Goal: Task Accomplishment & Management: Manage account settings

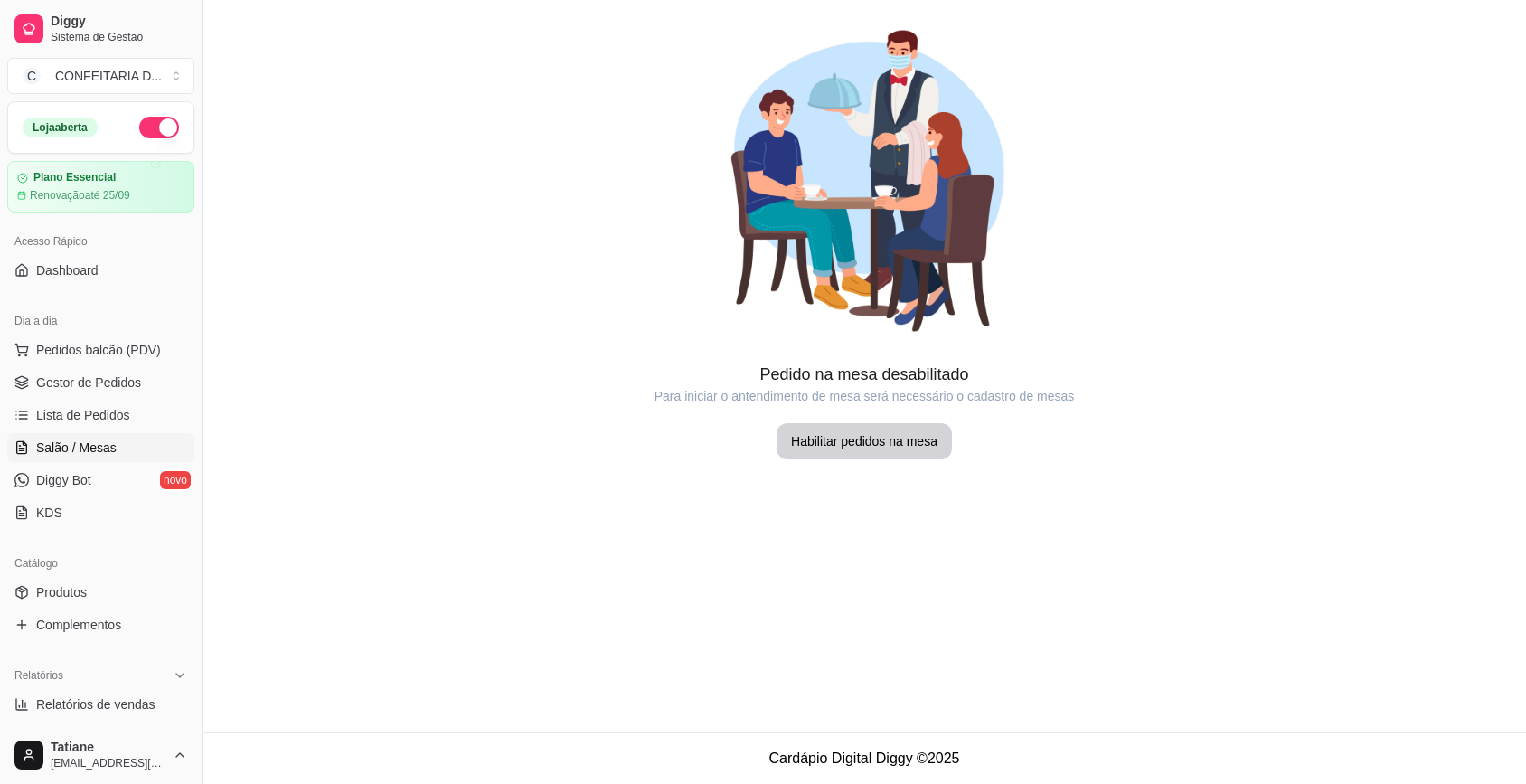
click at [96, 406] on span "Lista de Pedidos" at bounding box center [82, 414] width 94 height 18
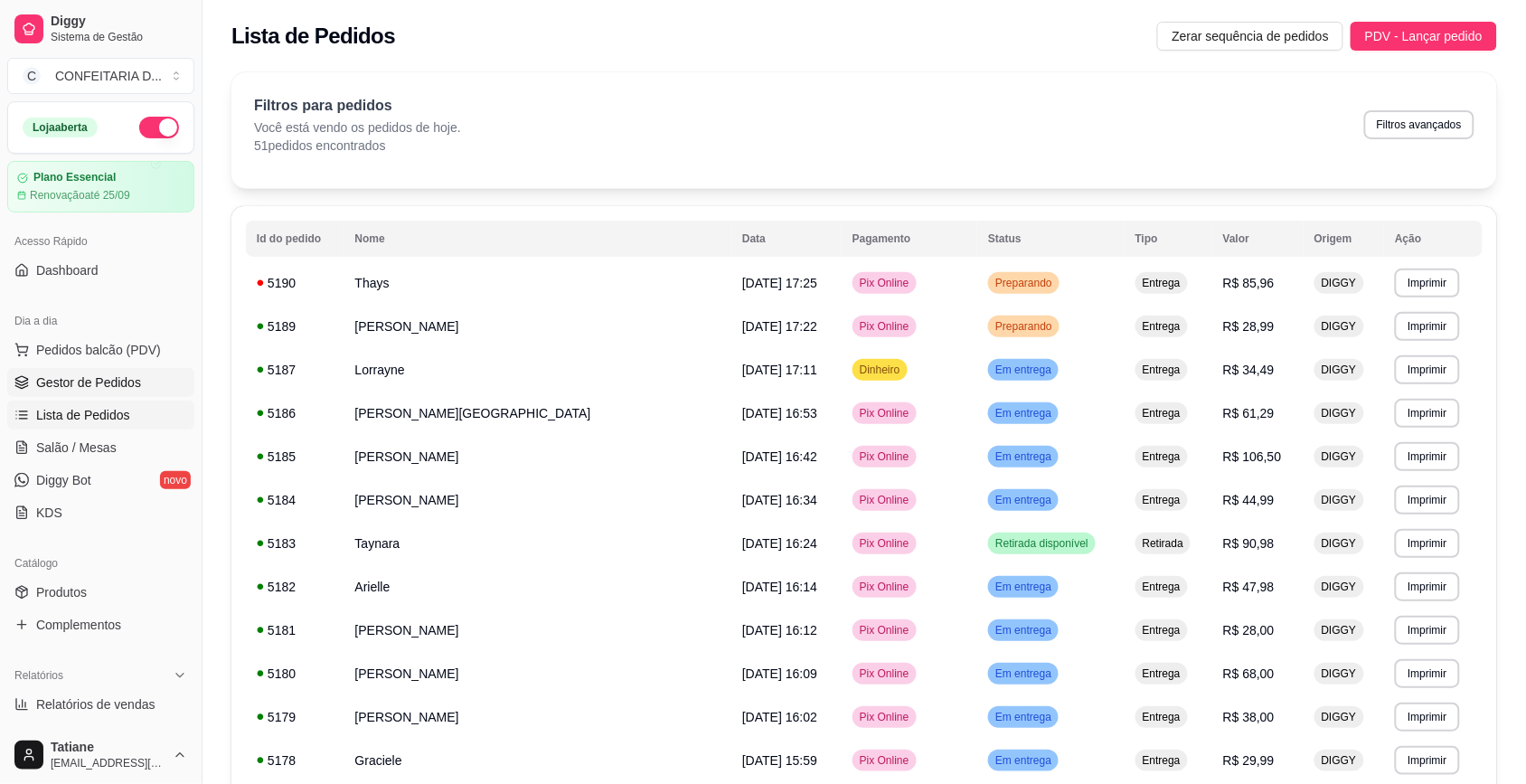
click at [73, 379] on span "Gestor de Pedidos" at bounding box center [88, 382] width 105 height 18
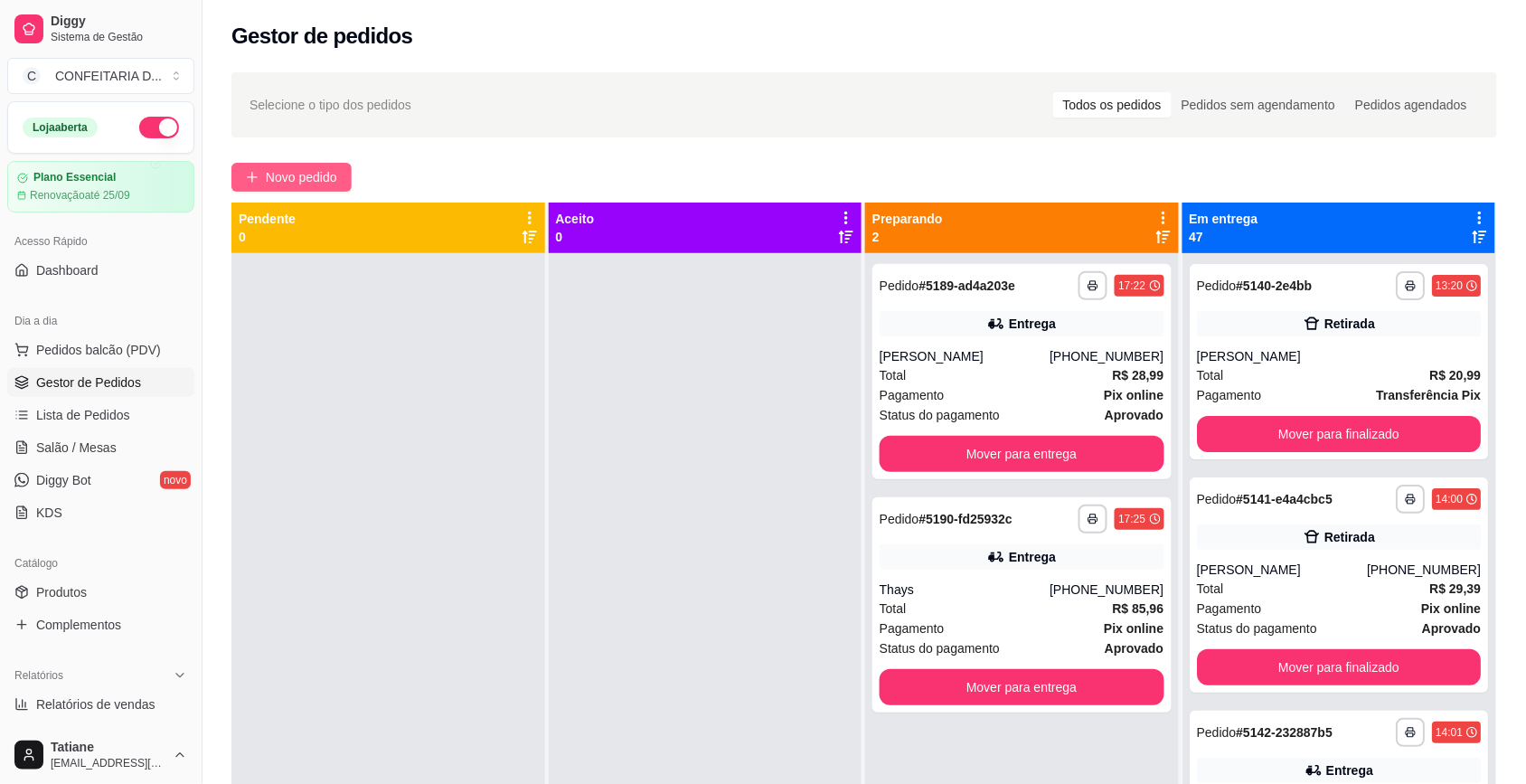
click at [296, 165] on button "Novo pedido" at bounding box center [292, 177] width 120 height 29
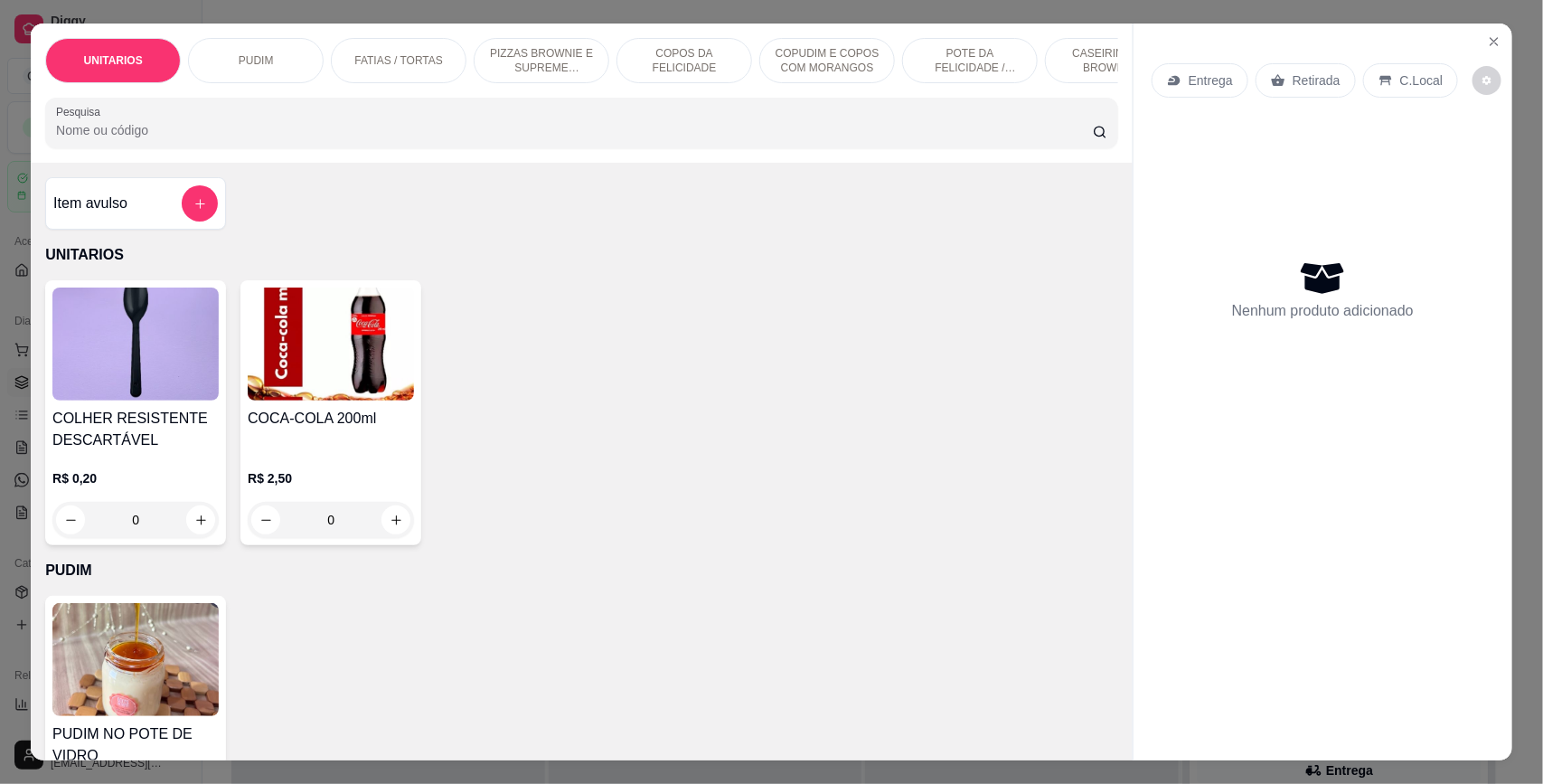
click at [262, 139] on input "Pesquisa" at bounding box center [575, 129] width 1037 height 18
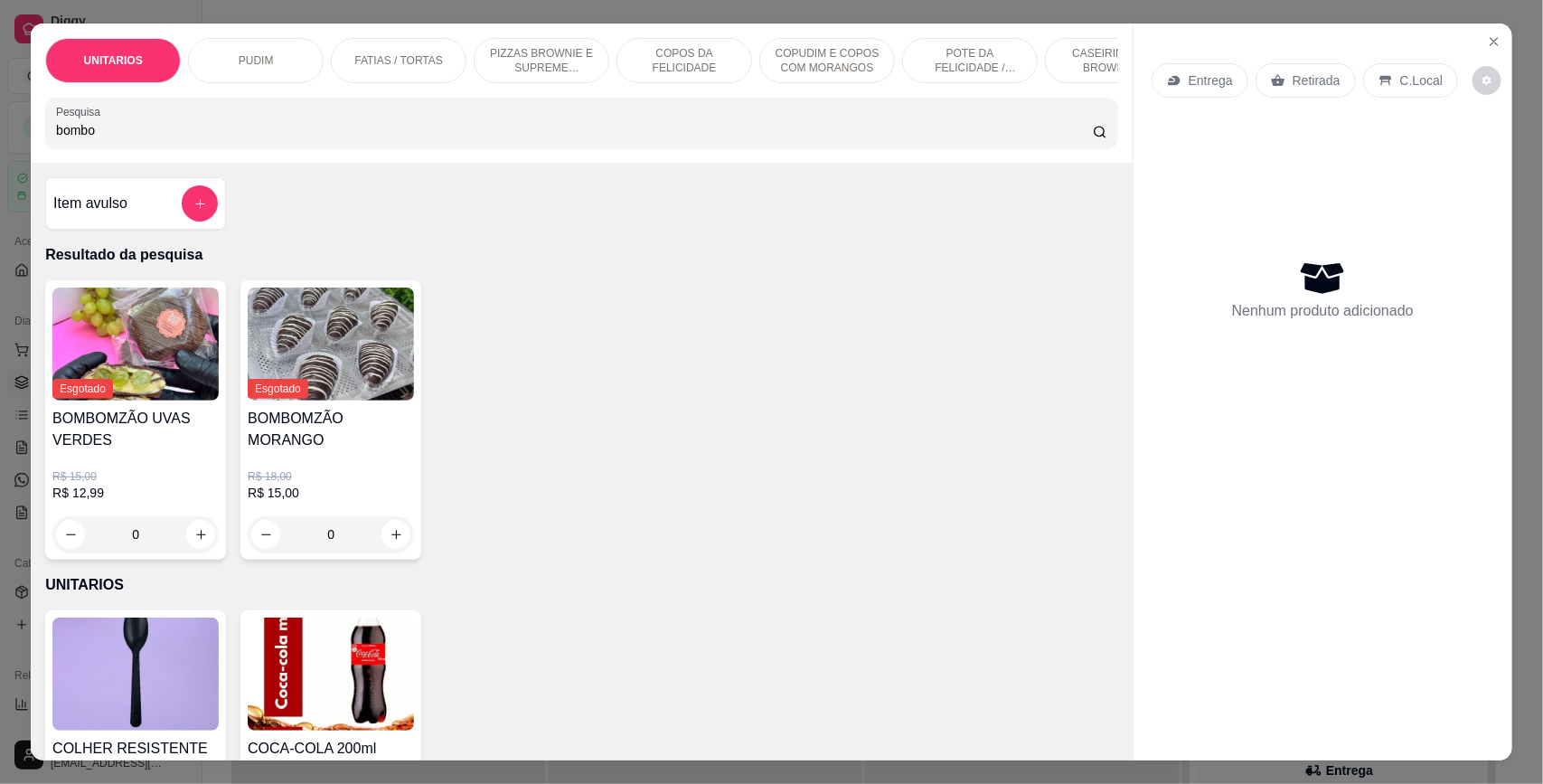
type input "bombom"
click at [262, 139] on input "bombom" at bounding box center [575, 129] width 1037 height 18
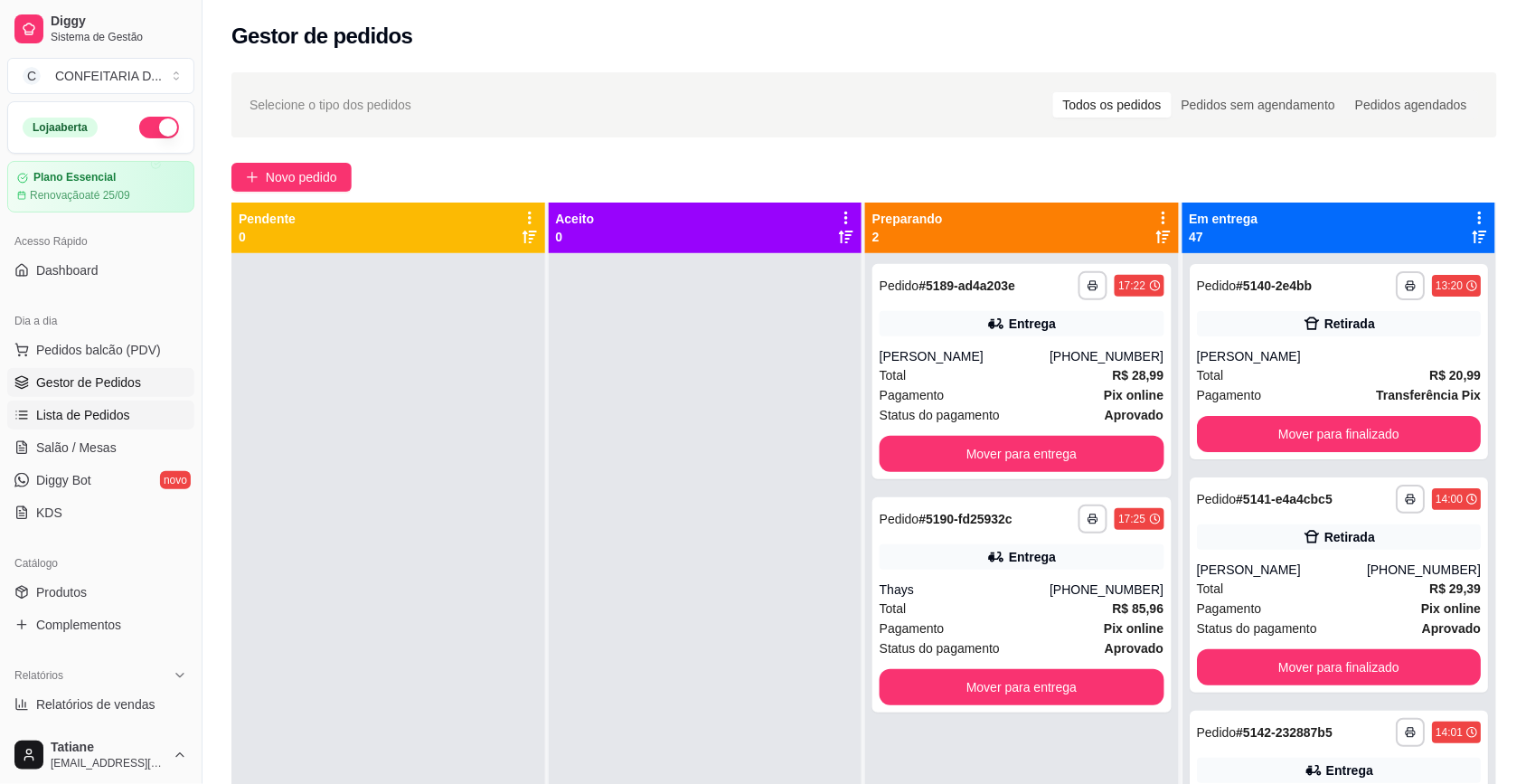
click at [78, 422] on span "Lista de Pedidos" at bounding box center [82, 414] width 94 height 18
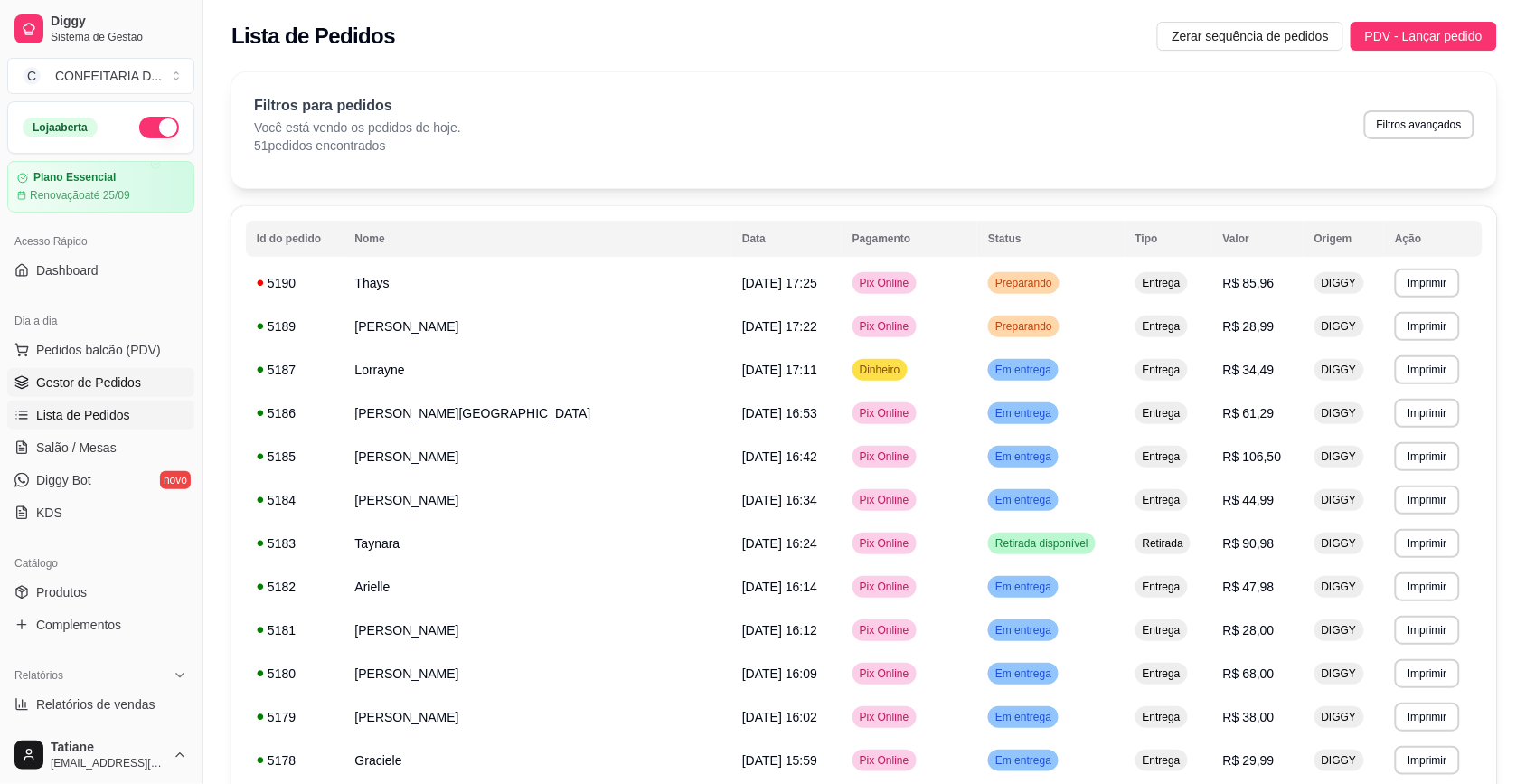
click at [89, 389] on span "Gestor de Pedidos" at bounding box center [88, 382] width 105 height 18
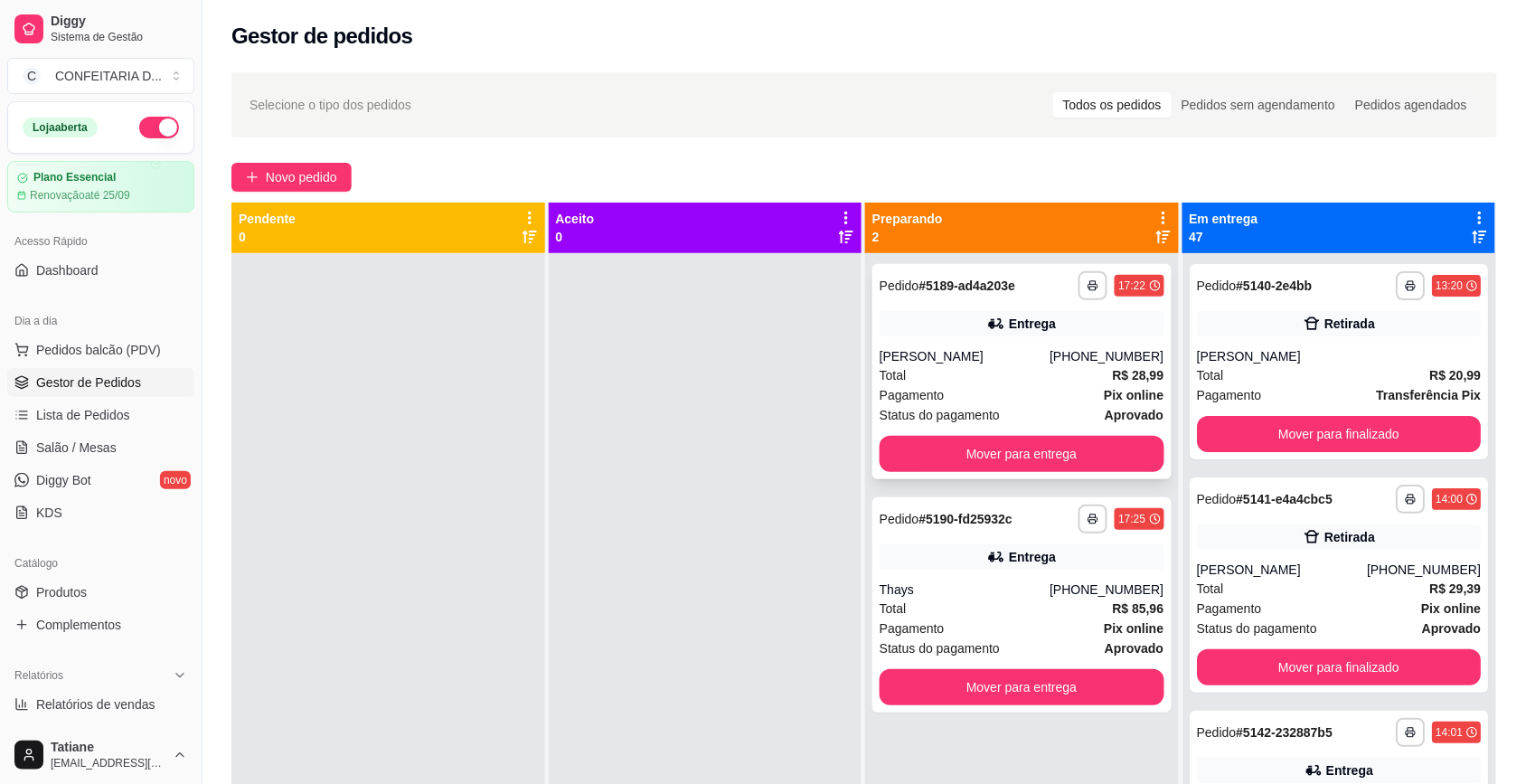
click at [961, 358] on div "[PERSON_NAME]" at bounding box center [965, 355] width 170 height 18
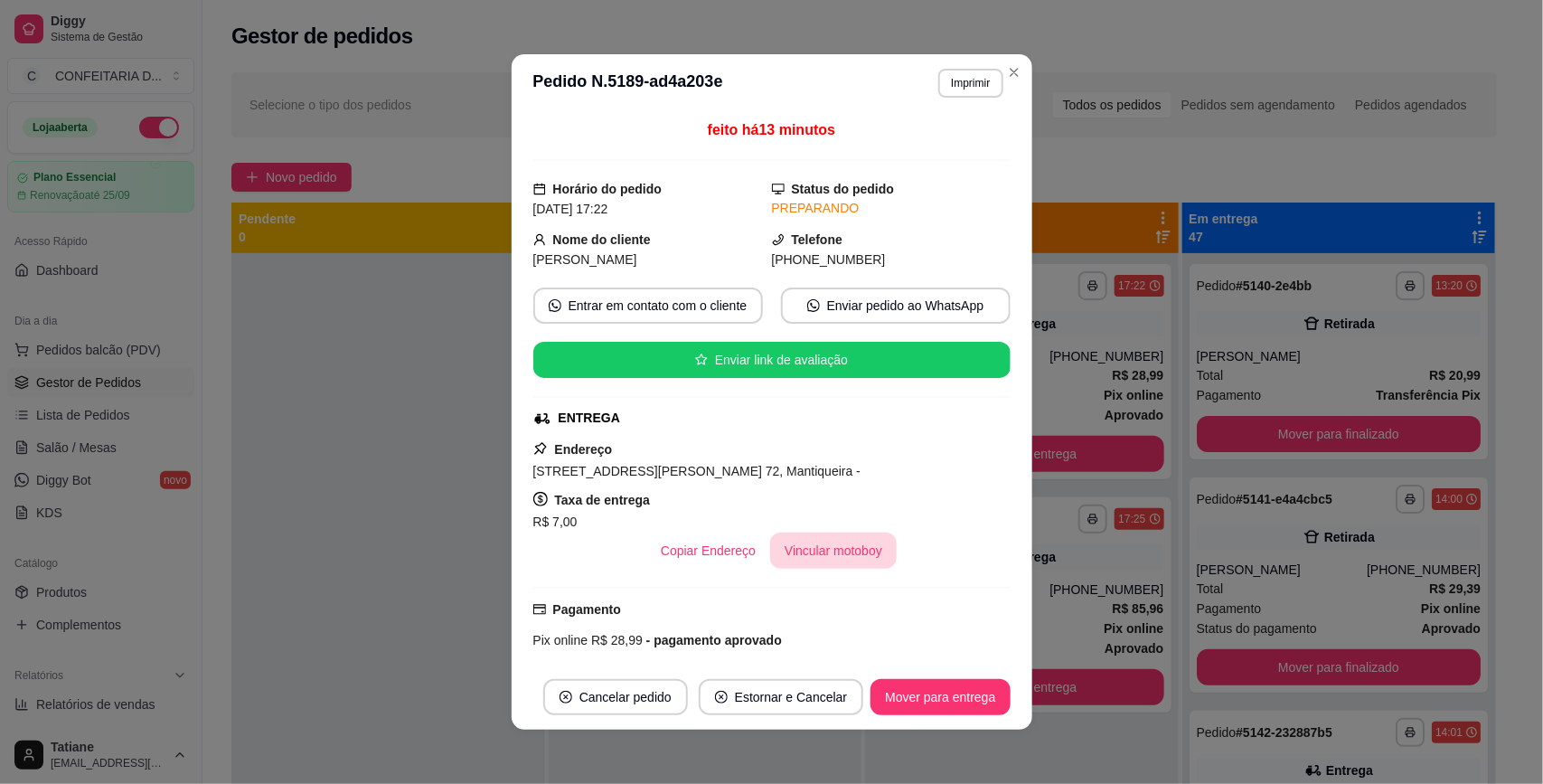
click at [800, 560] on button "Vincular motoboy" at bounding box center [832, 549] width 126 height 36
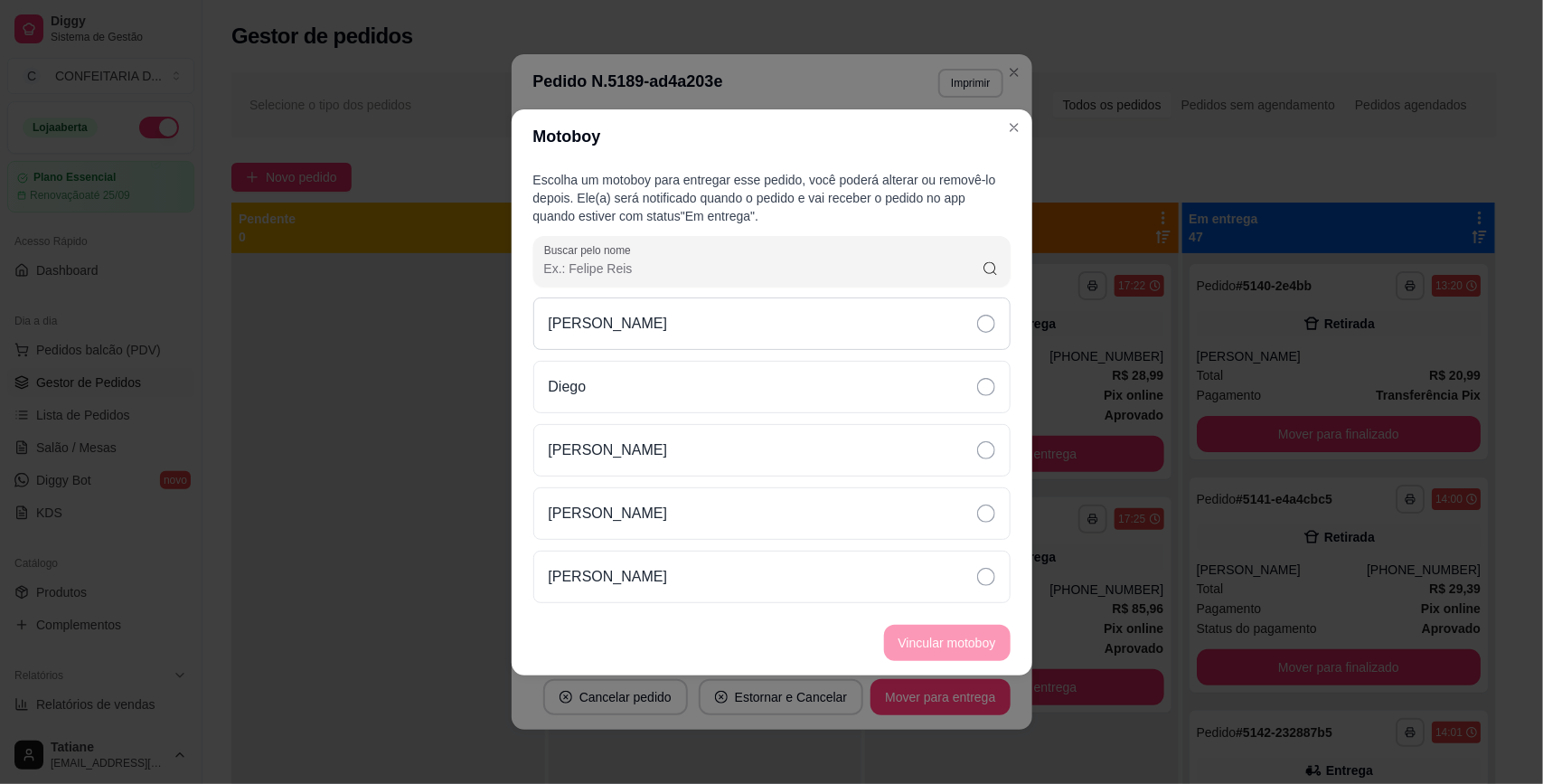
click at [607, 313] on p "[PERSON_NAME]" at bounding box center [608, 323] width 120 height 21
click at [931, 638] on button "Vincular motoboy" at bounding box center [946, 642] width 123 height 36
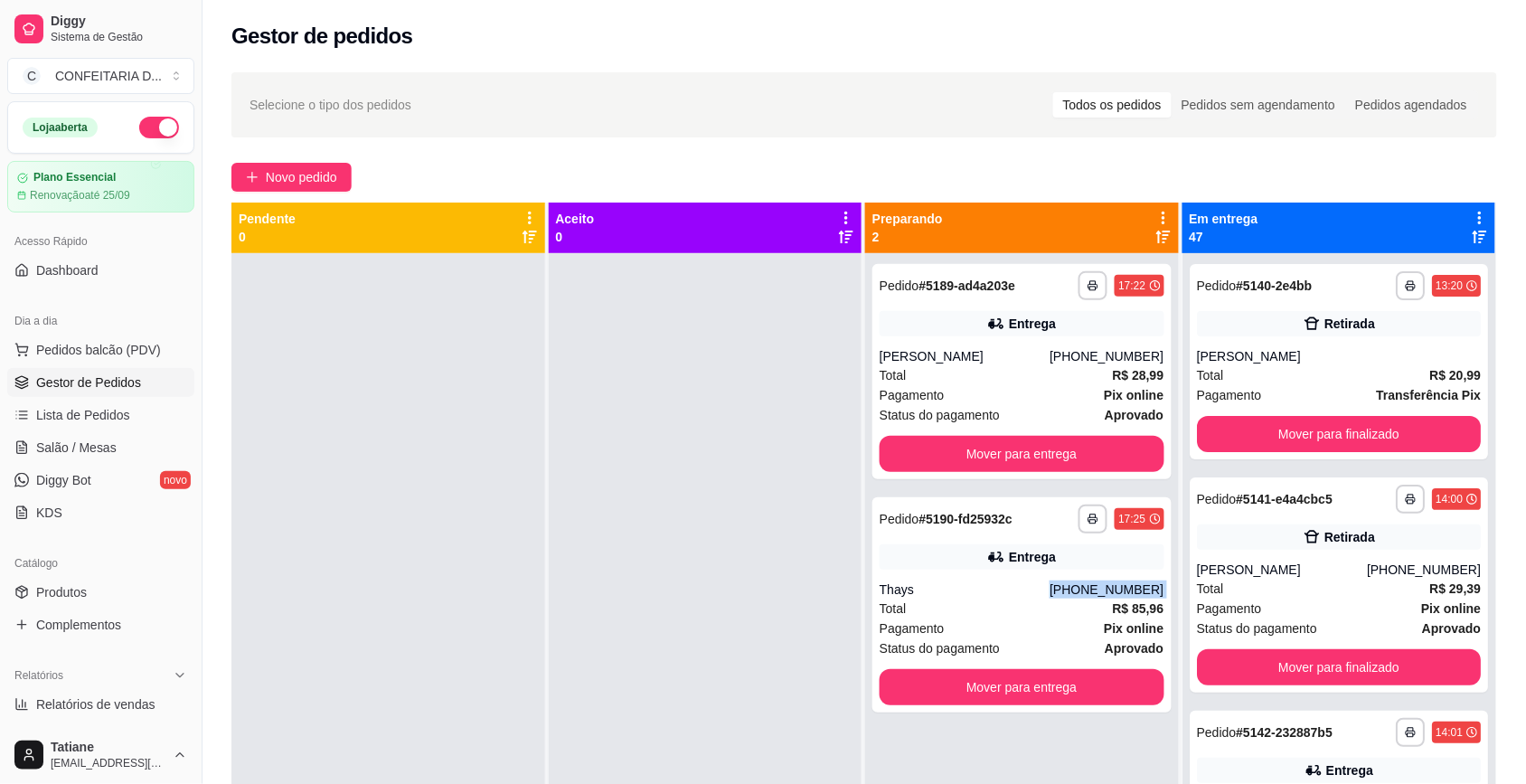
click at [1071, 581] on div "[PHONE_NUMBER]" at bounding box center [1107, 589] width 114 height 18
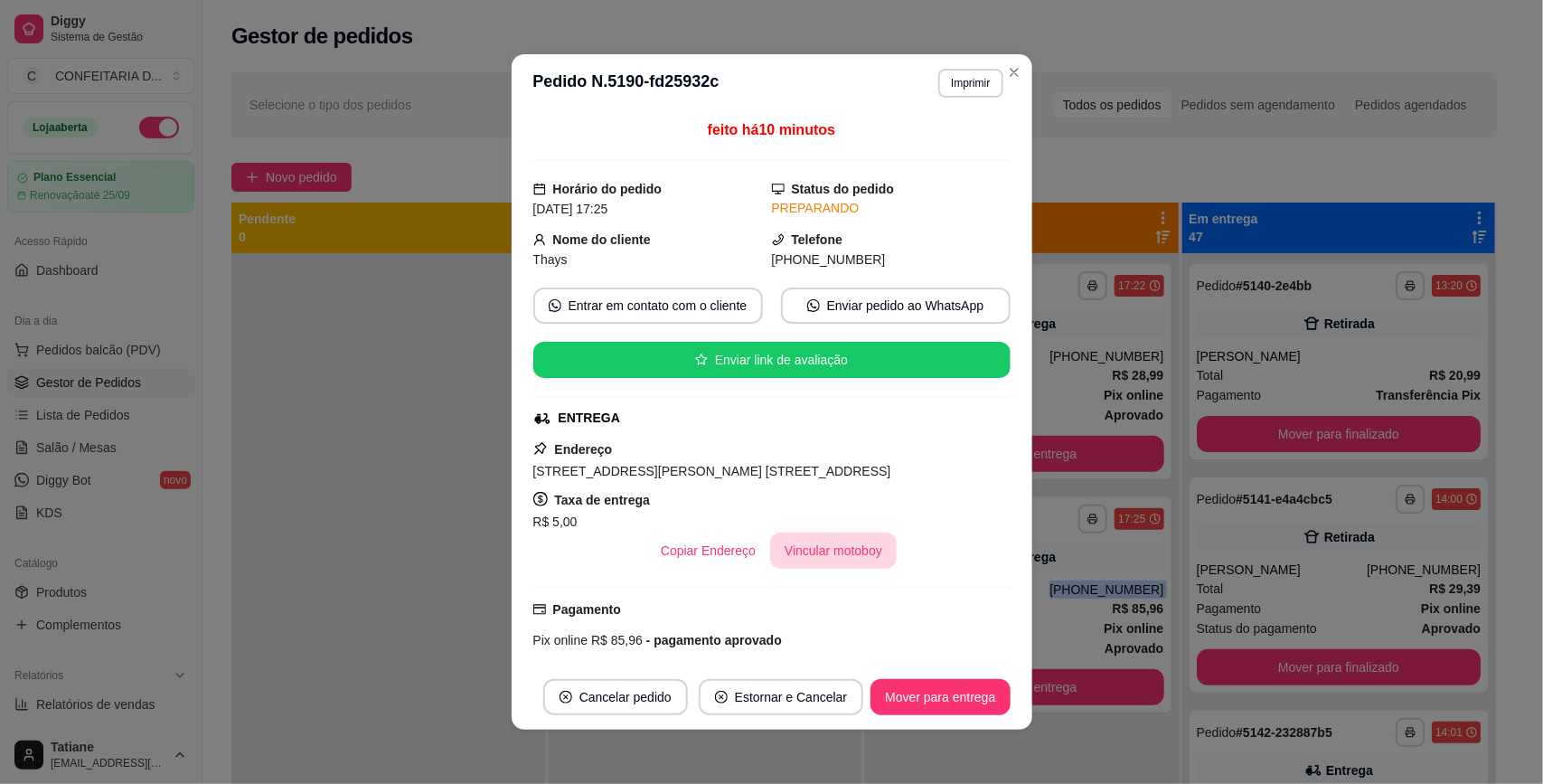
click at [818, 569] on button "Vincular motoboy" at bounding box center [832, 549] width 126 height 36
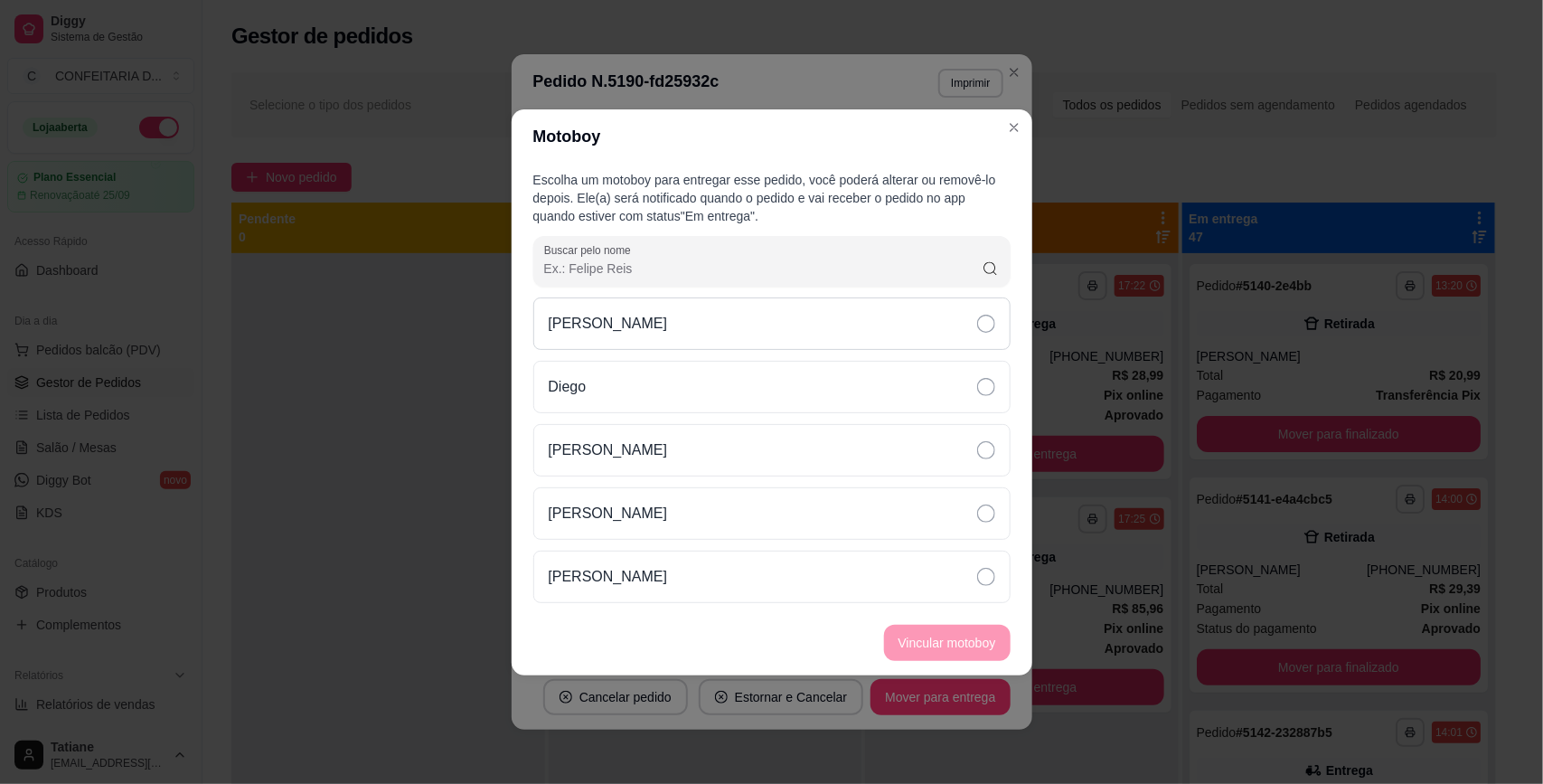
click at [671, 332] on div "[PERSON_NAME]" at bounding box center [772, 323] width 477 height 52
click at [922, 635] on button "Vincular motoboy" at bounding box center [946, 642] width 126 height 36
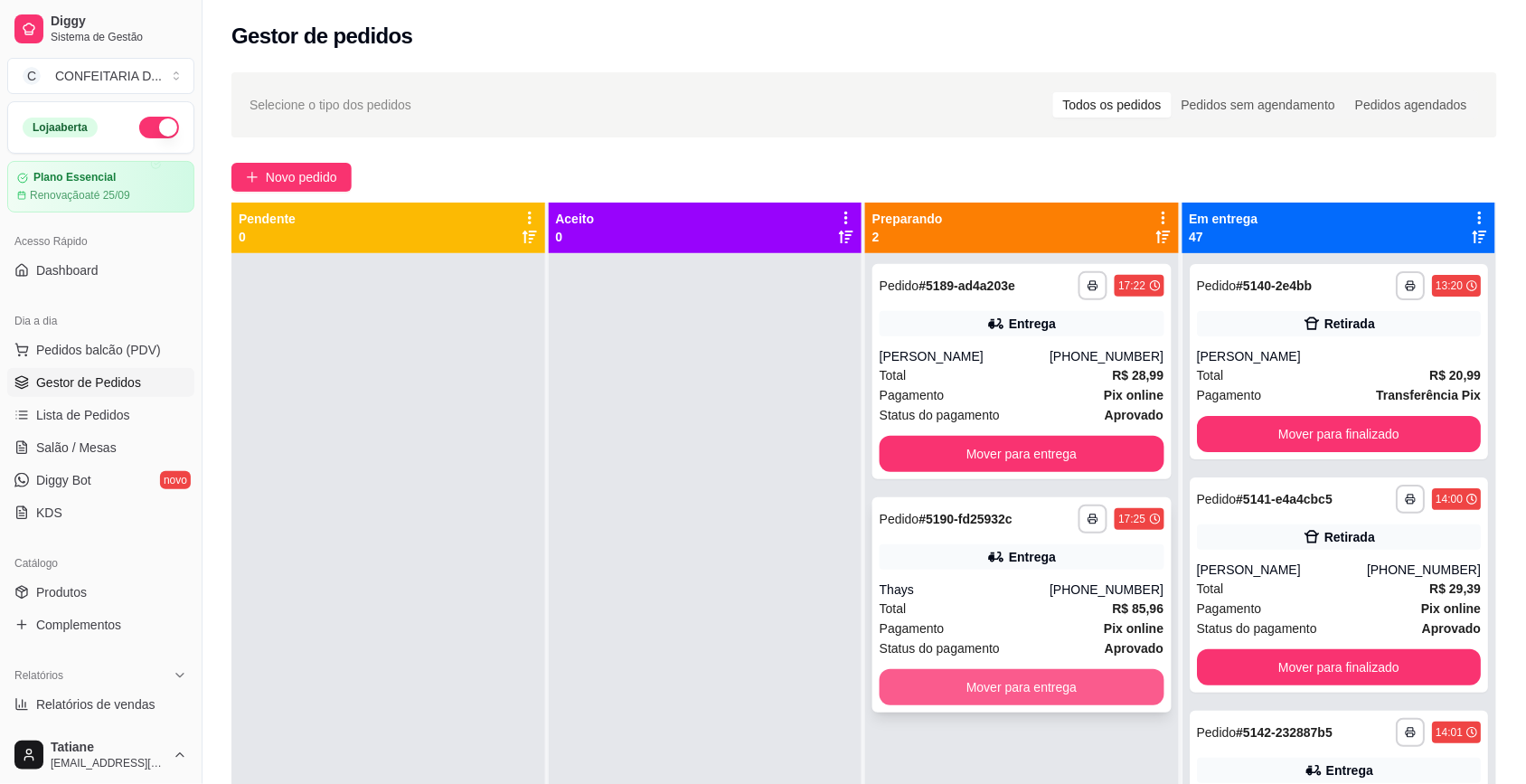
click at [1054, 686] on button "Mover para entrega" at bounding box center [1022, 686] width 285 height 36
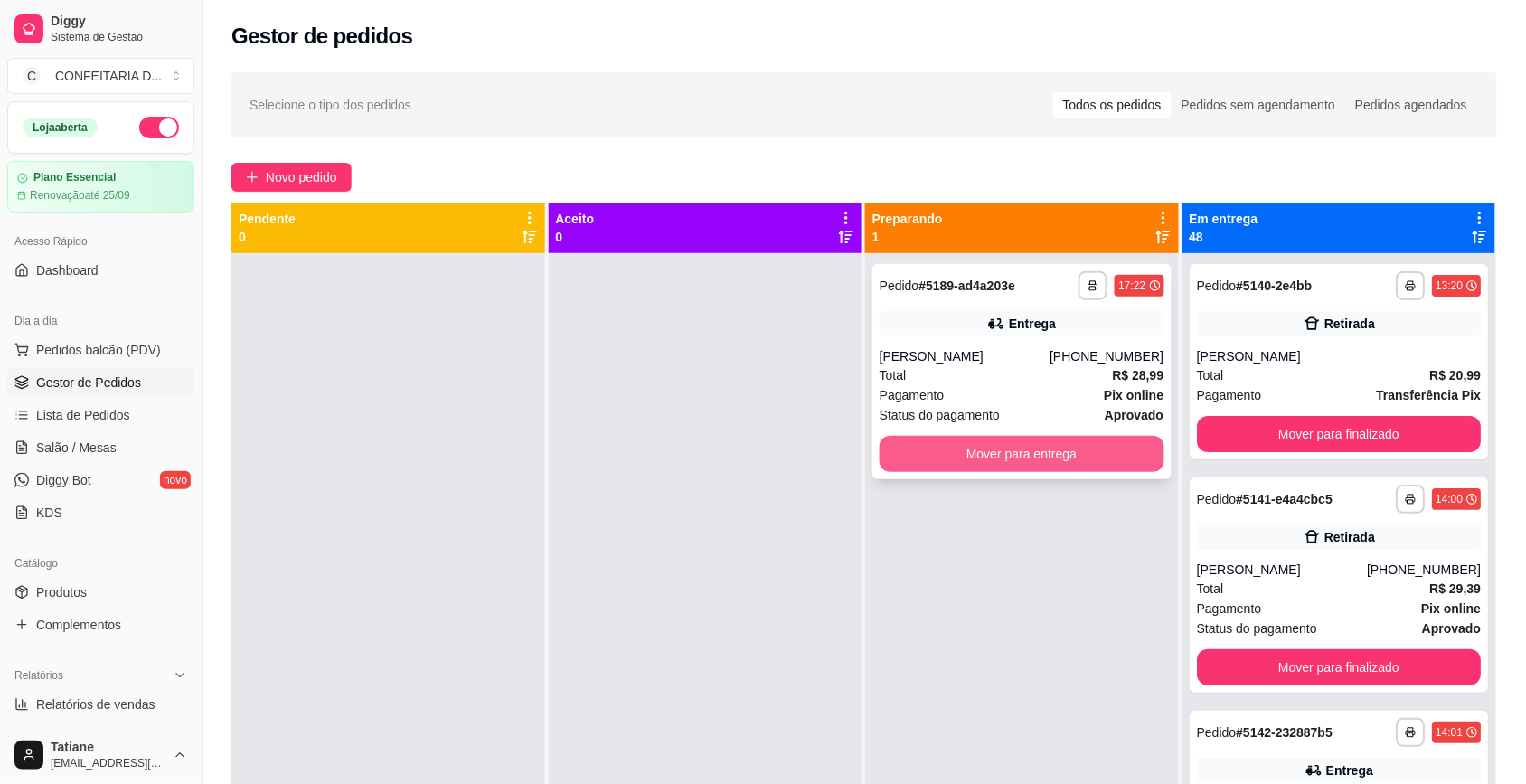
click at [1031, 457] on button "Mover para entrega" at bounding box center [1022, 453] width 285 height 36
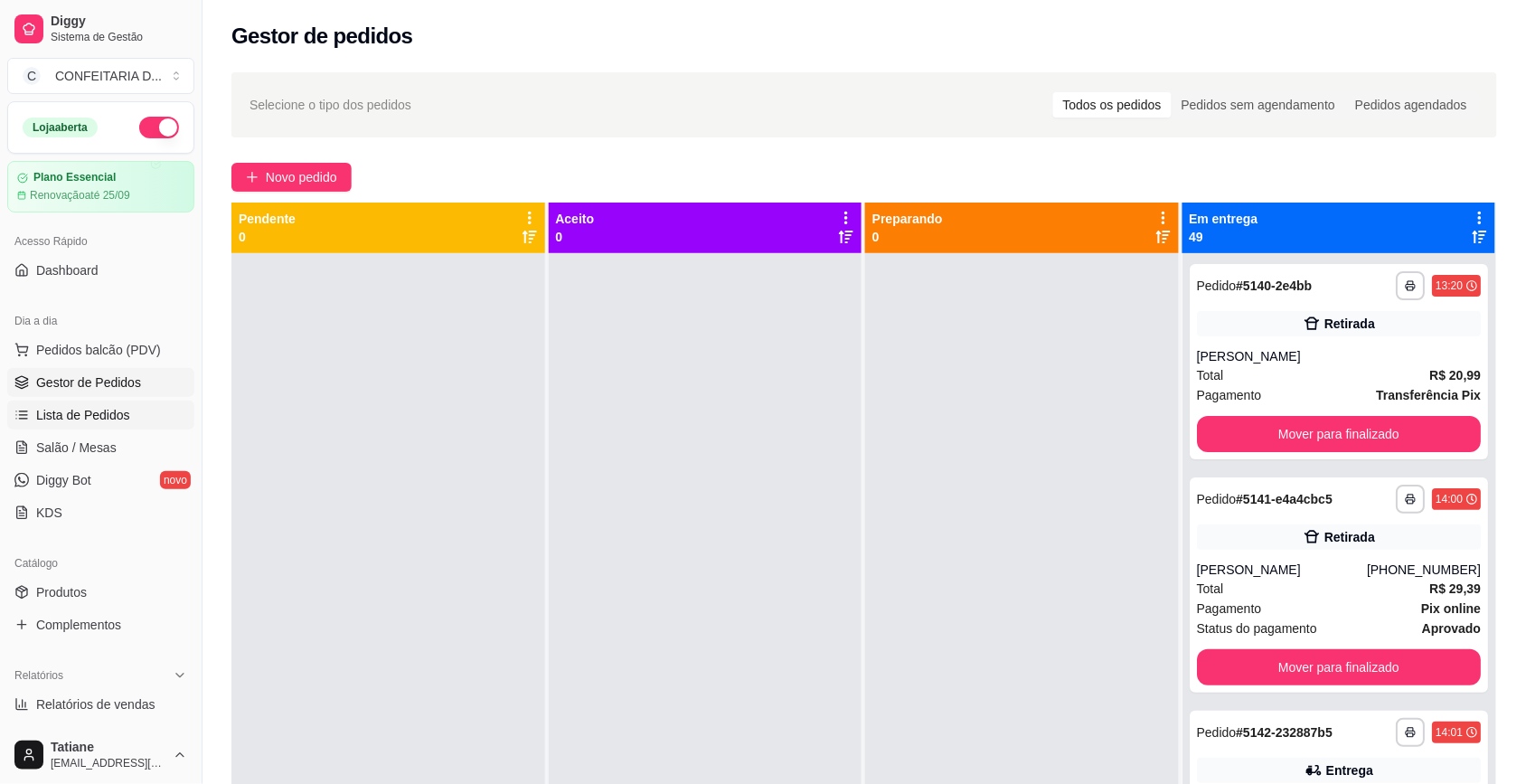
click at [65, 421] on span "Lista de Pedidos" at bounding box center [82, 414] width 94 height 18
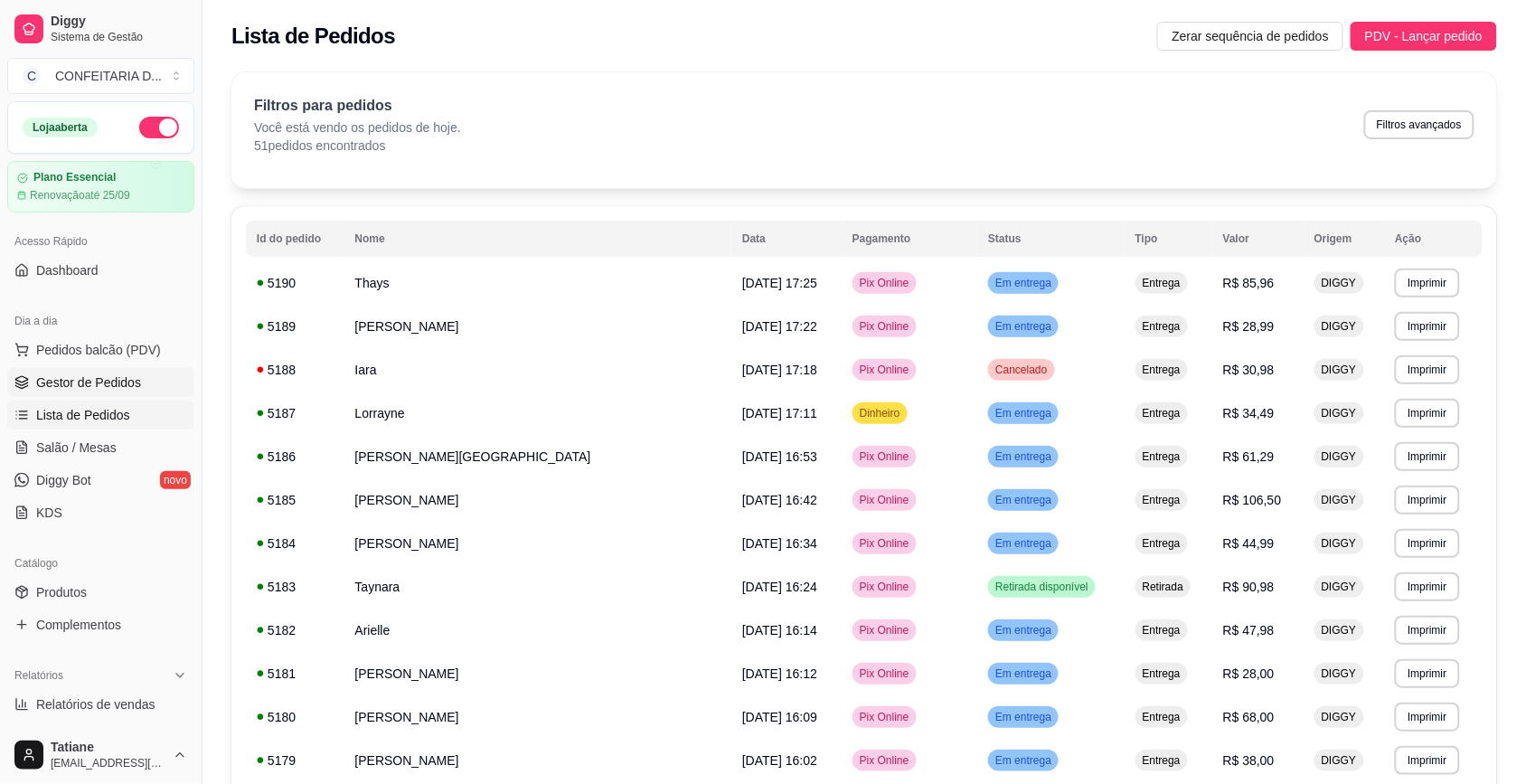
click at [77, 381] on span "Gestor de Pedidos" at bounding box center [88, 382] width 105 height 18
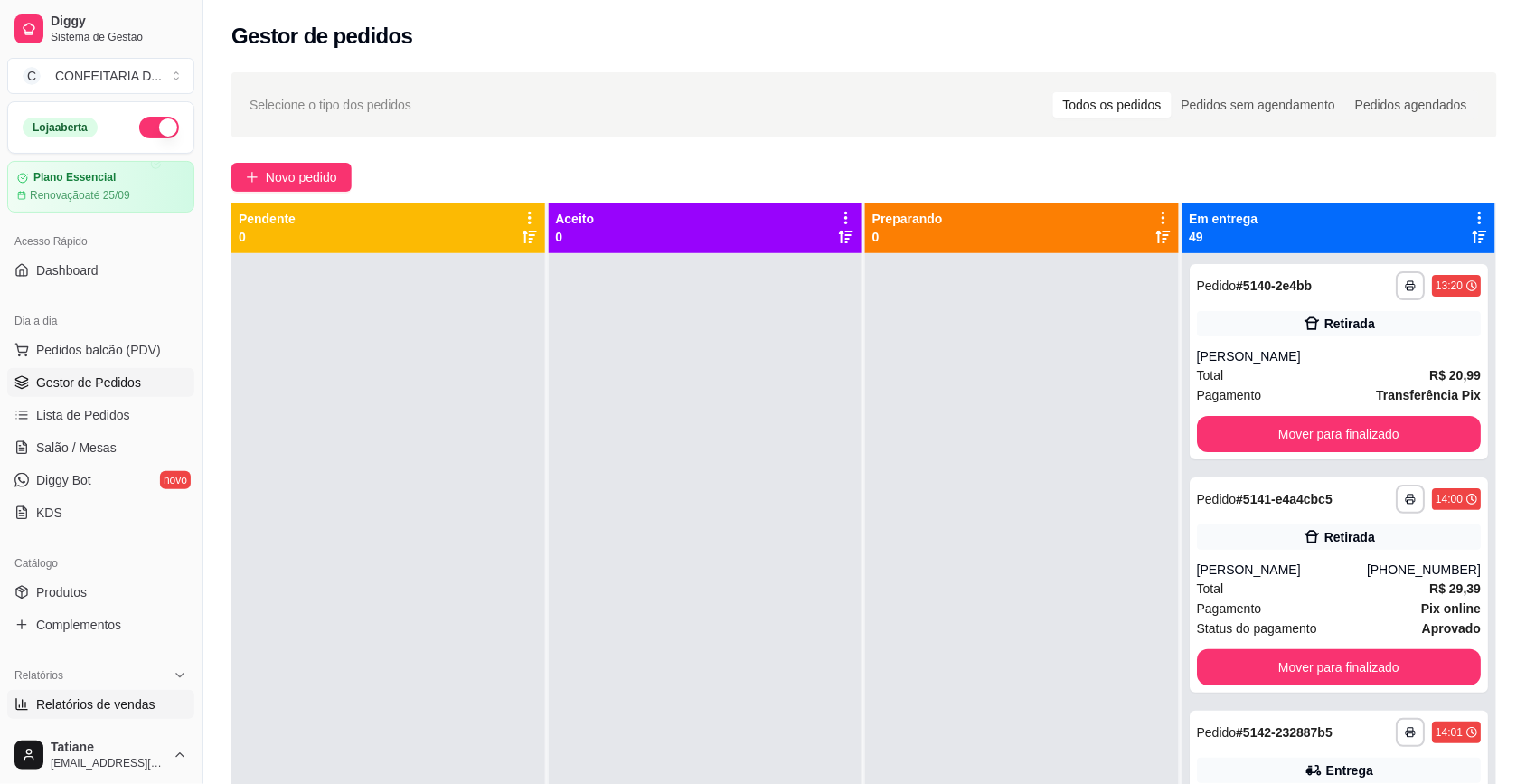
click at [149, 712] on span "Relatórios de vendas" at bounding box center [96, 704] width 120 height 18
select select "ALL"
select select "0"
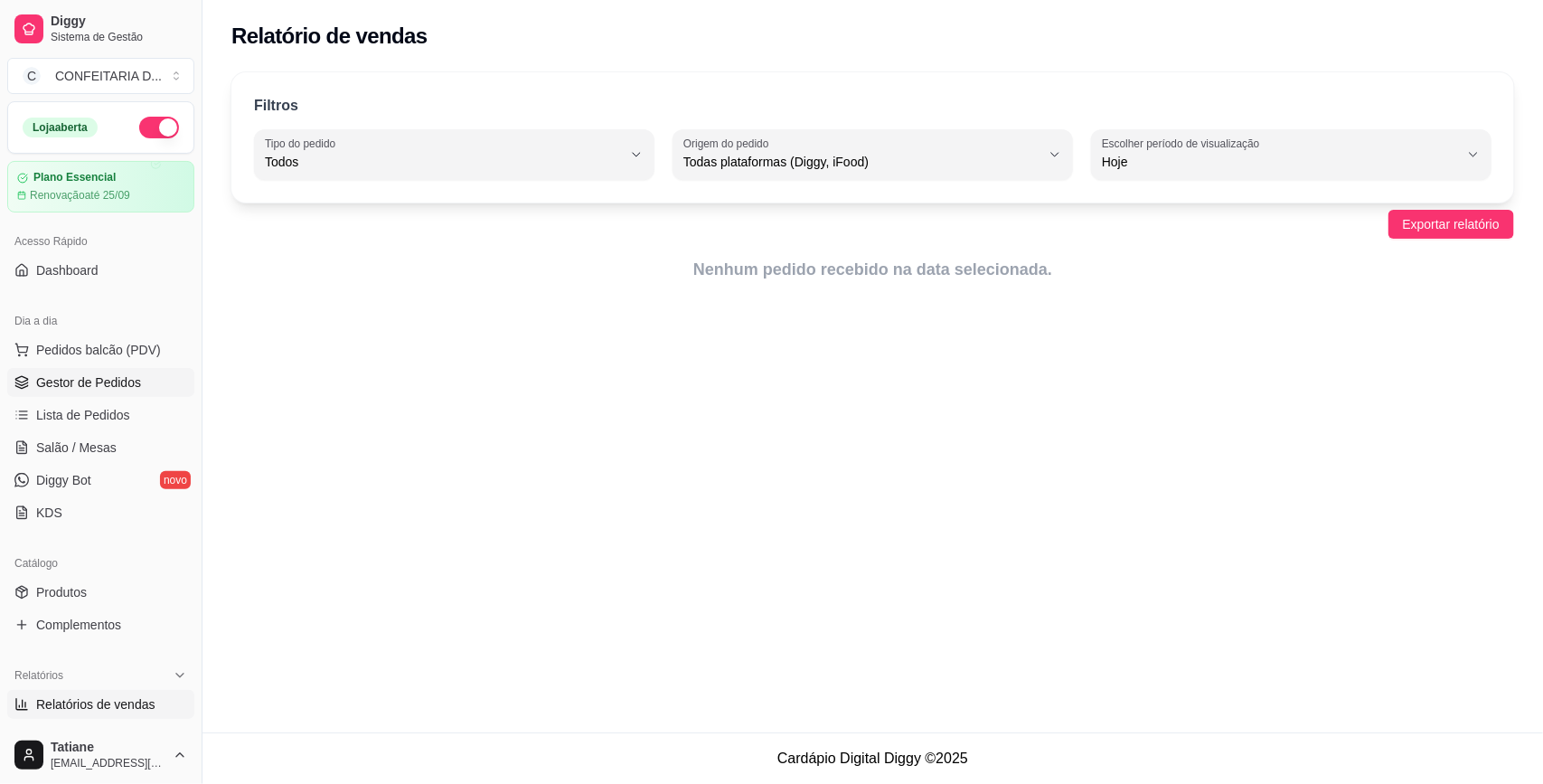
click at [135, 377] on span "Gestor de Pedidos" at bounding box center [88, 382] width 105 height 18
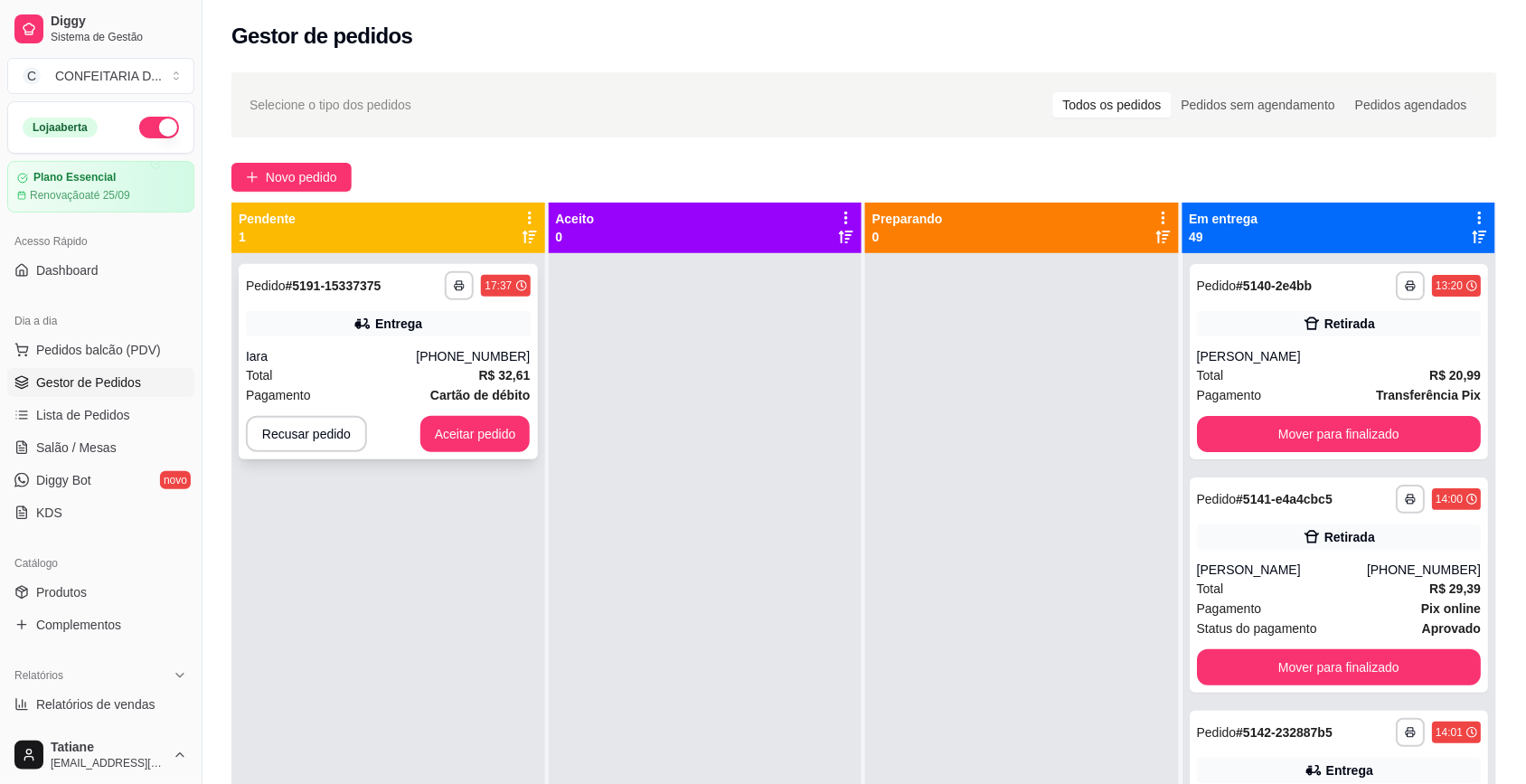
click at [485, 448] on button "Aceitar pedido" at bounding box center [475, 434] width 110 height 36
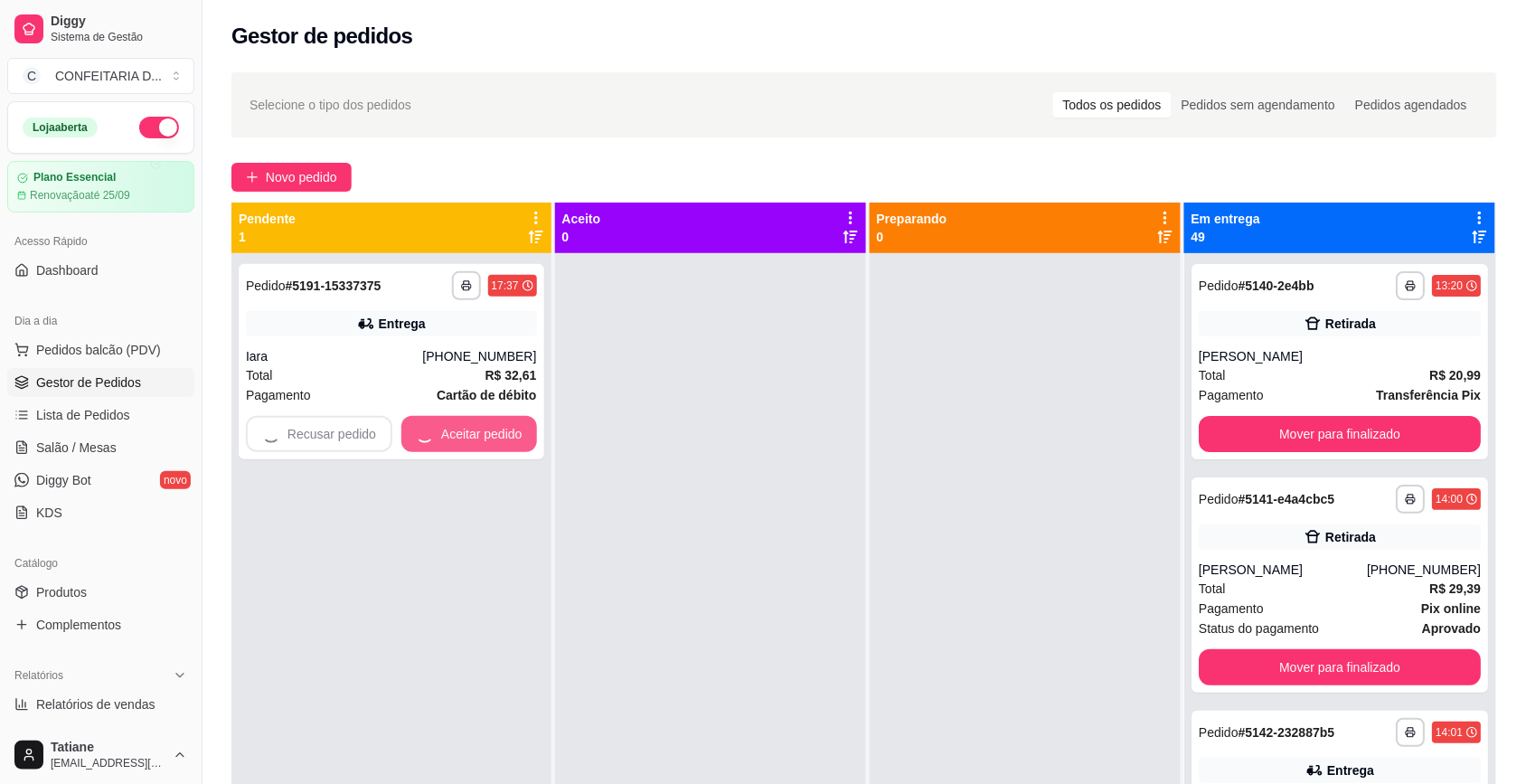
click at [471, 423] on div "**********" at bounding box center [391, 645] width 320 height 784
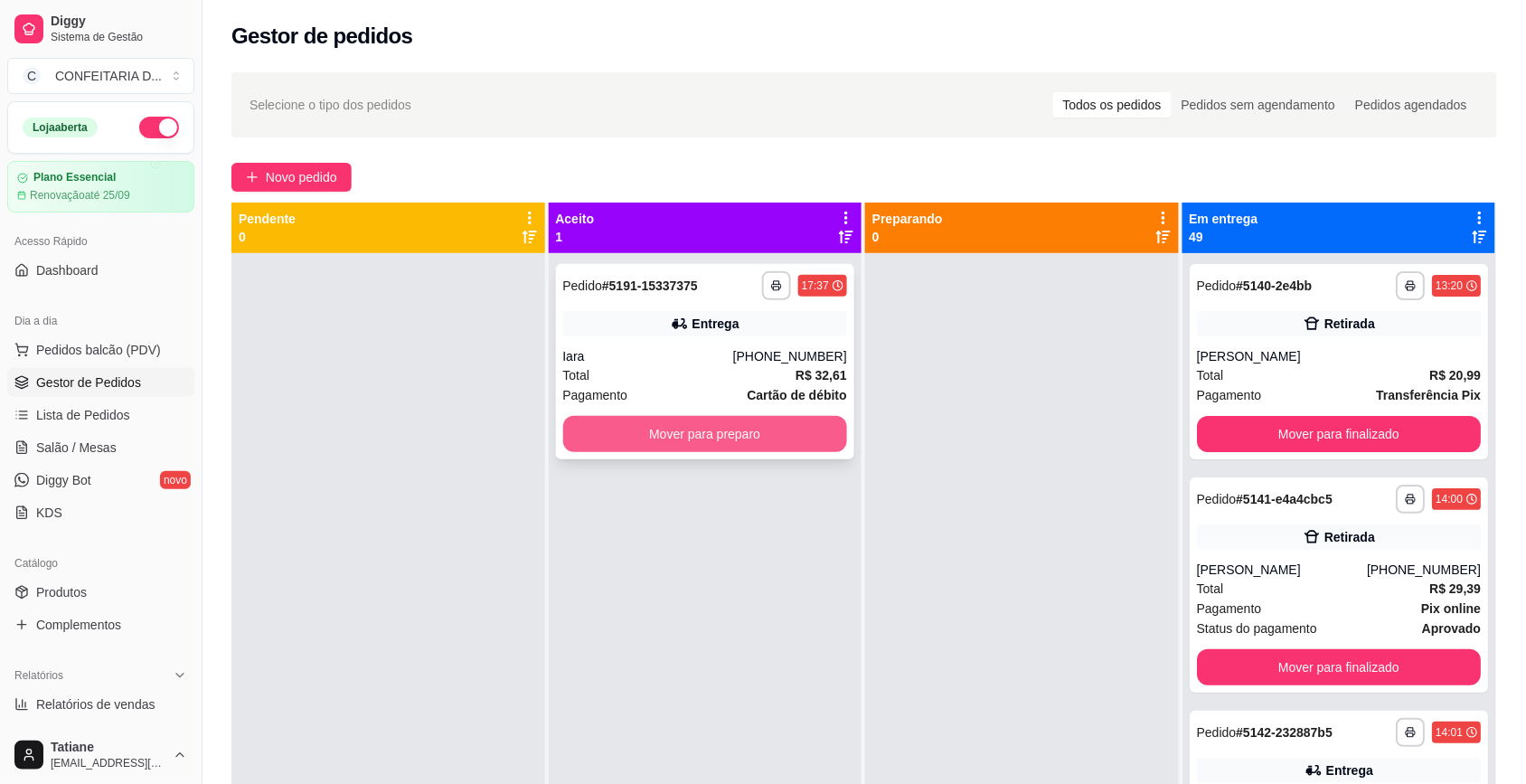
click at [683, 425] on button "Mover para preparo" at bounding box center [705, 434] width 285 height 36
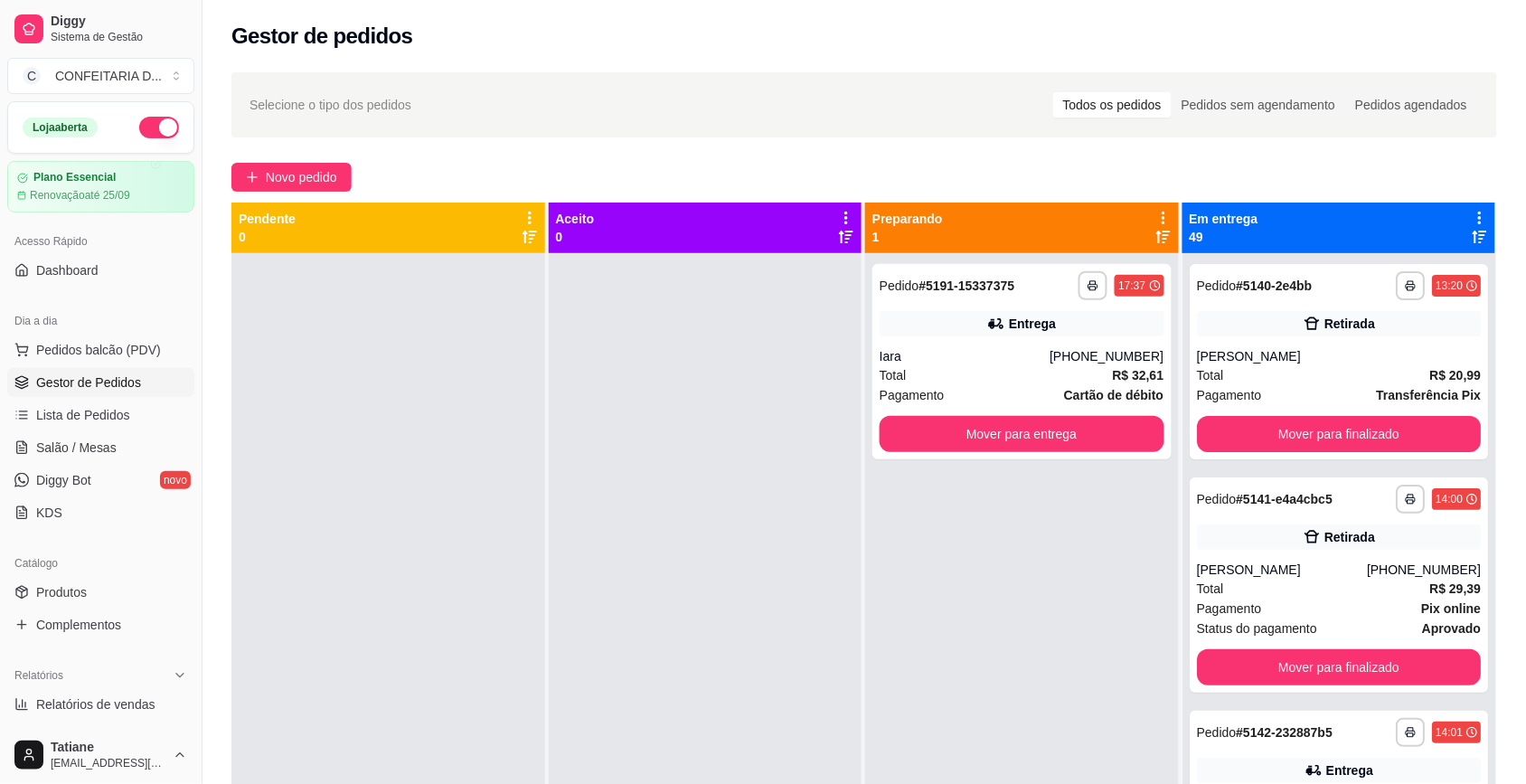
click at [959, 319] on div "Entrega" at bounding box center [1022, 323] width 285 height 25
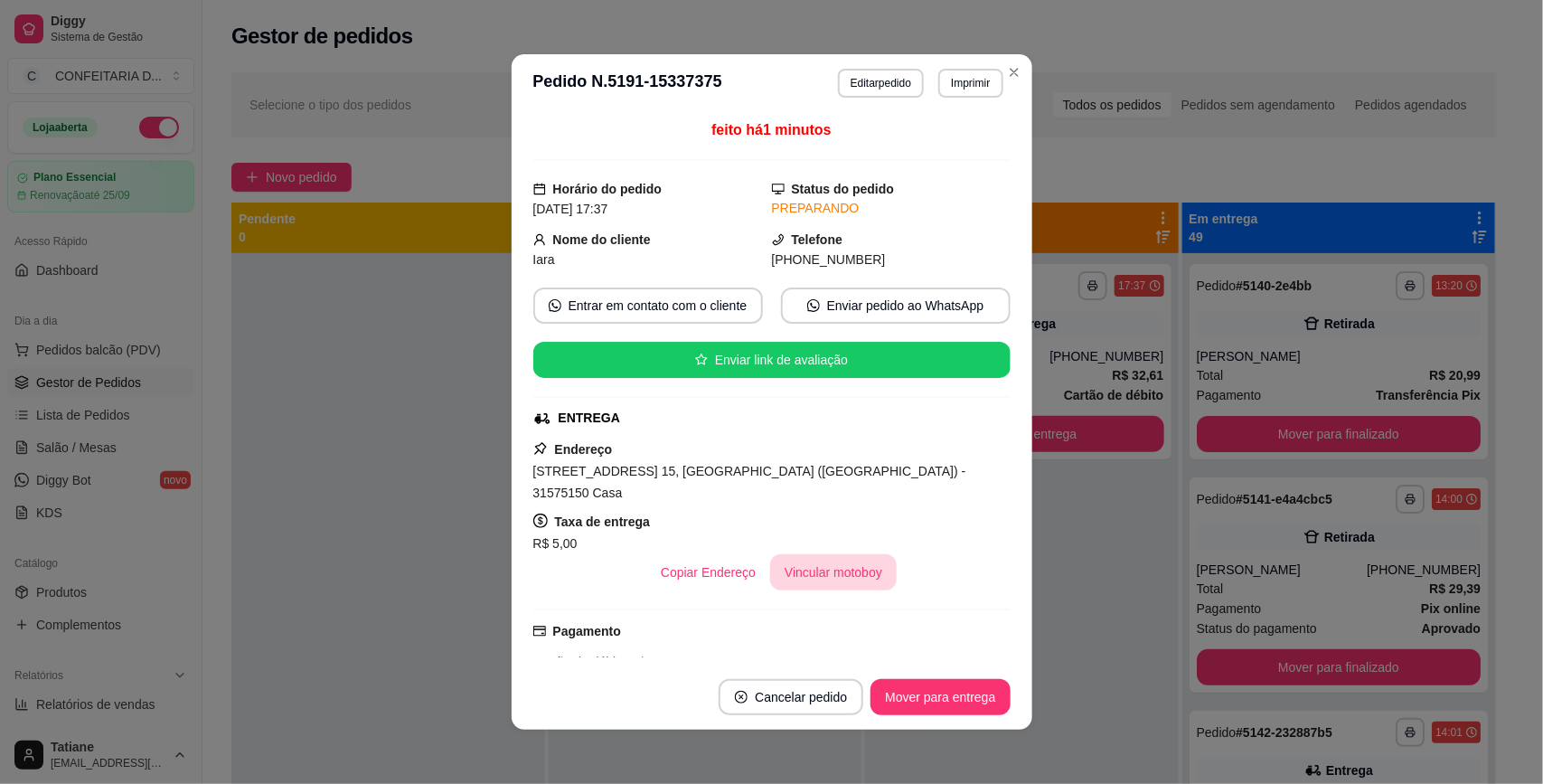
click at [826, 558] on button "Vincular motoboy" at bounding box center [832, 572] width 126 height 36
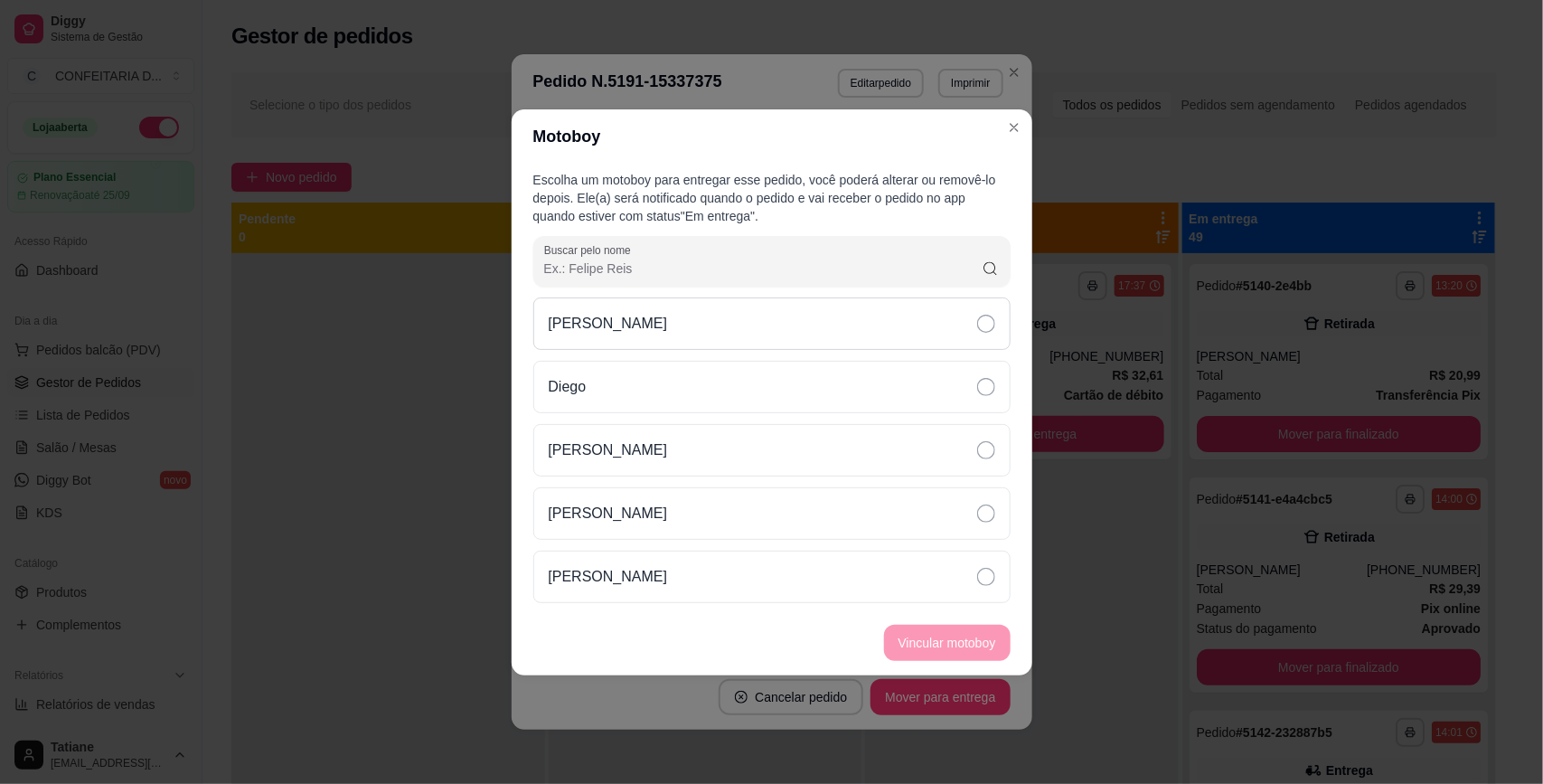
drag, startPoint x: 621, startPoint y: 305, endPoint x: 630, endPoint y: 307, distance: 9.2
click at [621, 304] on div "[PERSON_NAME]" at bounding box center [772, 323] width 477 height 52
click at [924, 627] on button "Vincular motoboy" at bounding box center [946, 642] width 126 height 36
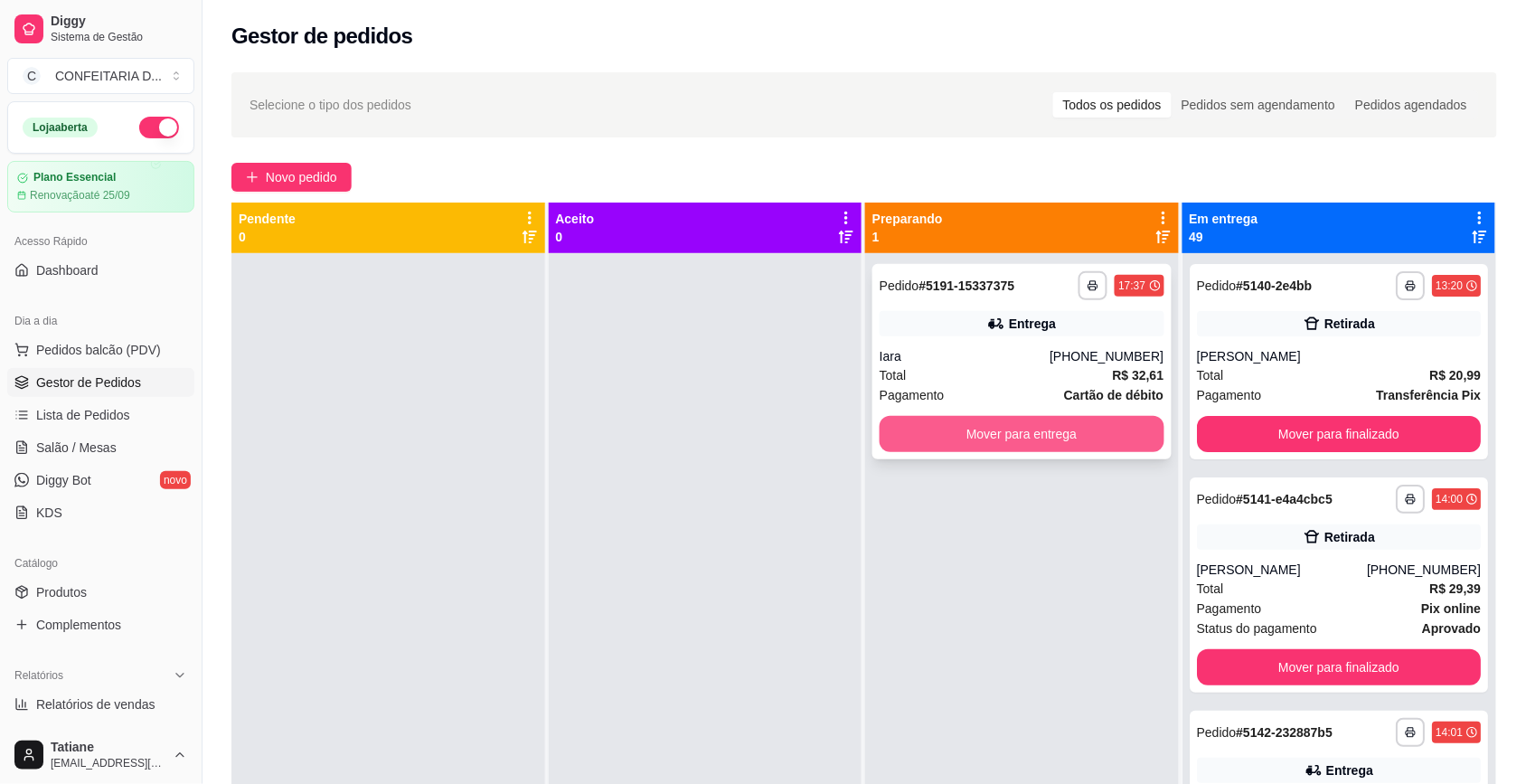
click at [1045, 436] on button "Mover para entrega" at bounding box center [1022, 434] width 285 height 36
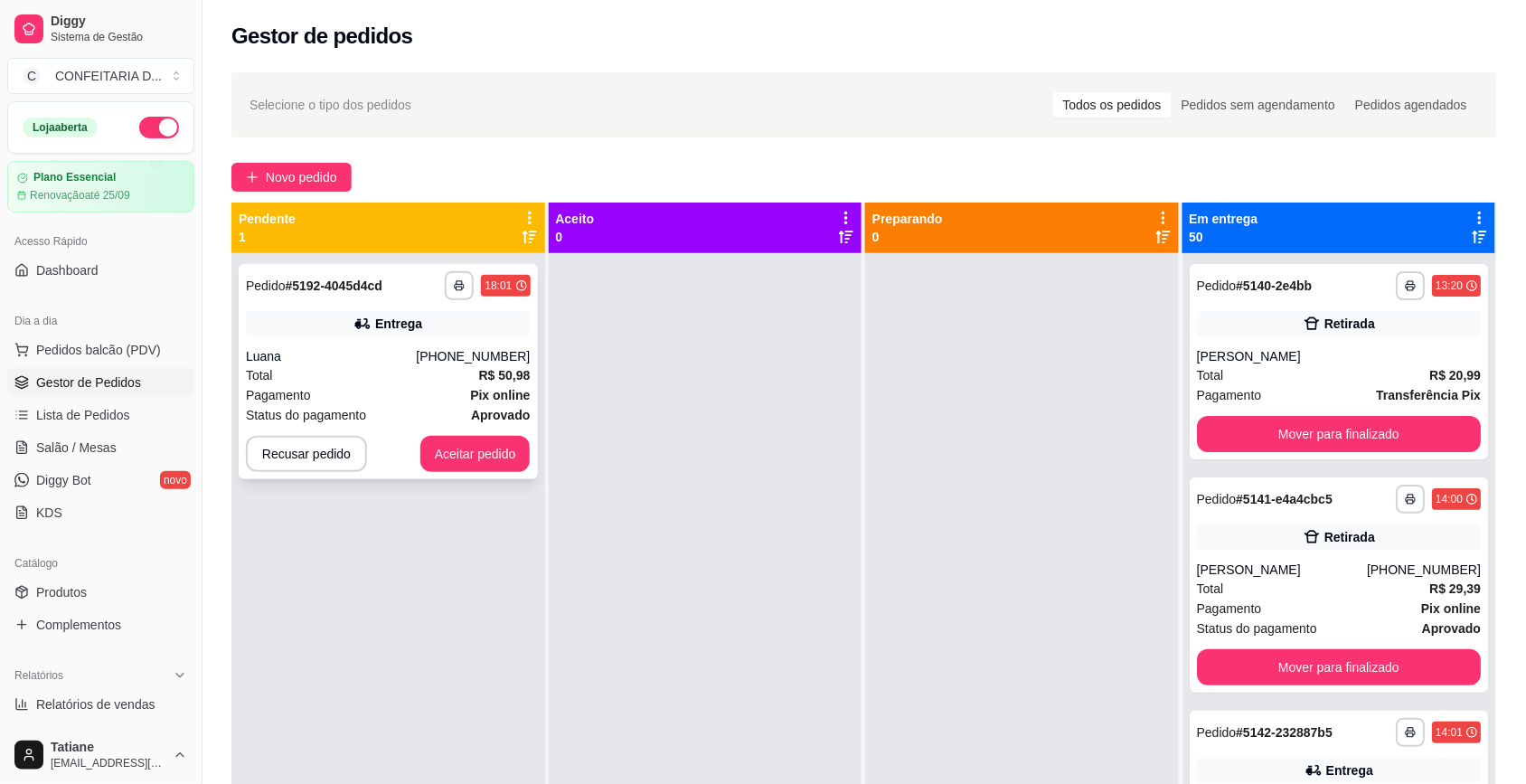
click at [453, 447] on button "Aceitar pedido" at bounding box center [475, 453] width 110 height 36
click at [482, 458] on div "Recusar pedido Aceitar pedido" at bounding box center [388, 453] width 285 height 36
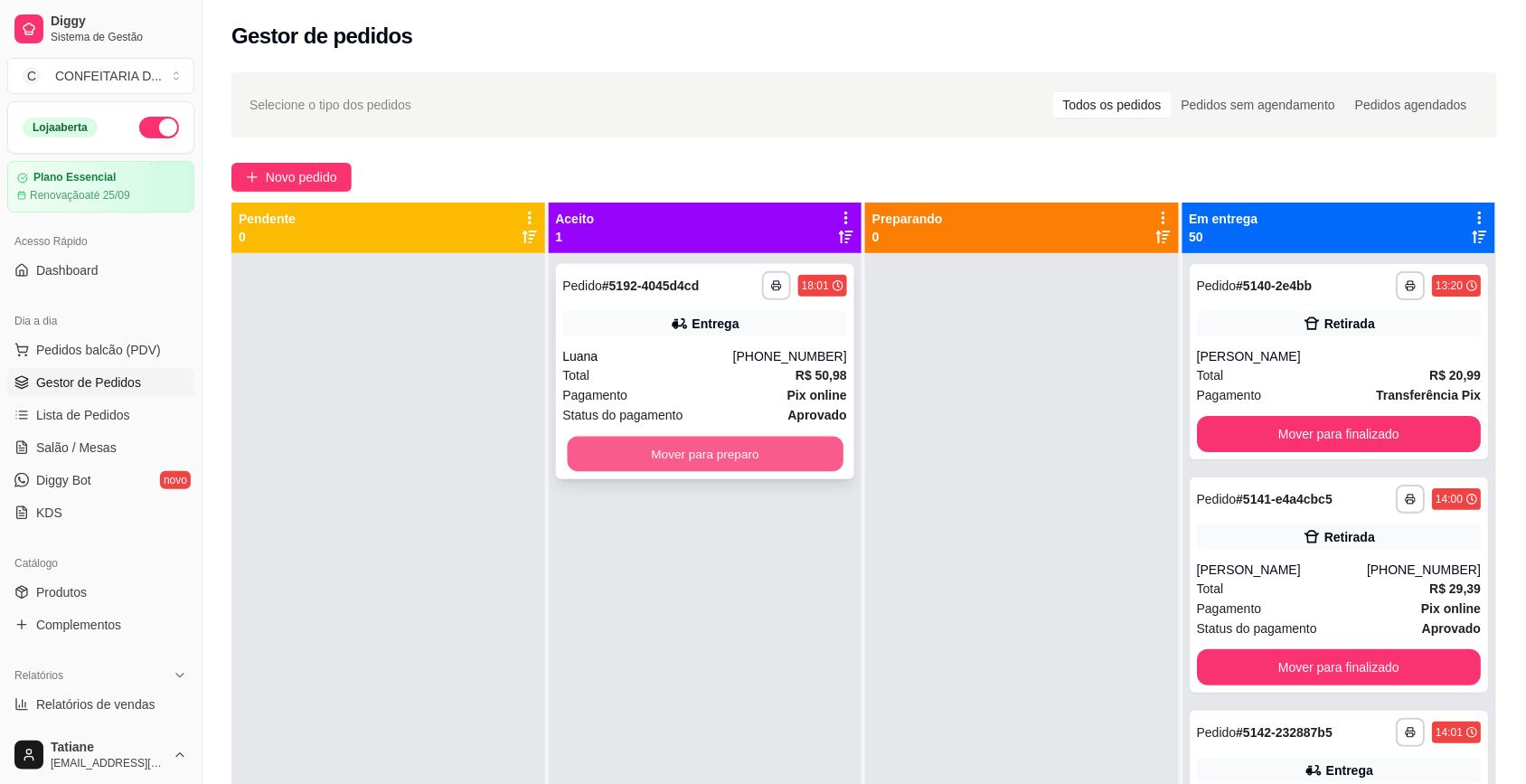
click at [706, 463] on button "Mover para preparo" at bounding box center [704, 454] width 275 height 36
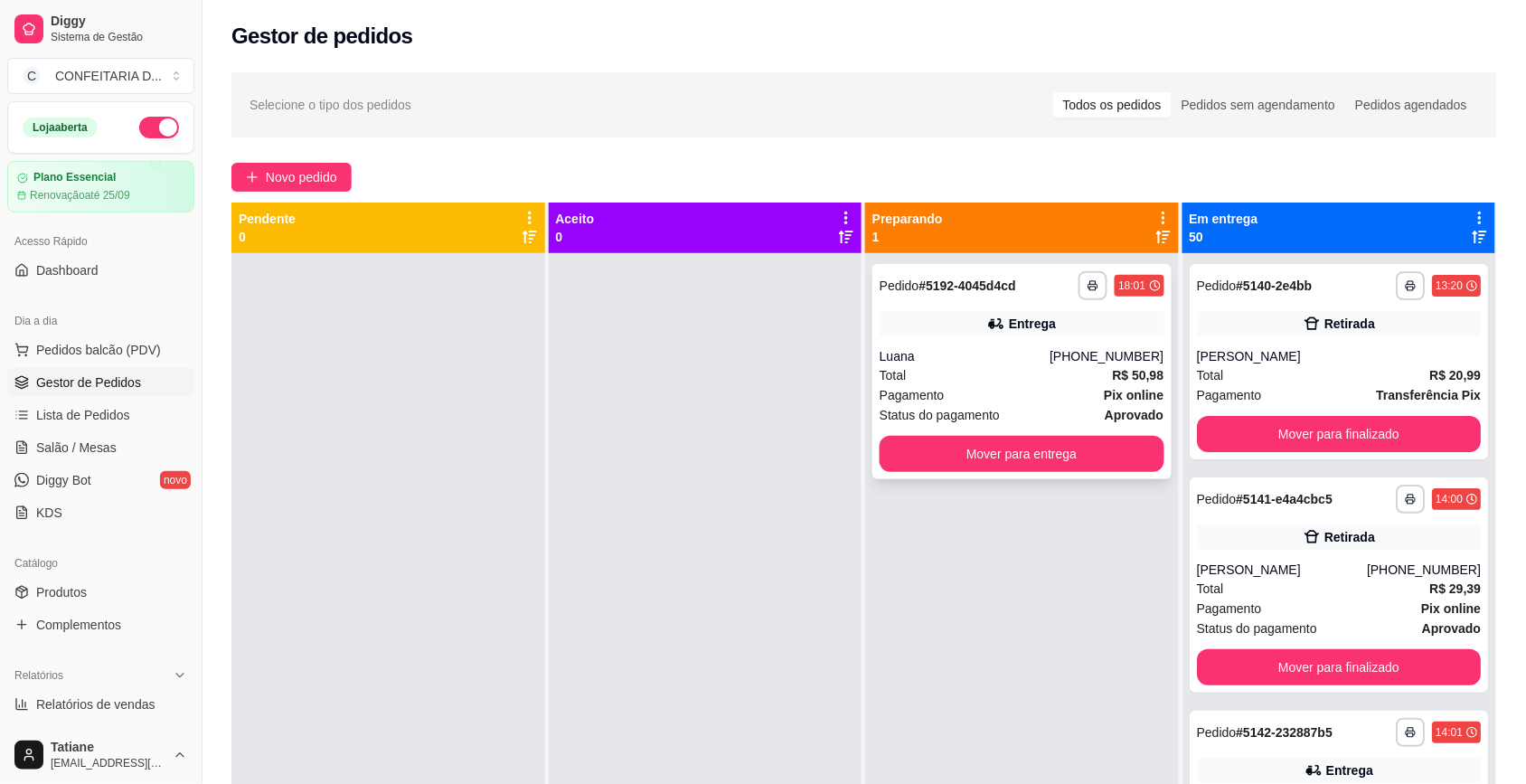
click at [920, 388] on span "Pagamento" at bounding box center [912, 395] width 65 height 20
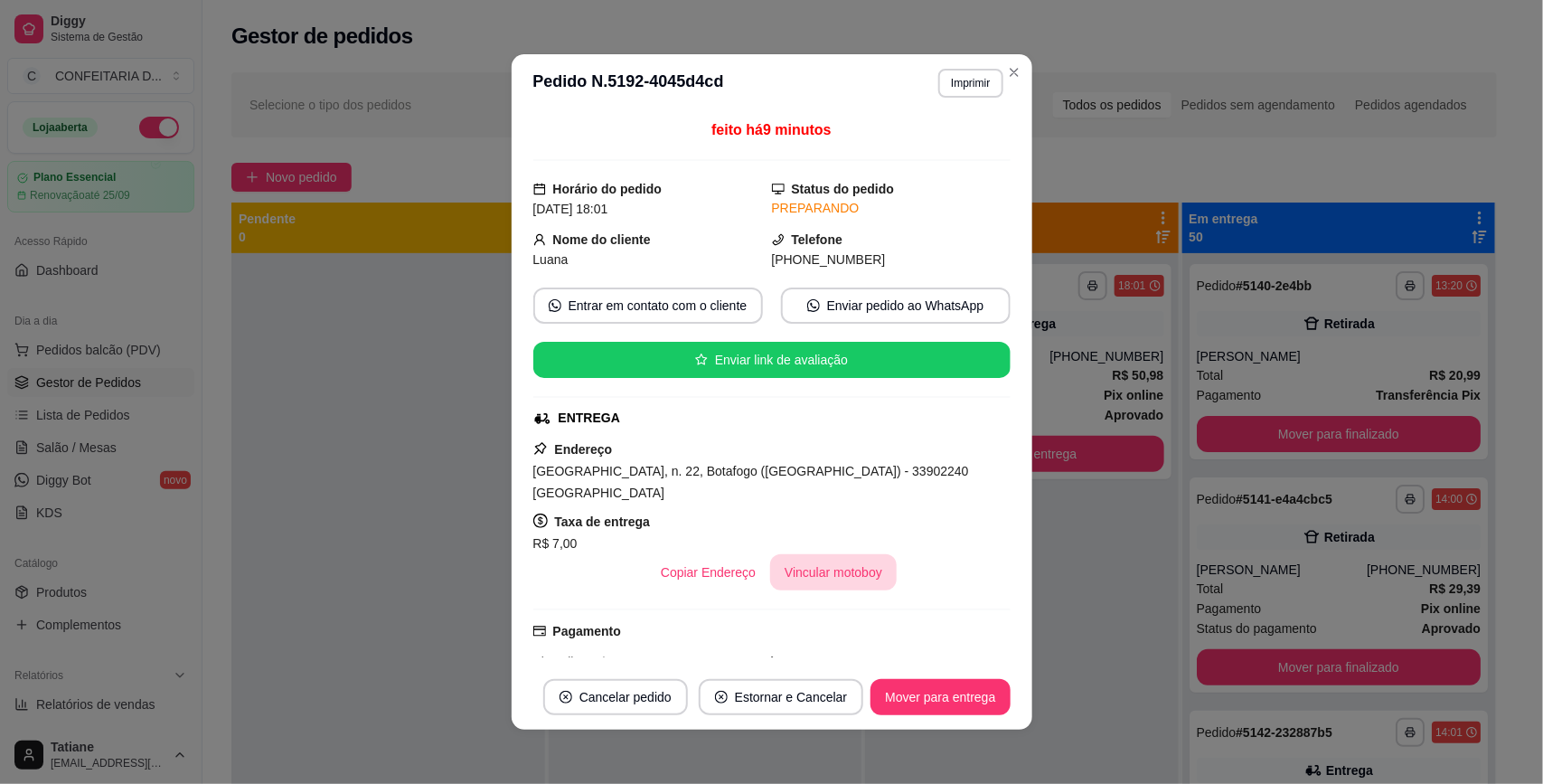
click at [793, 576] on button "Vincular motoboy" at bounding box center [832, 572] width 126 height 36
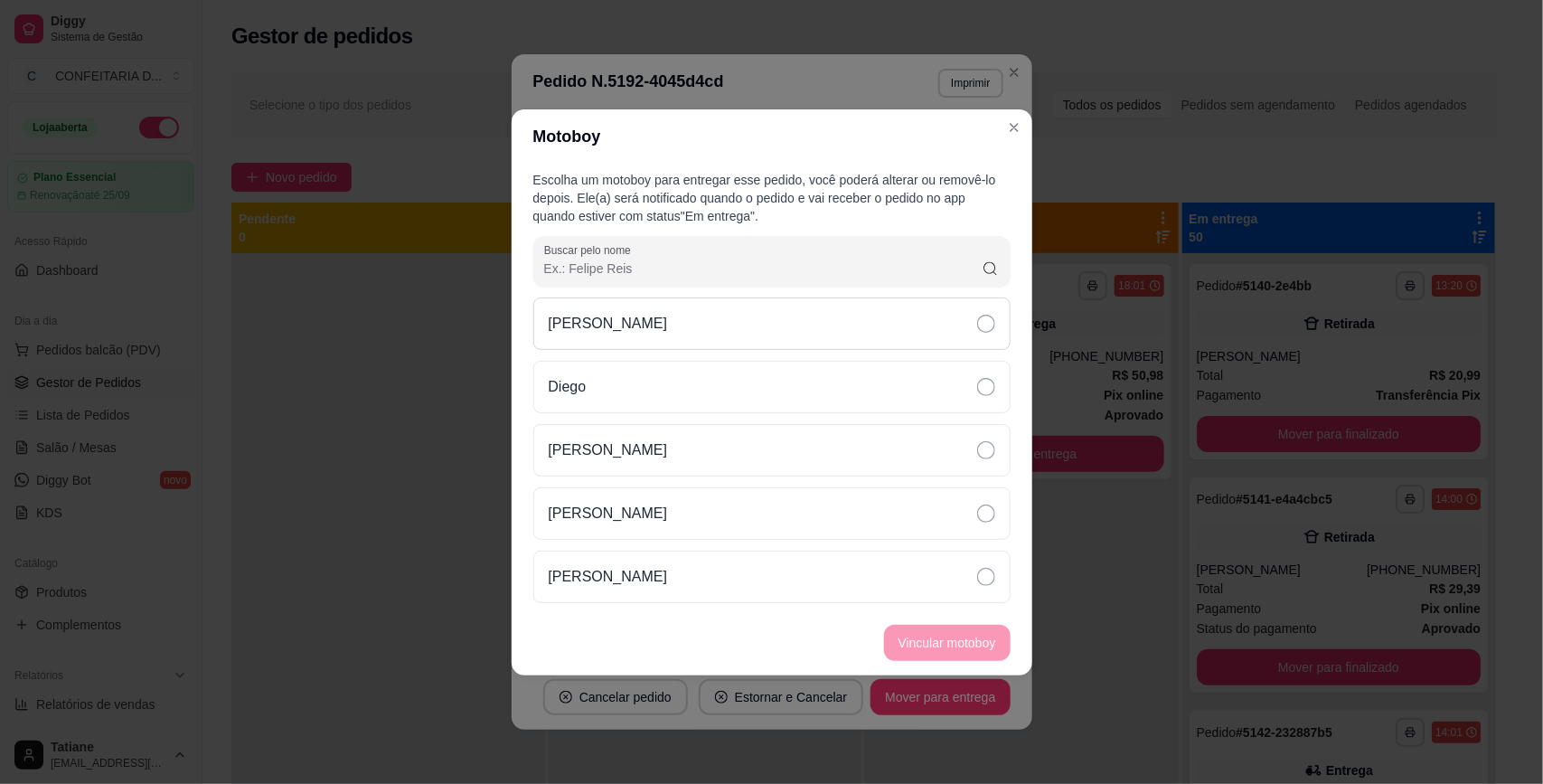
click at [688, 307] on div "[PERSON_NAME]" at bounding box center [772, 323] width 477 height 52
click at [648, 576] on p "[PERSON_NAME]" at bounding box center [608, 576] width 120 height 21
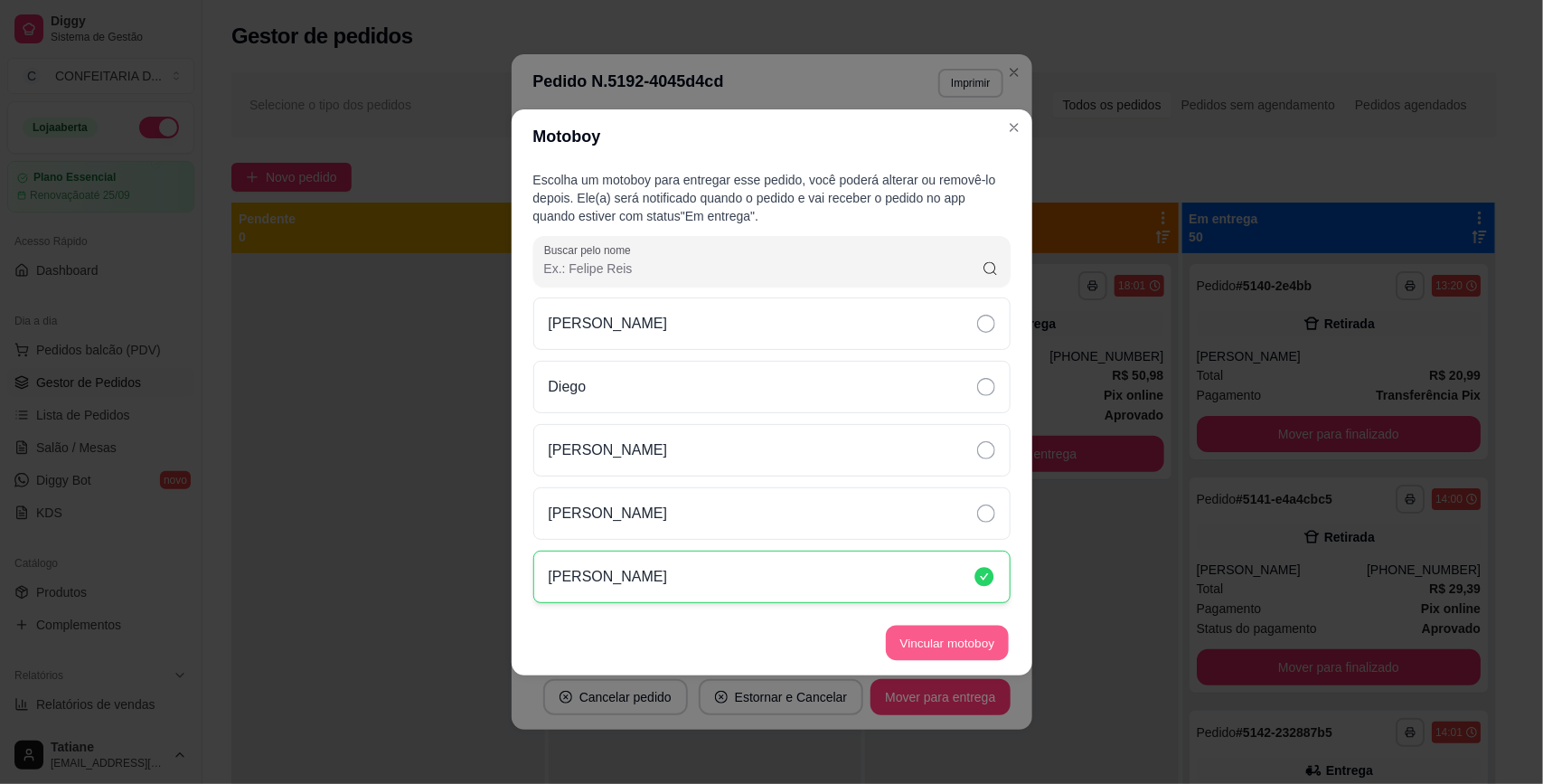
click at [906, 646] on button "Vincular motoboy" at bounding box center [946, 642] width 123 height 36
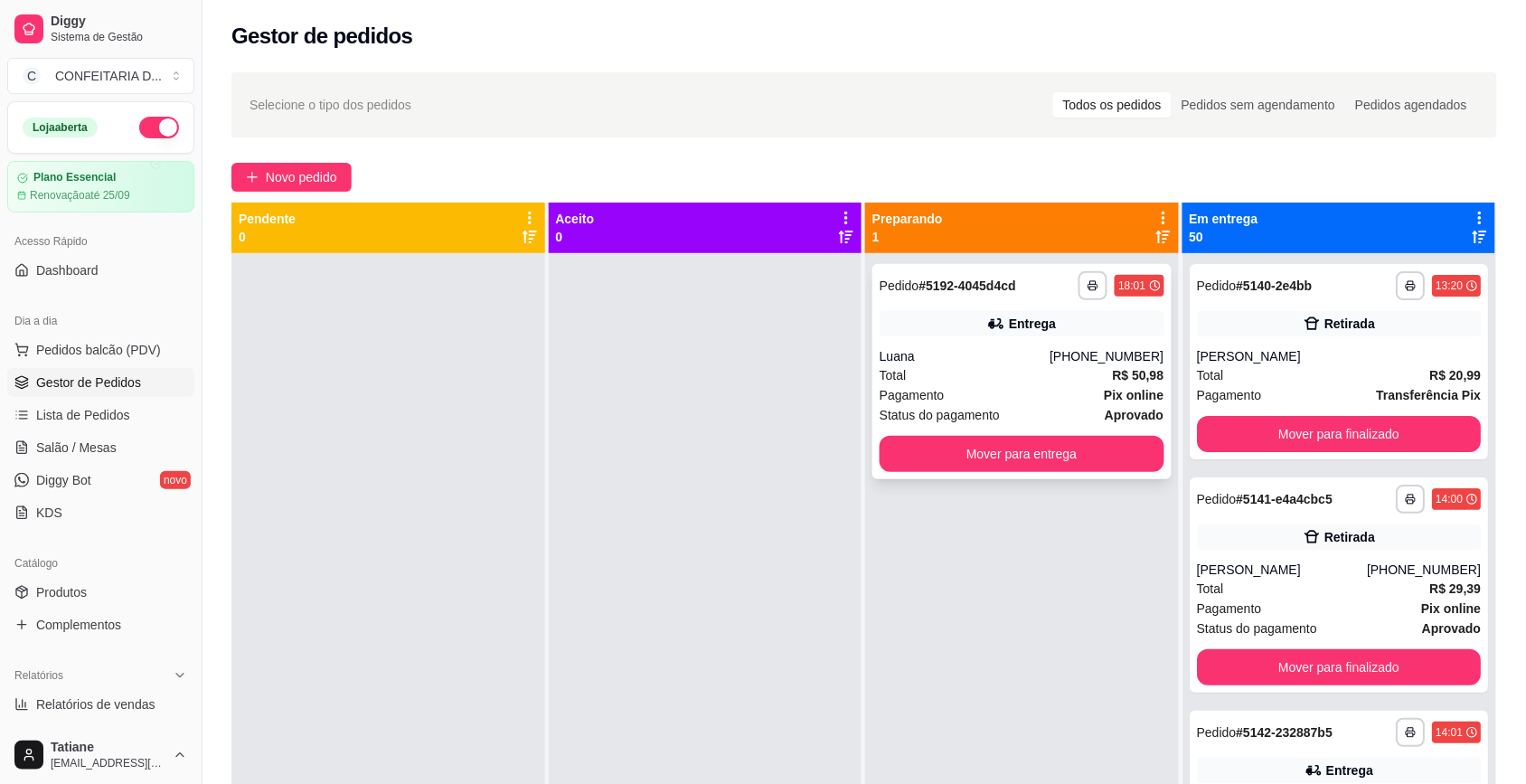
click at [963, 325] on div "Entrega" at bounding box center [1022, 323] width 285 height 25
click at [1046, 461] on button "Mover para entrega" at bounding box center [1022, 453] width 285 height 36
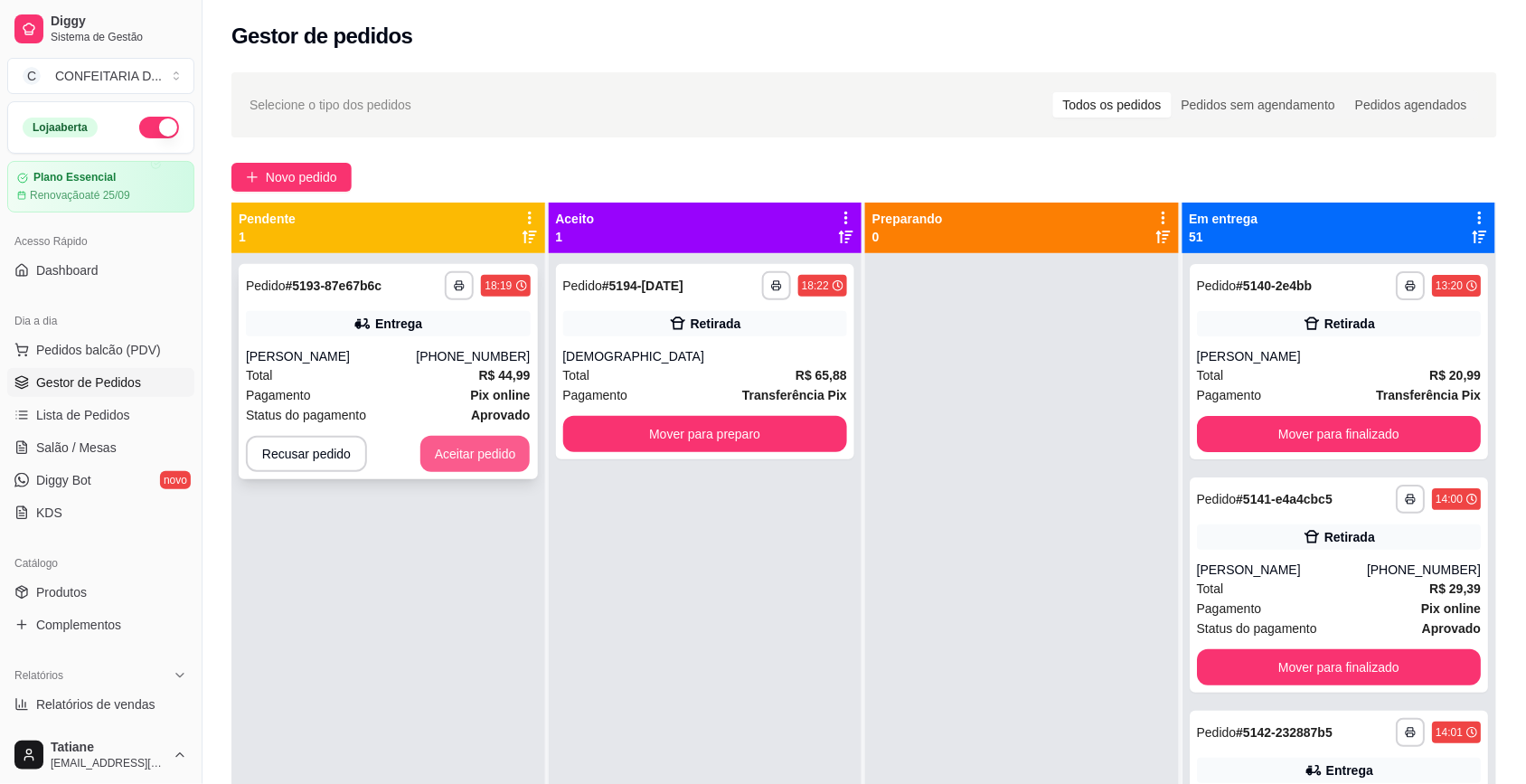
click at [449, 453] on button "Aceitar pedido" at bounding box center [475, 453] width 110 height 36
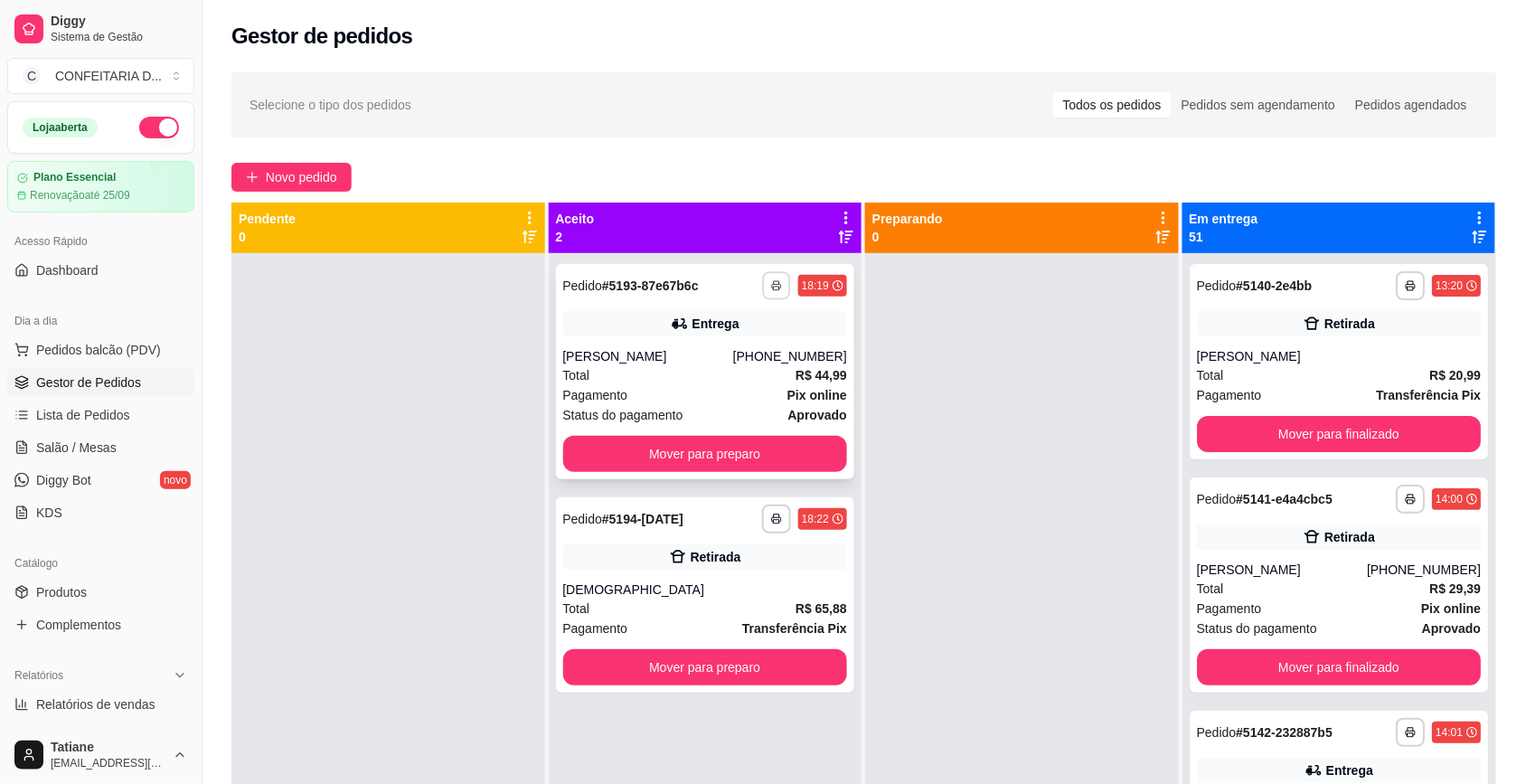
click at [771, 287] on icon "button" at bounding box center [776, 285] width 11 height 11
click at [777, 521] on button "button" at bounding box center [777, 518] width 29 height 29
click at [734, 575] on button "IMPRESSORA" at bounding box center [722, 582] width 131 height 29
click at [771, 283] on icon "button" at bounding box center [776, 285] width 11 height 11
click at [747, 346] on button "IMPRESSORA" at bounding box center [722, 349] width 131 height 29
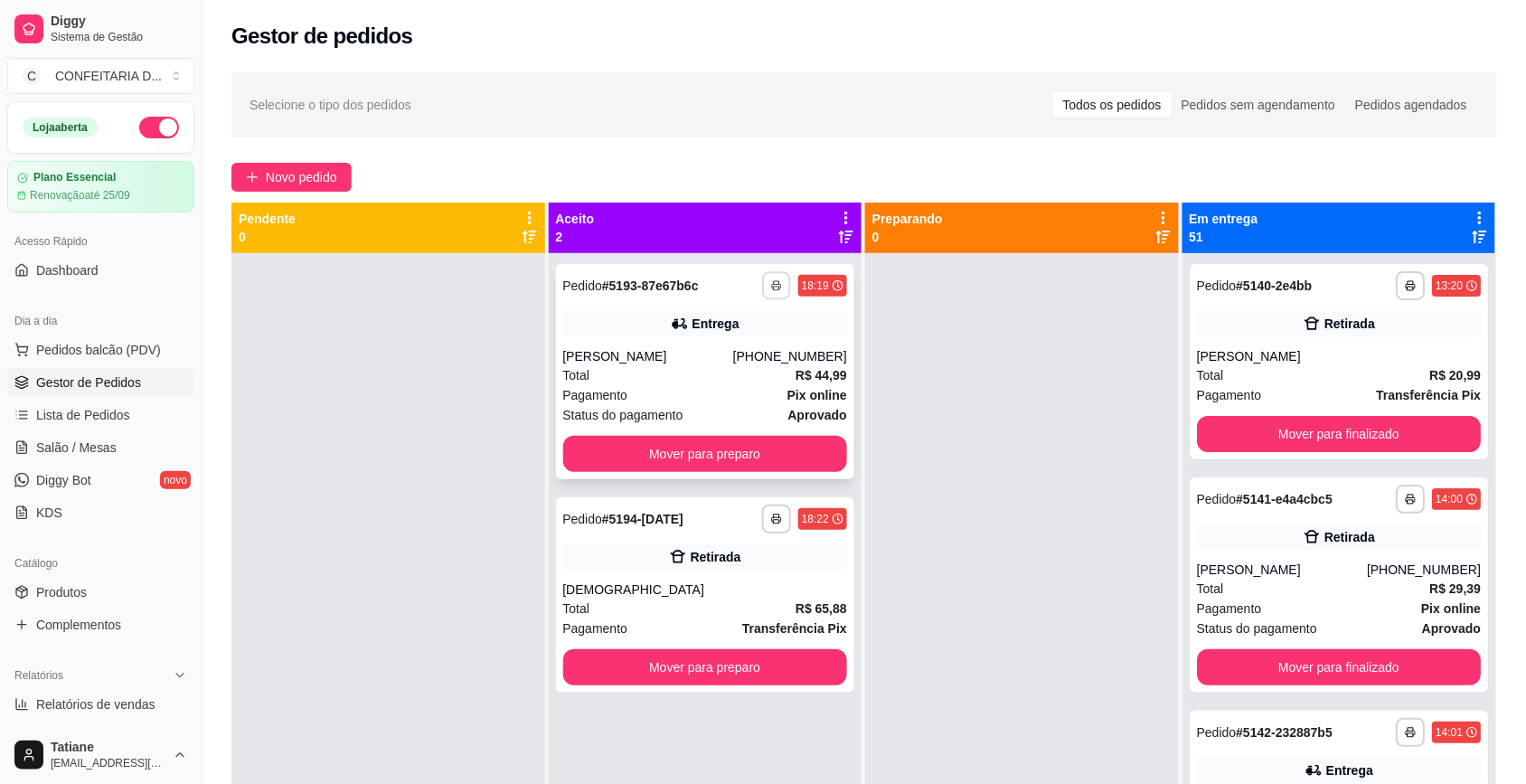
click at [771, 285] on icon "button" at bounding box center [776, 285] width 11 height 11
click at [720, 359] on button "IMPRESSORA" at bounding box center [722, 349] width 131 height 29
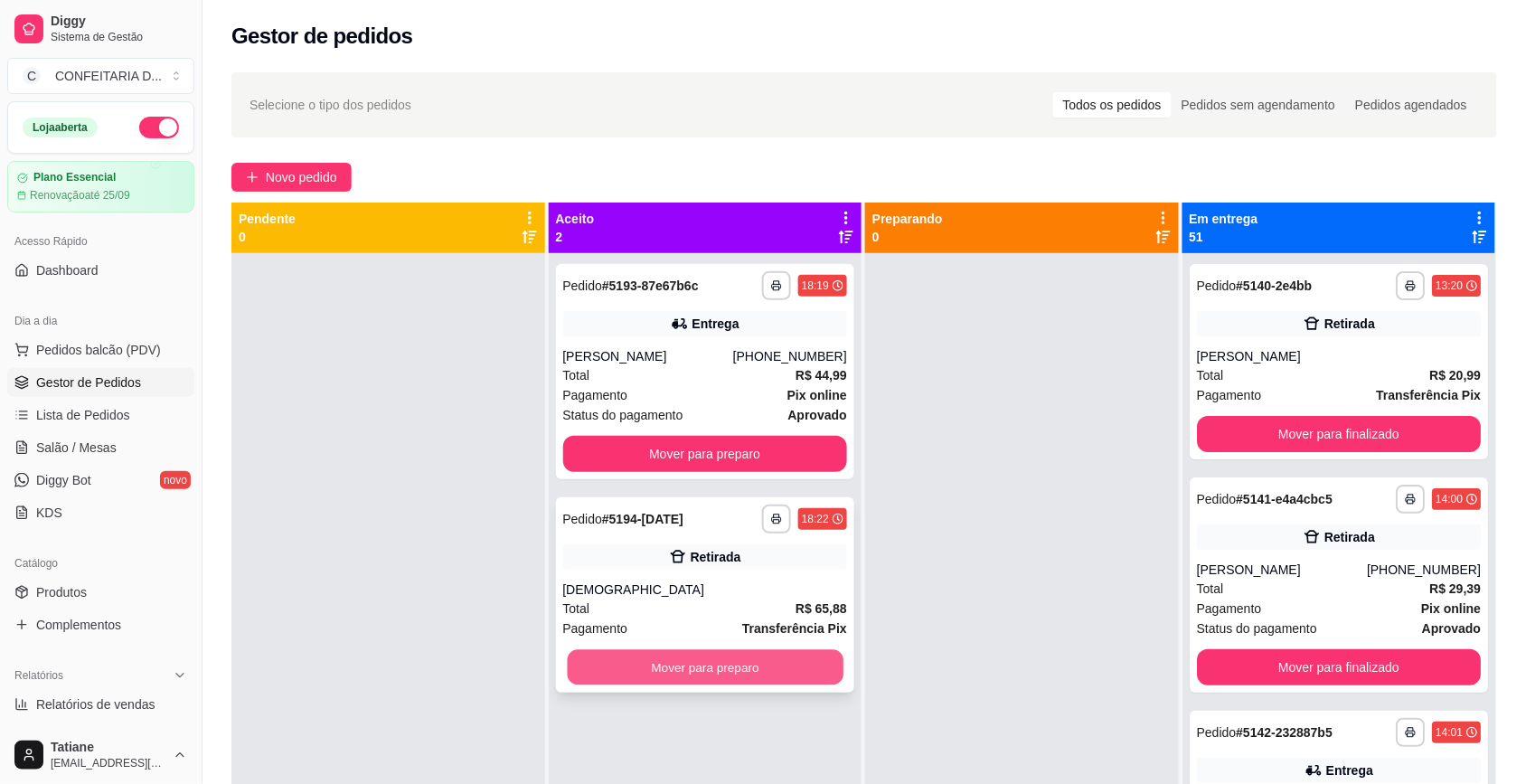
click at [674, 665] on button "Mover para preparo" at bounding box center [704, 667] width 275 height 36
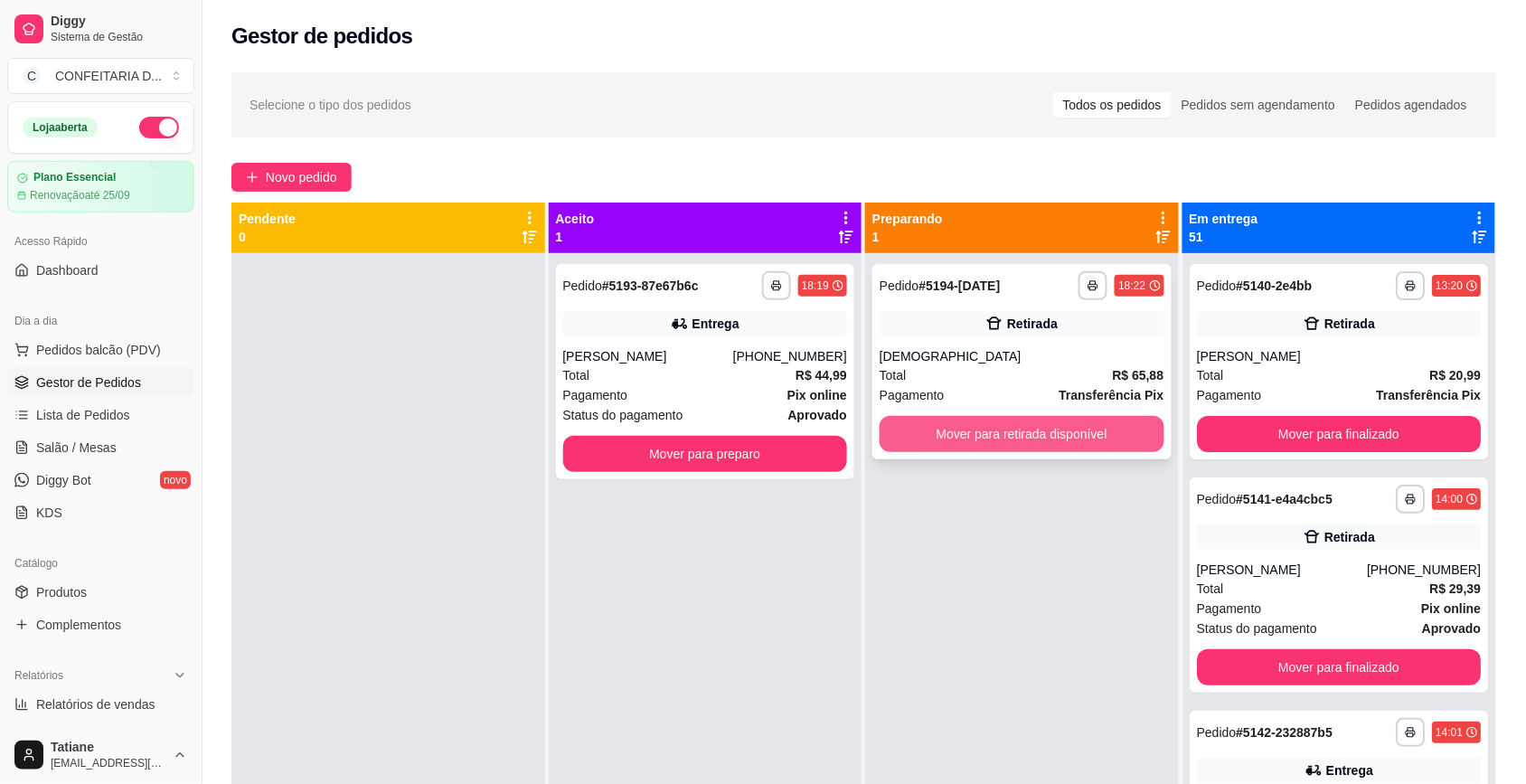
click at [942, 440] on button "Mover para retirada disponível" at bounding box center [1022, 434] width 285 height 36
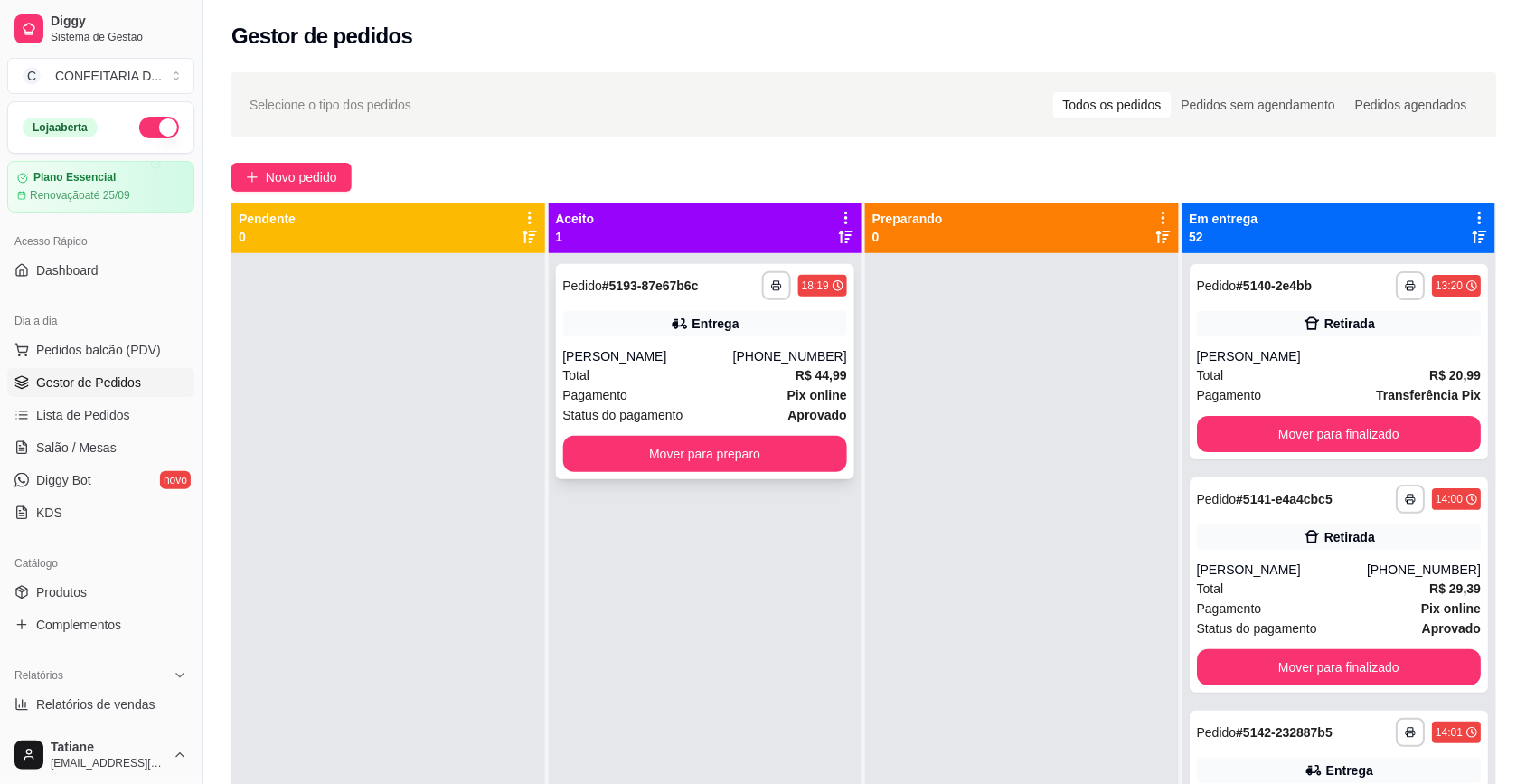
click at [710, 372] on div "Total R$ 44,99" at bounding box center [705, 375] width 285 height 20
click at [708, 453] on button "Mover para preparo" at bounding box center [705, 453] width 285 height 36
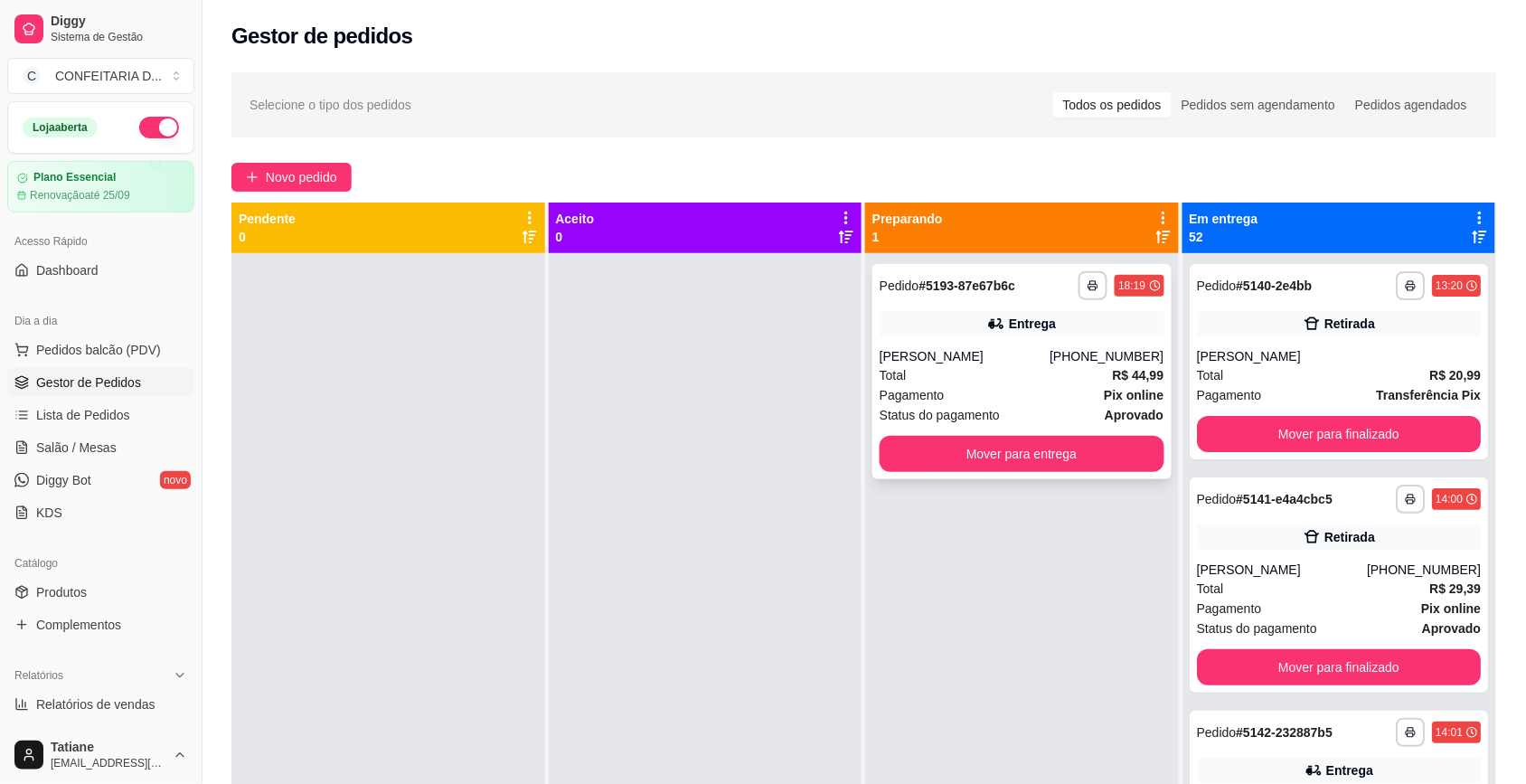
click at [985, 354] on div "[PERSON_NAME]" at bounding box center [965, 355] width 170 height 18
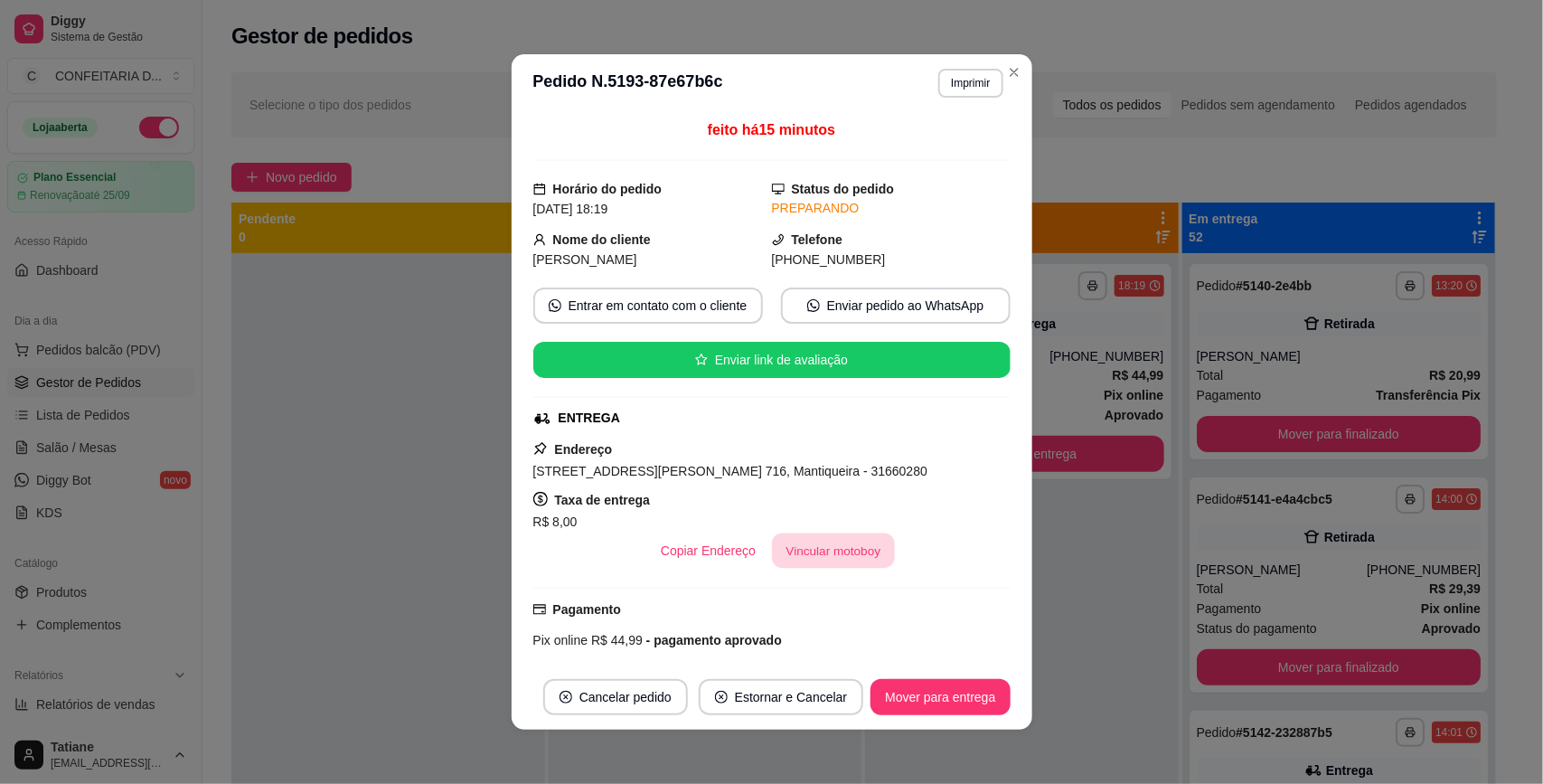
click at [828, 566] on button "Vincular motoboy" at bounding box center [832, 550] width 123 height 36
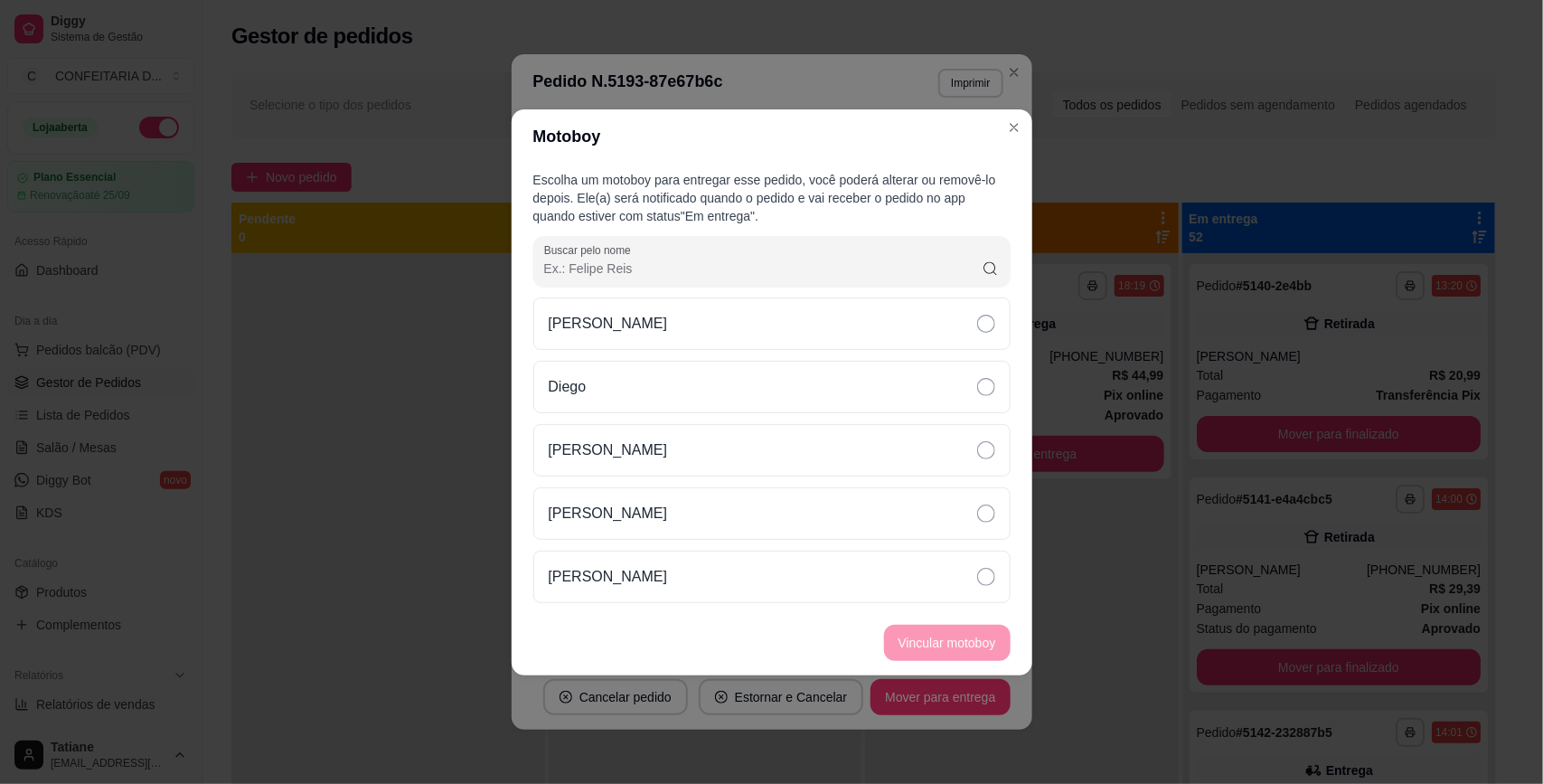
click at [584, 386] on p "Diego" at bounding box center [567, 386] width 38 height 21
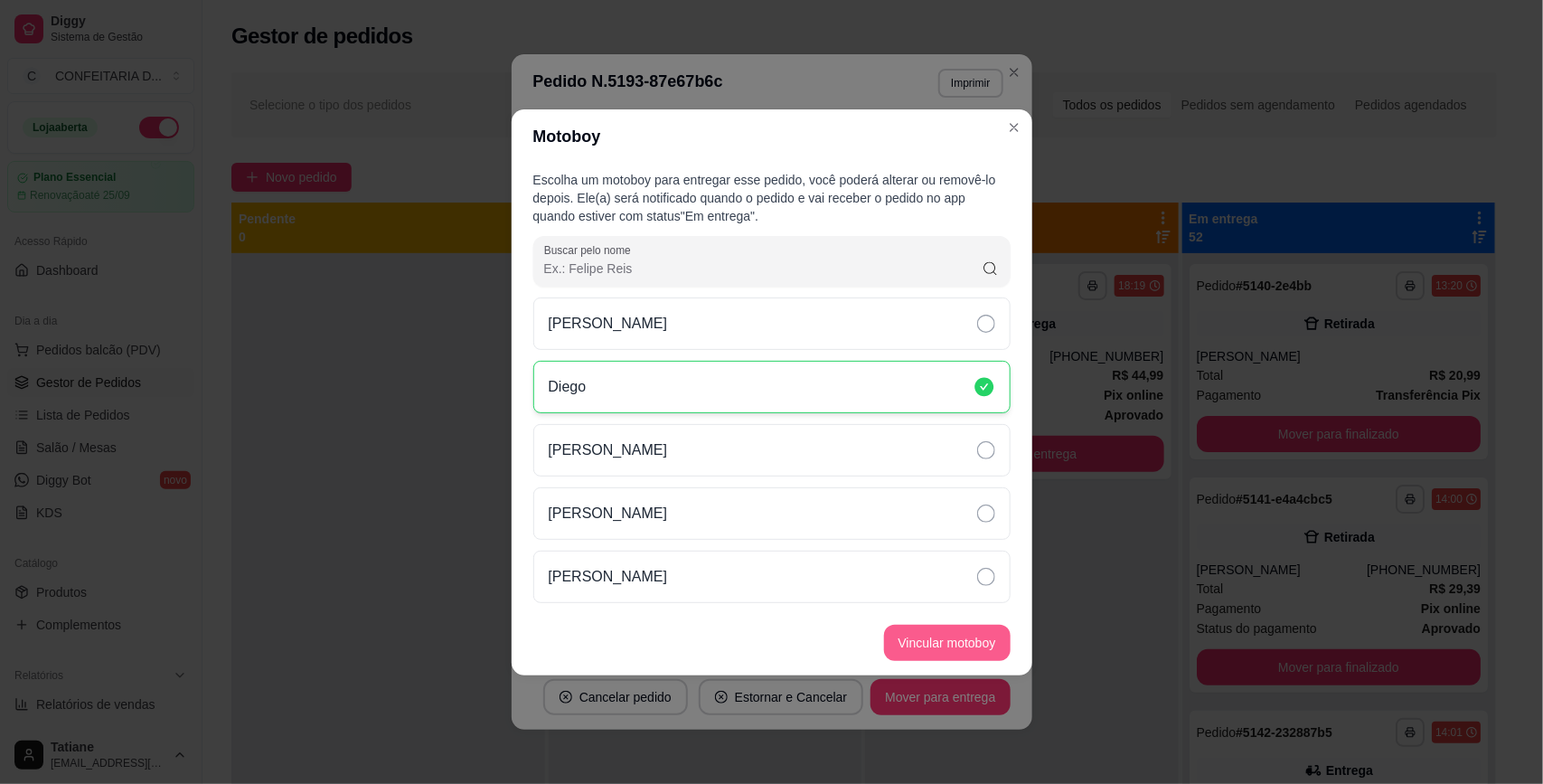
click at [937, 649] on button "Vincular motoboy" at bounding box center [946, 642] width 126 height 36
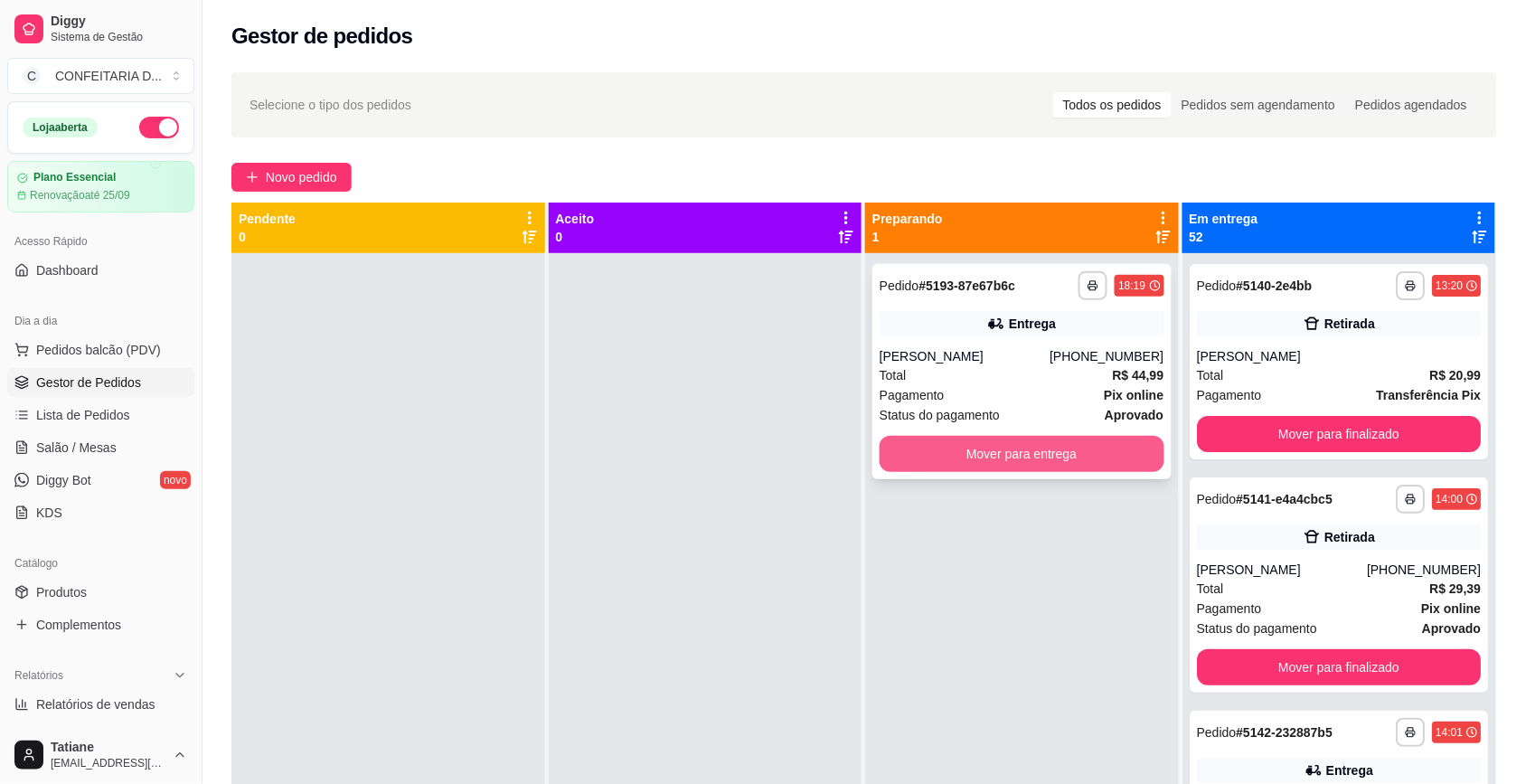
click at [1079, 449] on button "Mover para entrega" at bounding box center [1022, 453] width 285 height 36
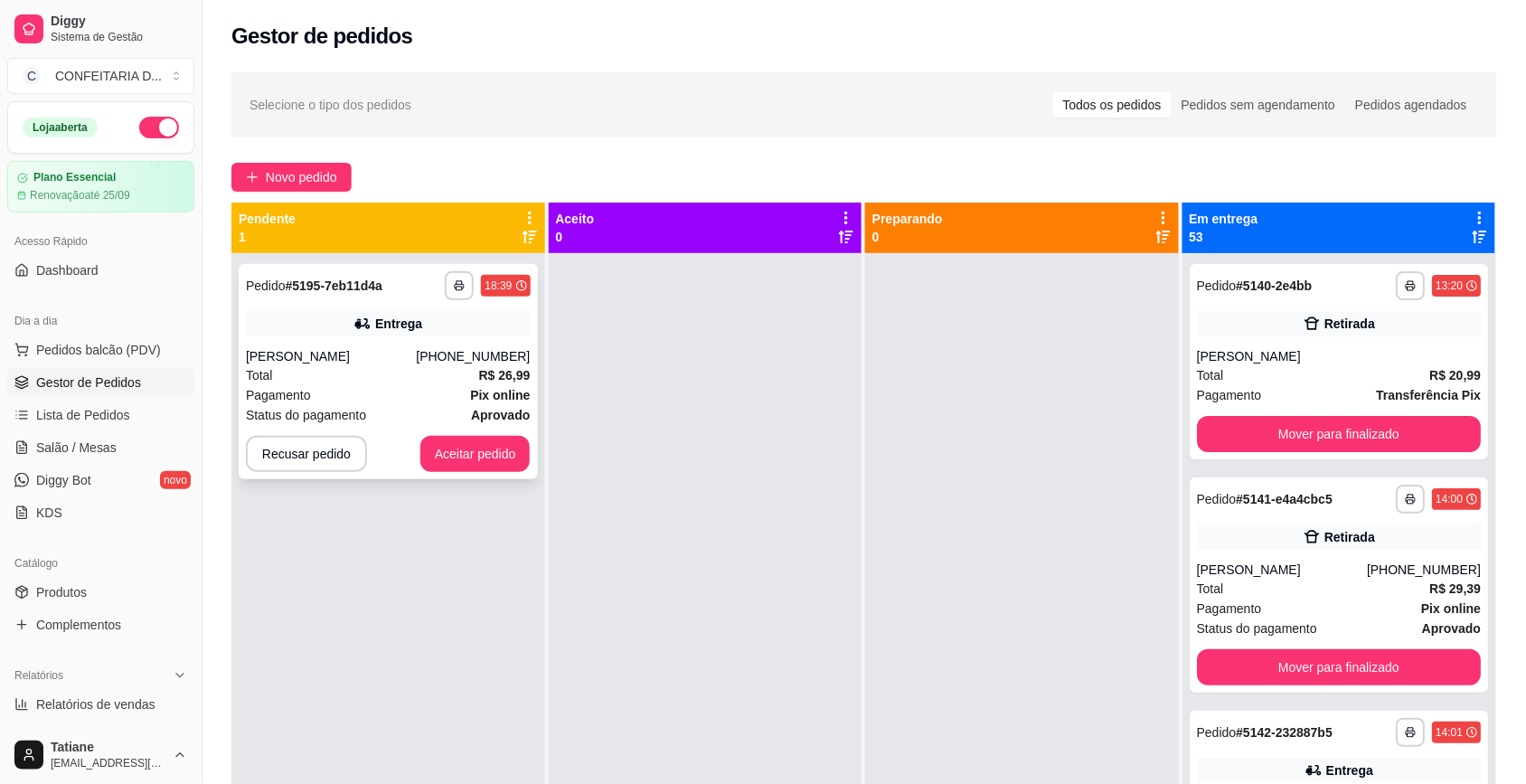
click at [391, 394] on div "Pagamento Pix online" at bounding box center [388, 395] width 285 height 20
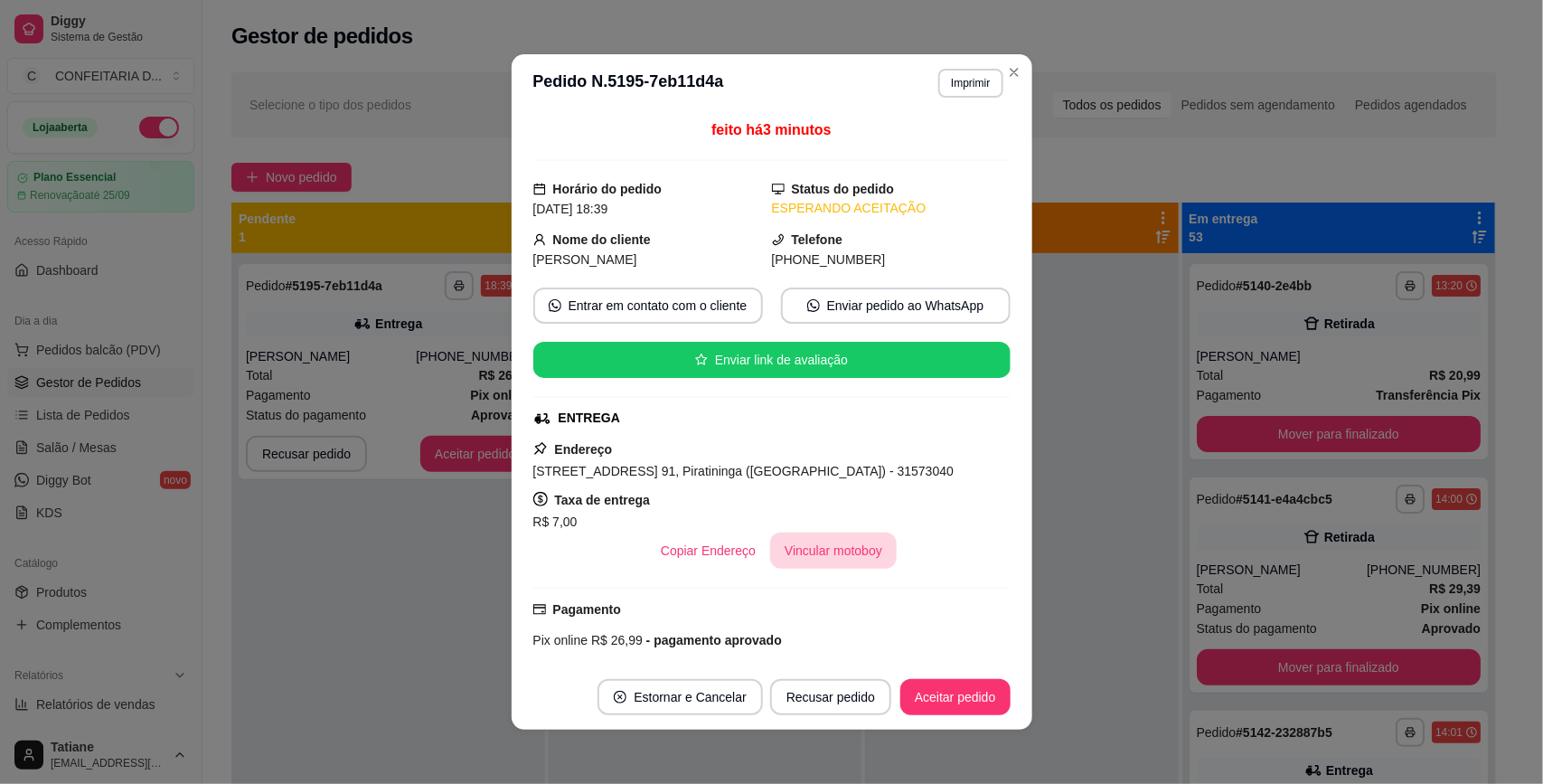
click at [784, 548] on button "Vincular motoboy" at bounding box center [832, 549] width 126 height 36
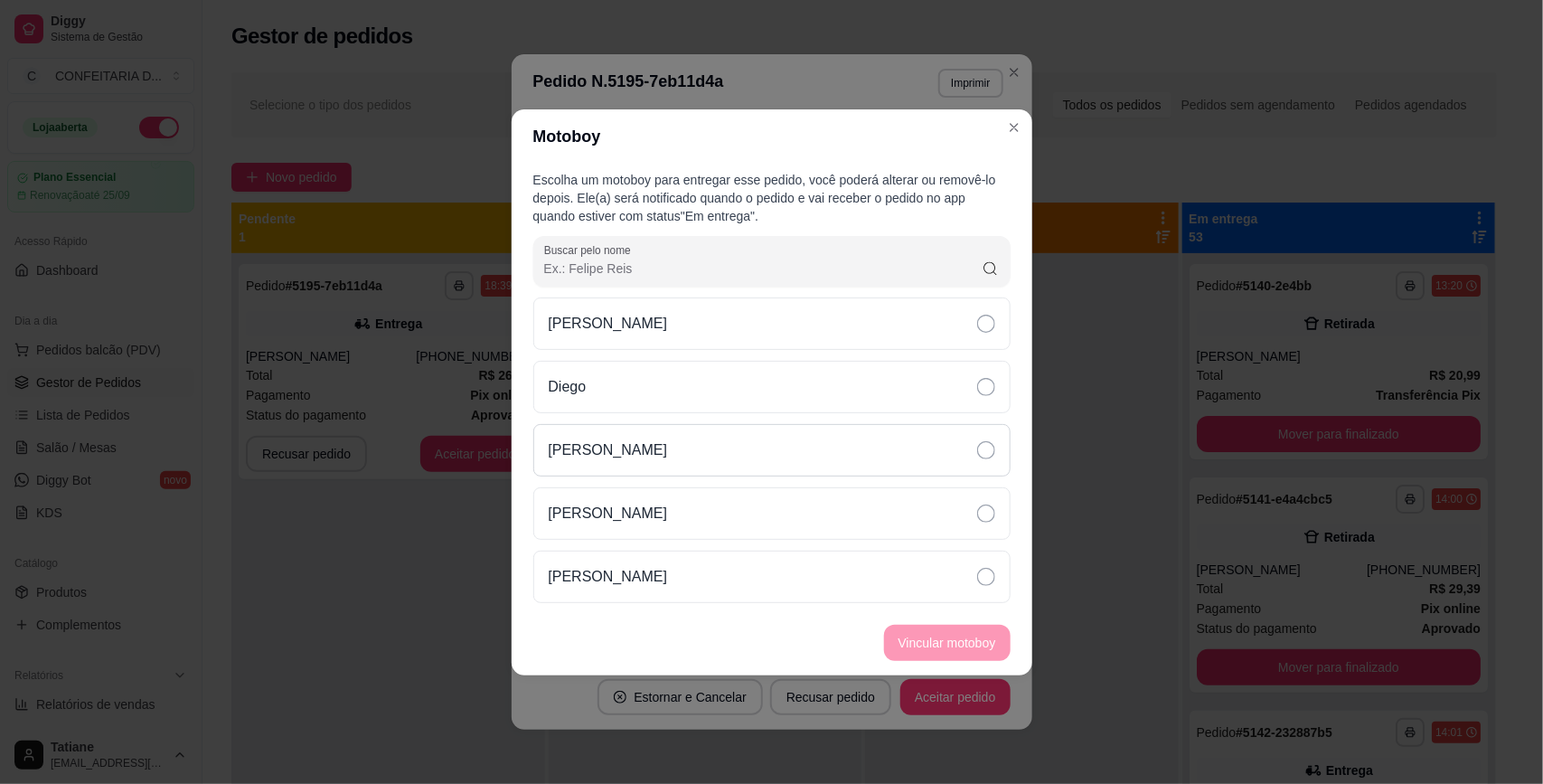
click at [597, 455] on p "[PERSON_NAME]" at bounding box center [608, 450] width 120 height 21
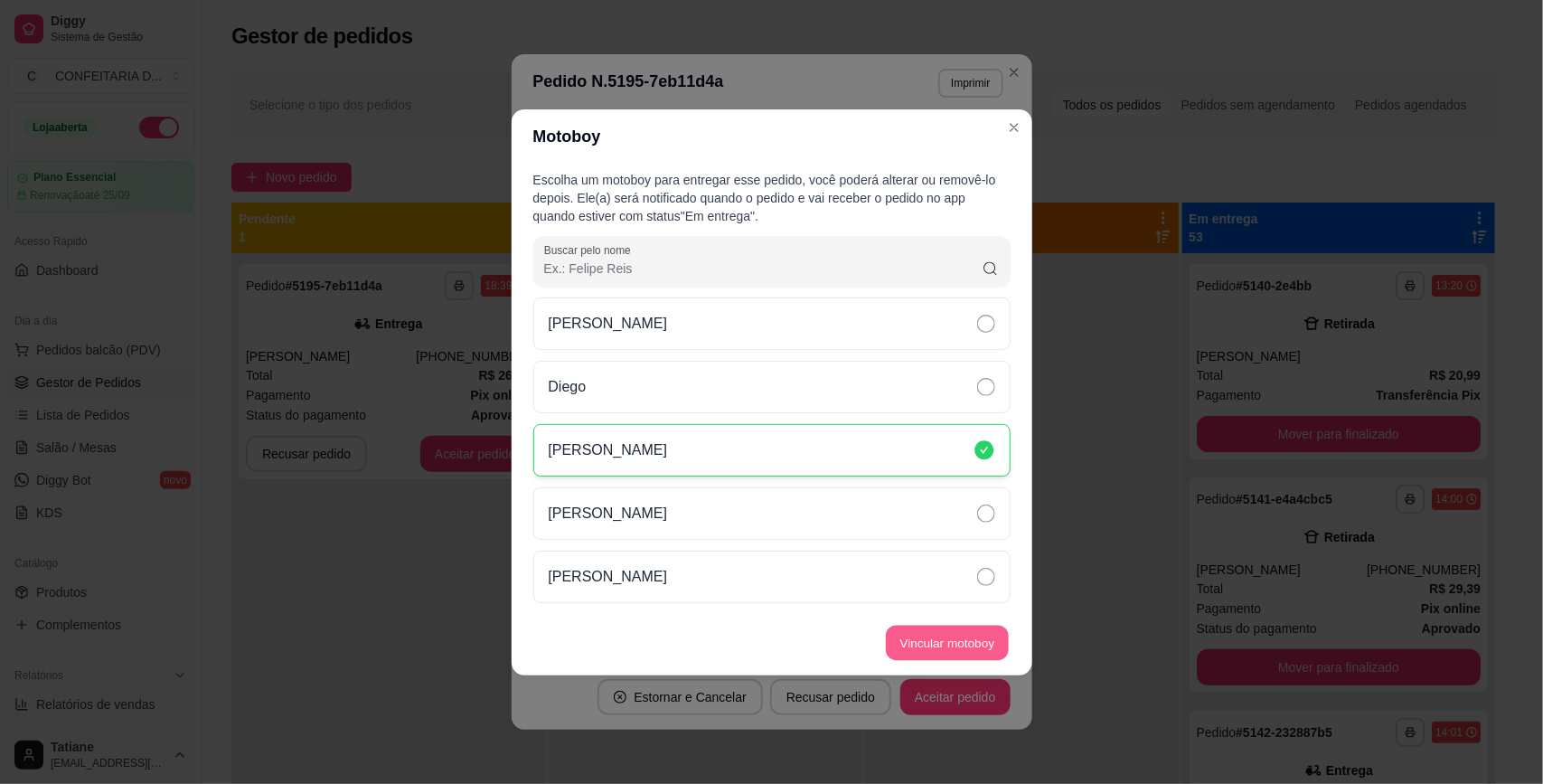
click at [954, 634] on button "Vincular motoboy" at bounding box center [946, 642] width 123 height 36
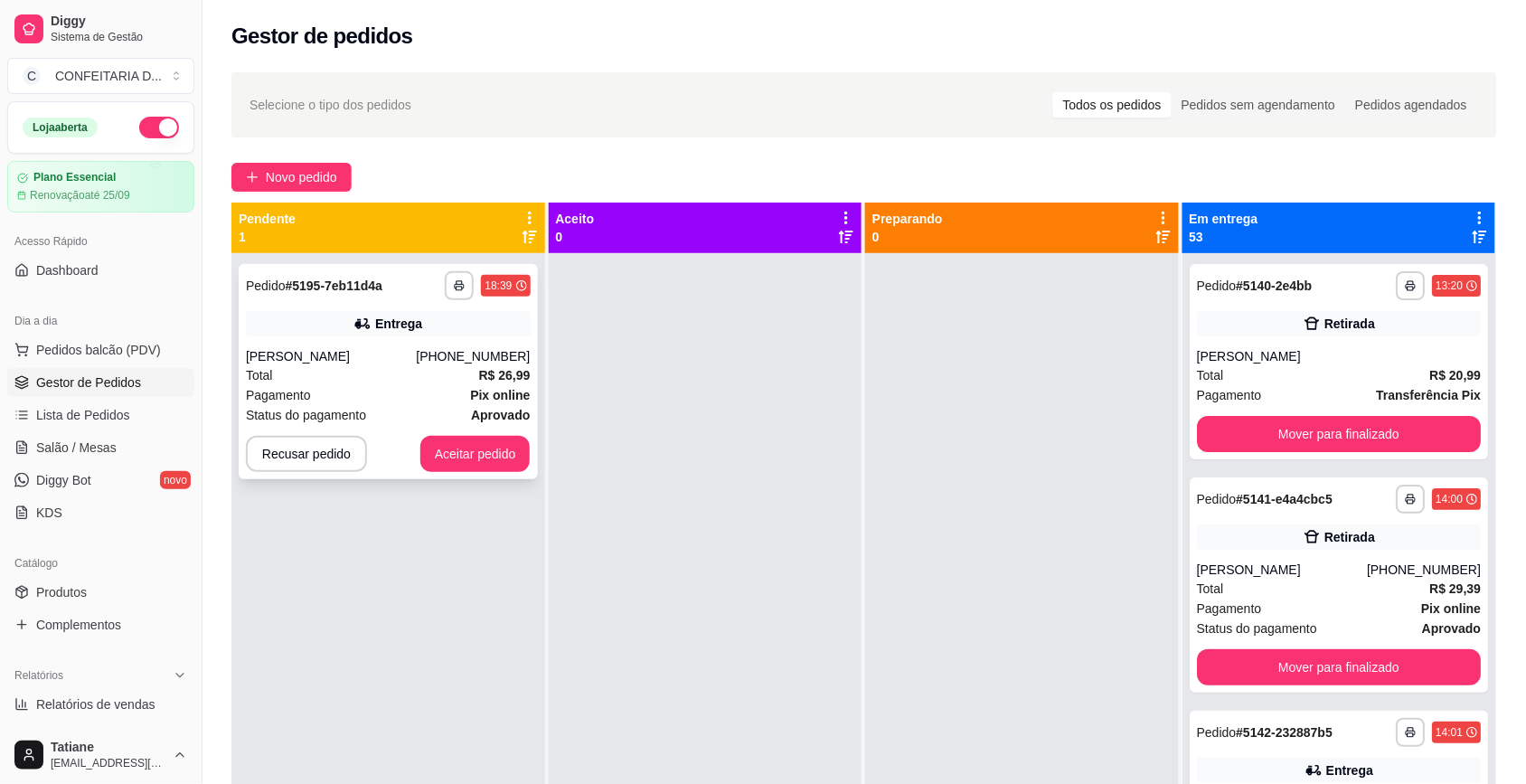
click at [486, 467] on button "Aceitar pedido" at bounding box center [475, 453] width 110 height 36
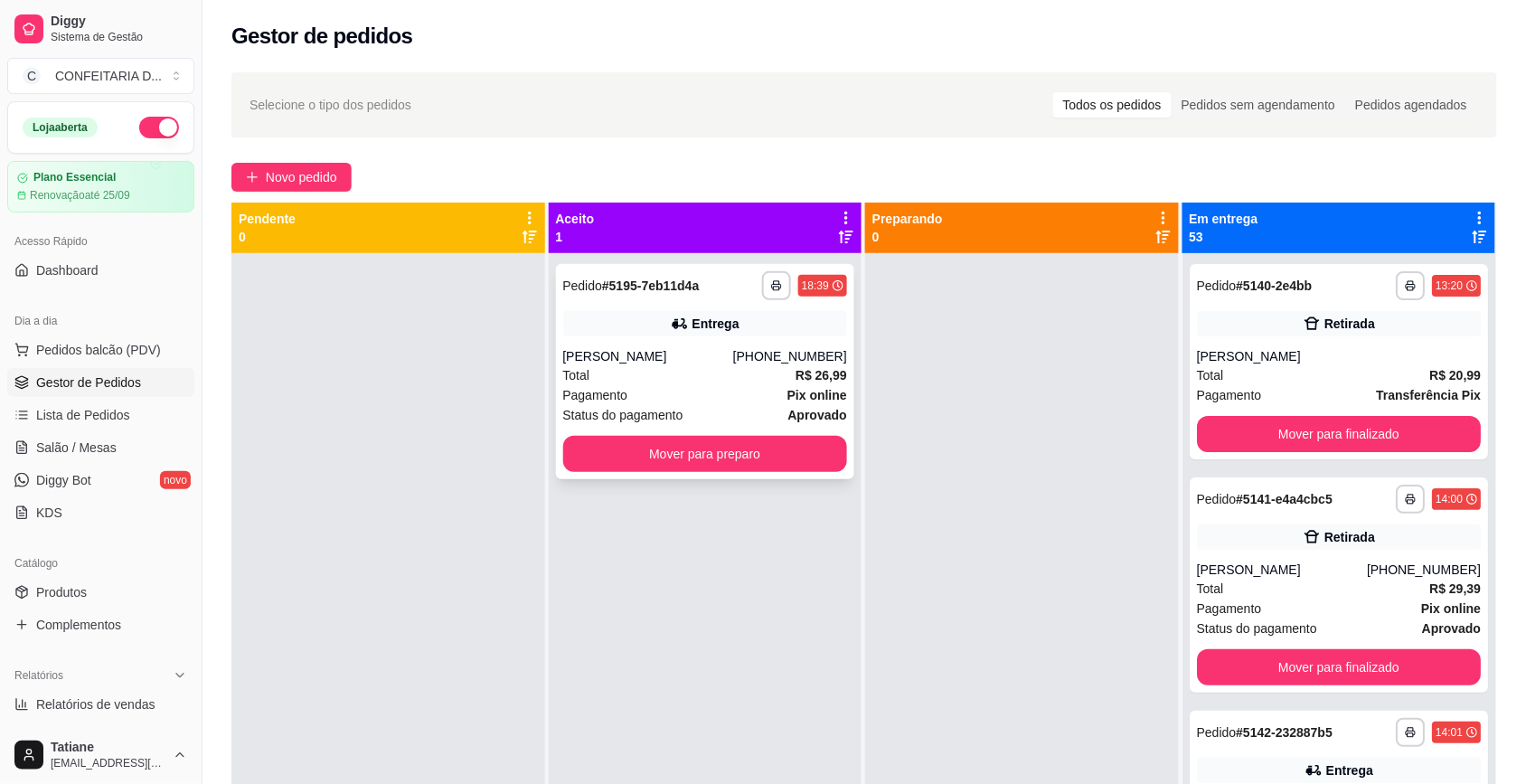
click at [610, 387] on span "Pagamento" at bounding box center [595, 395] width 65 height 20
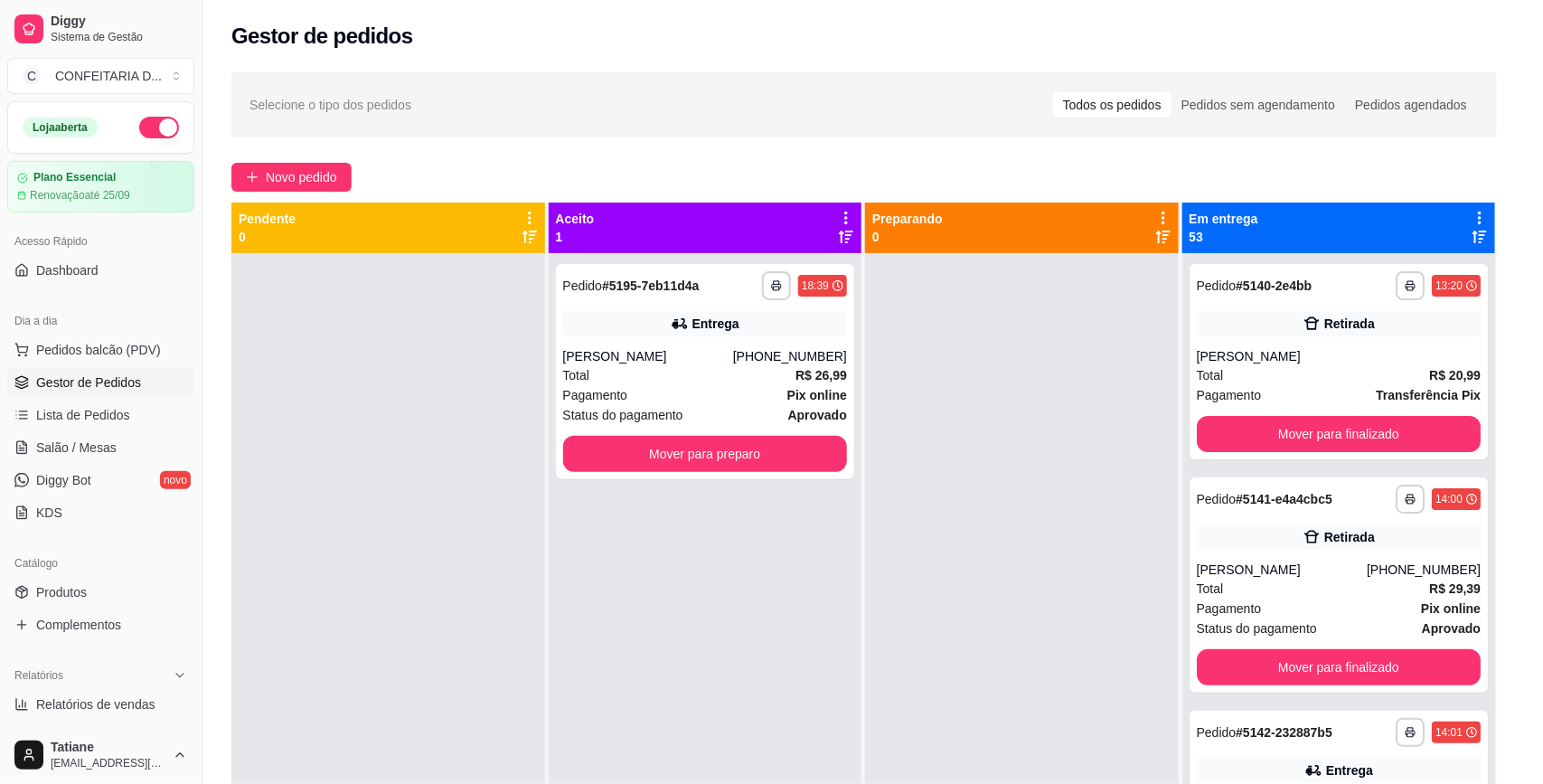
click at [969, 445] on div "Endereço [STREET_ADDRESS] 91, Piratininga (Venda Nova) - 31573040 Taxa de entre…" at bounding box center [771, 527] width 477 height 179
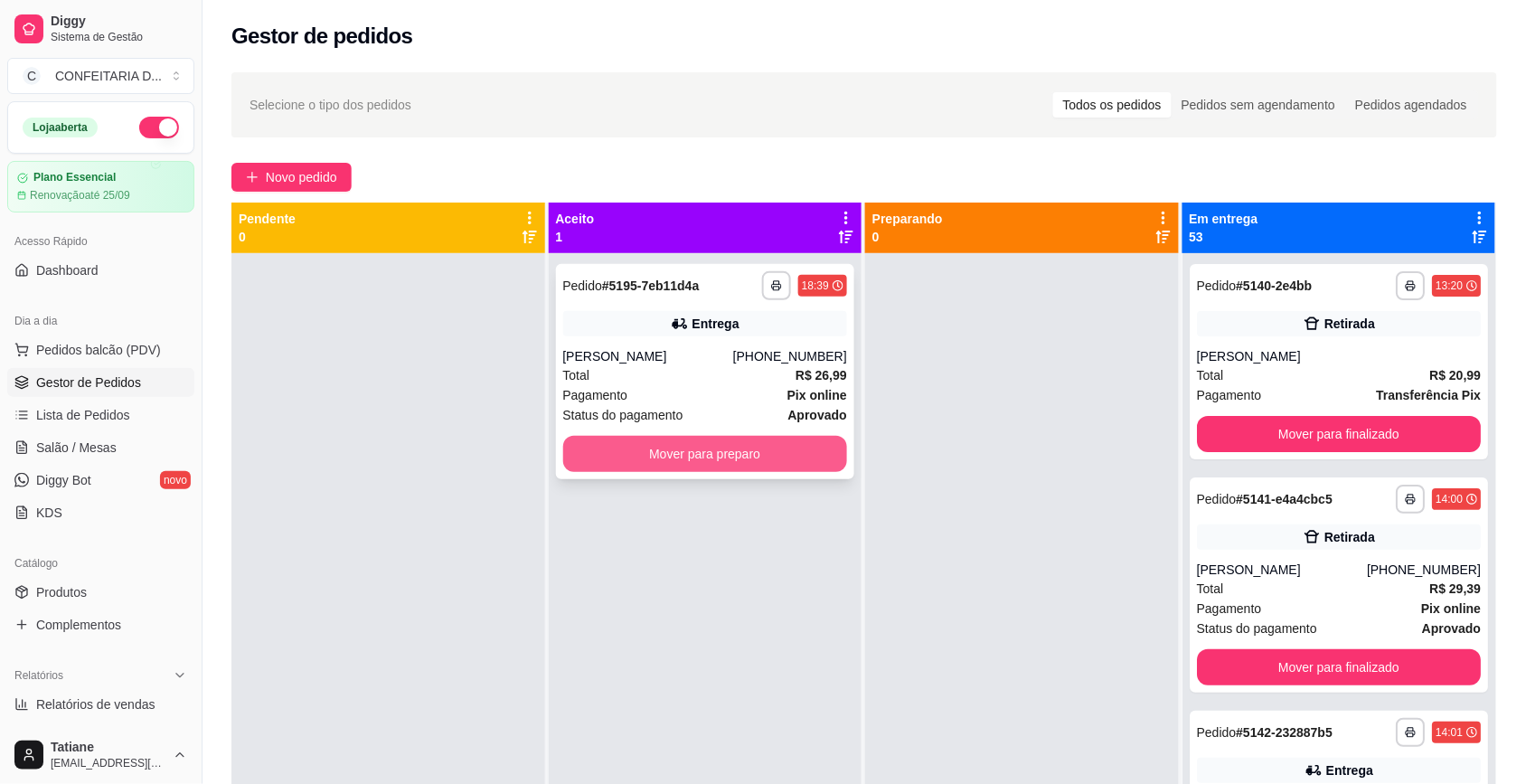
click at [760, 447] on button "Mover para preparo" at bounding box center [705, 453] width 285 height 36
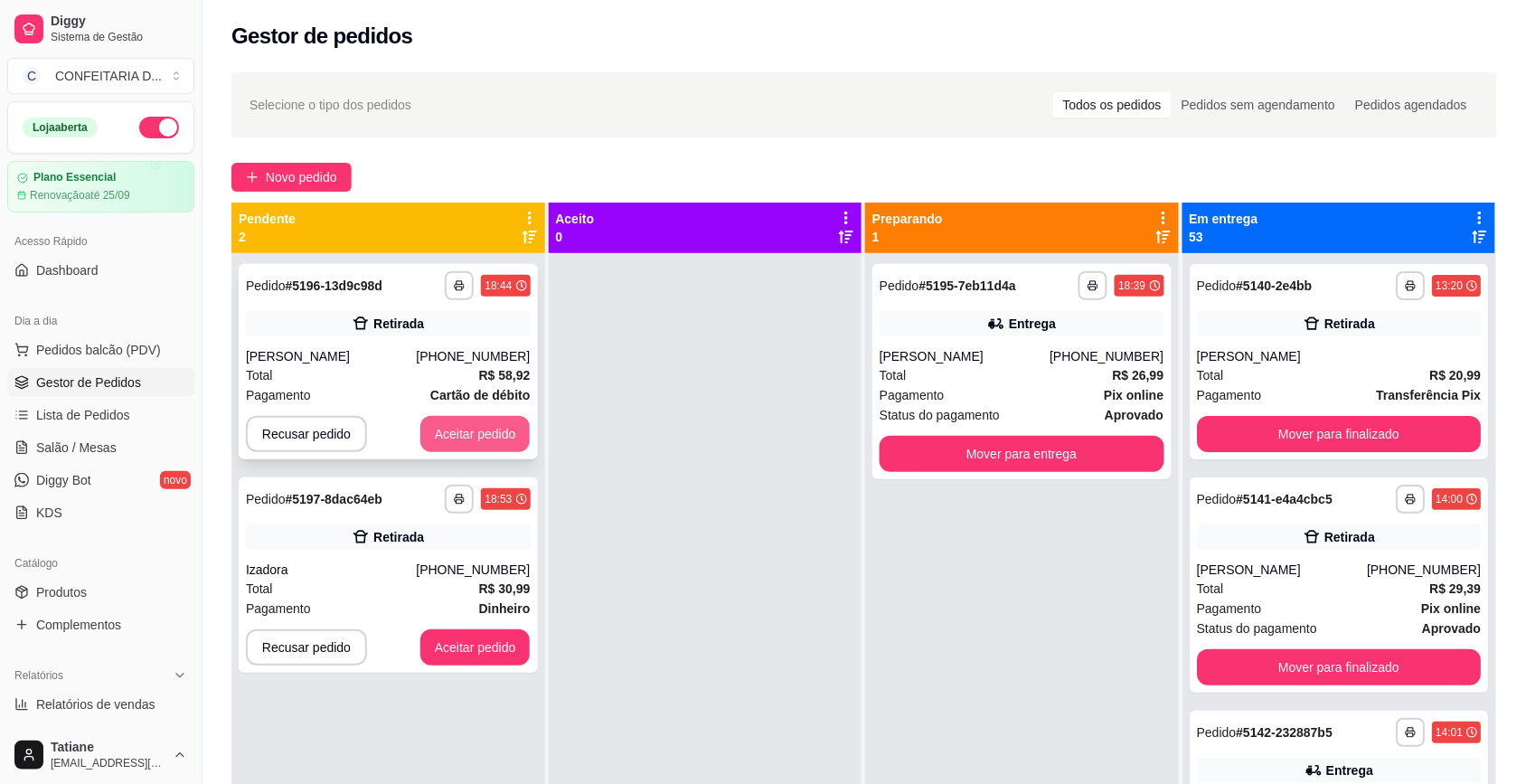
click at [503, 431] on button "Aceitar pedido" at bounding box center [475, 434] width 110 height 36
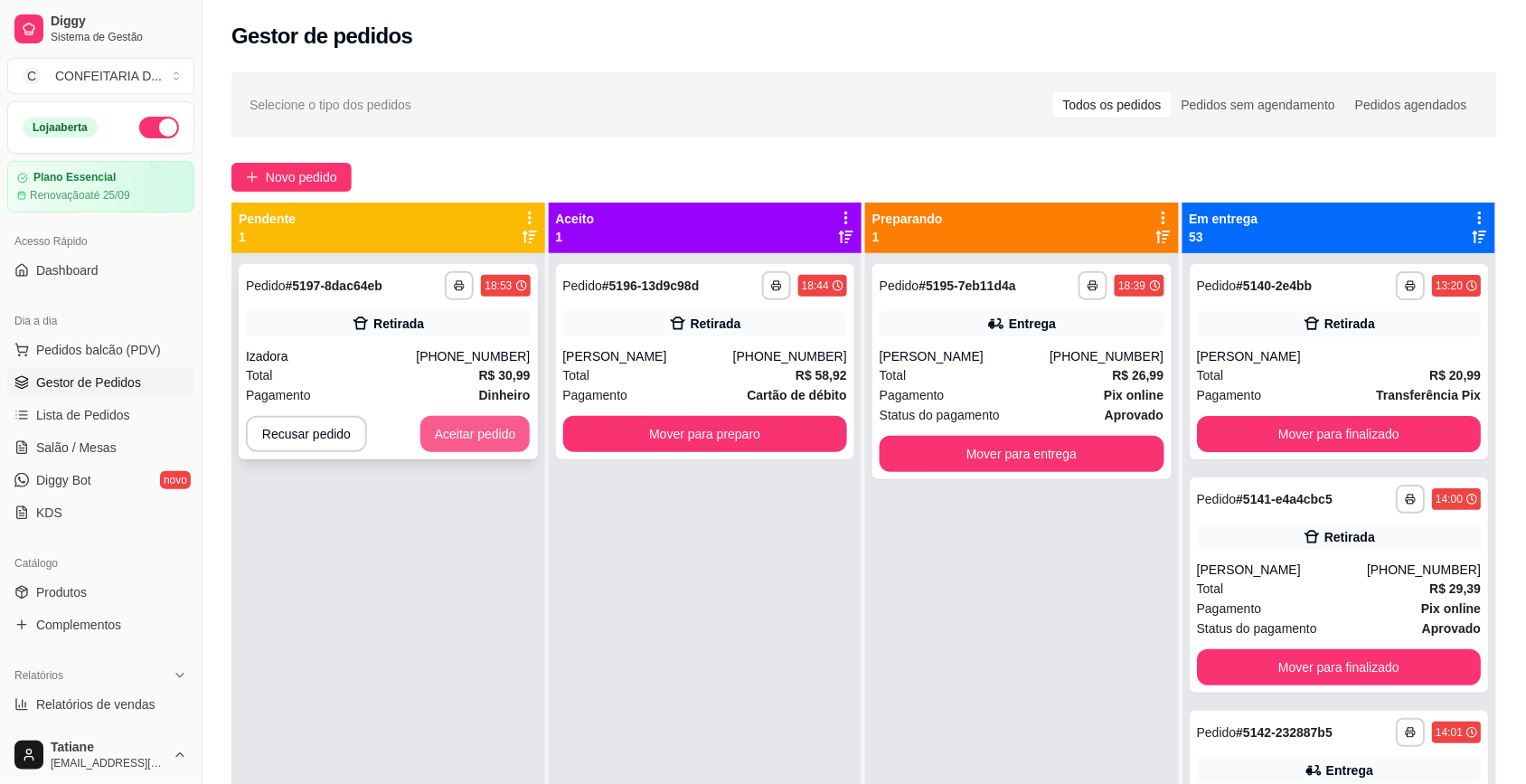
click at [485, 434] on button "Aceitar pedido" at bounding box center [475, 434] width 110 height 36
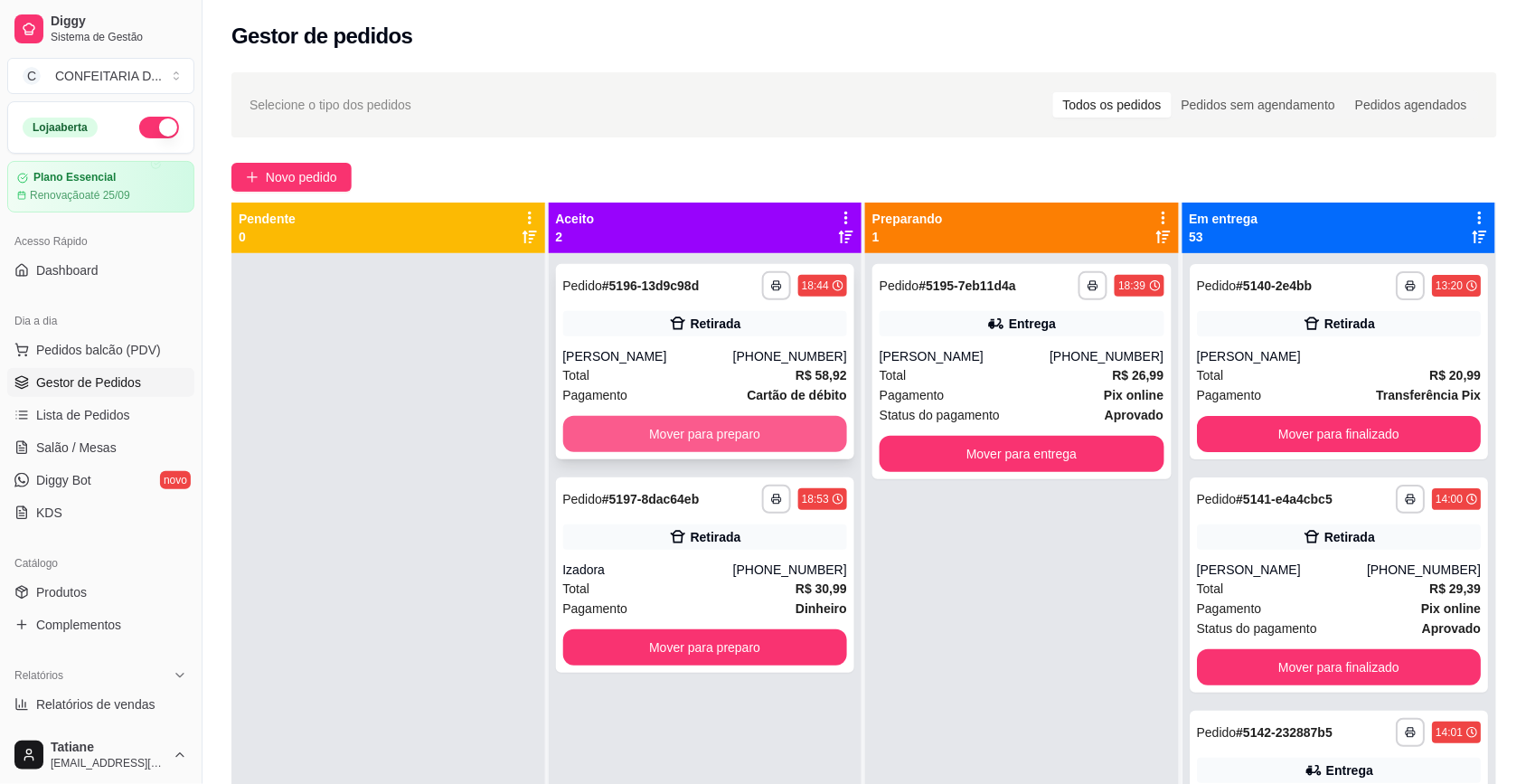
click at [657, 434] on button "Mover para preparo" at bounding box center [705, 434] width 285 height 36
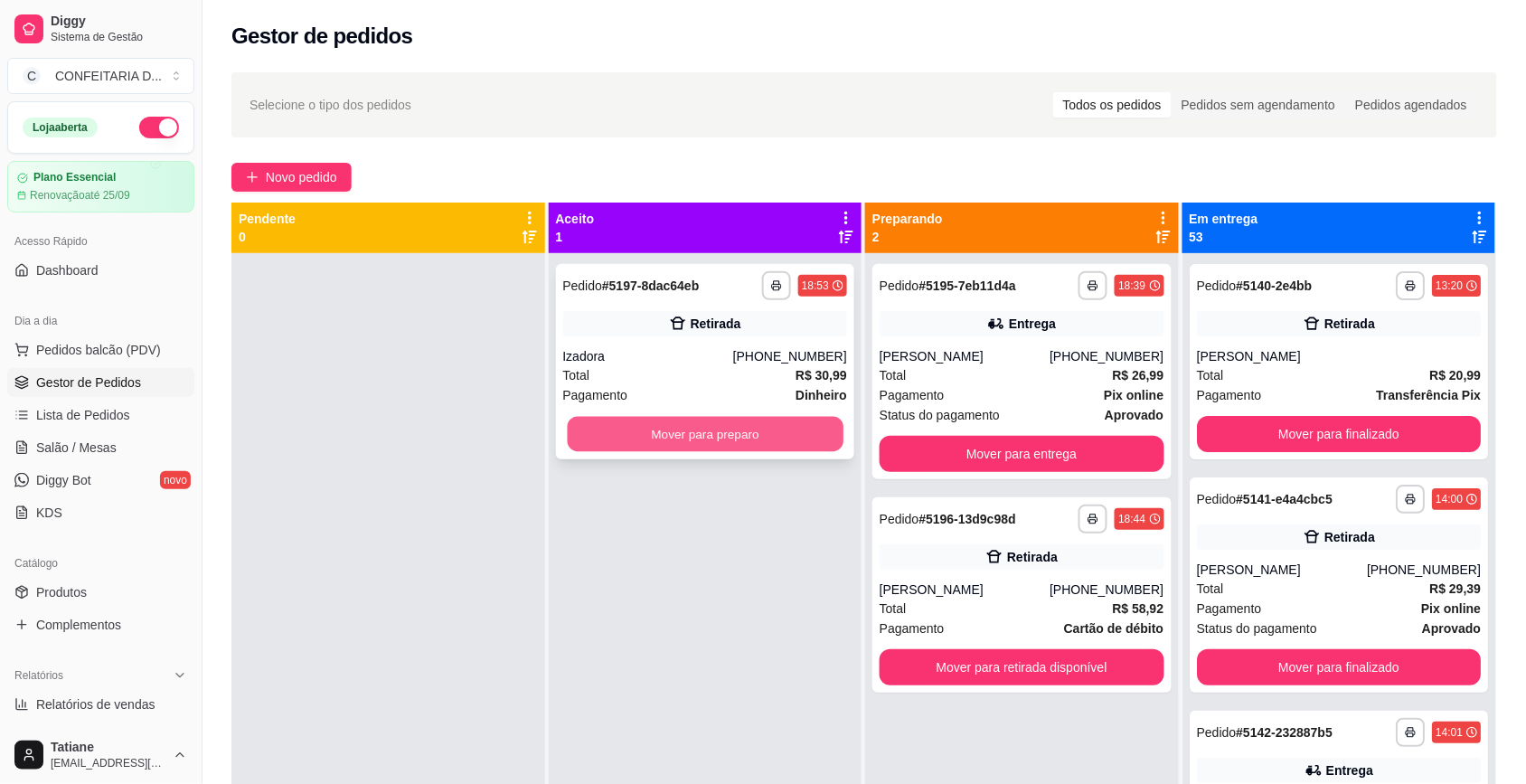
click at [658, 432] on button "Mover para preparo" at bounding box center [704, 434] width 275 height 36
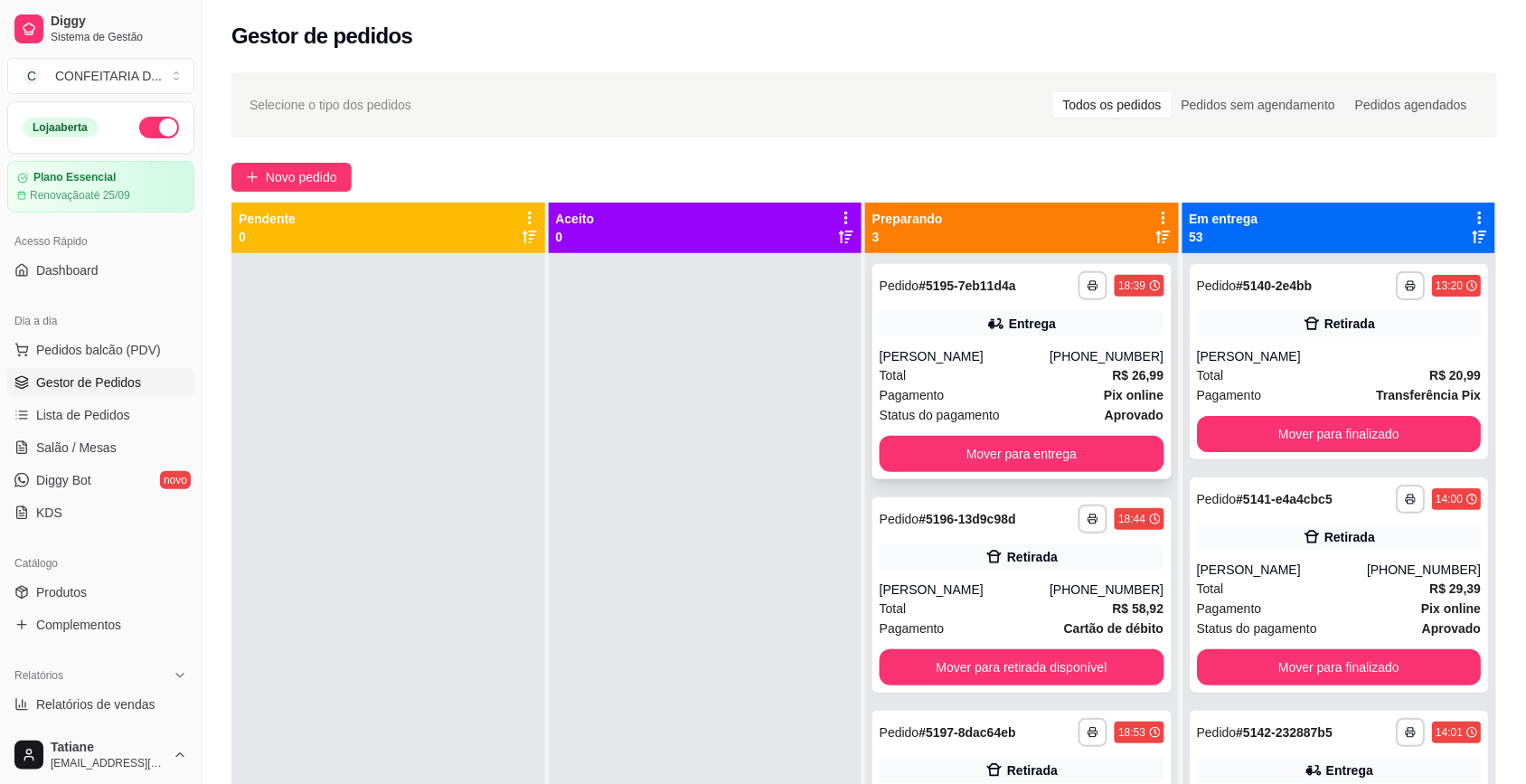
click at [1029, 322] on div "Entrega" at bounding box center [1032, 323] width 47 height 18
click at [1039, 449] on button "Mover para entrega" at bounding box center [1022, 453] width 285 height 36
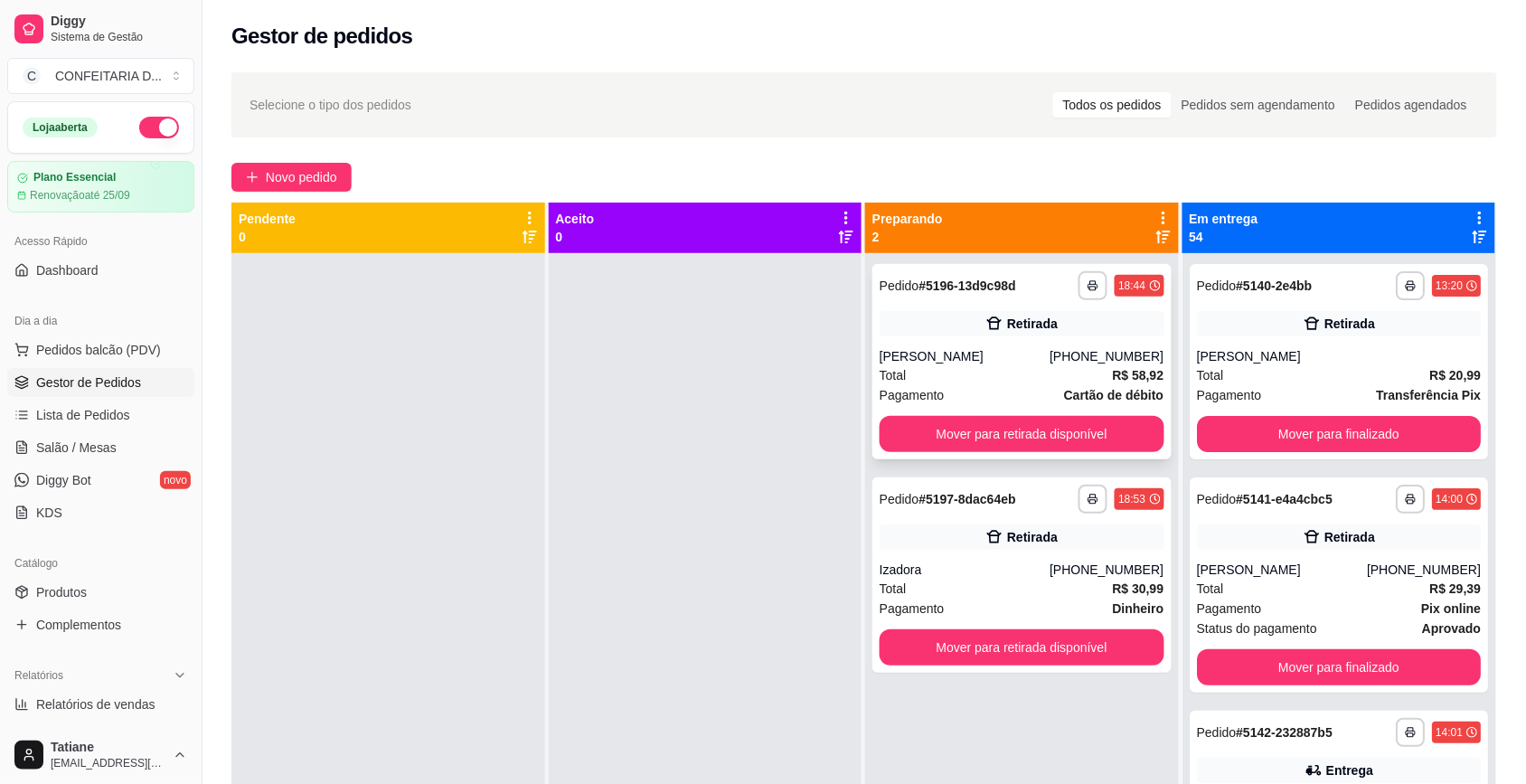
click at [1000, 420] on button "Mover para retirada disponível" at bounding box center [1022, 434] width 285 height 36
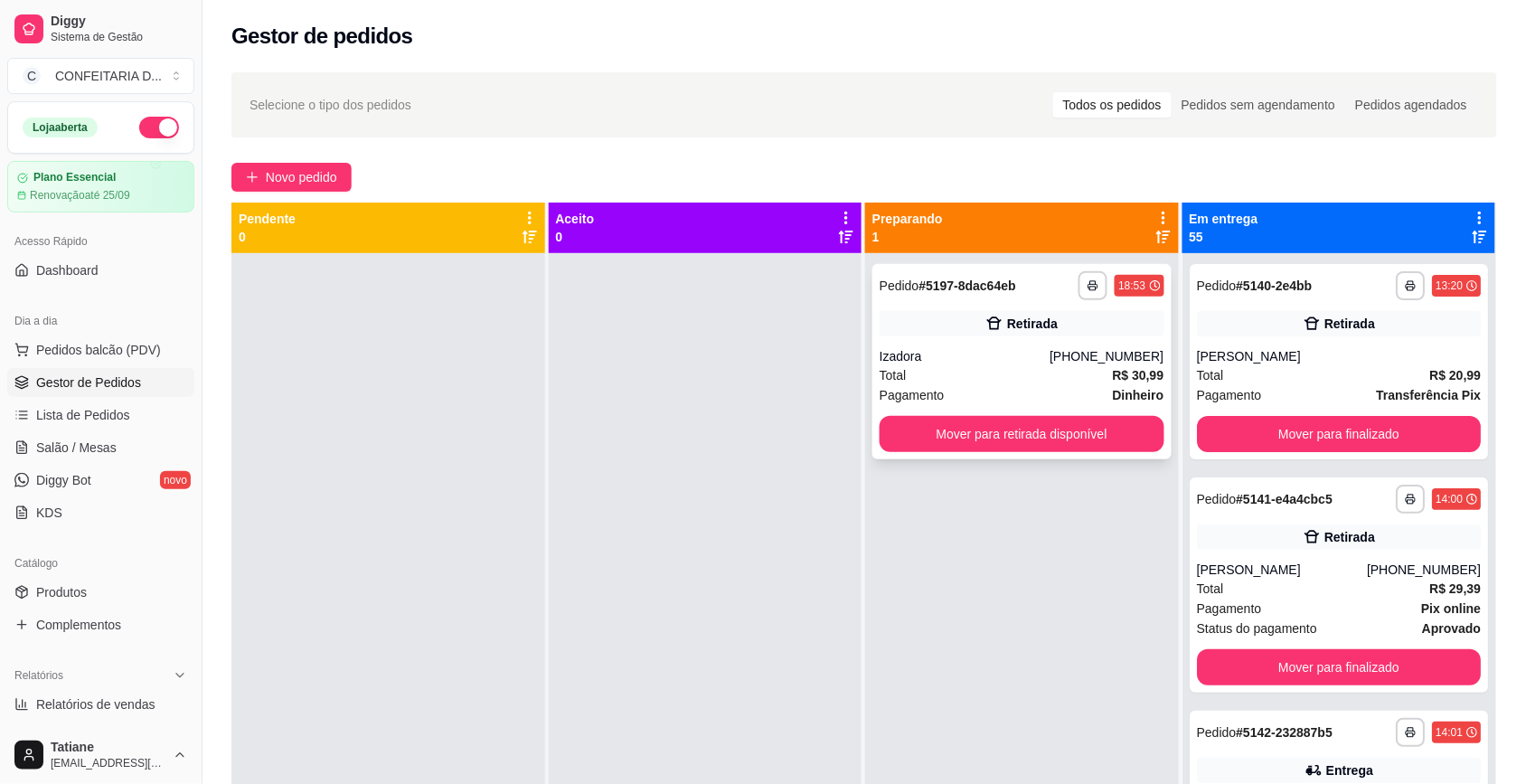
click at [966, 346] on div "**********" at bounding box center [1022, 361] width 299 height 195
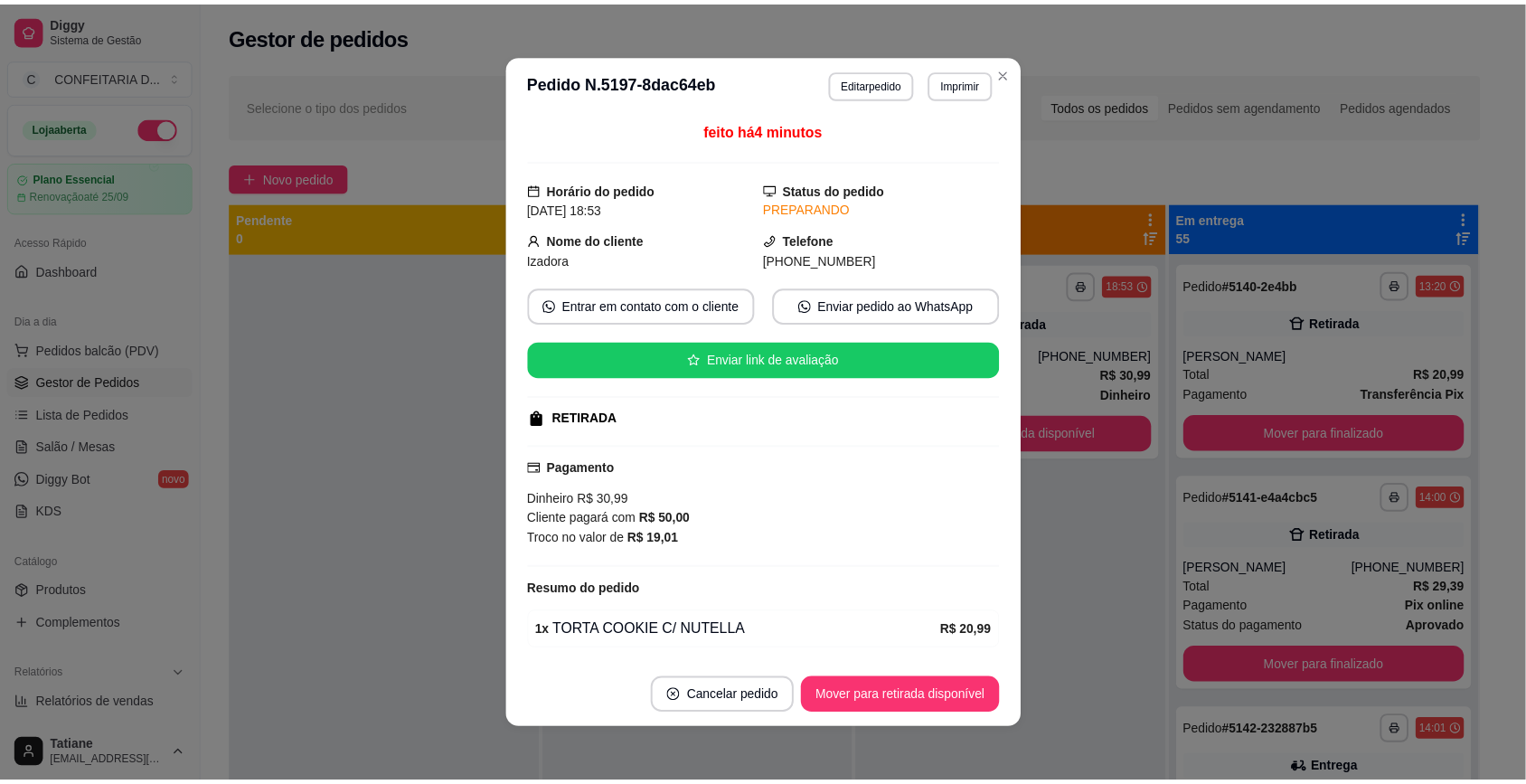
scroll to position [125, 0]
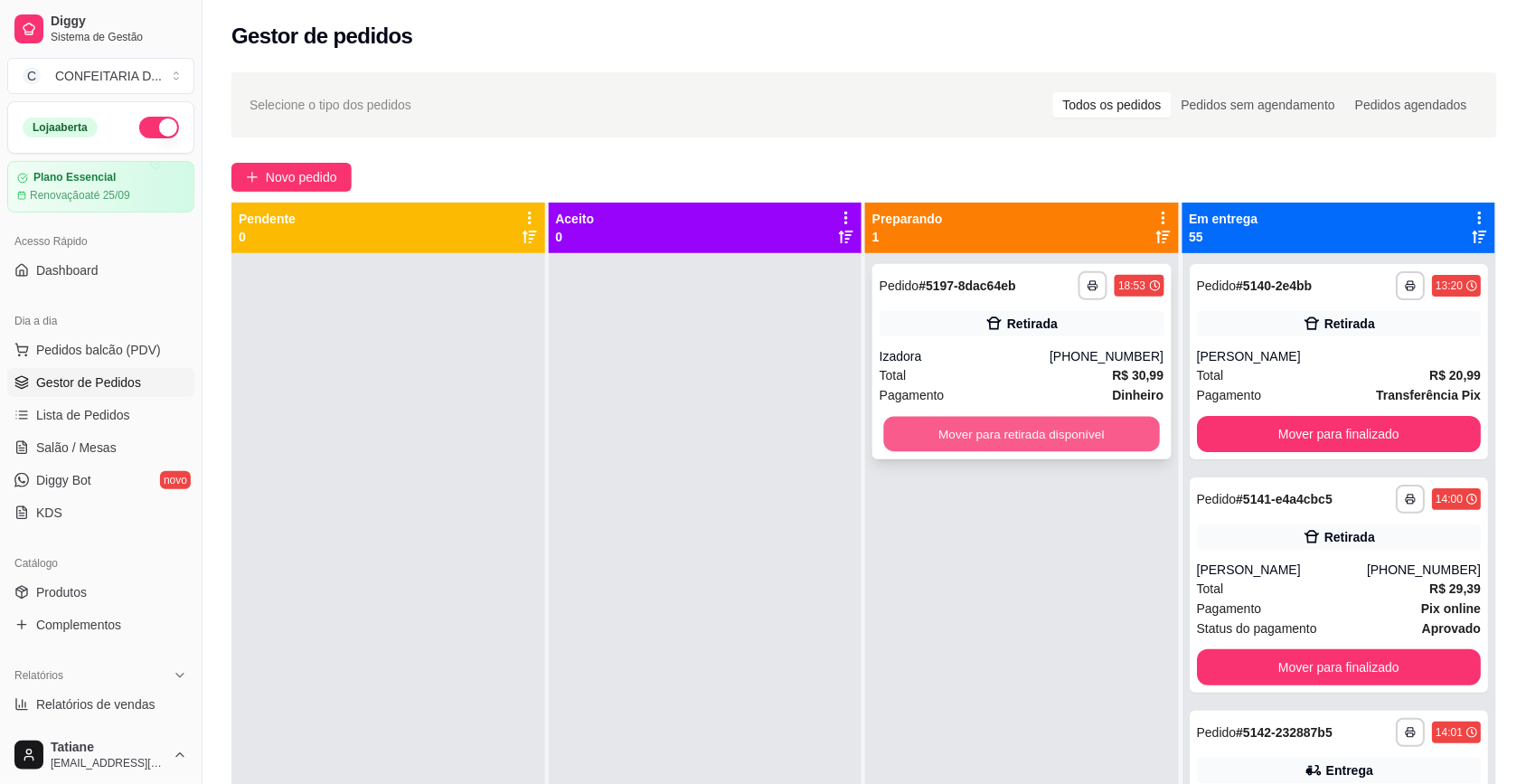
click at [1040, 435] on button "Mover para retirada disponível" at bounding box center [1021, 434] width 275 height 36
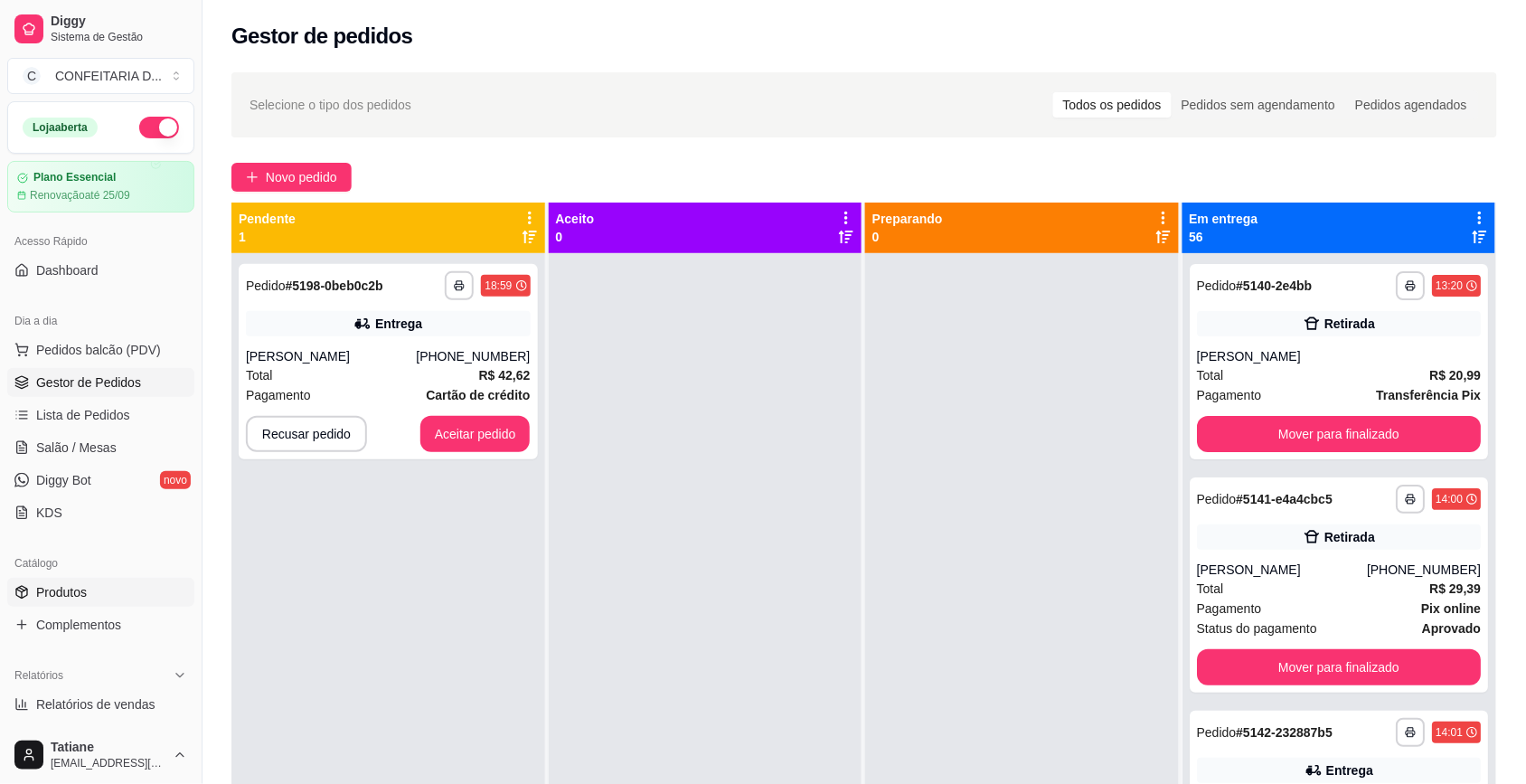
click at [79, 586] on span "Produtos" at bounding box center [61, 592] width 50 height 18
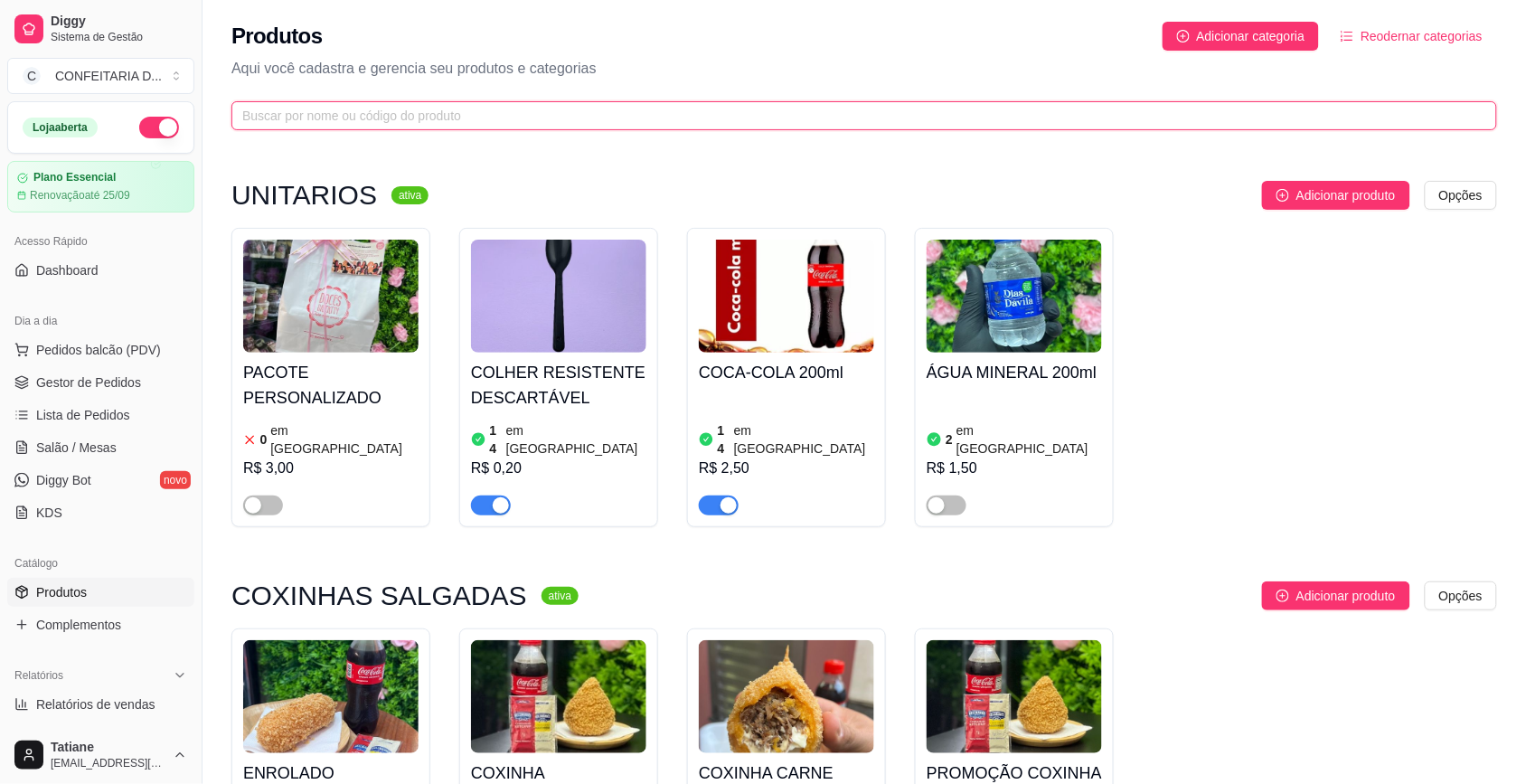
click at [326, 106] on input "text" at bounding box center [857, 116] width 1229 height 20
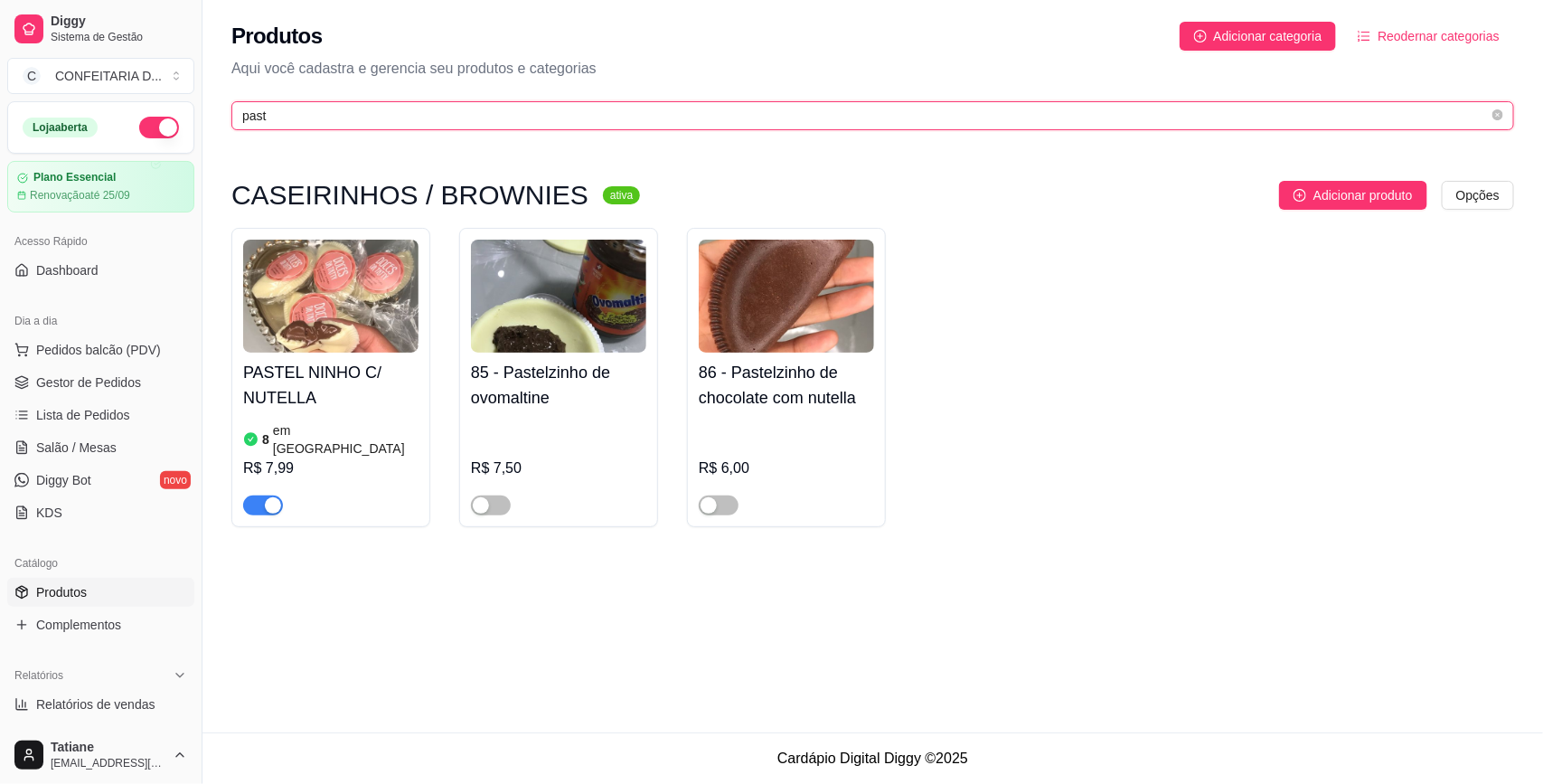
type input "past"
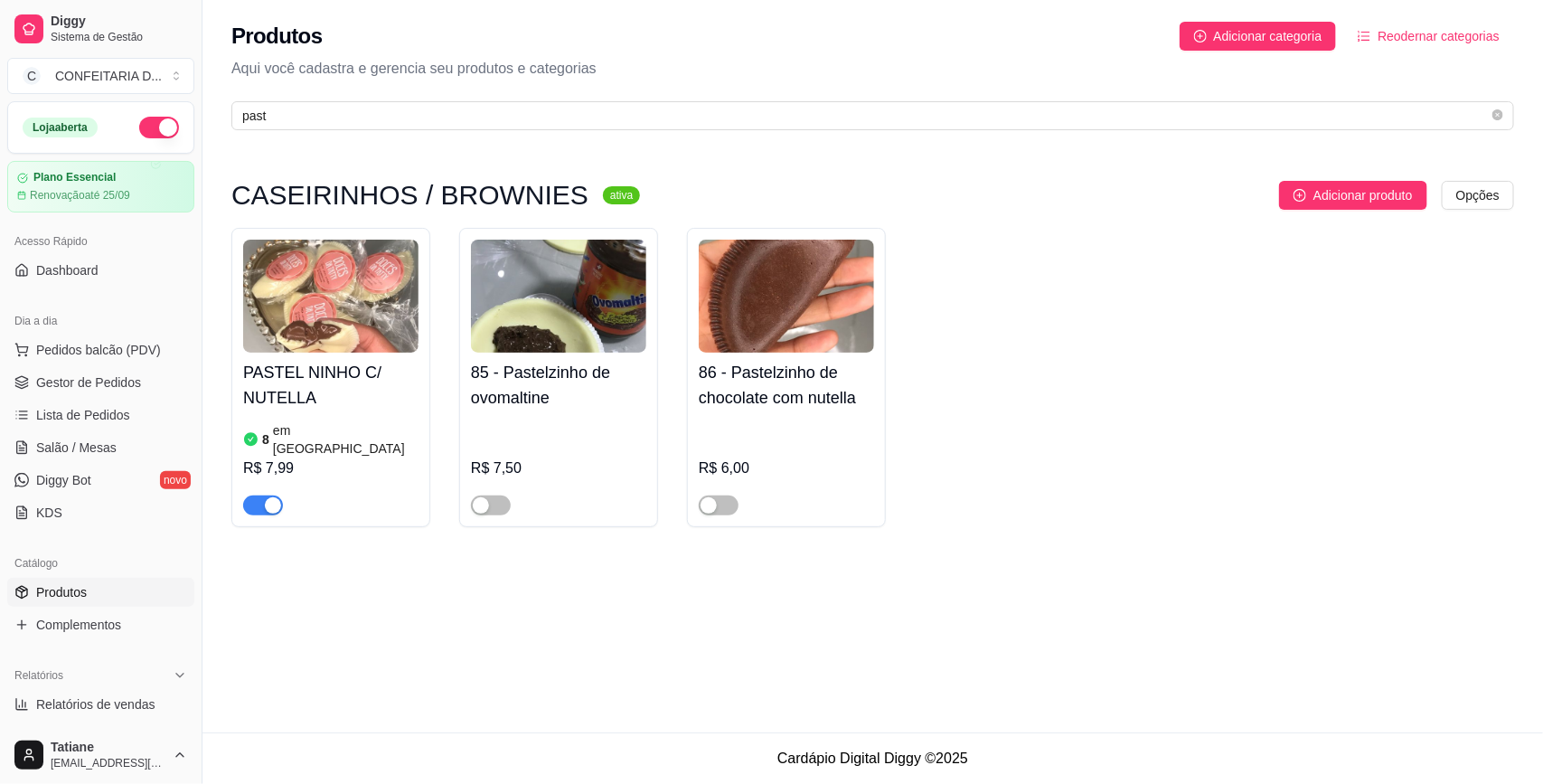
click at [331, 362] on h4 "PASTEL NINHO C/ NUTELLA" at bounding box center [331, 385] width 176 height 50
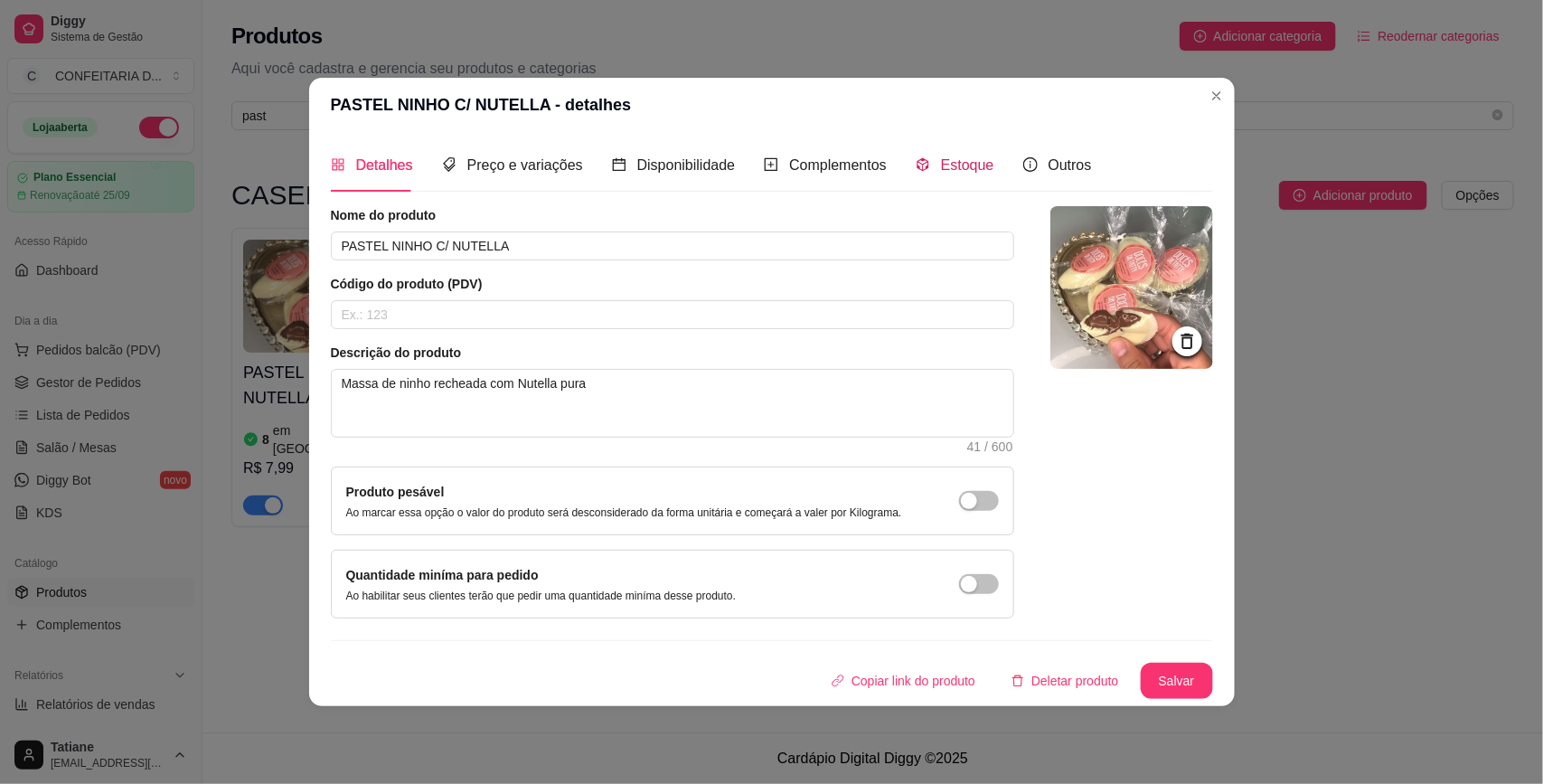
click at [951, 160] on span "Estoque" at bounding box center [967, 165] width 53 height 15
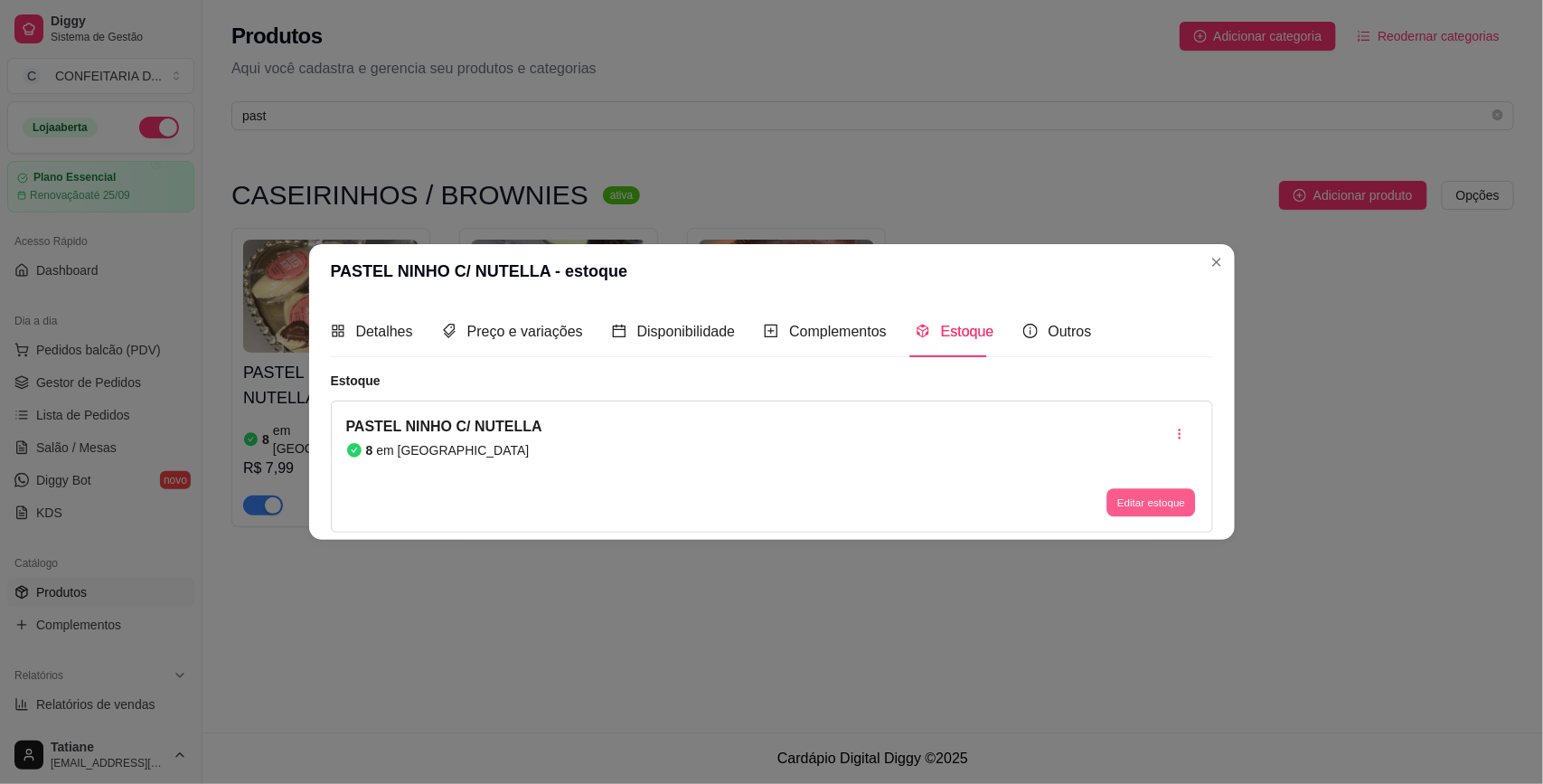
click at [1146, 512] on button "Editar estoque" at bounding box center [1152, 502] width 89 height 28
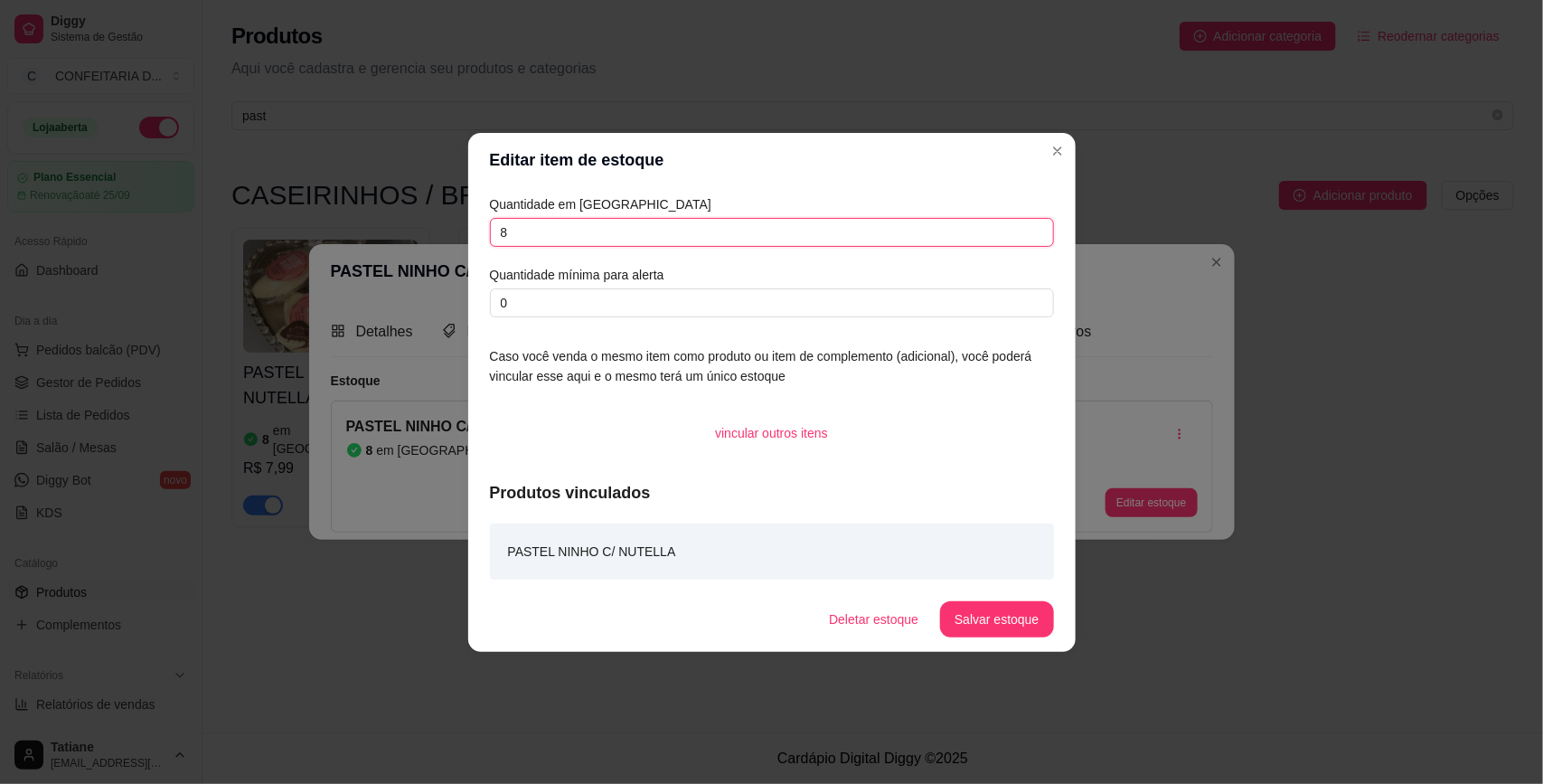
click at [568, 231] on input "8" at bounding box center [772, 233] width 564 height 29
type input "6"
click at [972, 629] on button "Salvar estoque" at bounding box center [996, 618] width 113 height 36
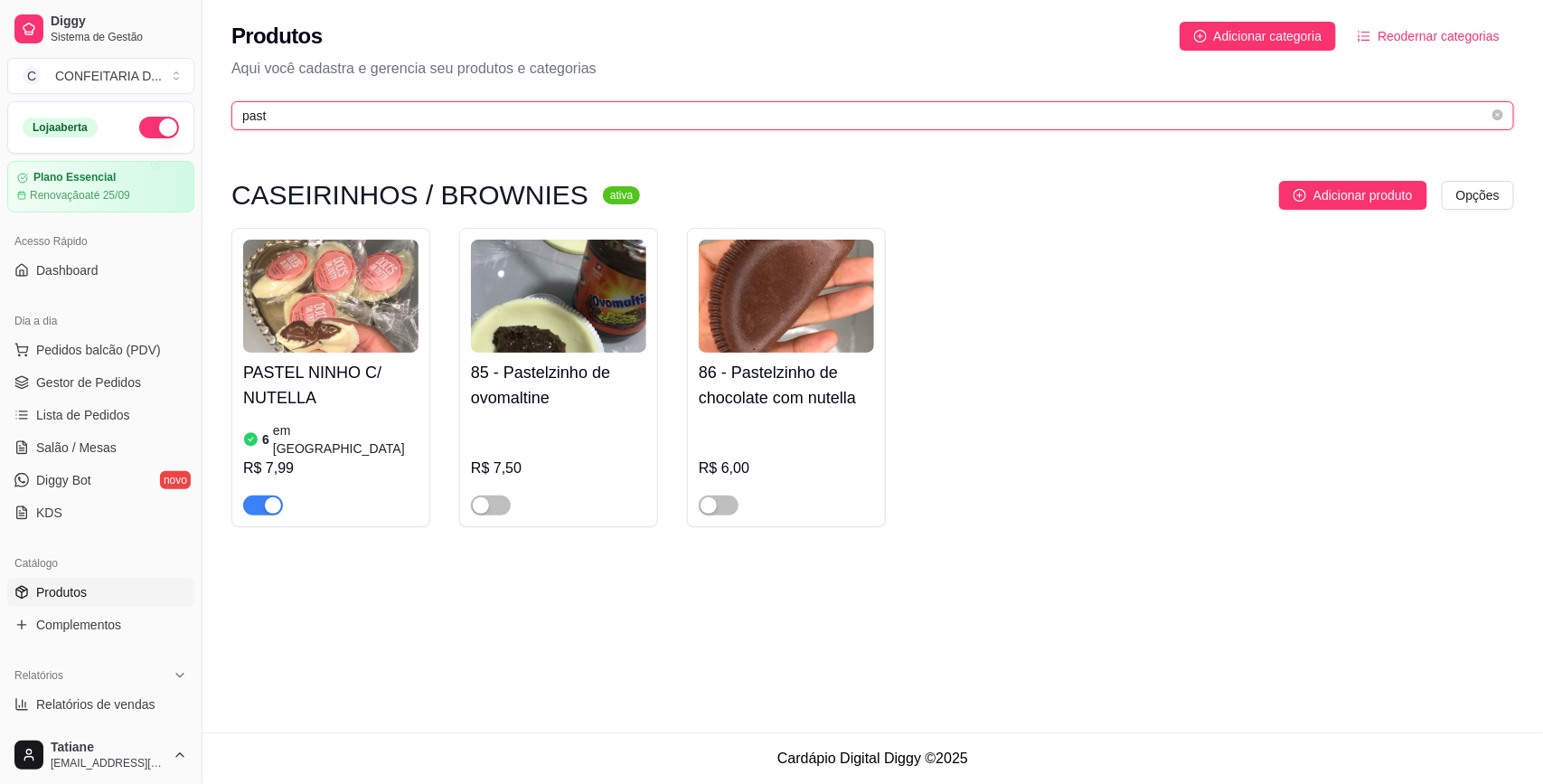
click at [286, 122] on input "past" at bounding box center [865, 116] width 1247 height 20
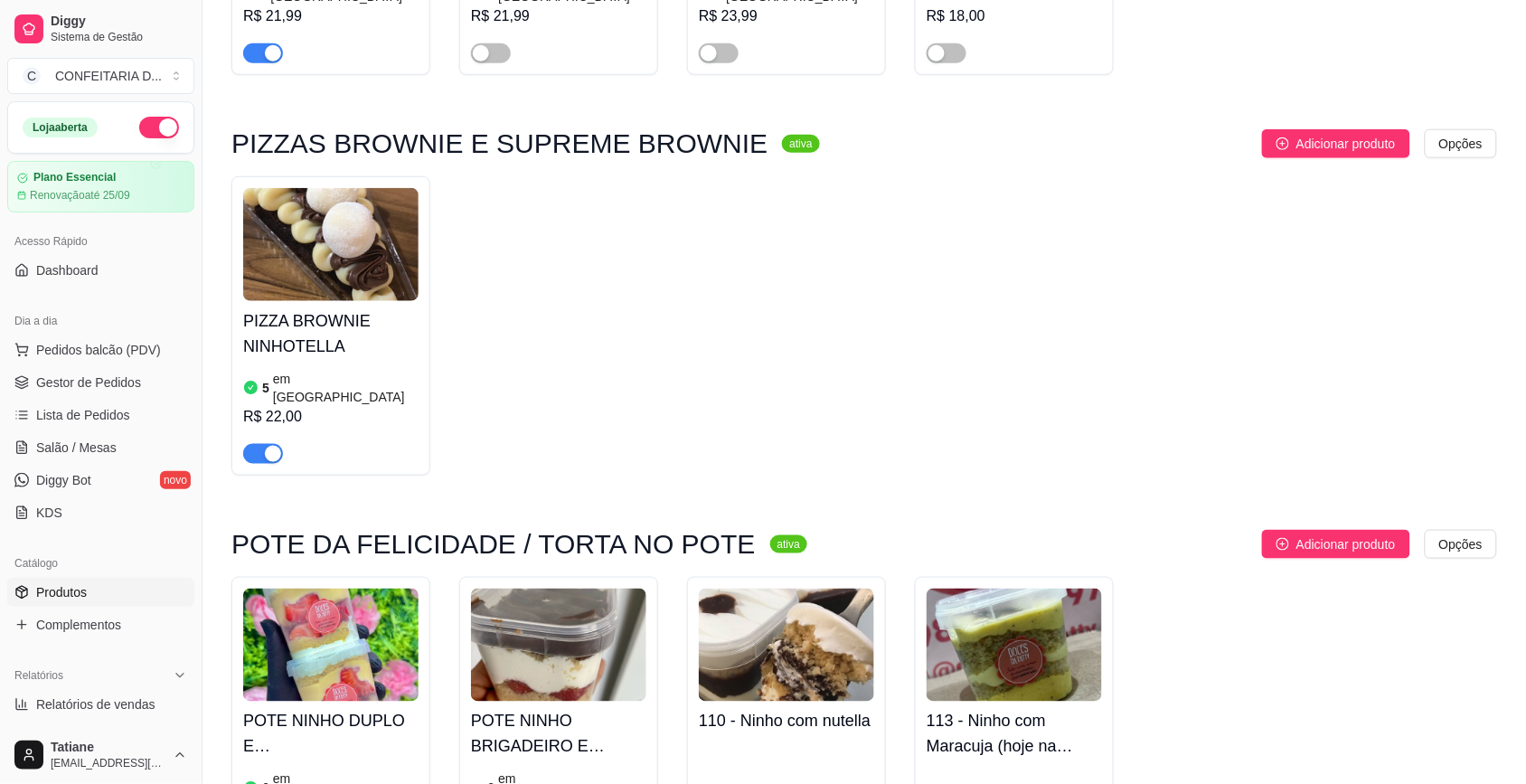
scroll to position [791, 0]
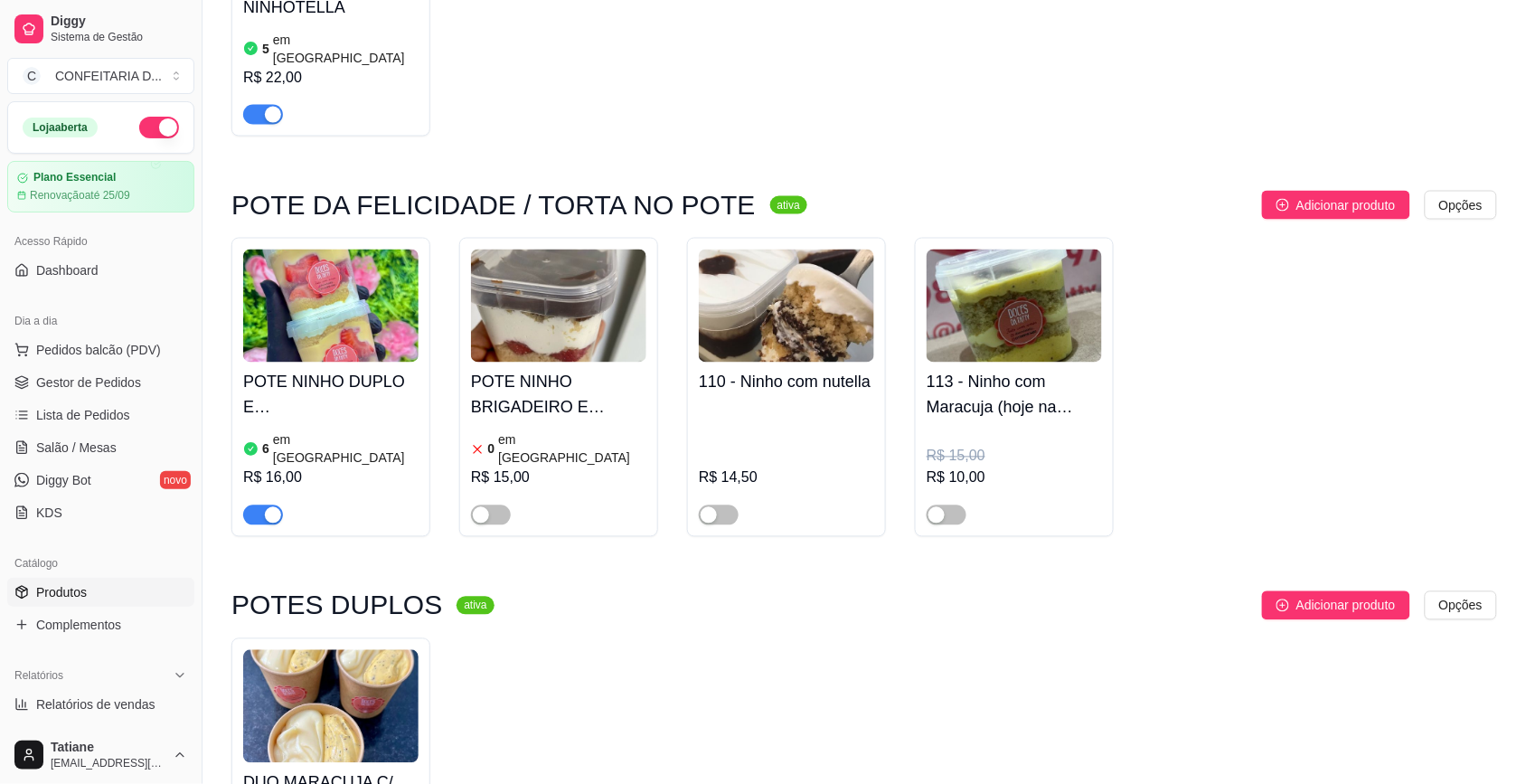
type input "ninho"
click at [292, 310] on img at bounding box center [331, 305] width 176 height 113
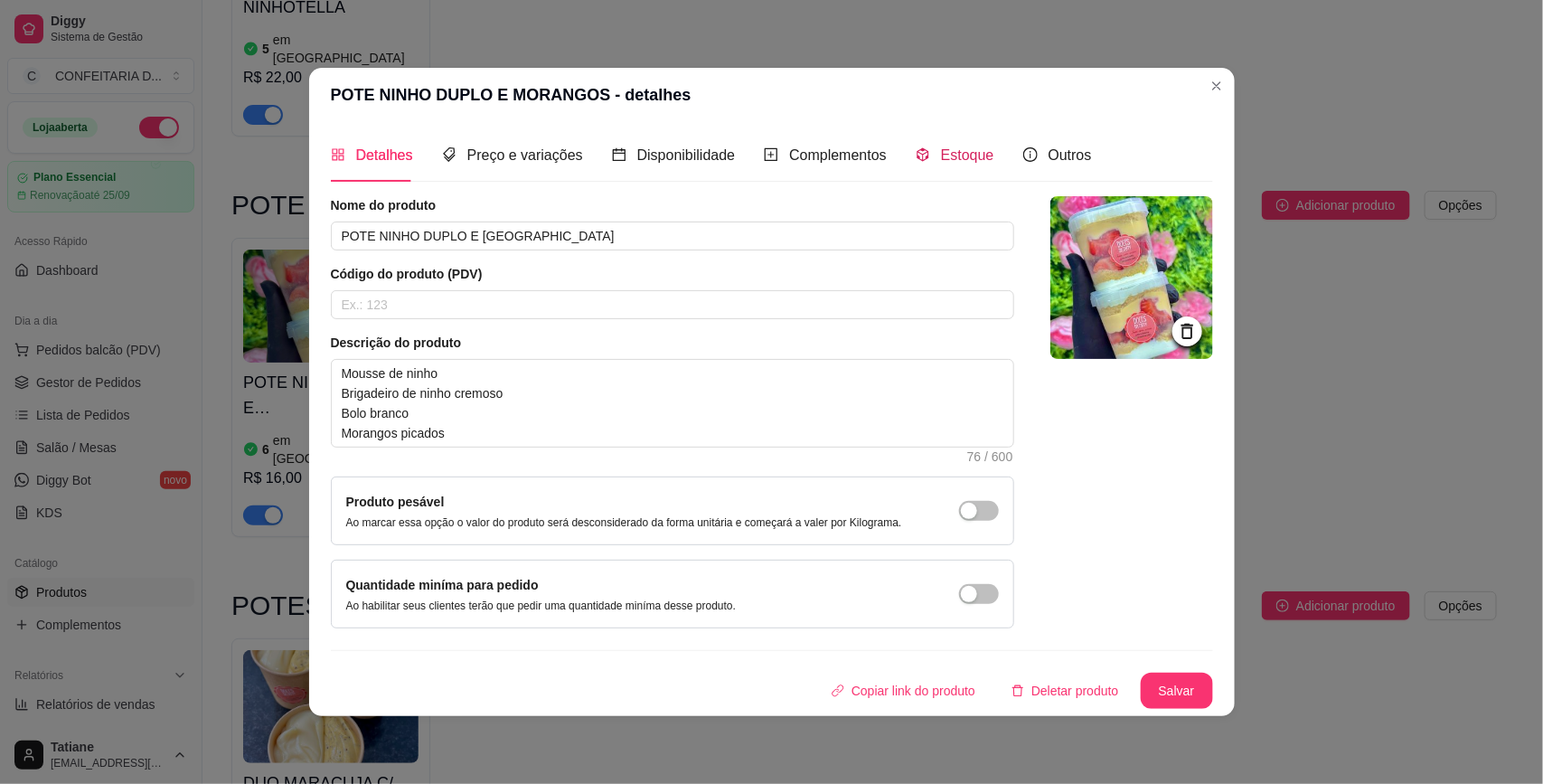
click at [961, 163] on div "Estoque" at bounding box center [954, 154] width 78 height 22
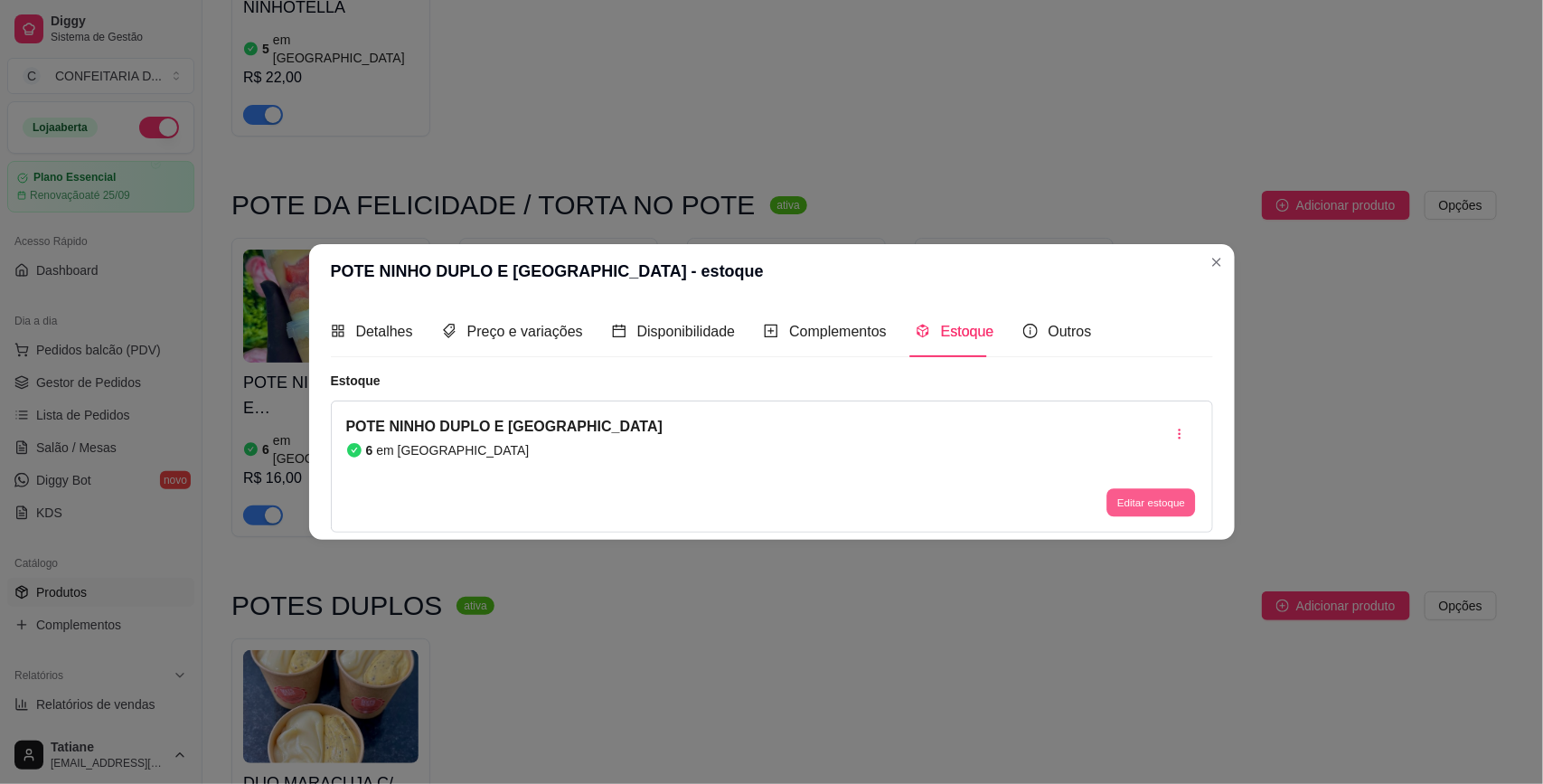
click at [1141, 490] on button "Editar estoque" at bounding box center [1152, 502] width 89 height 28
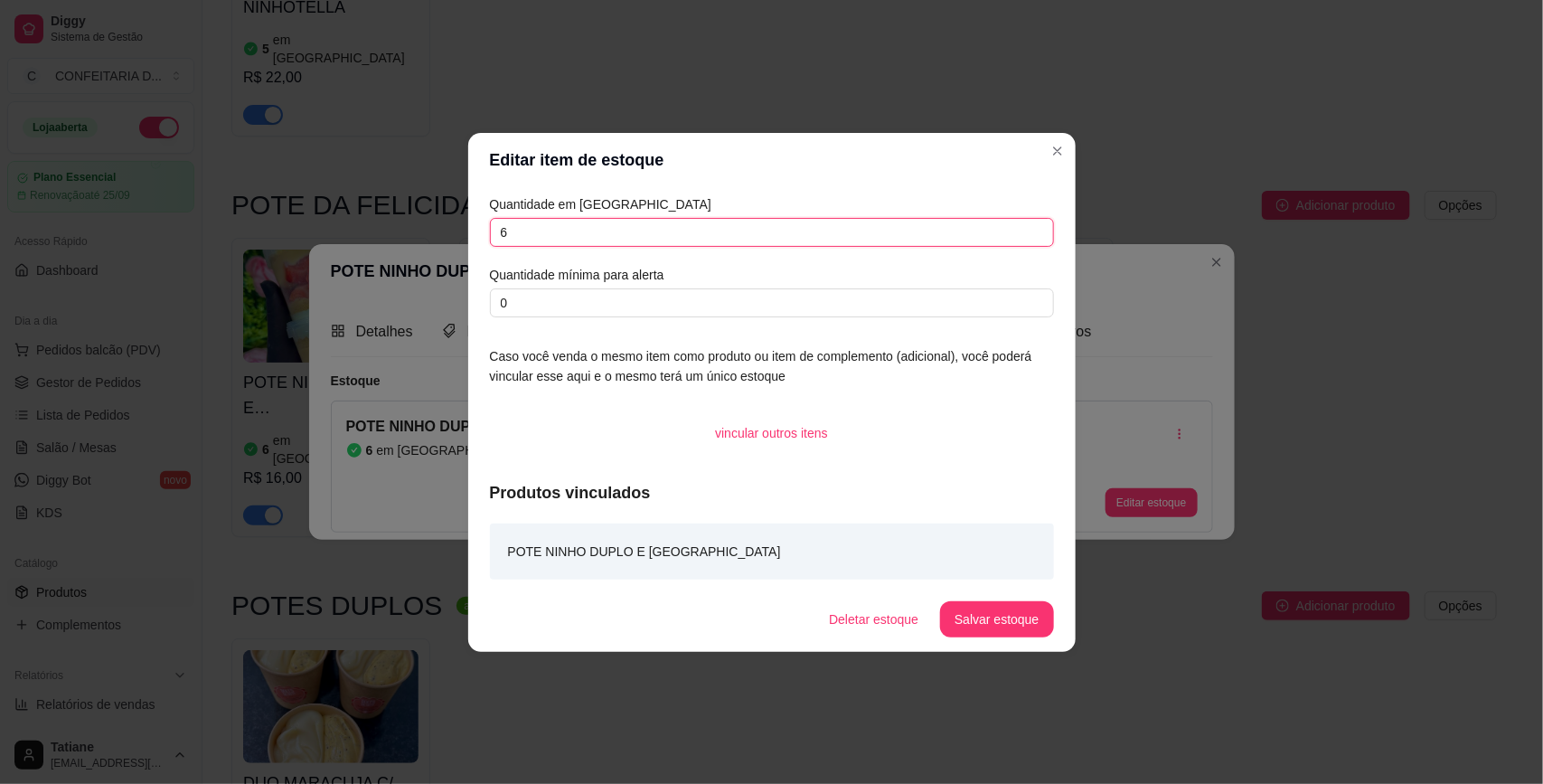
click at [603, 244] on input "6" at bounding box center [772, 233] width 564 height 29
click at [602, 242] on input "6" at bounding box center [772, 233] width 564 height 29
type input "5"
click at [985, 603] on footer "Deletar estoque Salvar estoque" at bounding box center [772, 618] width 607 height 65
click at [985, 611] on button "Salvar estoque" at bounding box center [996, 618] width 113 height 36
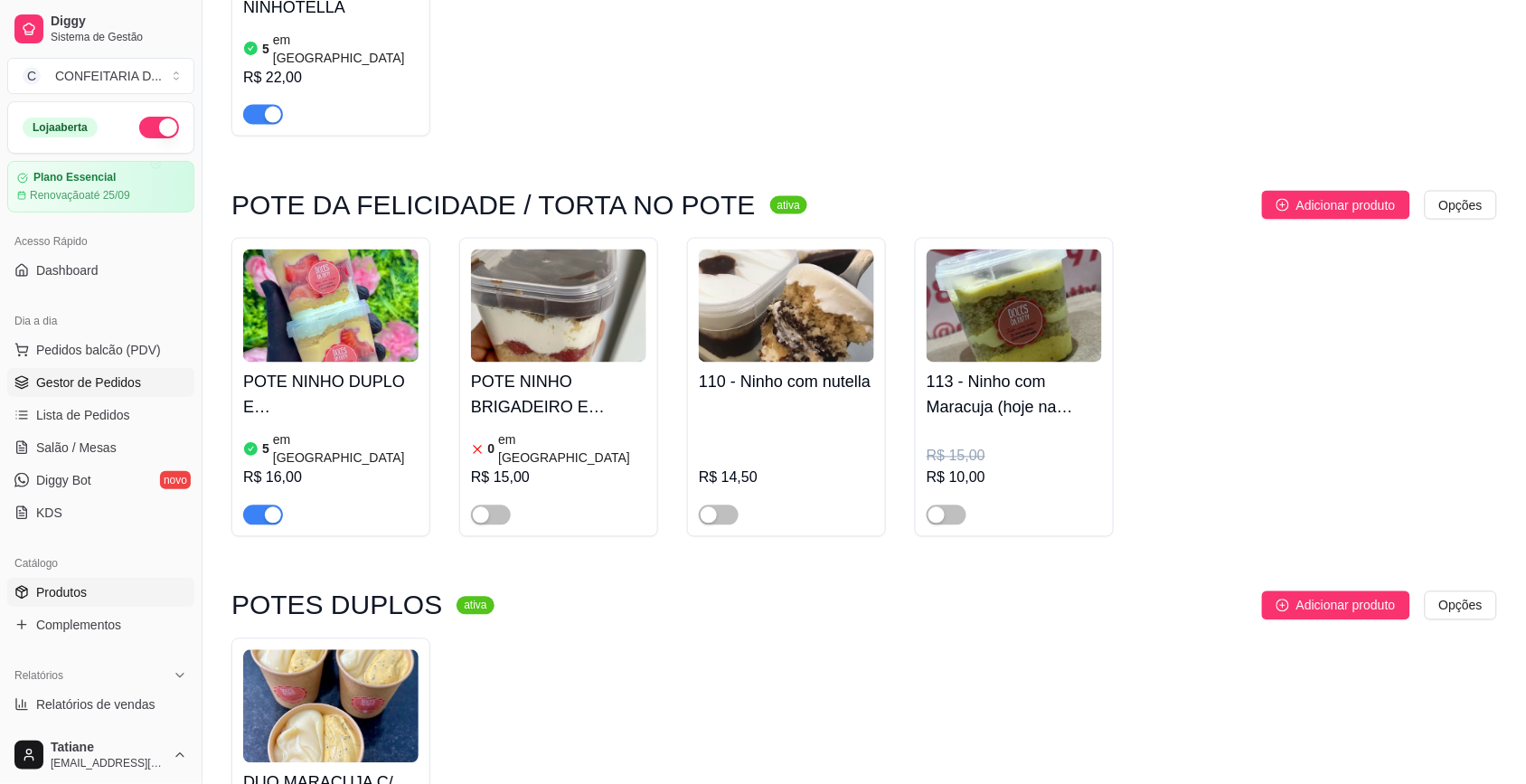
click at [57, 374] on span "Gestor de Pedidos" at bounding box center [88, 382] width 105 height 18
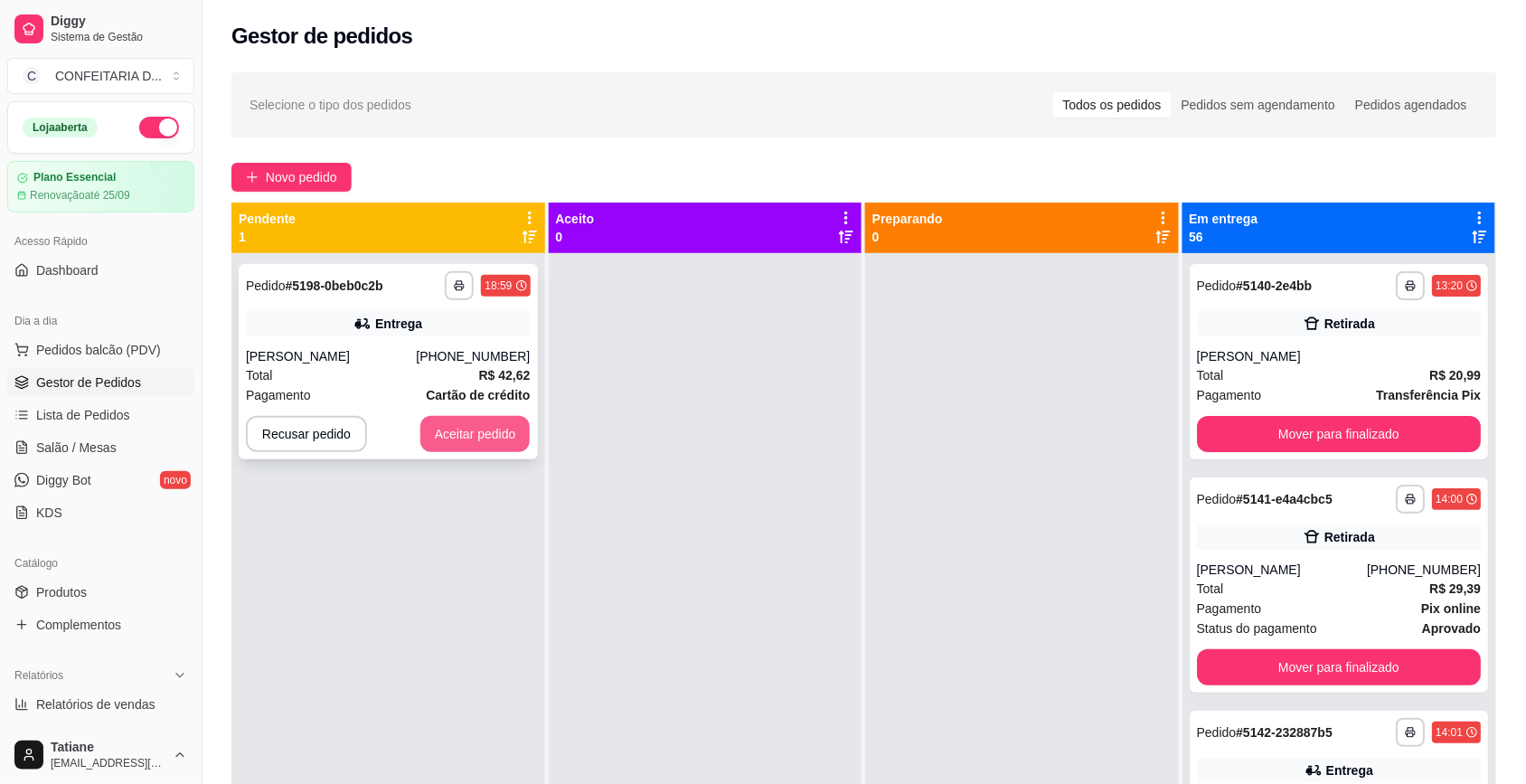
click at [502, 439] on button "Aceitar pedido" at bounding box center [475, 434] width 110 height 36
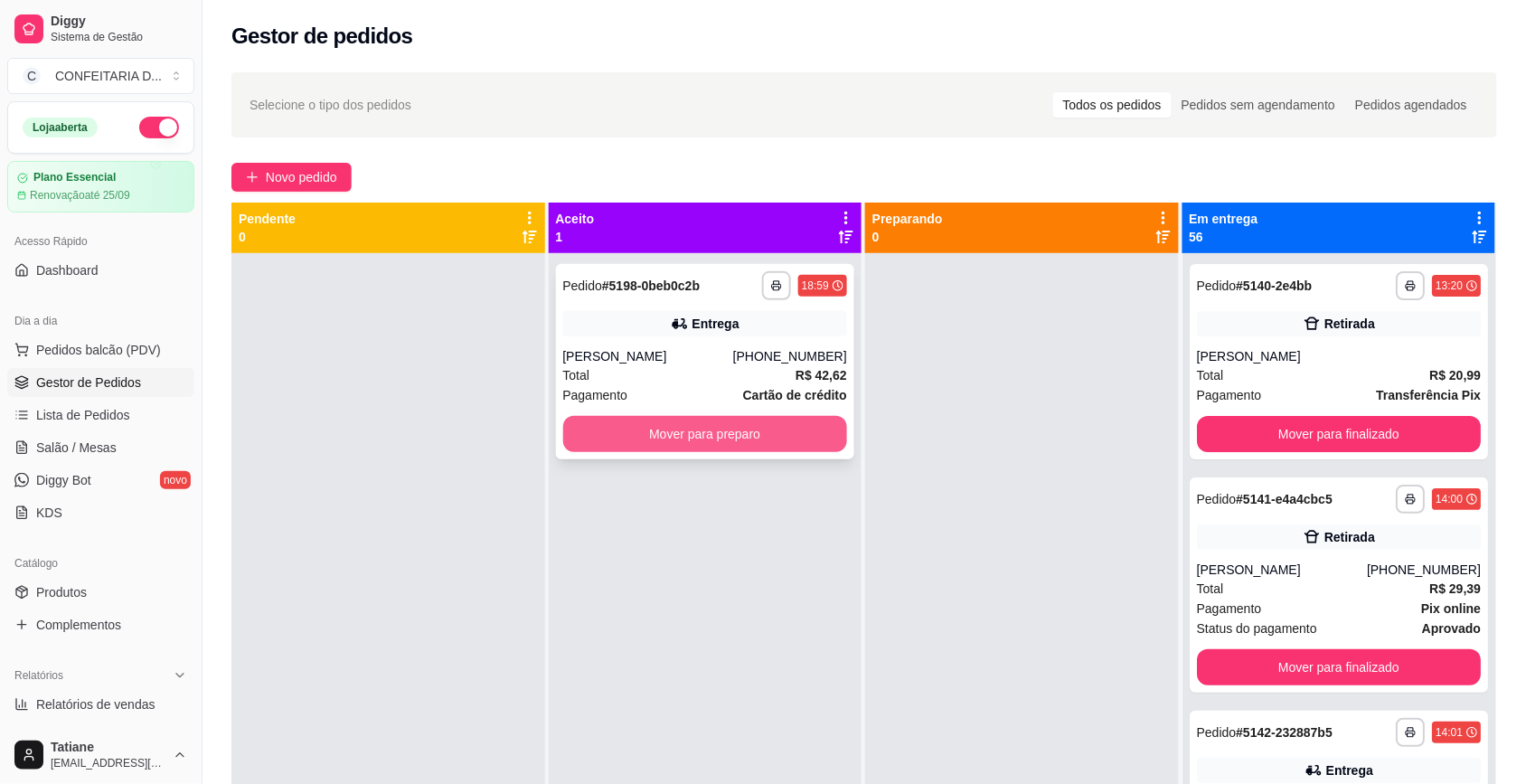
click at [595, 434] on button "Mover para preparo" at bounding box center [705, 434] width 285 height 36
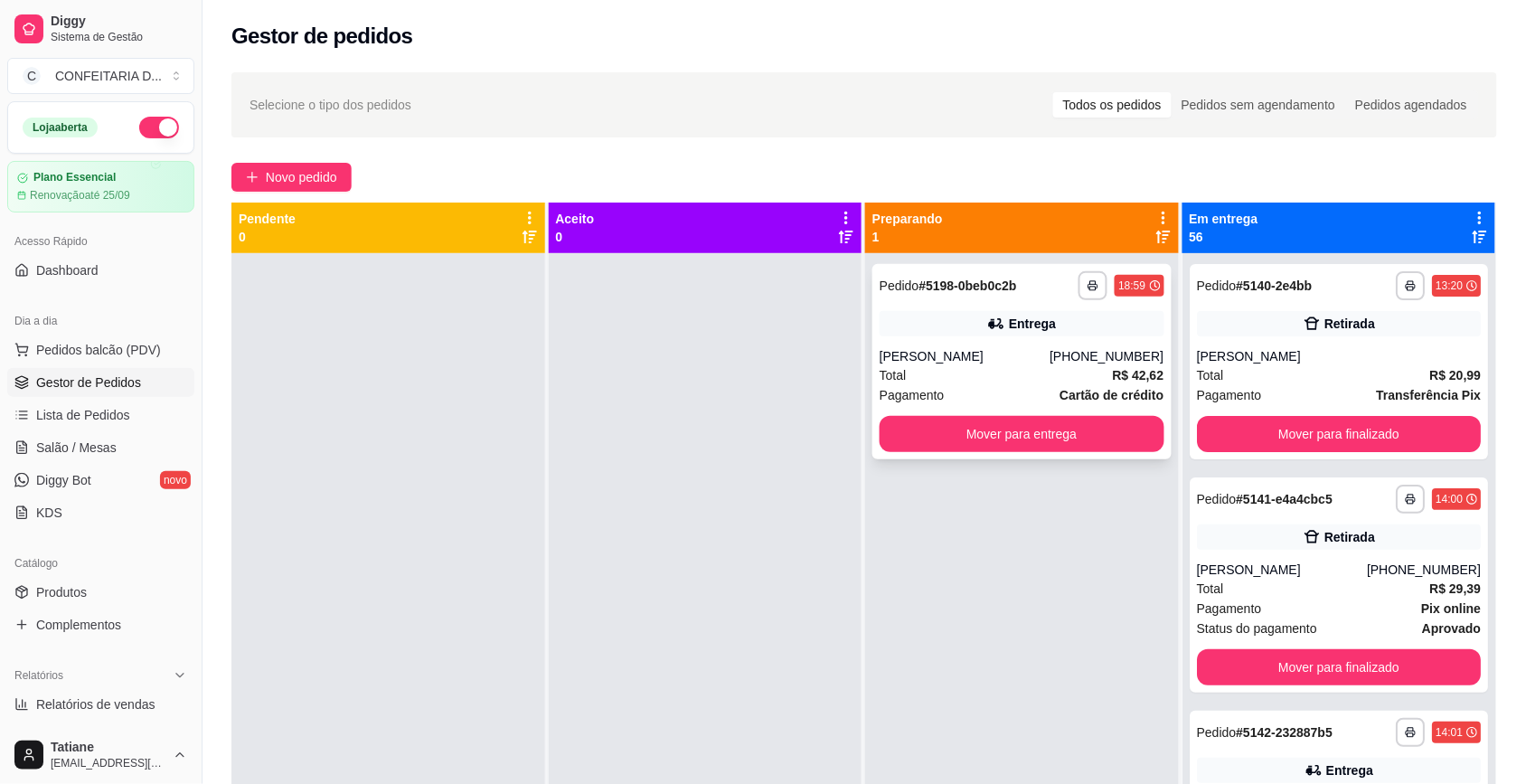
click at [1014, 350] on div "[PERSON_NAME]" at bounding box center [965, 355] width 170 height 18
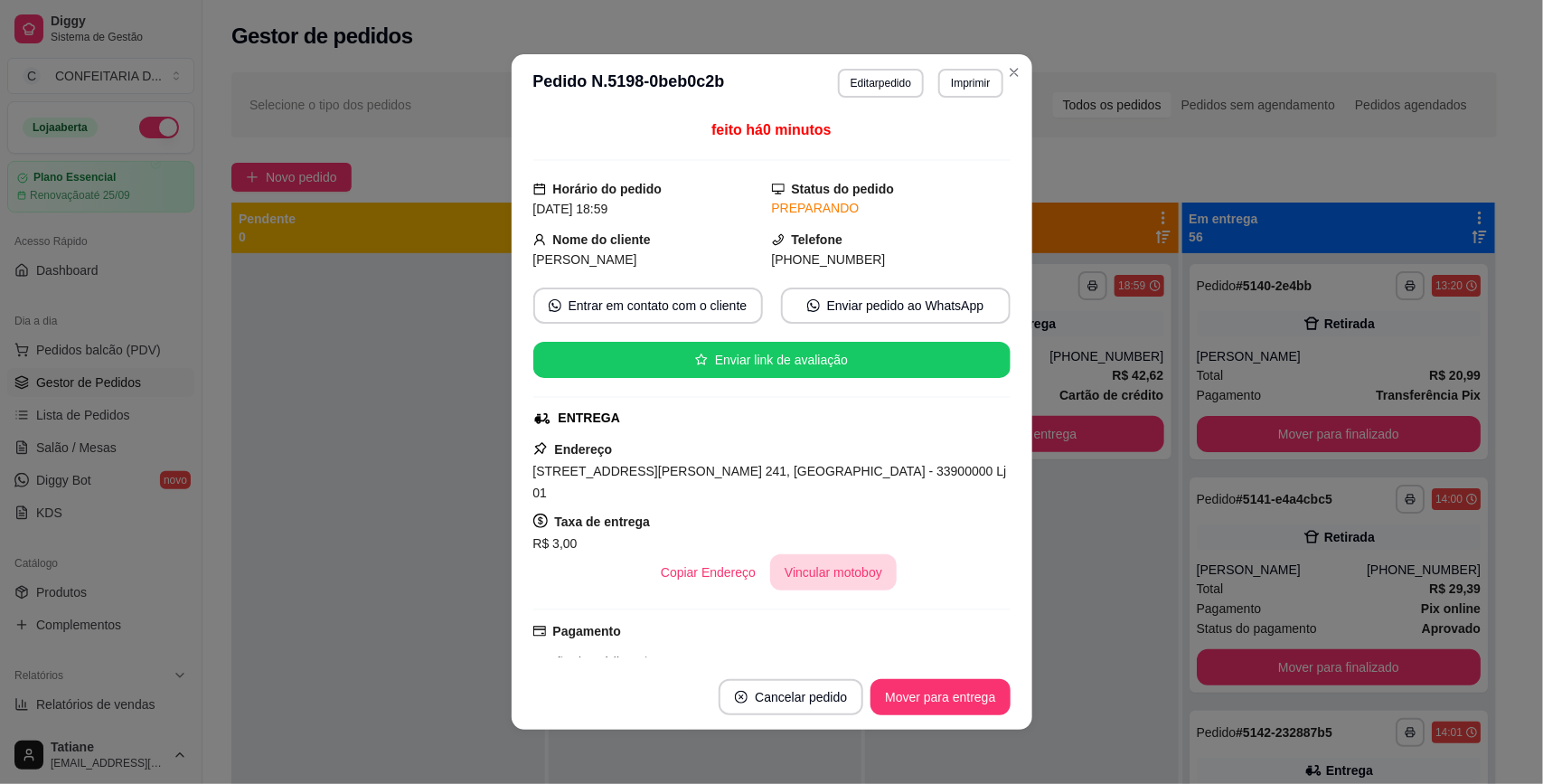
click at [828, 554] on button "Vincular motoboy" at bounding box center [832, 572] width 126 height 36
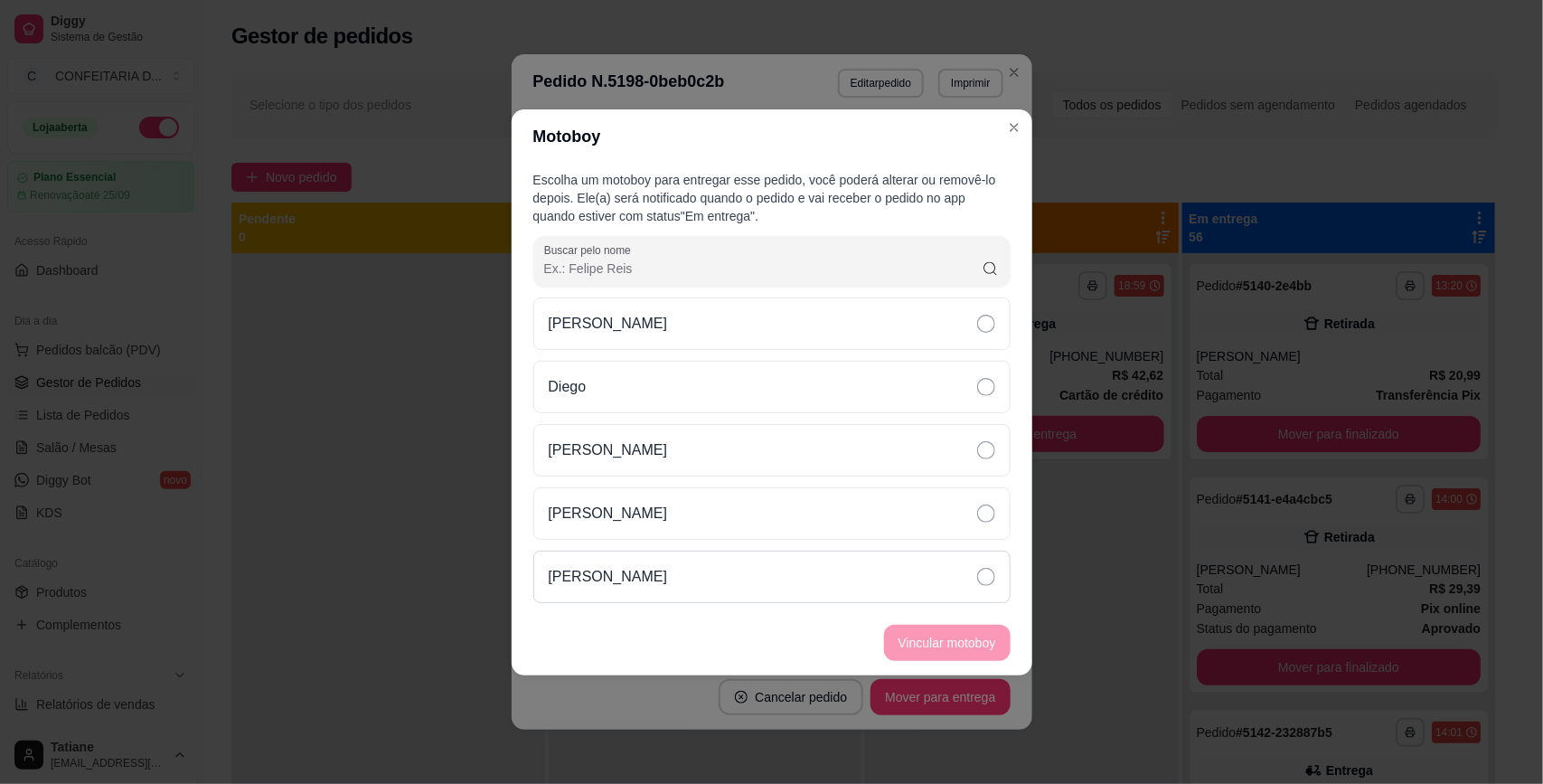
click at [608, 565] on div "[PERSON_NAME]" at bounding box center [772, 576] width 477 height 52
click at [937, 626] on button "Vincular motoboy" at bounding box center [946, 642] width 123 height 36
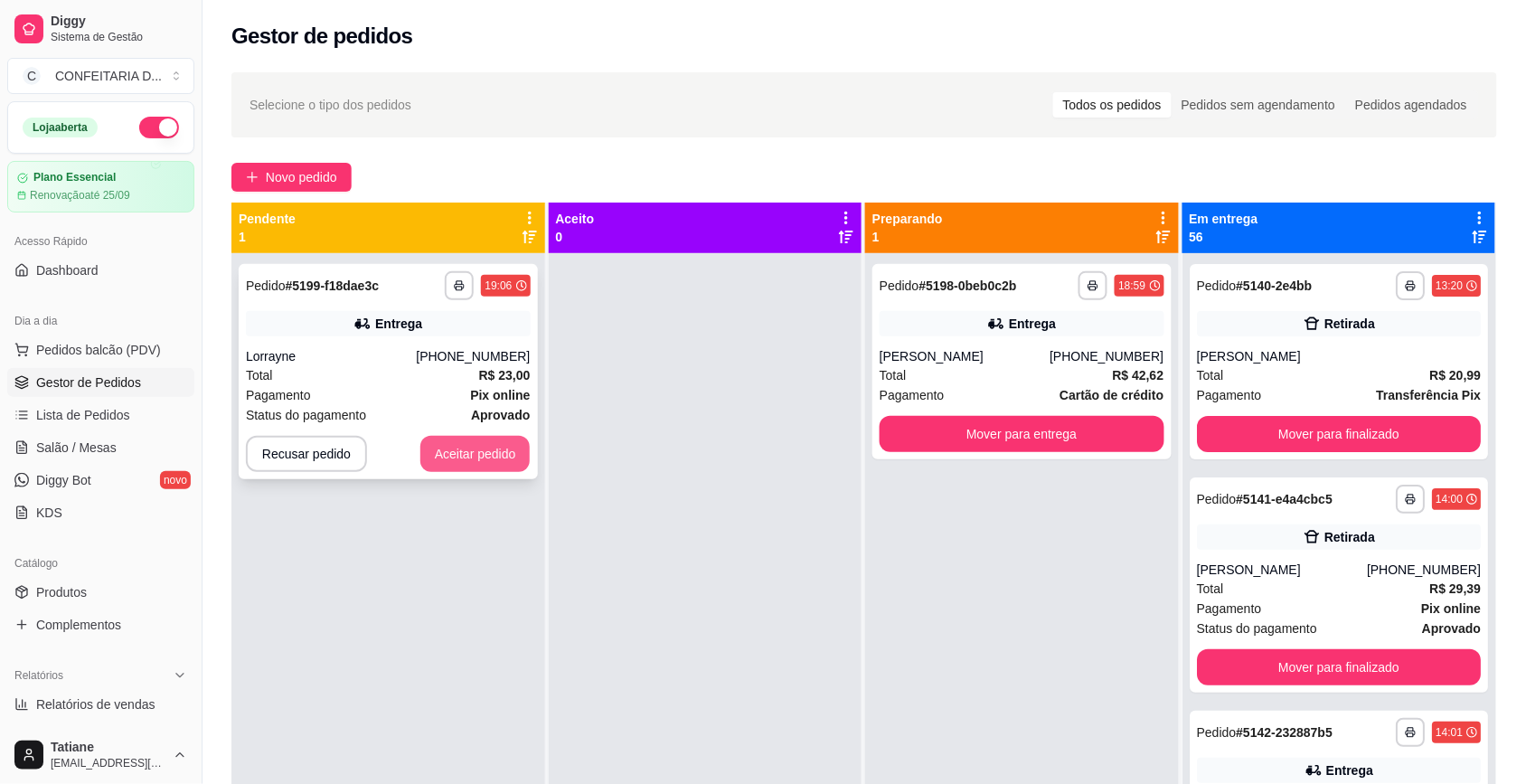
click at [486, 448] on button "Aceitar pedido" at bounding box center [475, 453] width 110 height 36
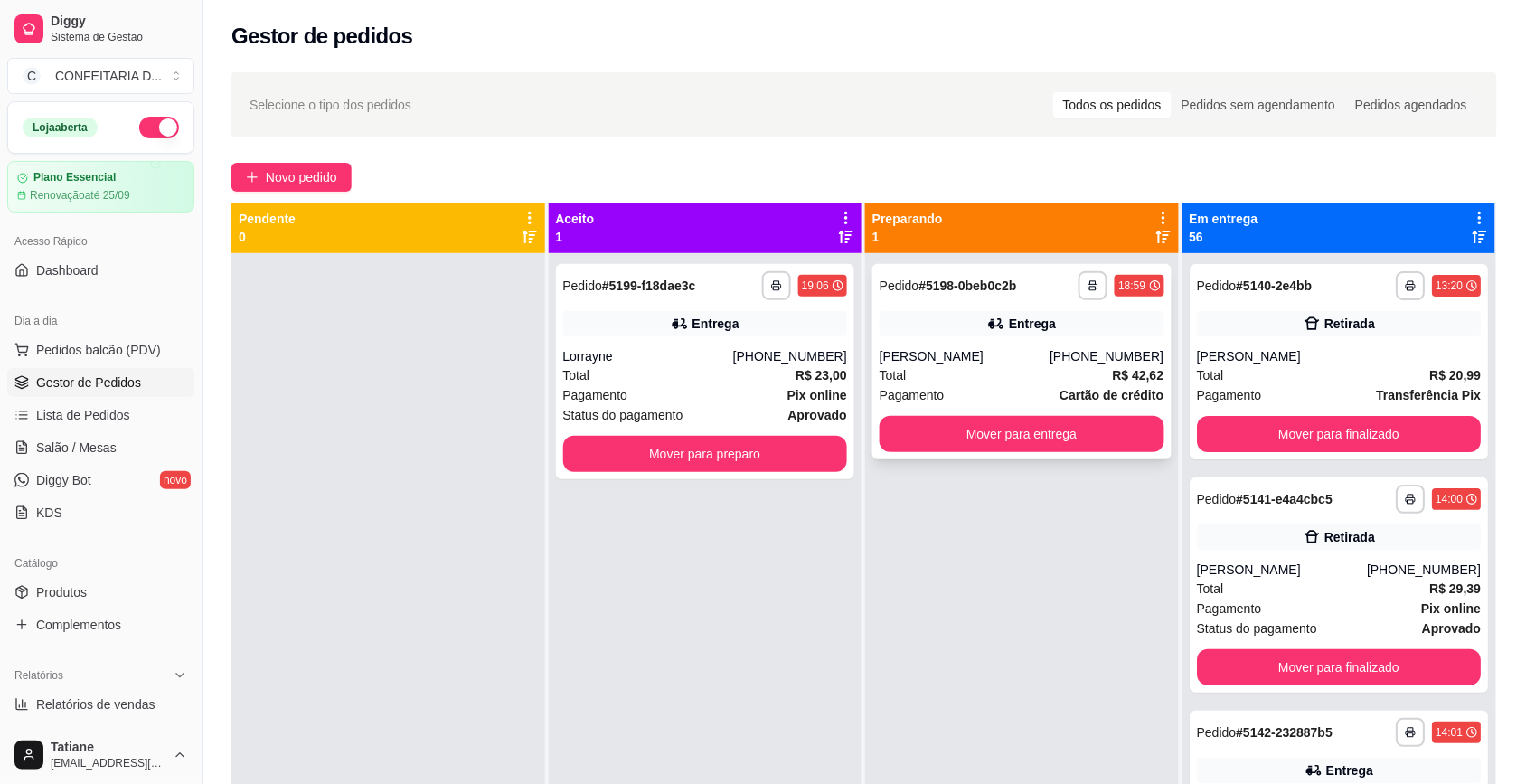
click at [922, 371] on div "Total R$ 42,62" at bounding box center [1022, 375] width 285 height 20
click at [747, 335] on div "Entrega" at bounding box center [705, 323] width 285 height 25
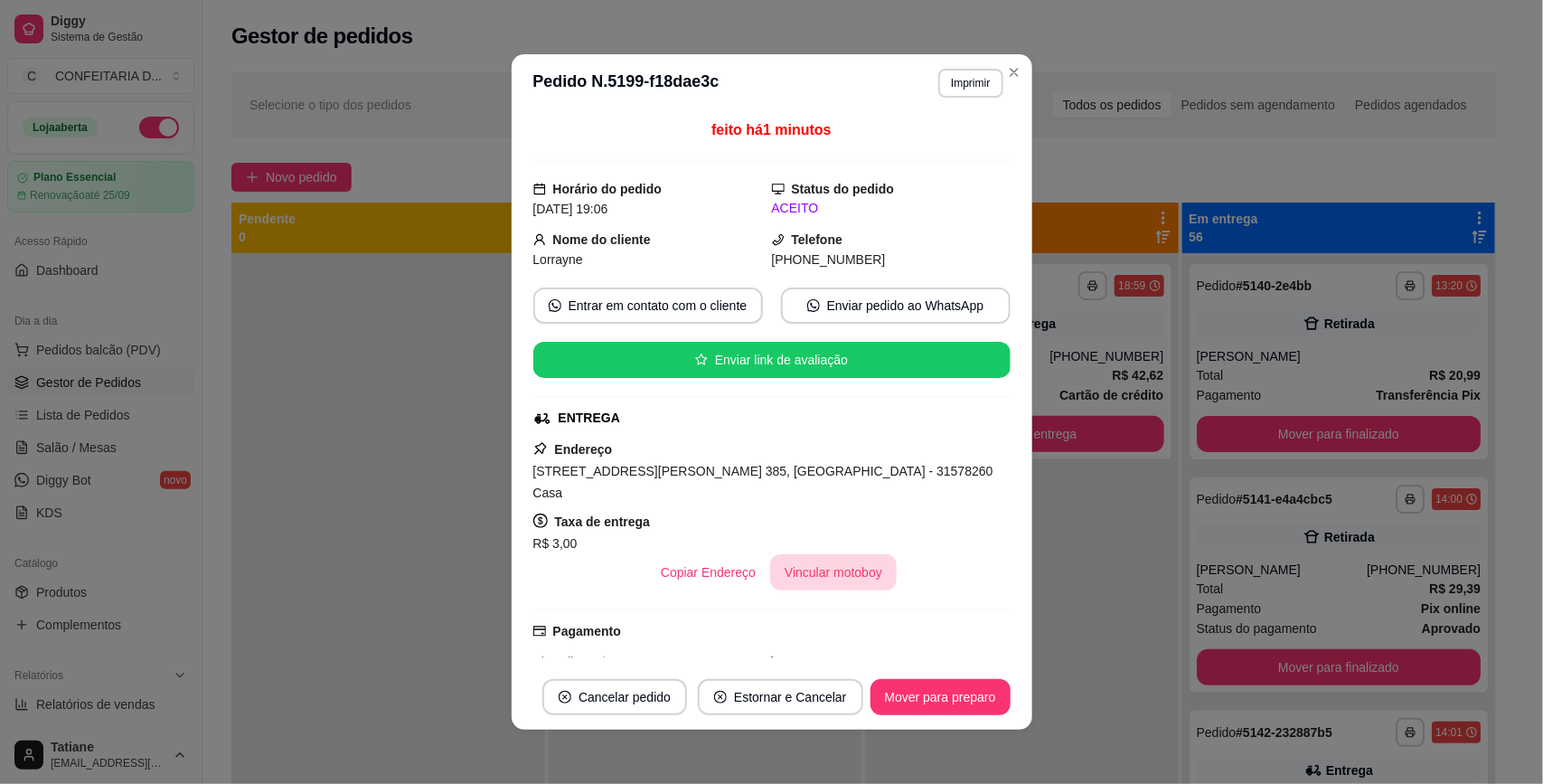
click at [772, 554] on button "Vincular motoboy" at bounding box center [832, 572] width 126 height 36
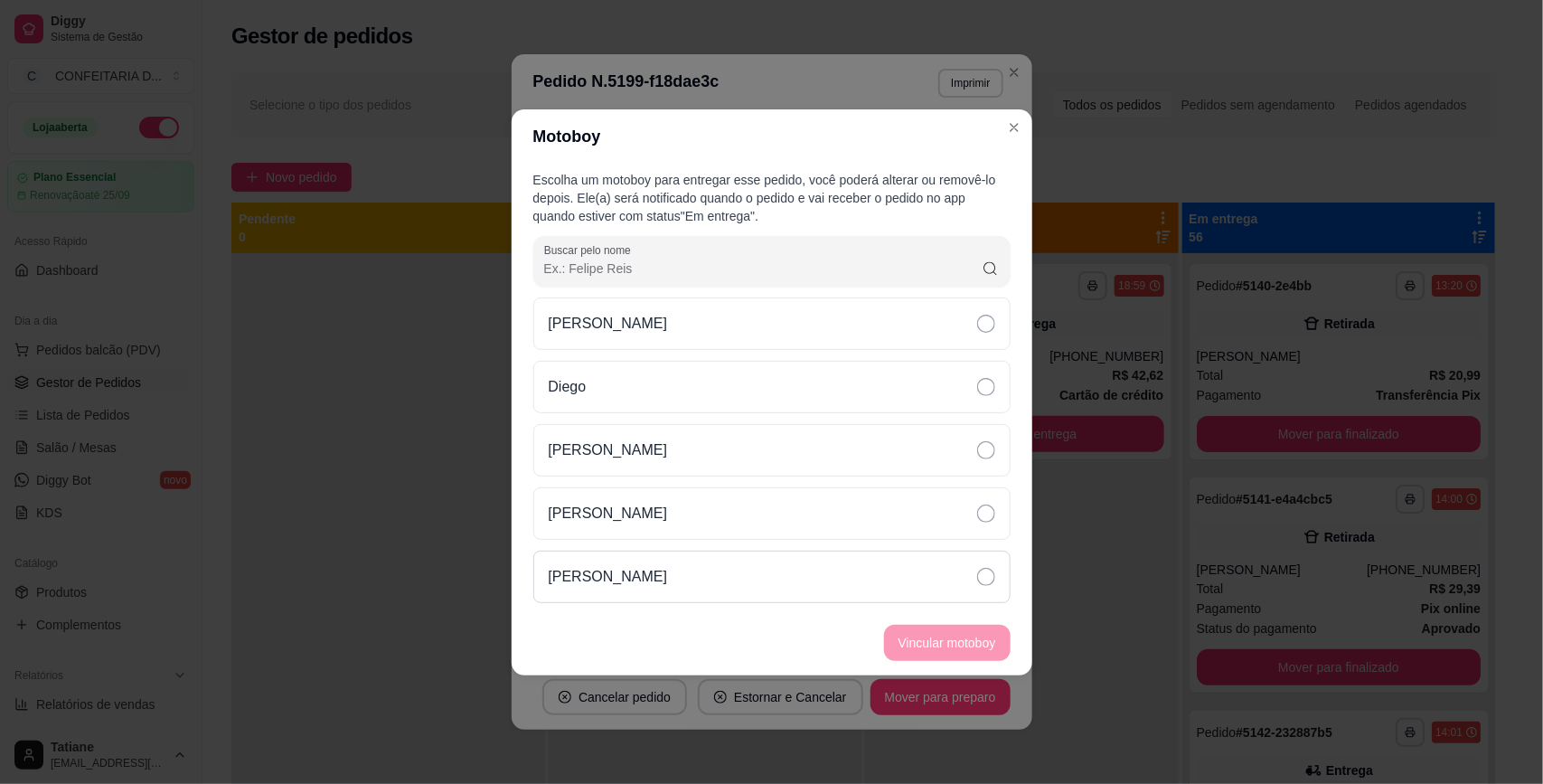
click at [633, 571] on p "[PERSON_NAME]" at bounding box center [608, 576] width 120 height 21
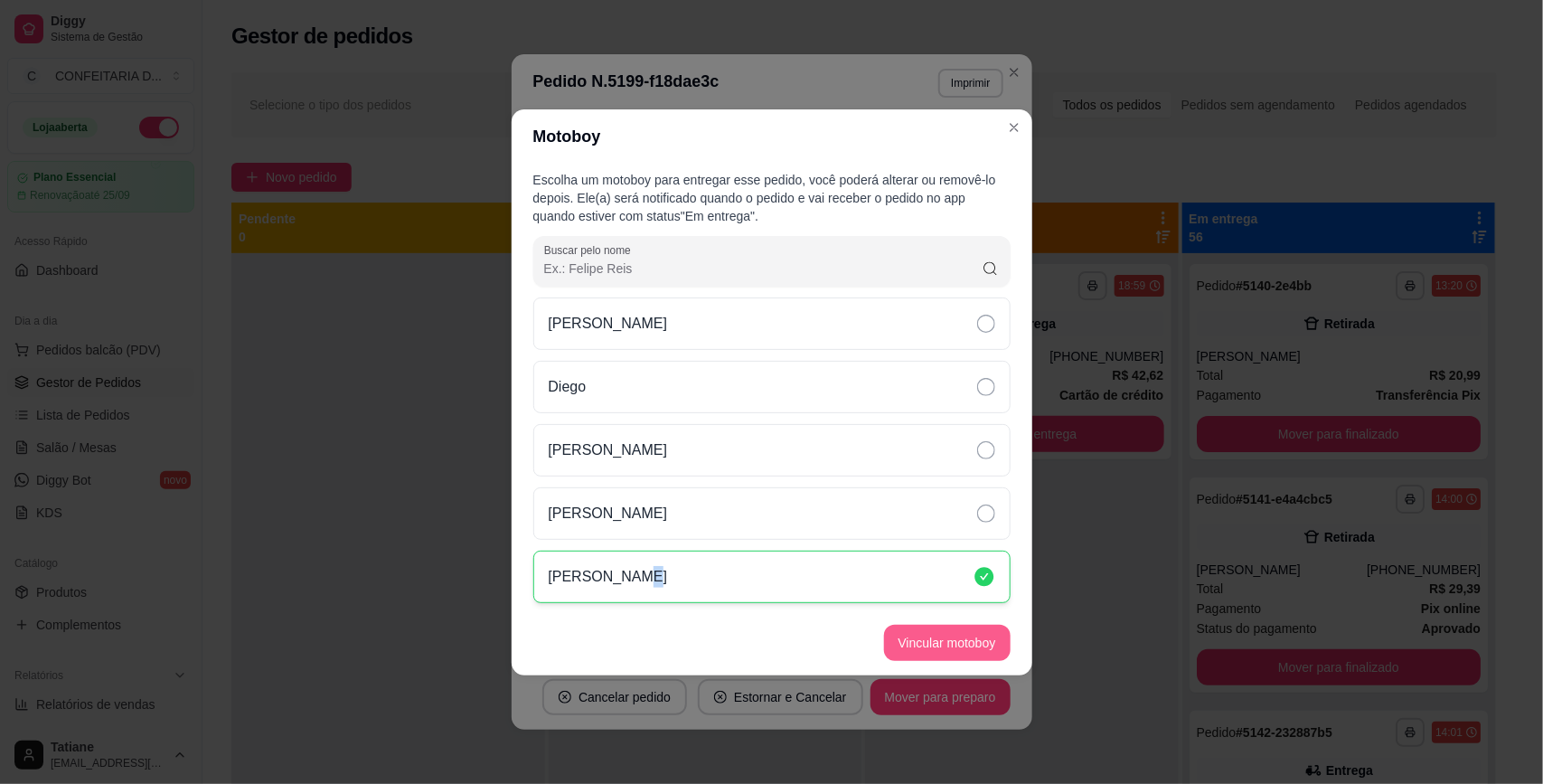
click at [945, 643] on button "Vincular motoboy" at bounding box center [946, 642] width 126 height 36
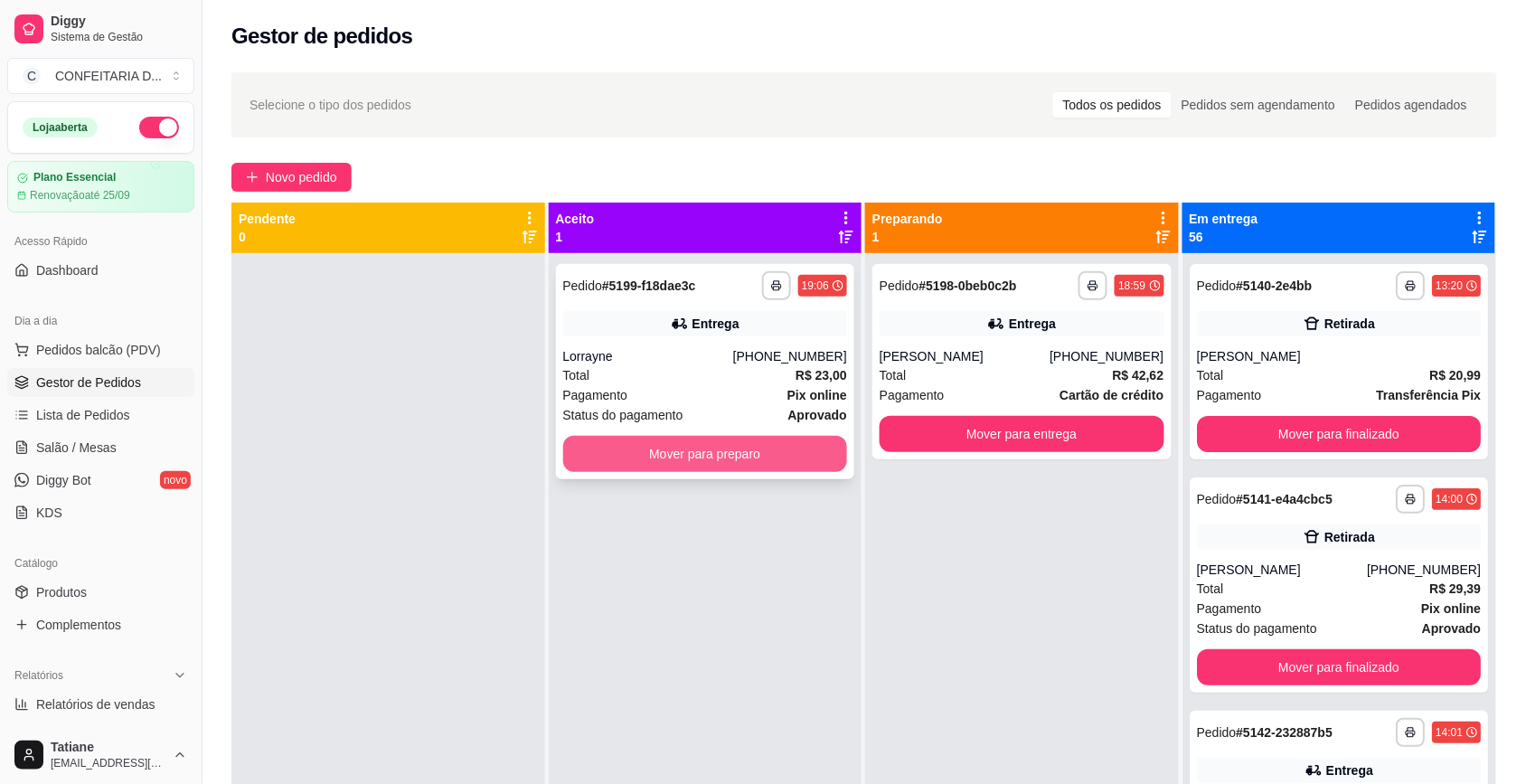
click at [733, 443] on button "Mover para preparo" at bounding box center [705, 453] width 285 height 36
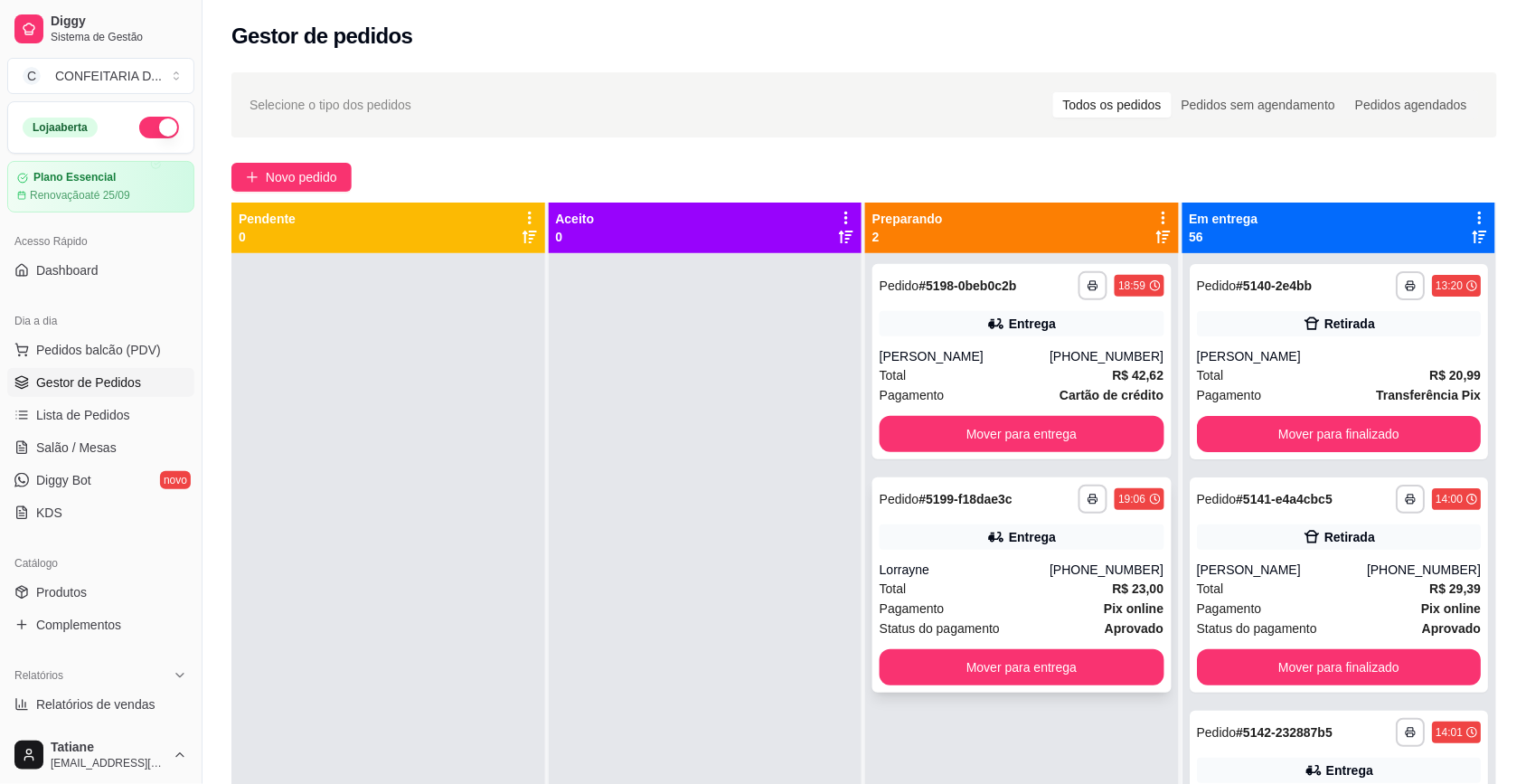
click at [969, 535] on div "Entrega" at bounding box center [1022, 537] width 285 height 25
click at [1060, 336] on div "**********" at bounding box center [1022, 361] width 299 height 195
click at [1001, 646] on div "**********" at bounding box center [1022, 584] width 299 height 215
click at [1012, 664] on button "Mover para entrega" at bounding box center [1022, 666] width 285 height 36
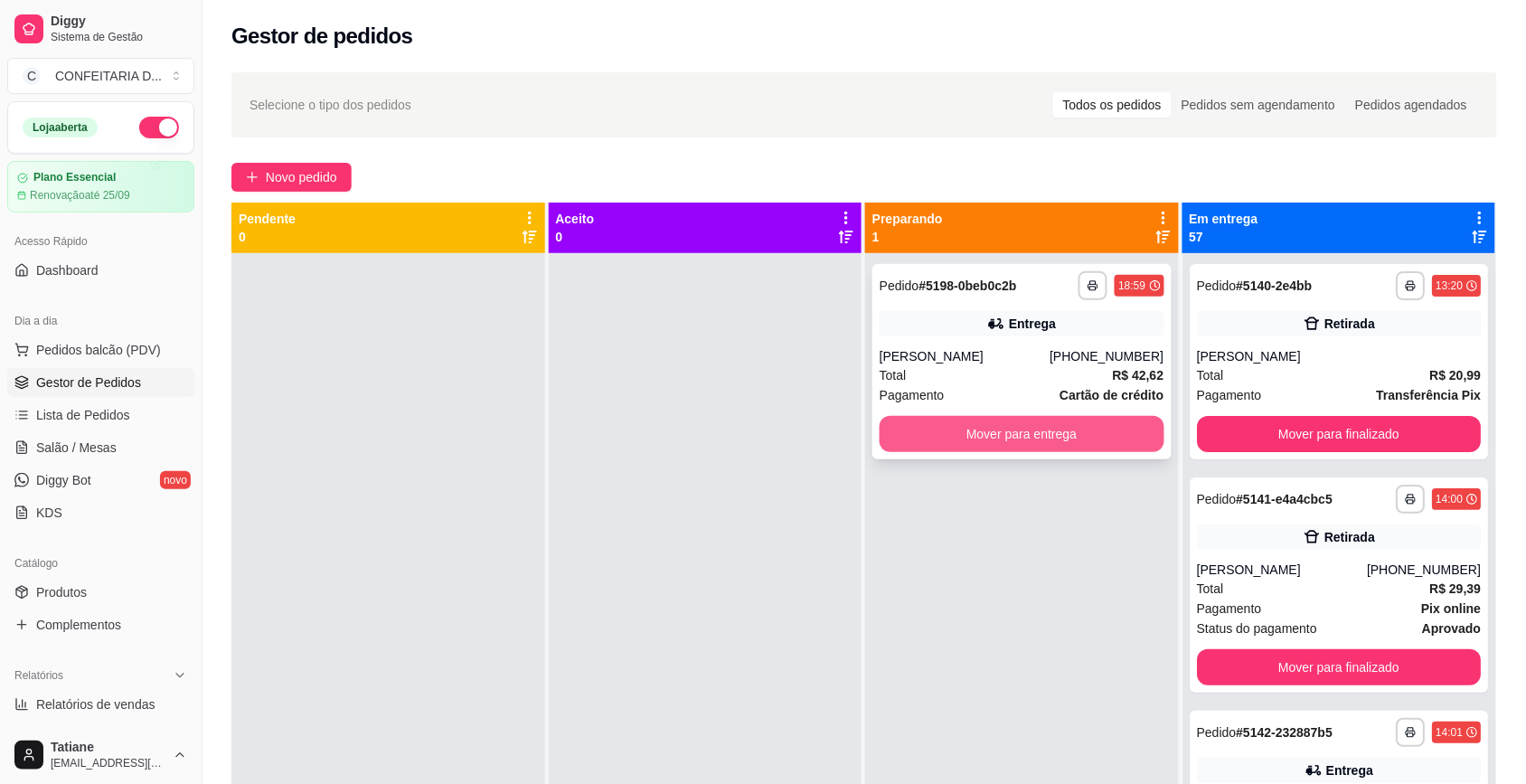
click at [999, 427] on button "Mover para entrega" at bounding box center [1022, 434] width 285 height 36
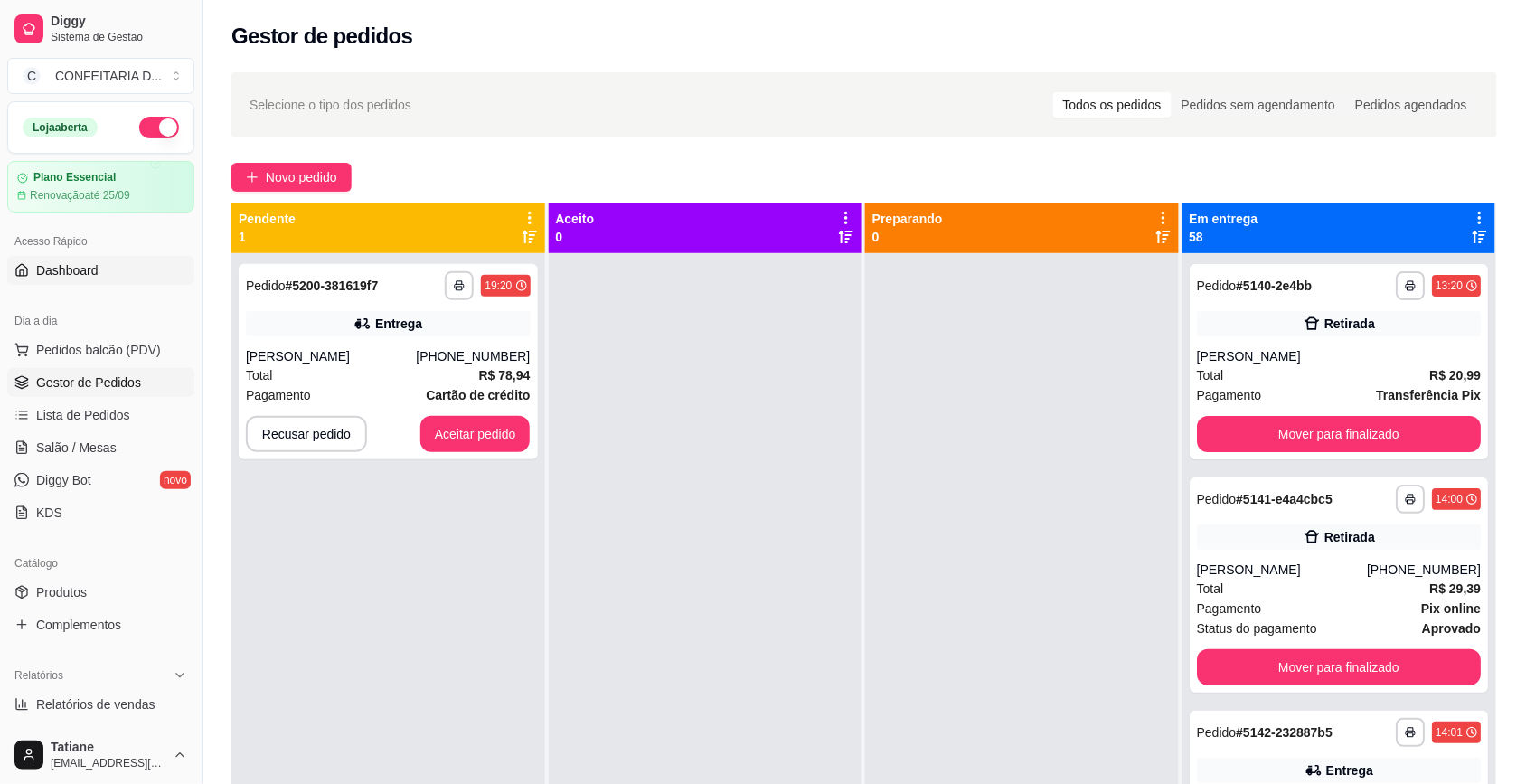
click at [50, 269] on span "Dashboard" at bounding box center [67, 270] width 63 height 18
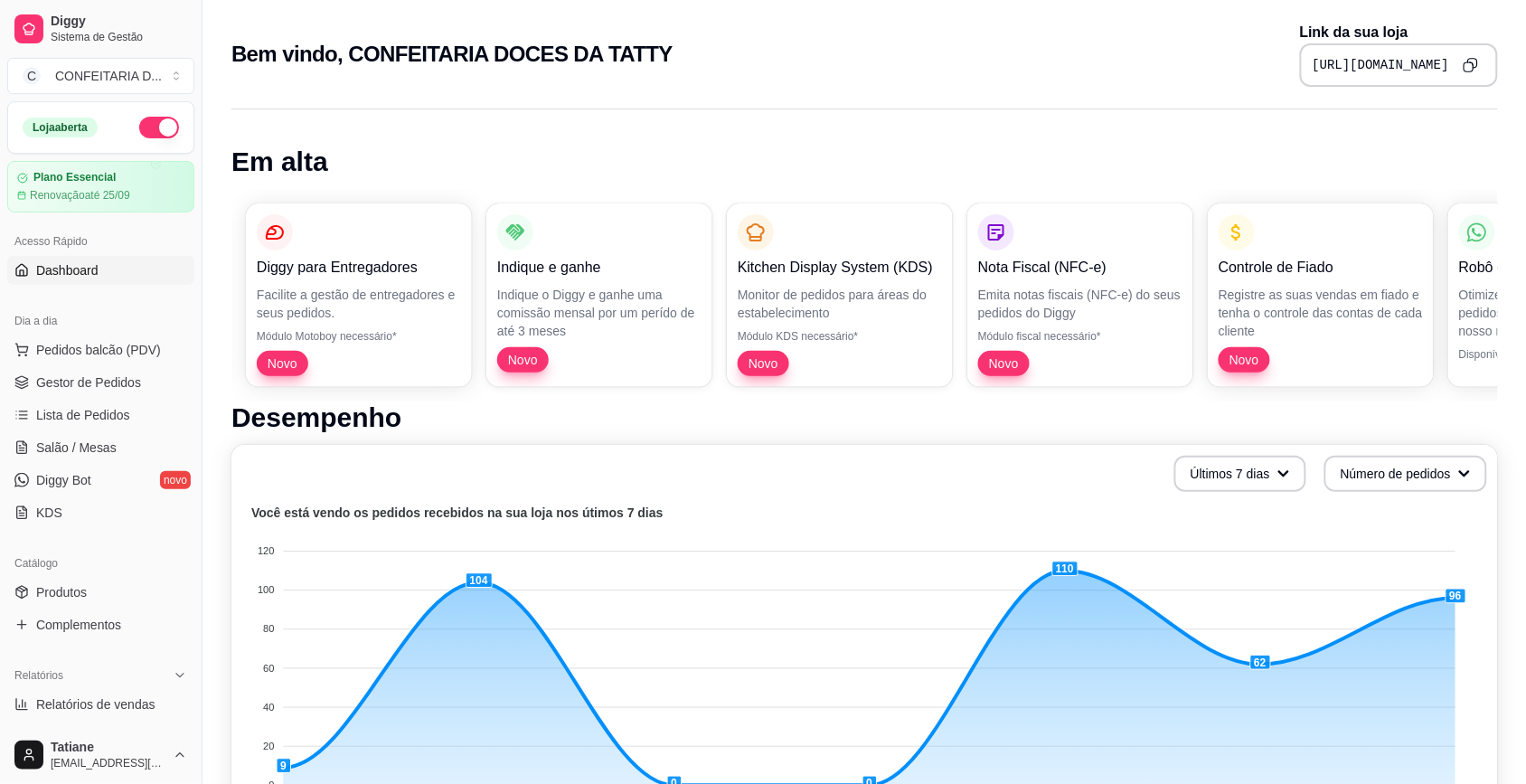
click at [1462, 68] on icon "Copy to clipboard" at bounding box center [1470, 65] width 15 height 15
click at [87, 379] on span "Gestor de Pedidos" at bounding box center [88, 382] width 105 height 18
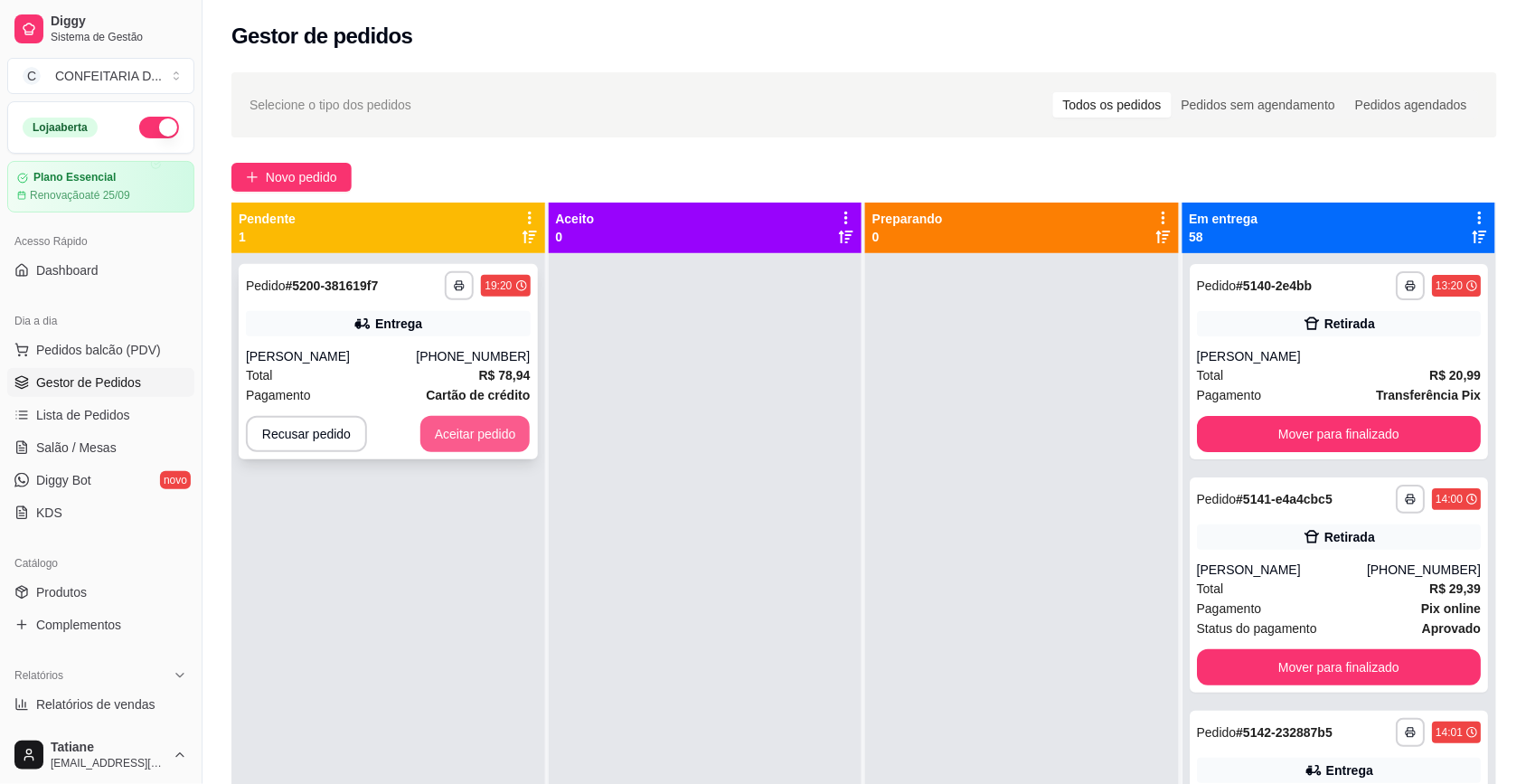
click at [461, 438] on button "Aceitar pedido" at bounding box center [475, 434] width 110 height 36
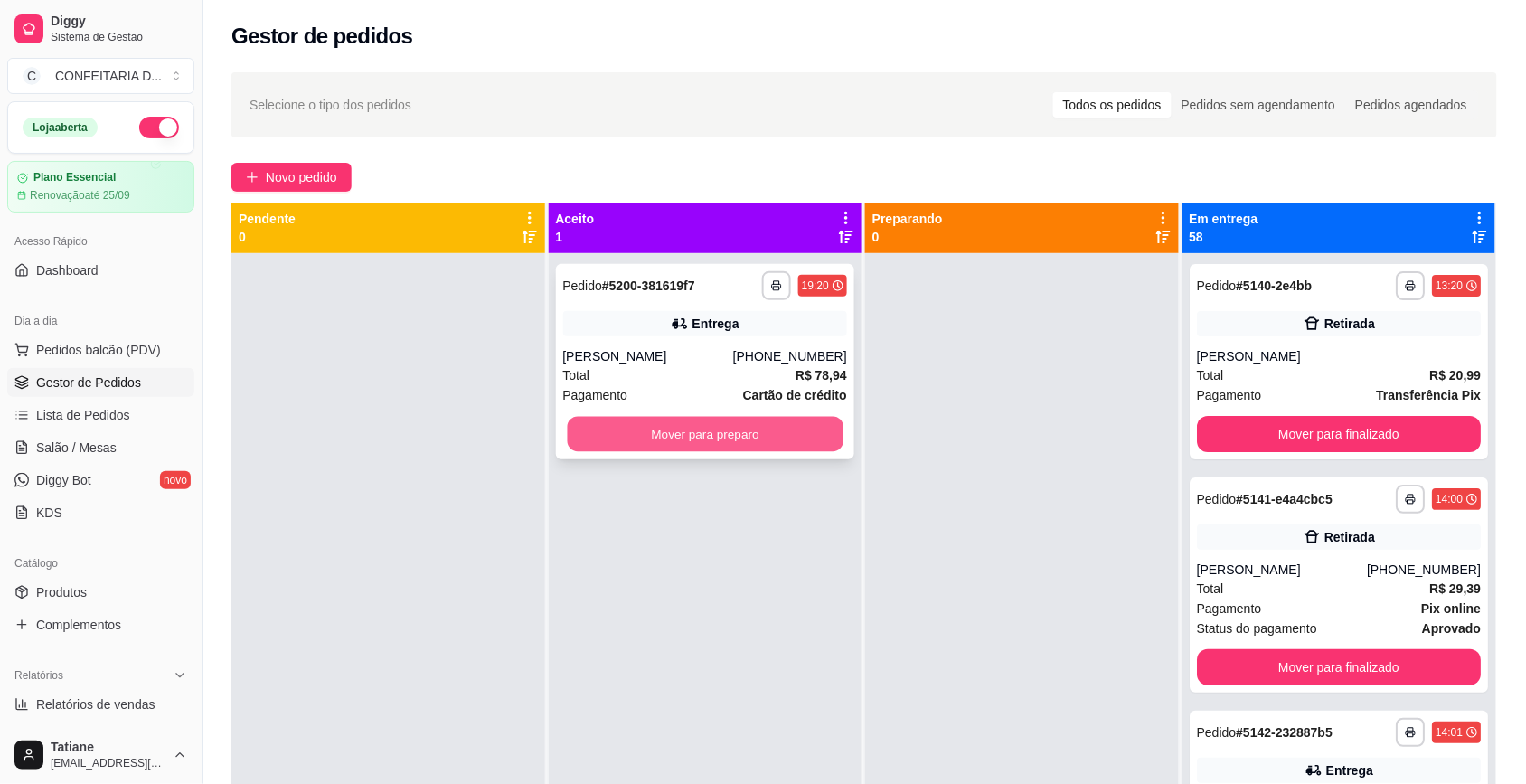
click at [666, 436] on button "Mover para preparo" at bounding box center [704, 434] width 275 height 36
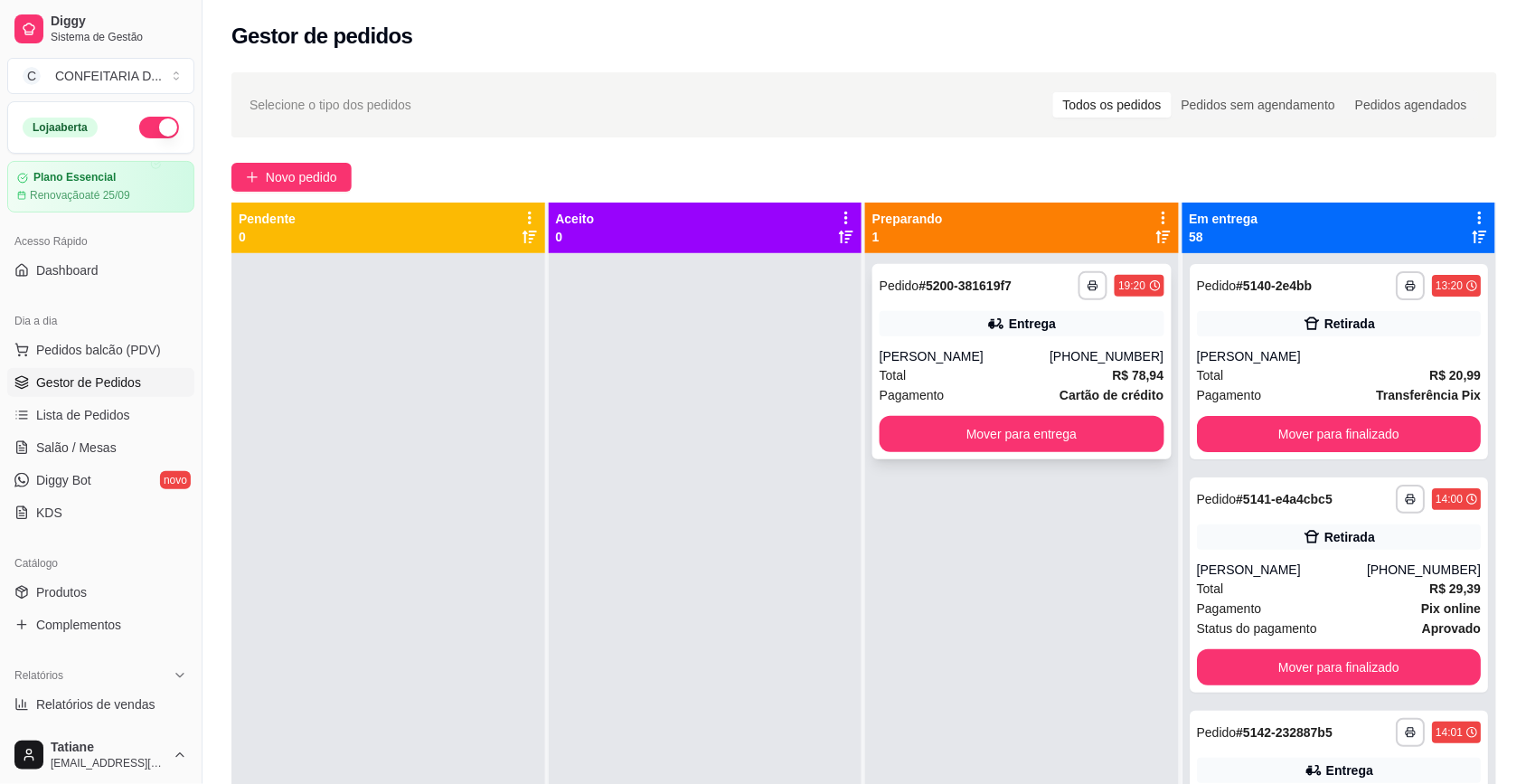
click at [946, 345] on div "**********" at bounding box center [1022, 361] width 299 height 195
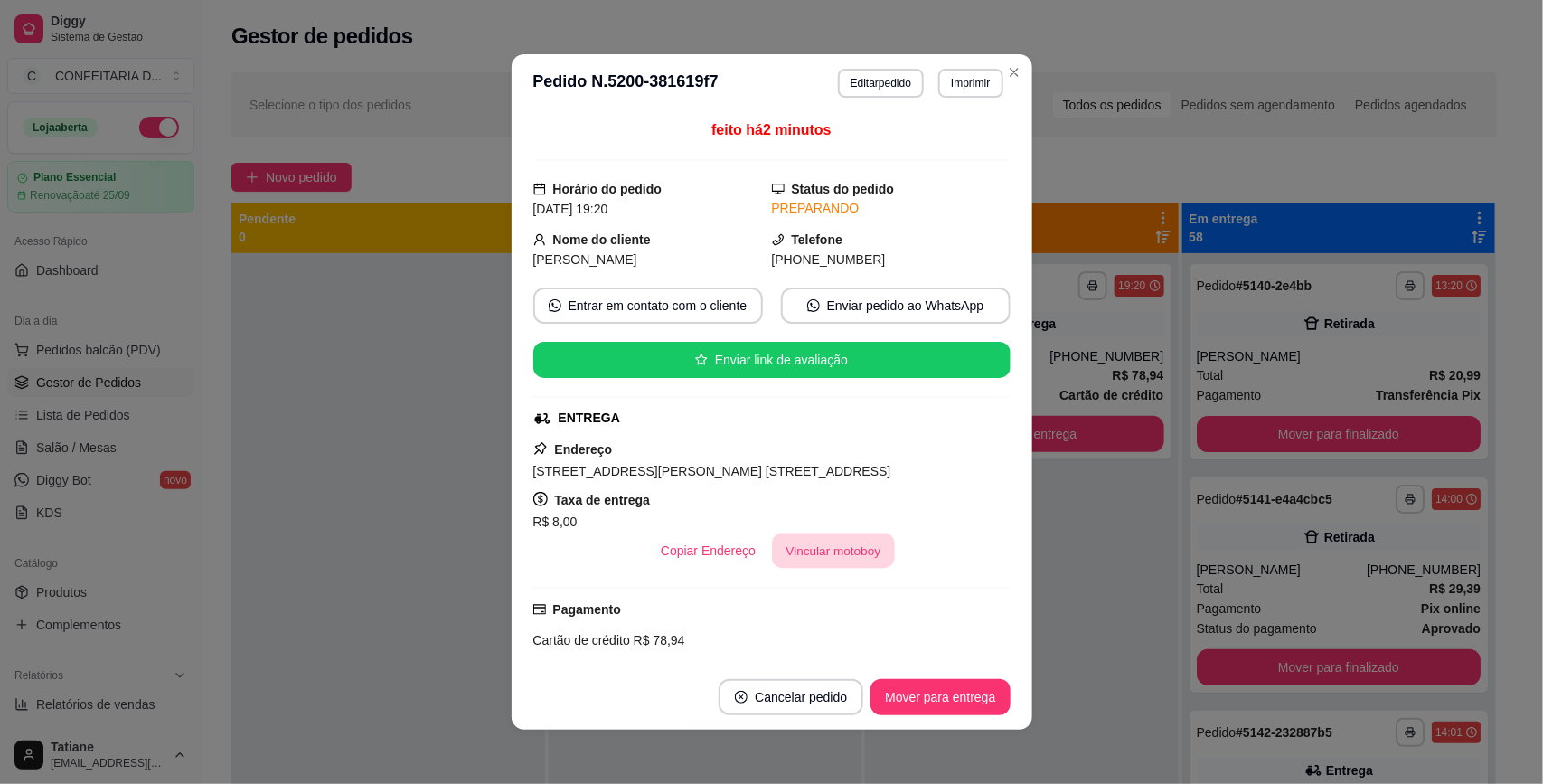
click at [787, 556] on button "Vincular motoboy" at bounding box center [832, 550] width 123 height 36
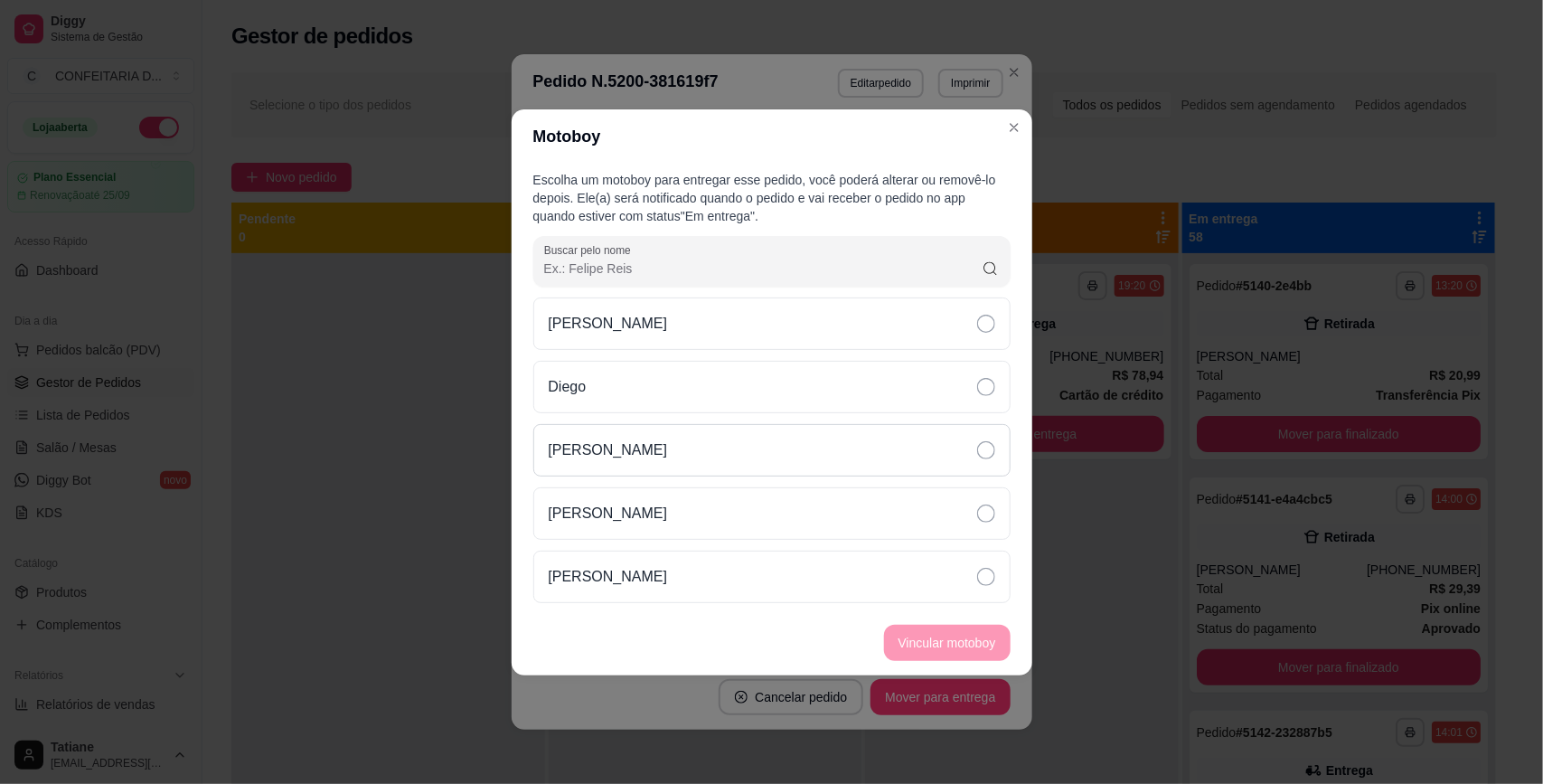
click at [619, 445] on p "[PERSON_NAME]" at bounding box center [608, 450] width 120 height 21
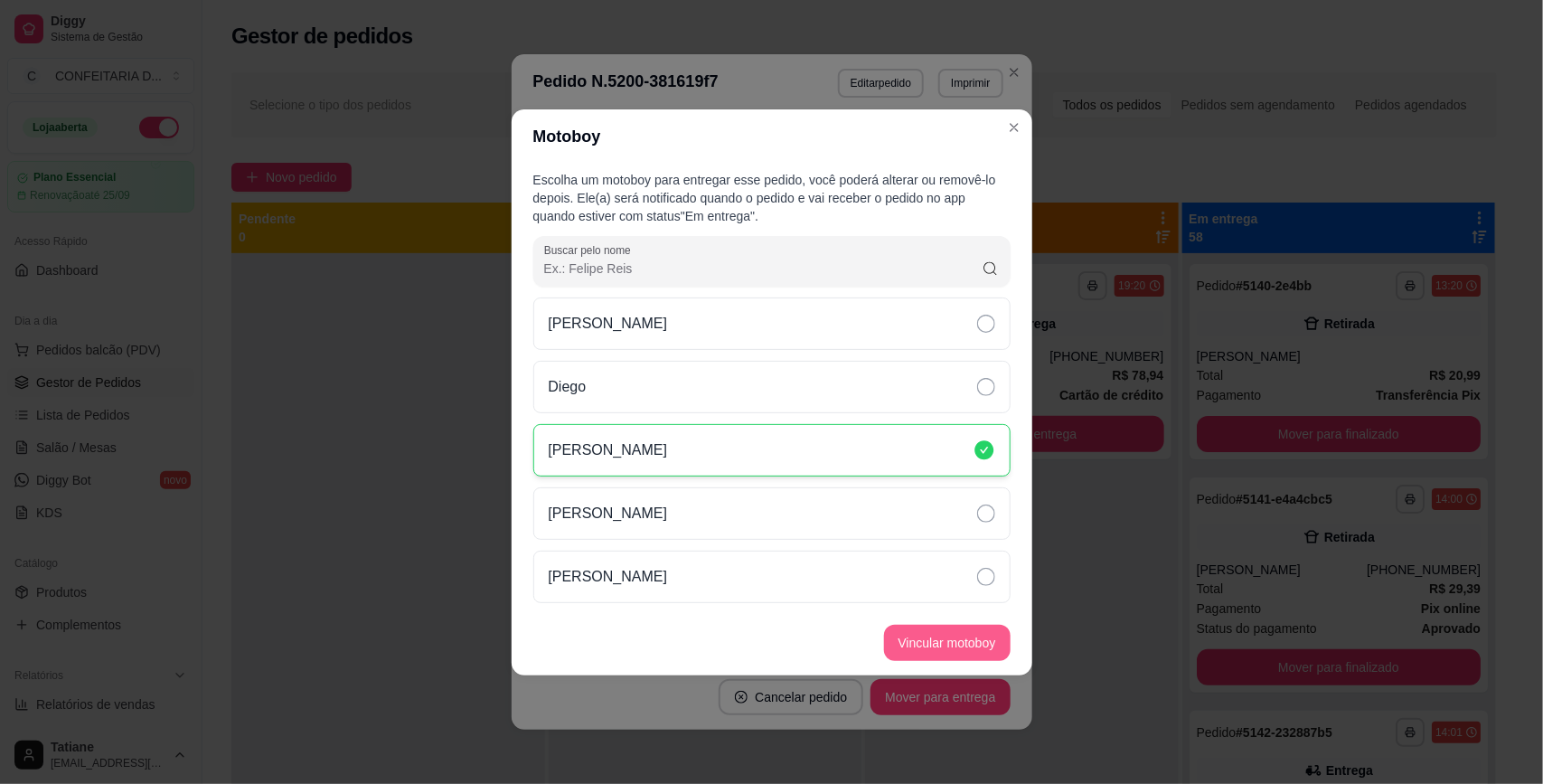
click at [938, 640] on button "Vincular motoboy" at bounding box center [946, 642] width 126 height 36
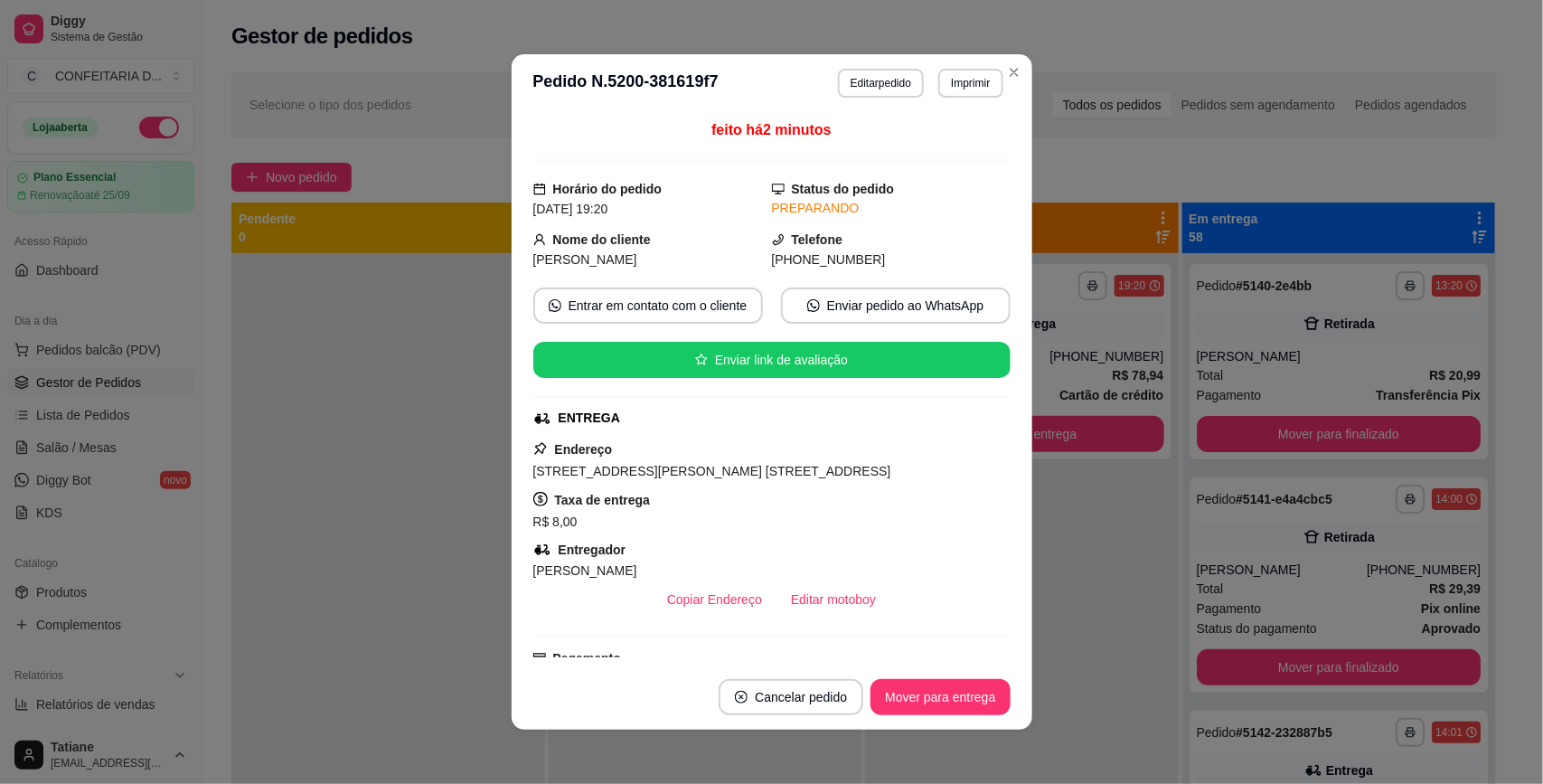
click at [1085, 573] on div "**********" at bounding box center [1022, 645] width 314 height 784
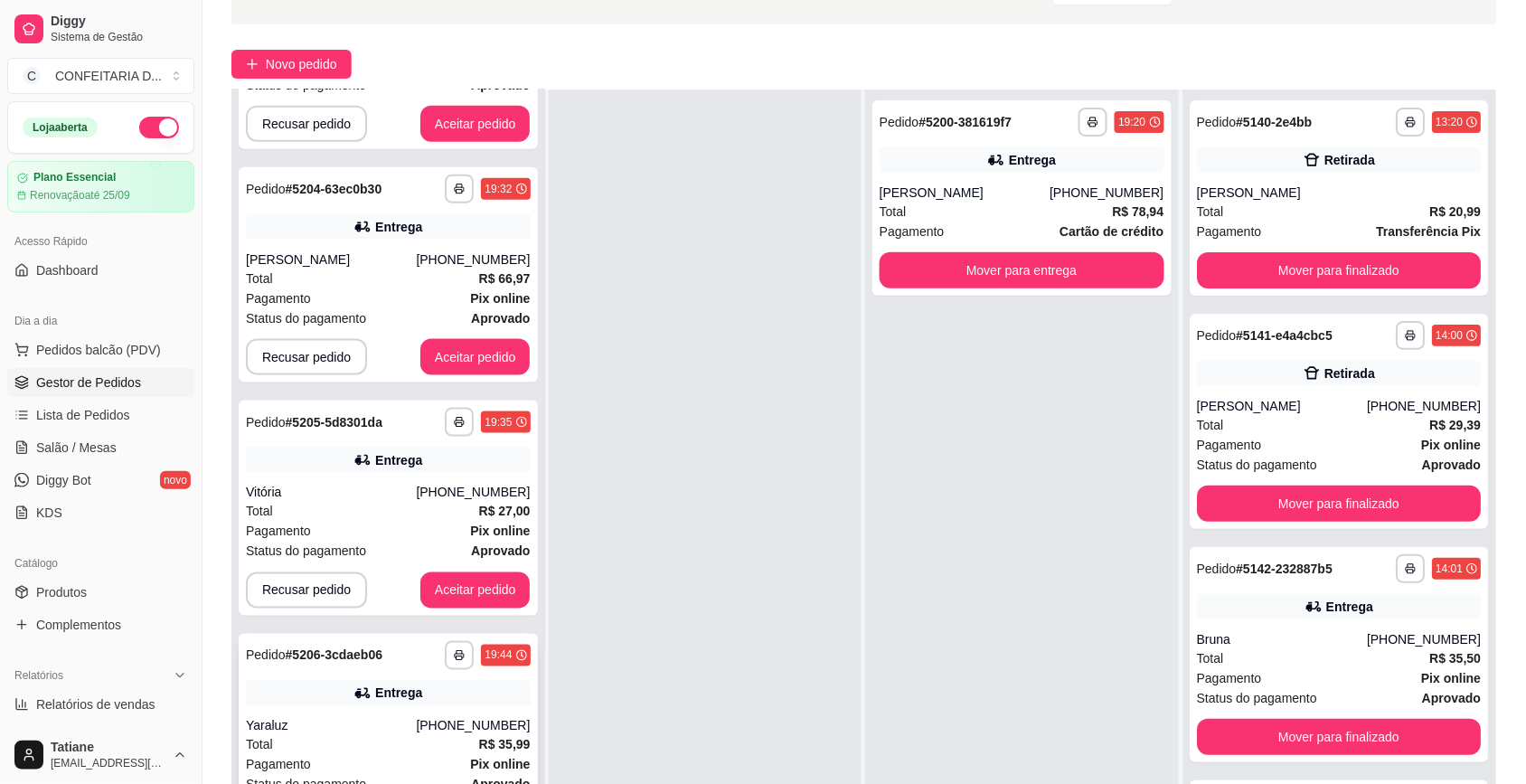
scroll to position [275, 0]
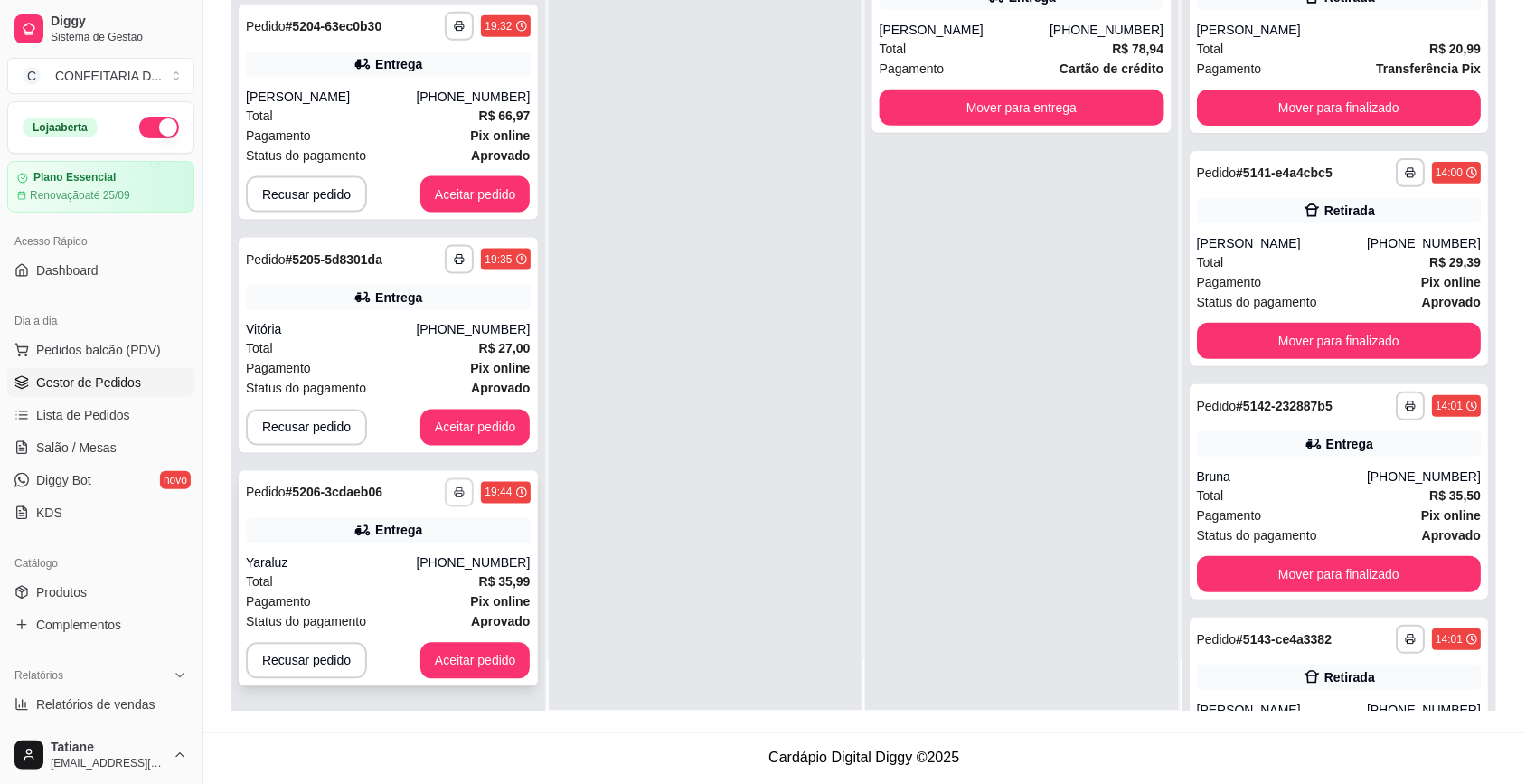
click at [445, 501] on button "button" at bounding box center [460, 492] width 29 height 29
click at [455, 494] on icon "button" at bounding box center [460, 492] width 11 height 11
click at [431, 567] on button "IMPRESSORA" at bounding box center [392, 555] width 131 height 29
click at [445, 497] on button "button" at bounding box center [459, 491] width 28 height 28
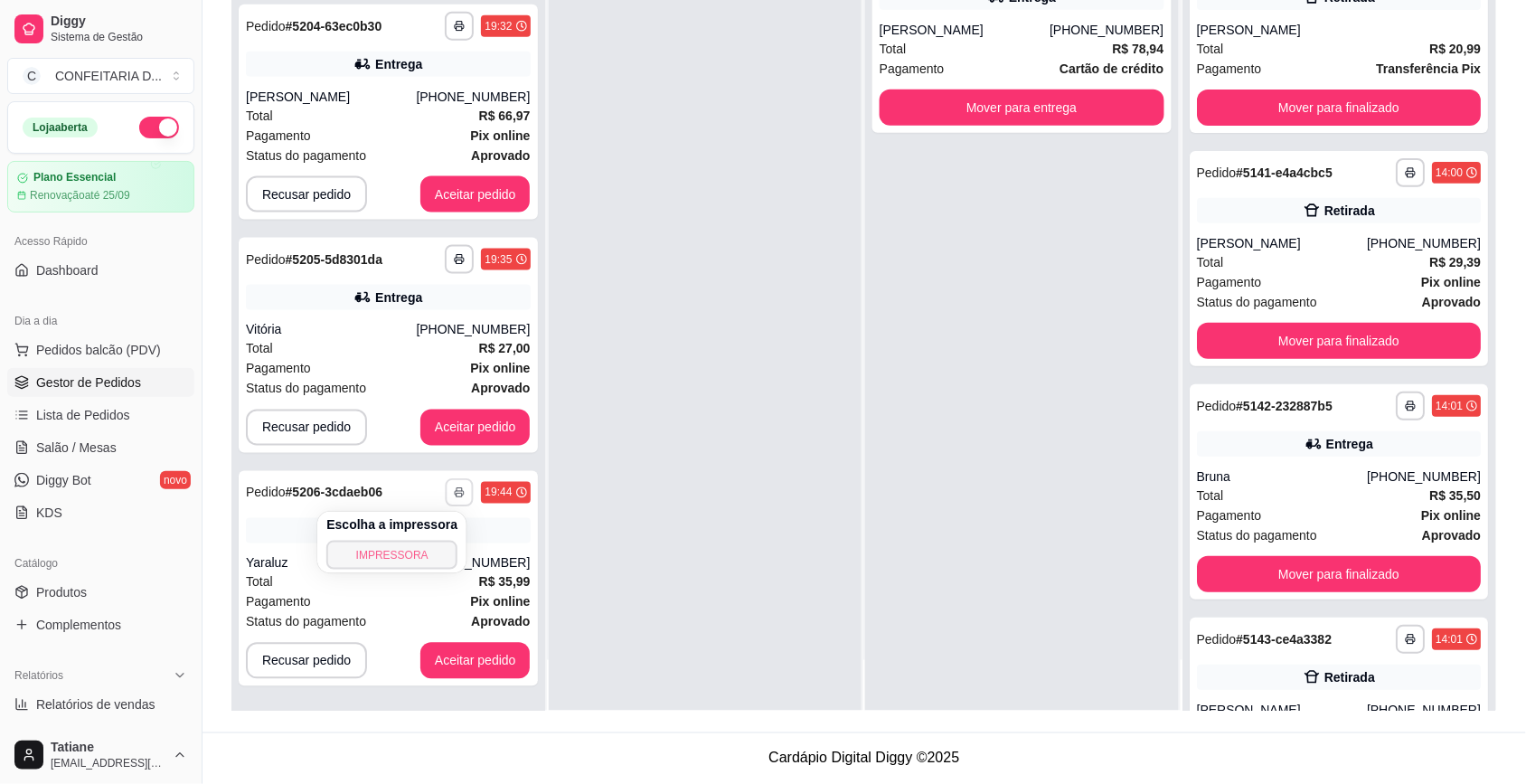
click at [412, 567] on button "IMPRESSORA" at bounding box center [392, 555] width 131 height 29
click at [440, 426] on button "Aceitar pedido" at bounding box center [475, 427] width 110 height 36
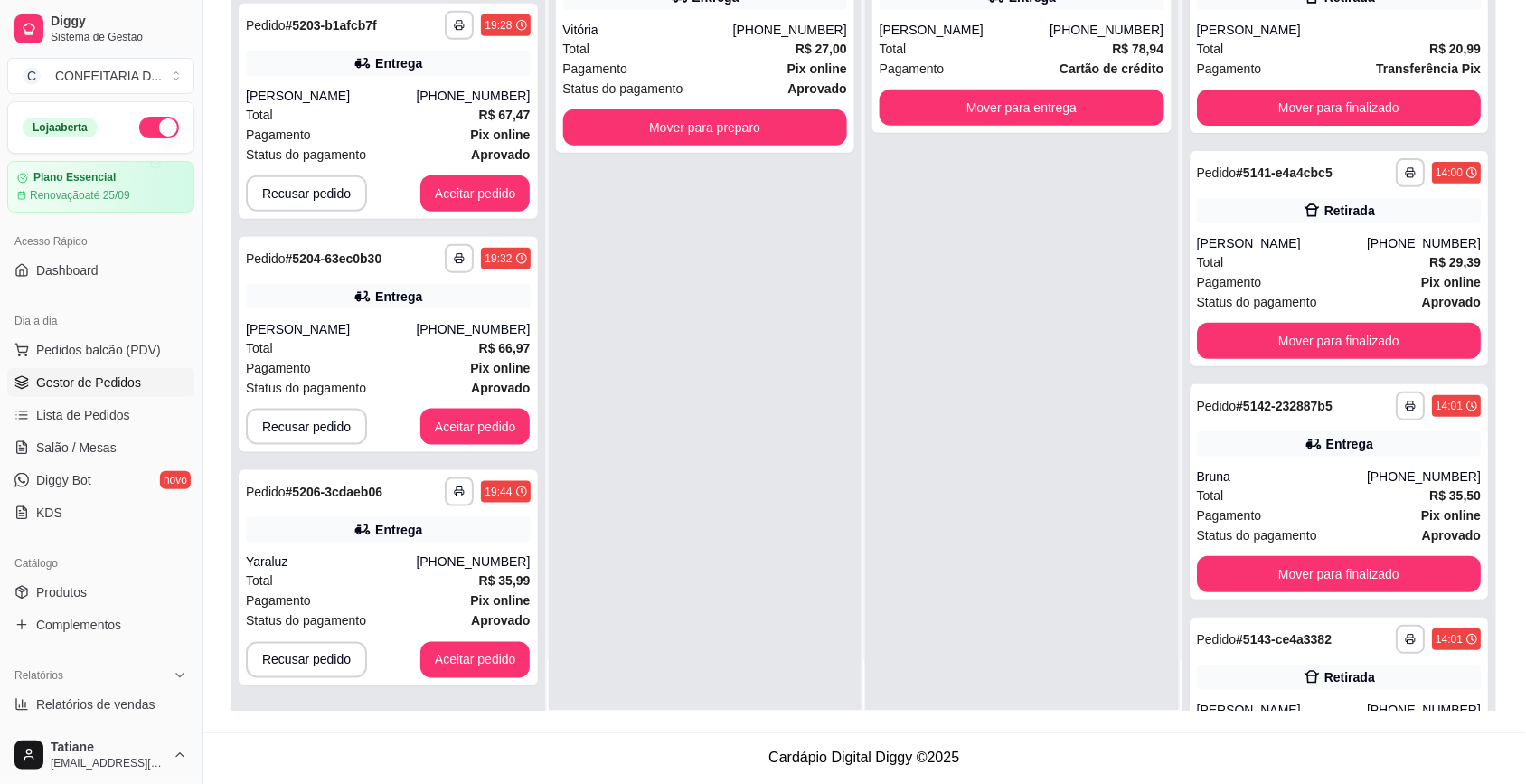
scroll to position [400, 0]
click at [461, 201] on button "Aceitar pedido" at bounding box center [475, 194] width 110 height 36
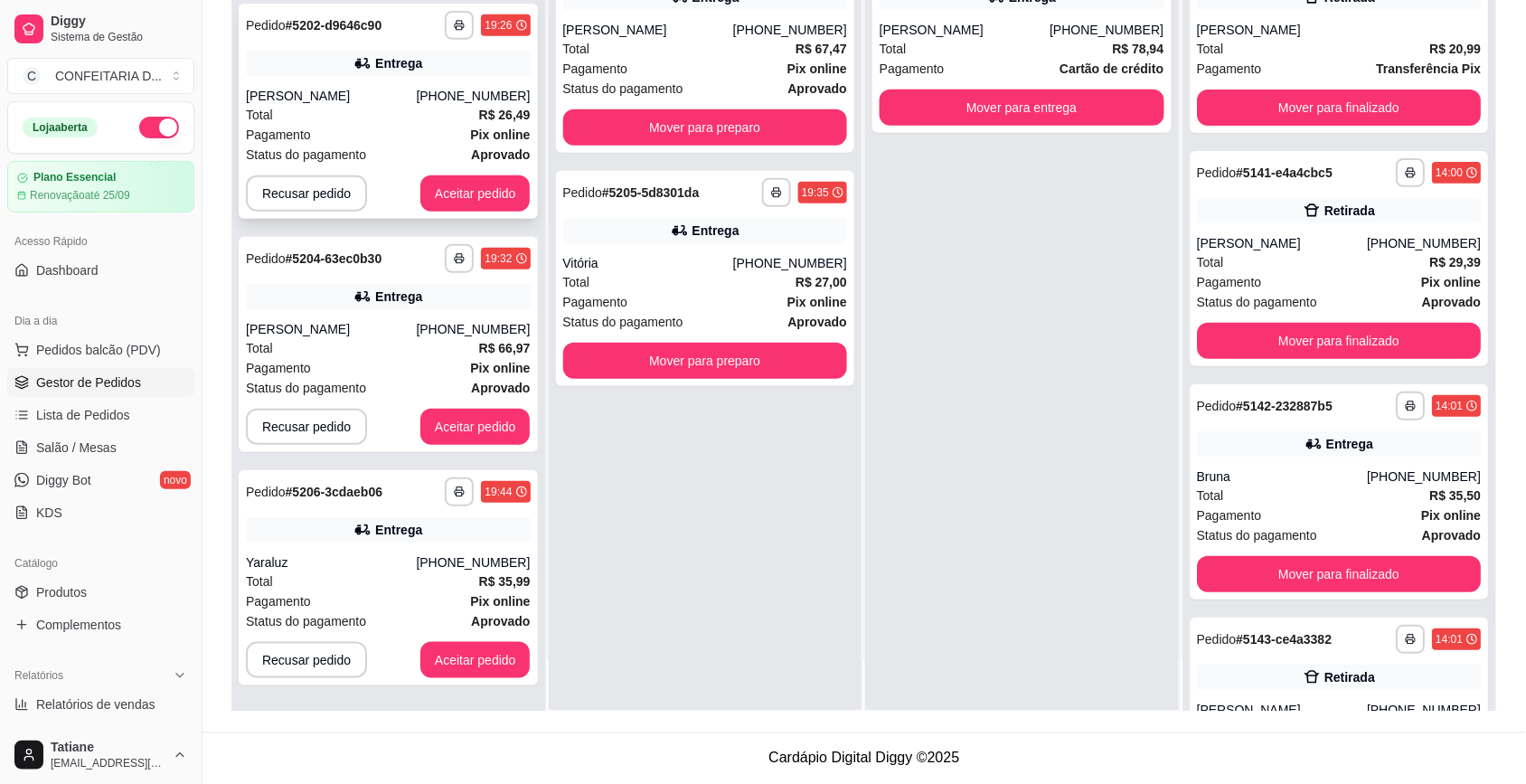
scroll to position [165, 0]
click at [450, 197] on button "Aceitar pedido" at bounding box center [475, 195] width 106 height 36
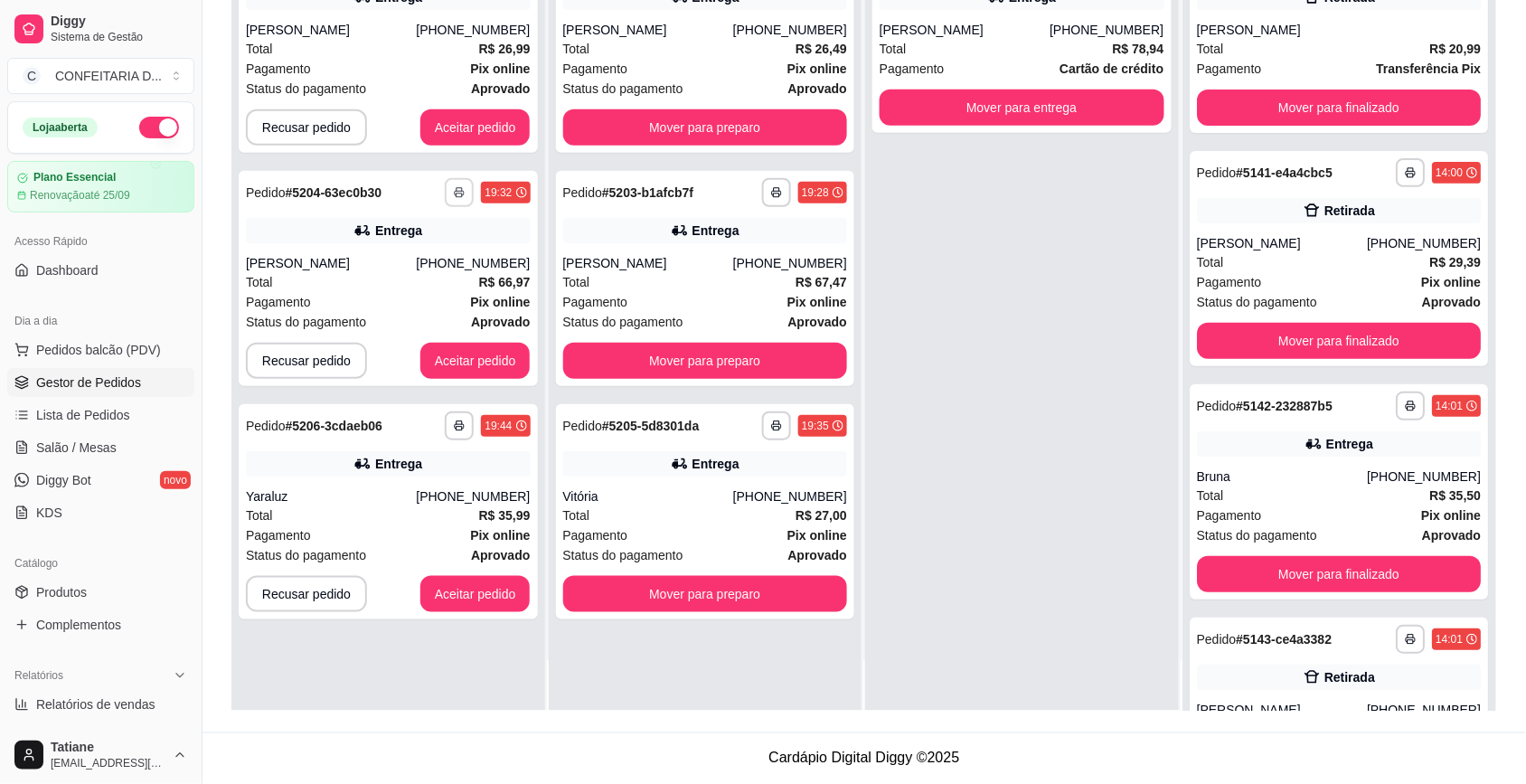
scroll to position [0, 0]
click at [443, 122] on button "Aceitar pedido" at bounding box center [475, 126] width 110 height 36
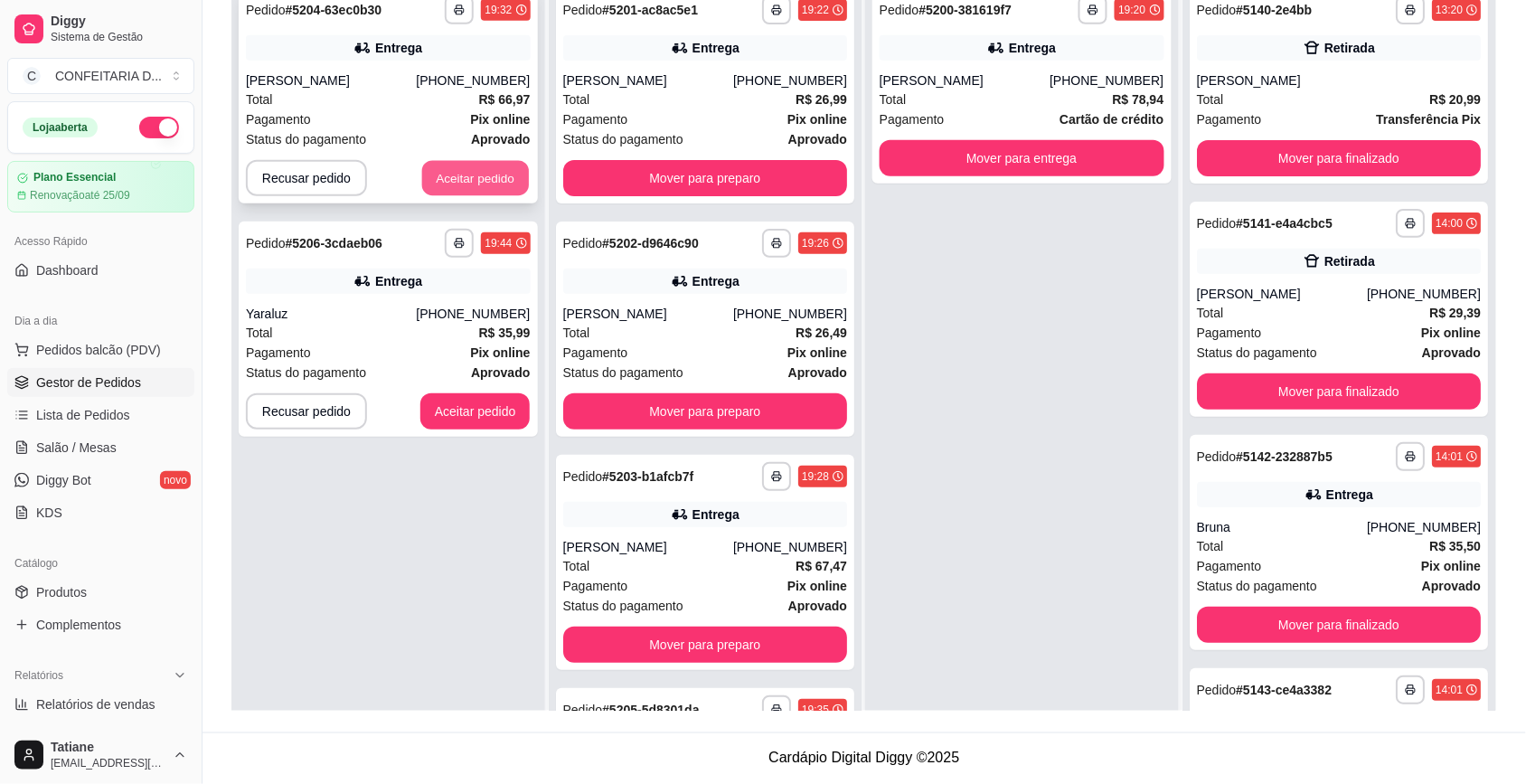
click at [452, 161] on button "Aceitar pedido" at bounding box center [475, 179] width 106 height 36
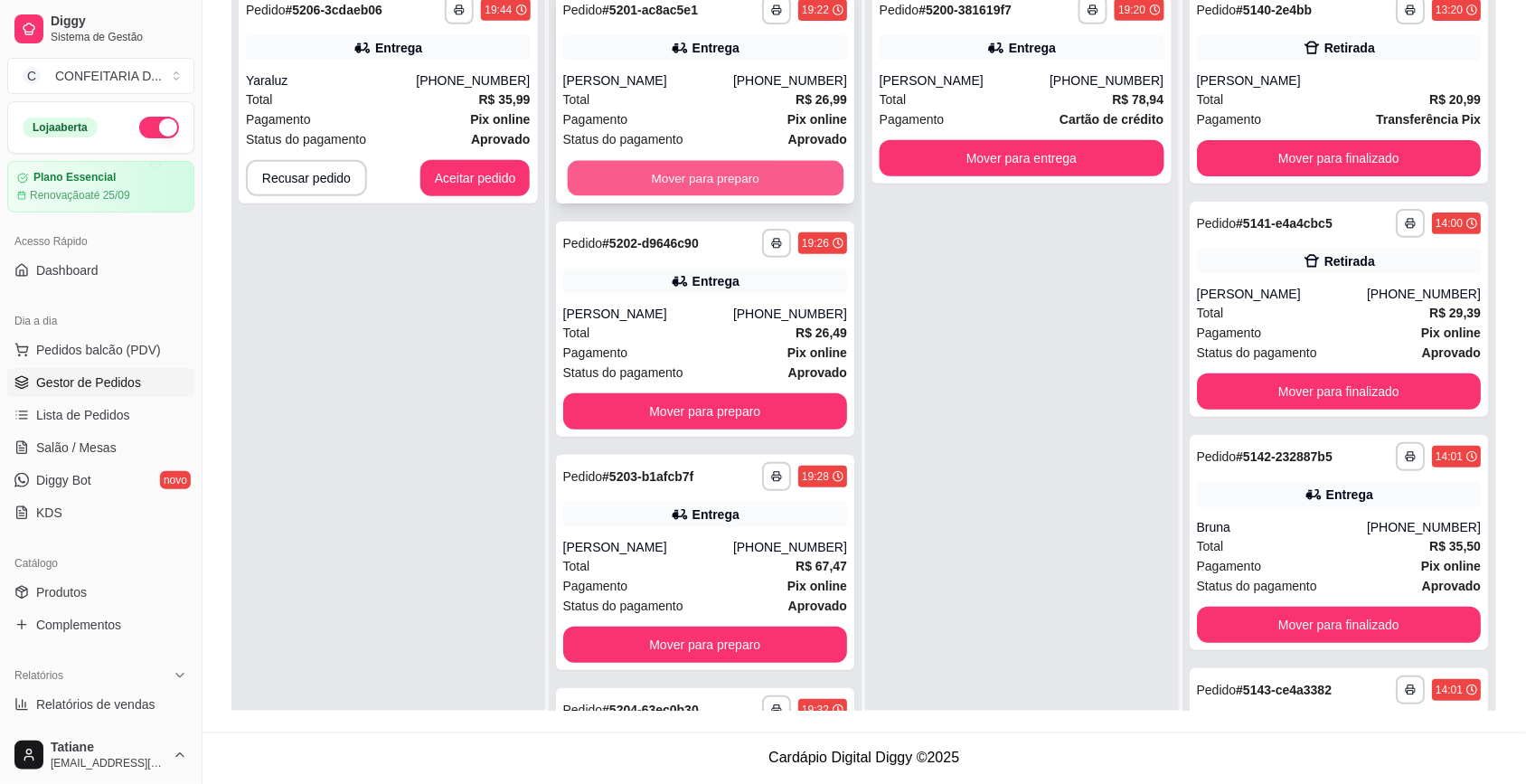
click at [630, 177] on button "Mover para preparo" at bounding box center [704, 179] width 275 height 36
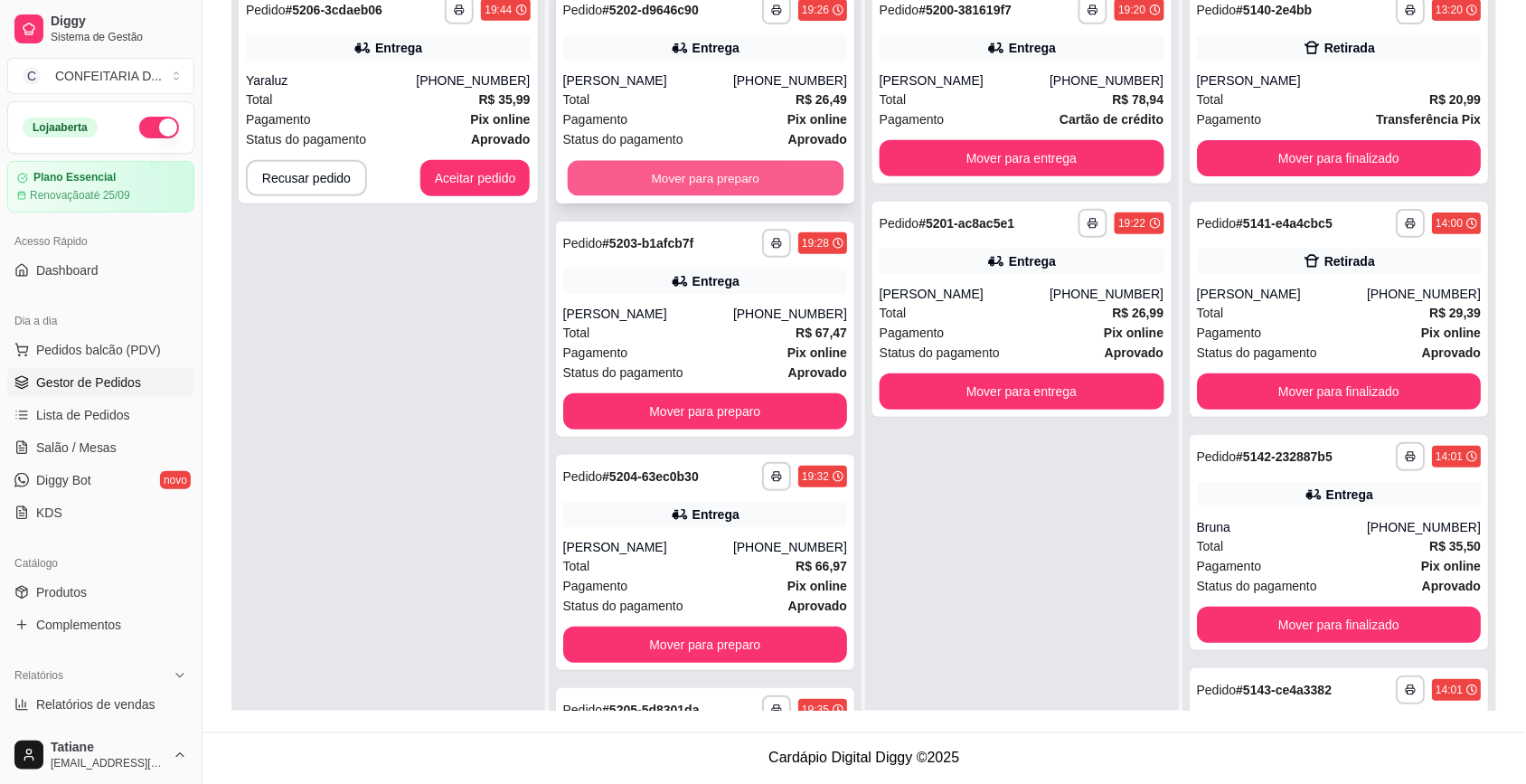
click at [656, 172] on button "Mover para preparo" at bounding box center [704, 179] width 275 height 36
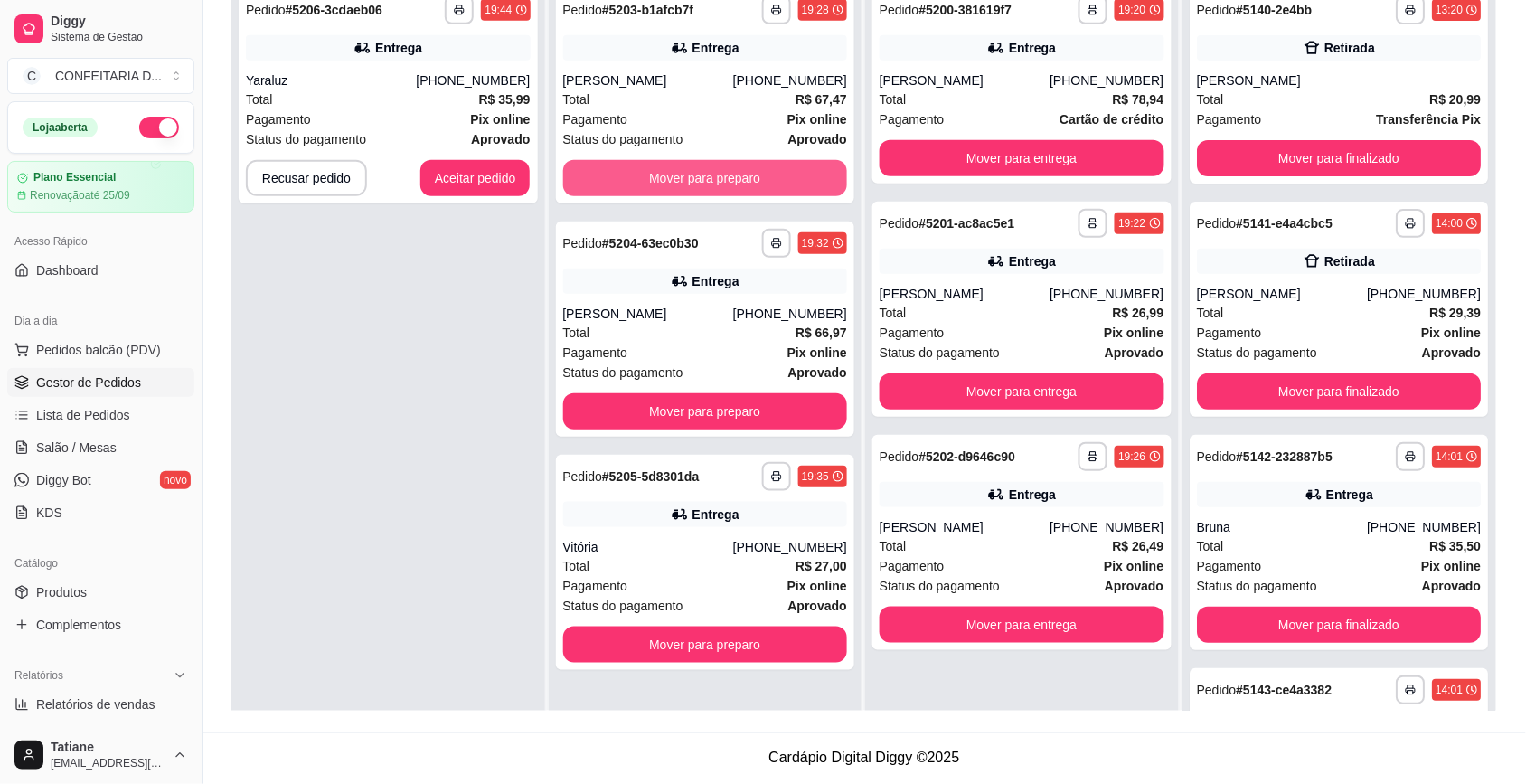
click at [656, 172] on button "Mover para preparo" at bounding box center [705, 178] width 285 height 36
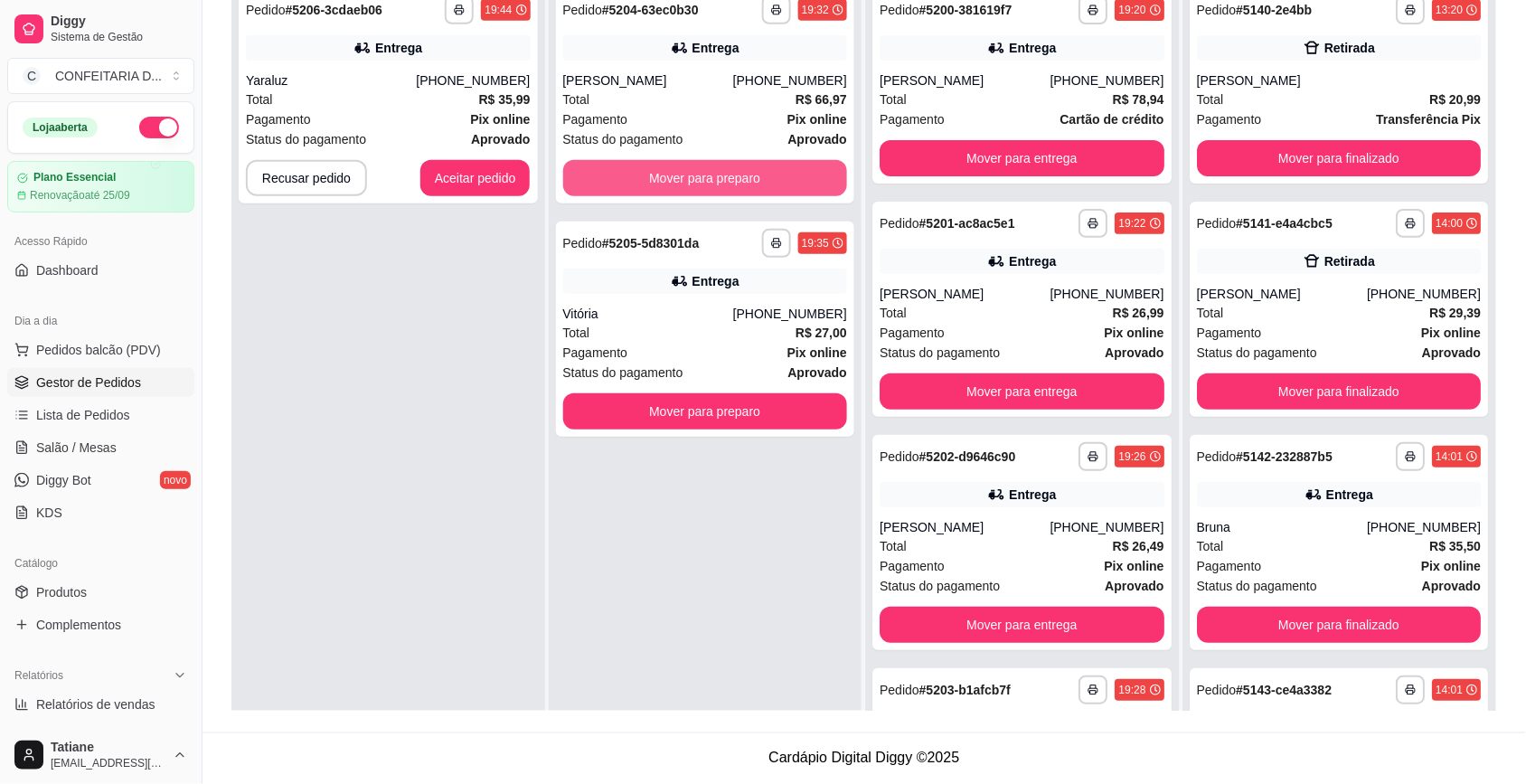
click at [656, 172] on button "Mover para preparo" at bounding box center [705, 178] width 285 height 36
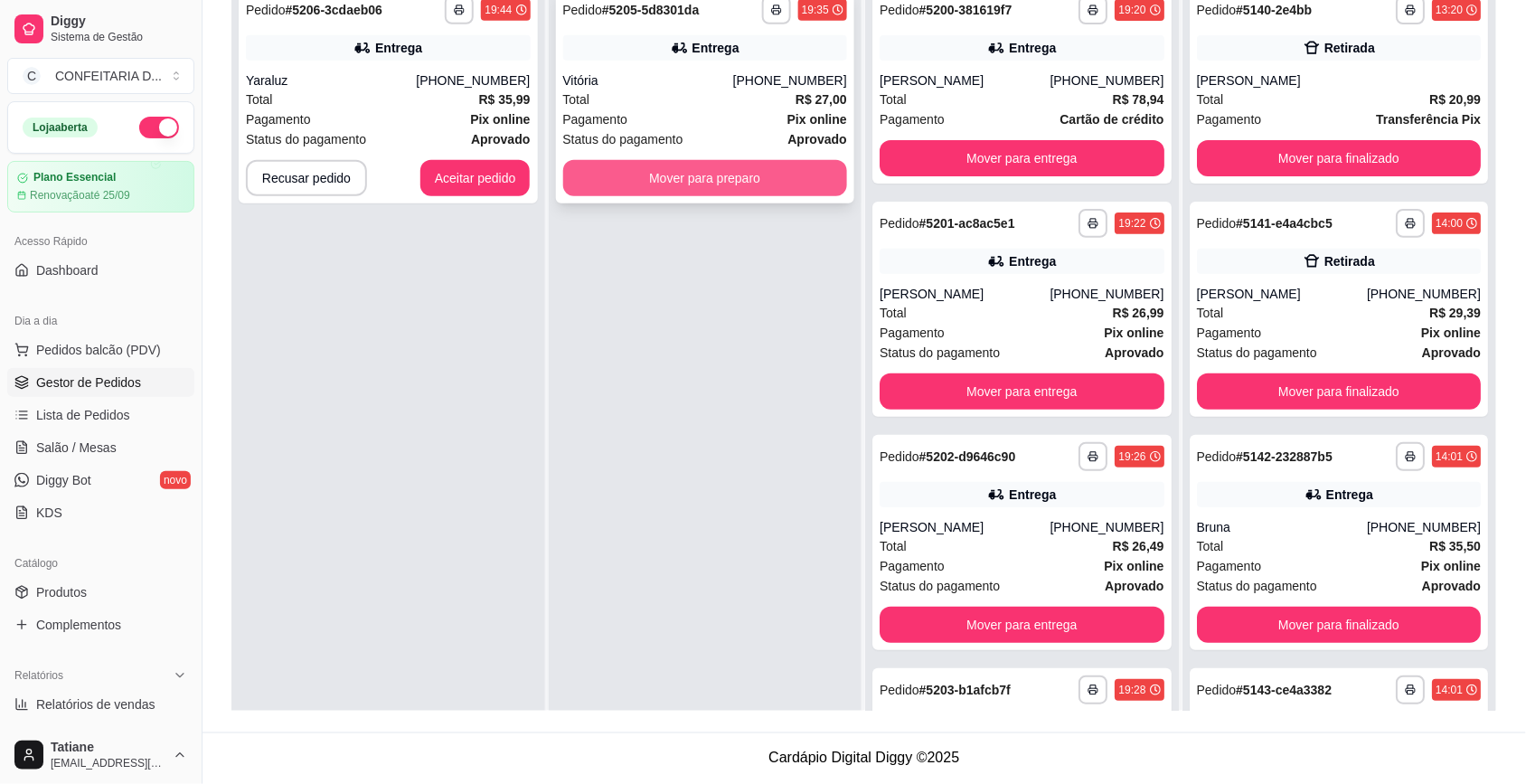
click at [657, 169] on button "Mover para preparo" at bounding box center [705, 178] width 285 height 36
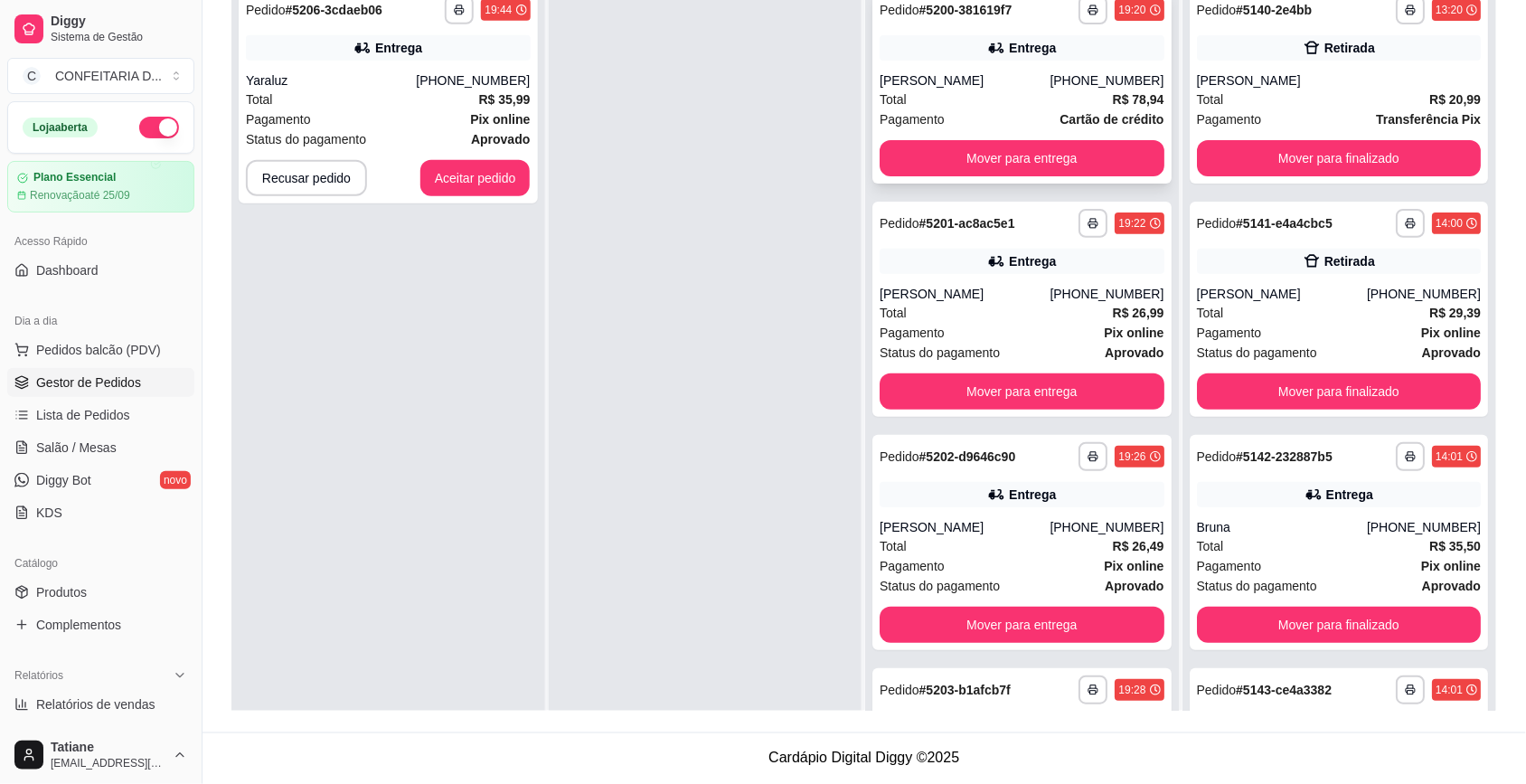
click at [954, 73] on div "[PERSON_NAME]" at bounding box center [965, 80] width 170 height 18
click at [959, 299] on div "[PERSON_NAME]" at bounding box center [965, 294] width 170 height 18
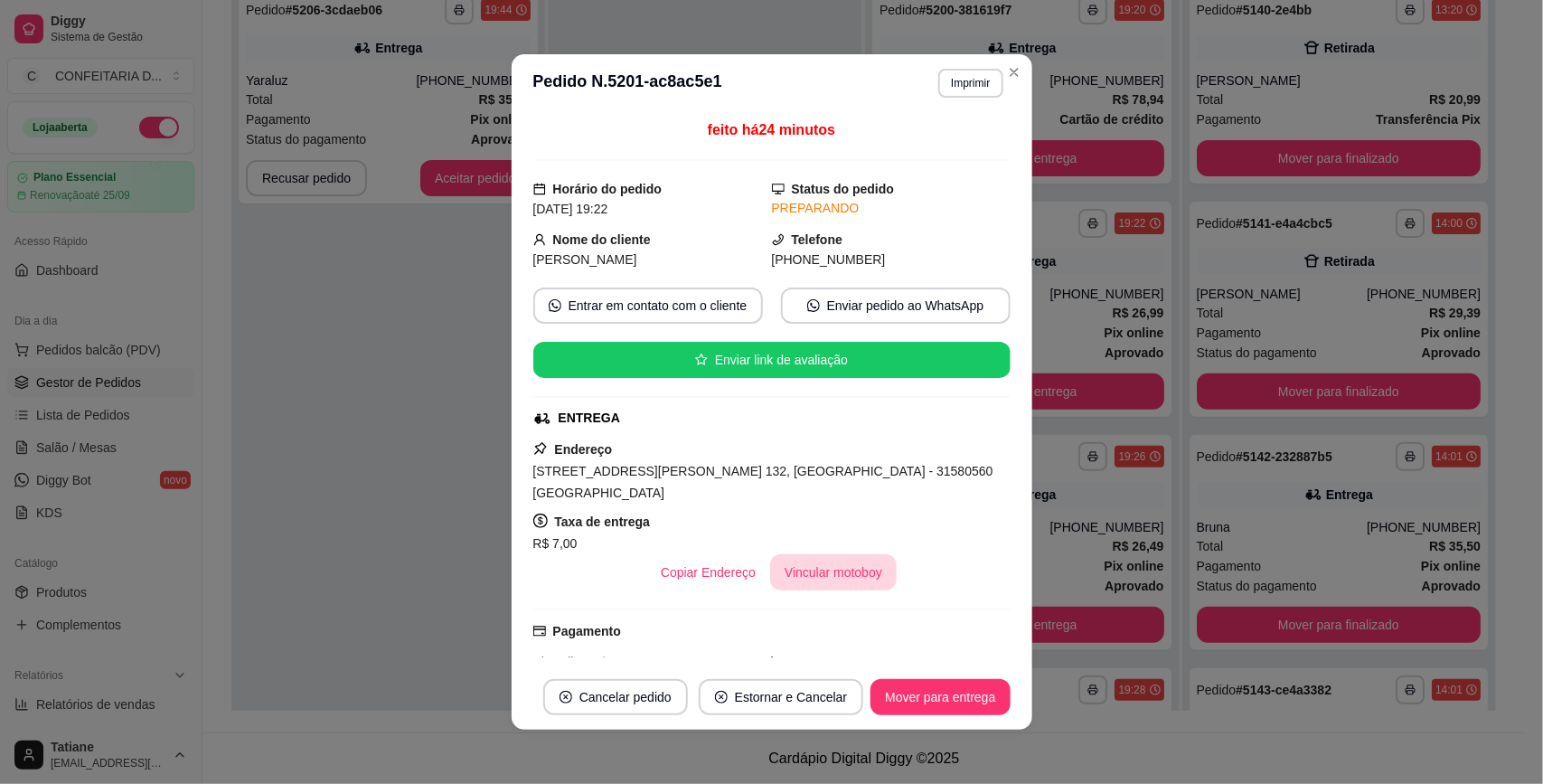
click at [838, 554] on button "Vincular motoboy" at bounding box center [832, 572] width 126 height 36
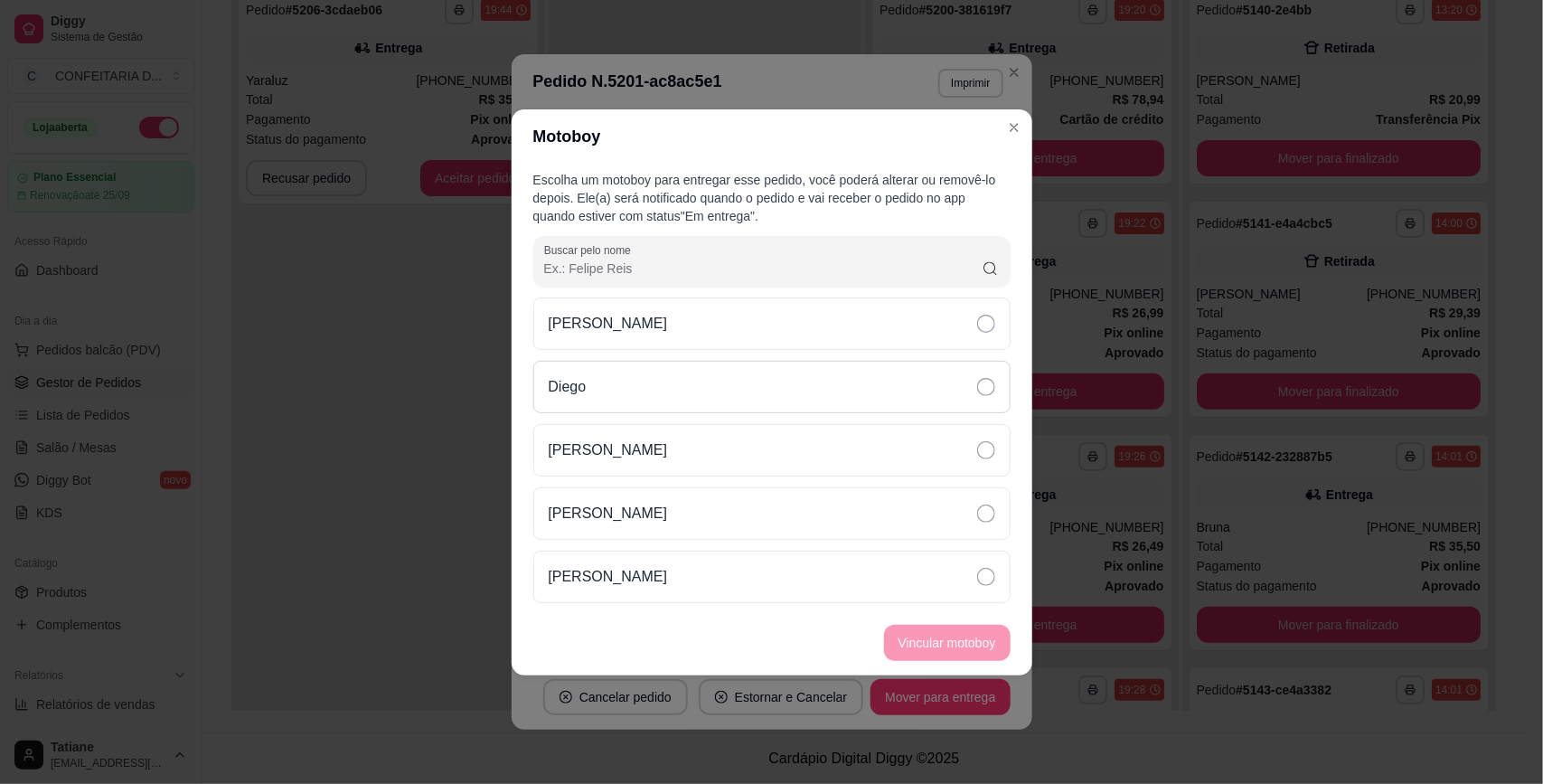
click at [612, 381] on div "Diego" at bounding box center [772, 386] width 477 height 52
click at [942, 637] on button "Vincular motoboy" at bounding box center [946, 642] width 123 height 36
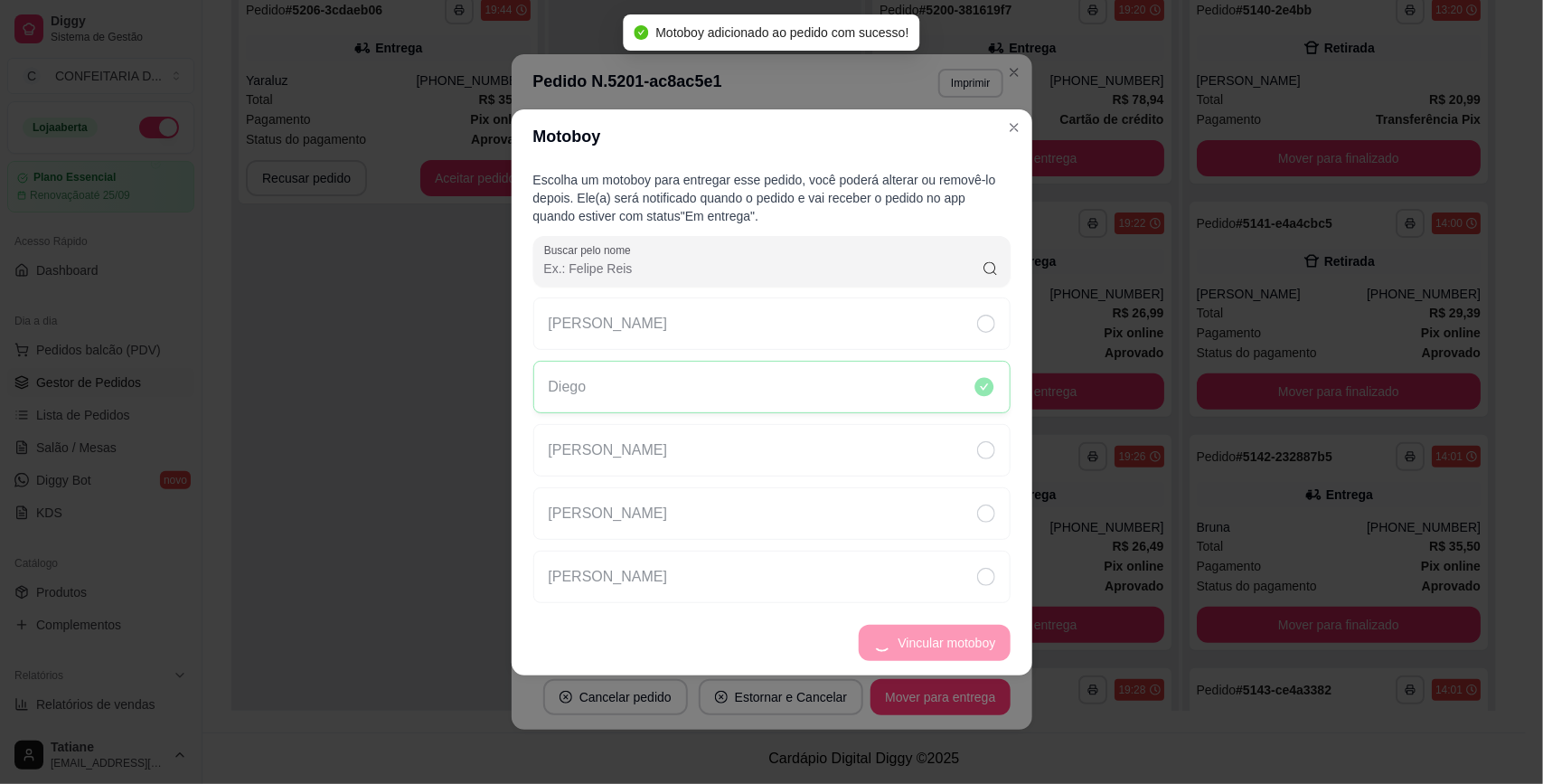
click at [1080, 518] on div "[PHONE_NUMBER]" at bounding box center [1107, 526] width 114 height 18
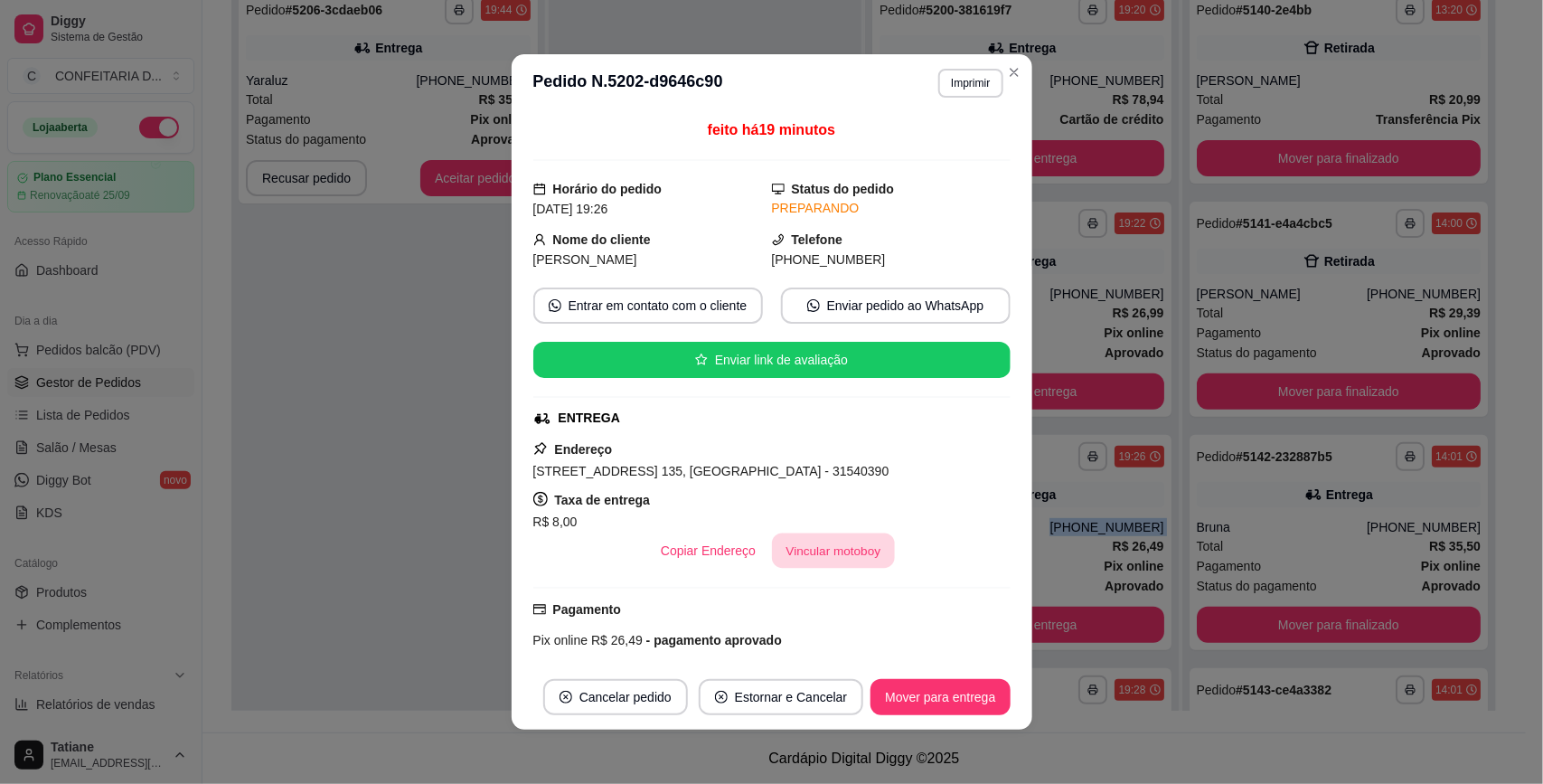
click at [825, 549] on button "Vincular motoboy" at bounding box center [832, 550] width 123 height 36
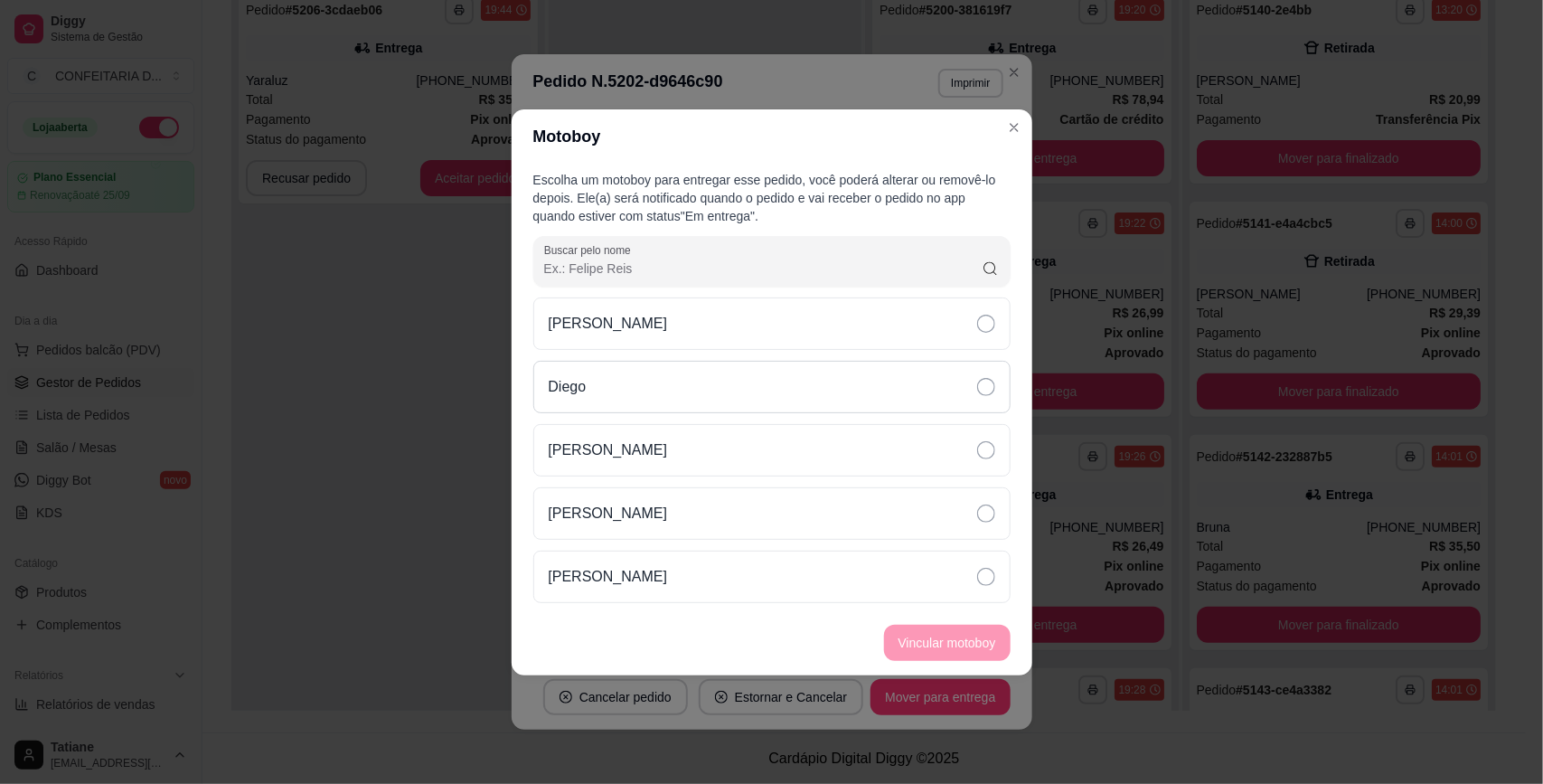
click at [671, 371] on div "Diego" at bounding box center [772, 386] width 477 height 52
click at [954, 643] on button "Vincular motoboy" at bounding box center [946, 642] width 126 height 36
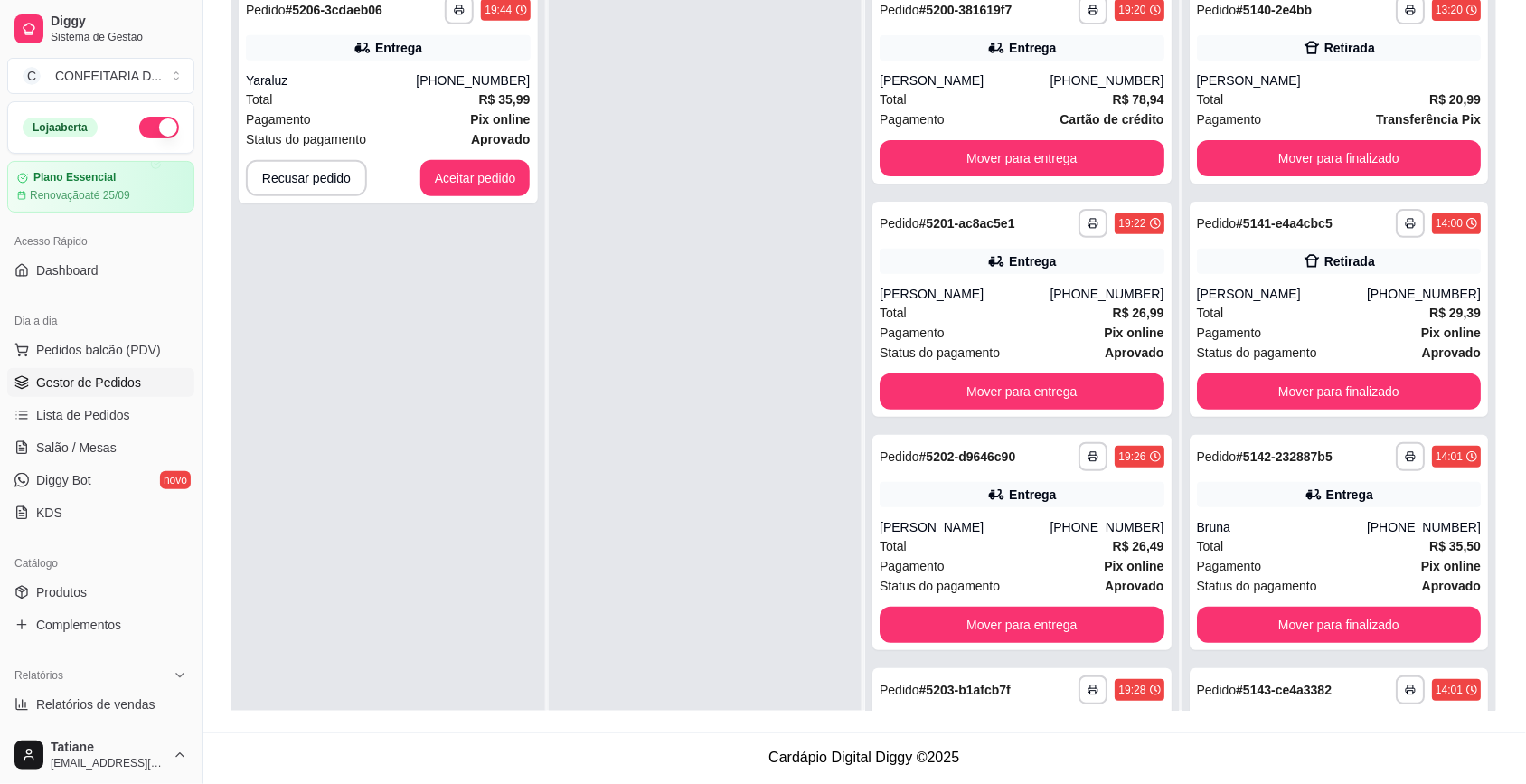
click at [1082, 531] on div "[PHONE_NUMBER]" at bounding box center [1107, 526] width 114 height 18
click at [1036, 526] on div "[PERSON_NAME]" at bounding box center [965, 526] width 170 height 18
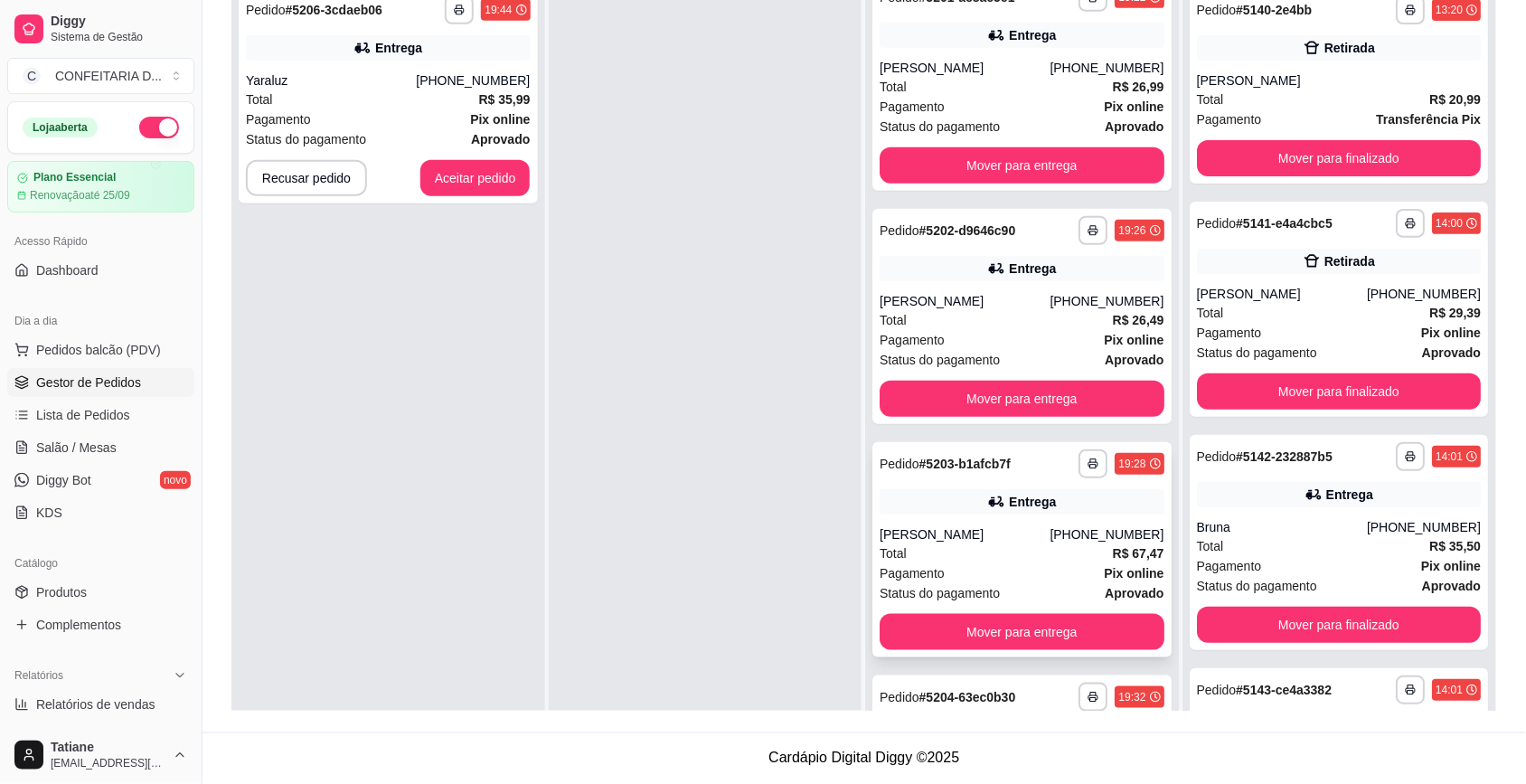
scroll to position [339, 0]
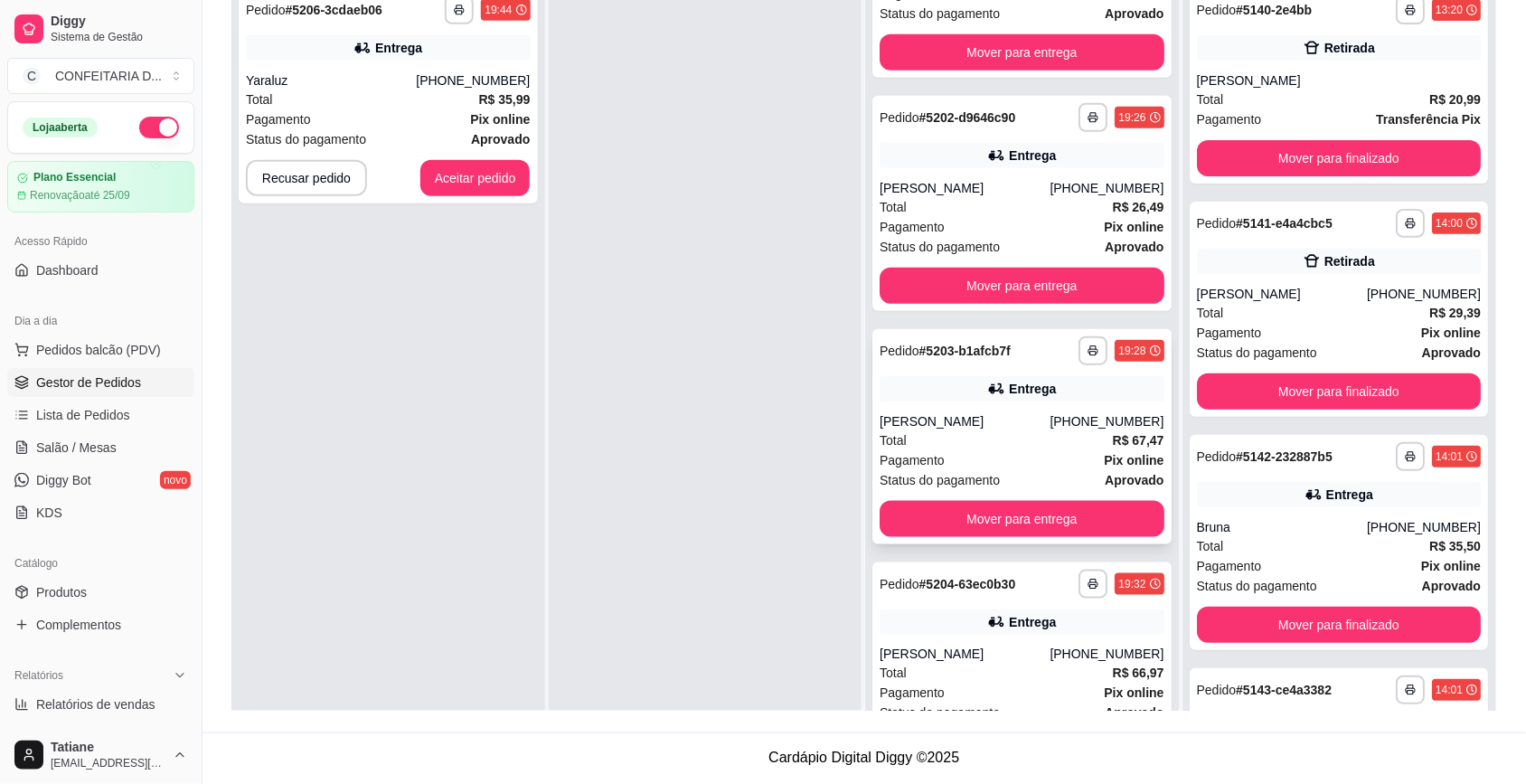
click at [992, 452] on div "Pagamento Pix online" at bounding box center [1022, 460] width 285 height 20
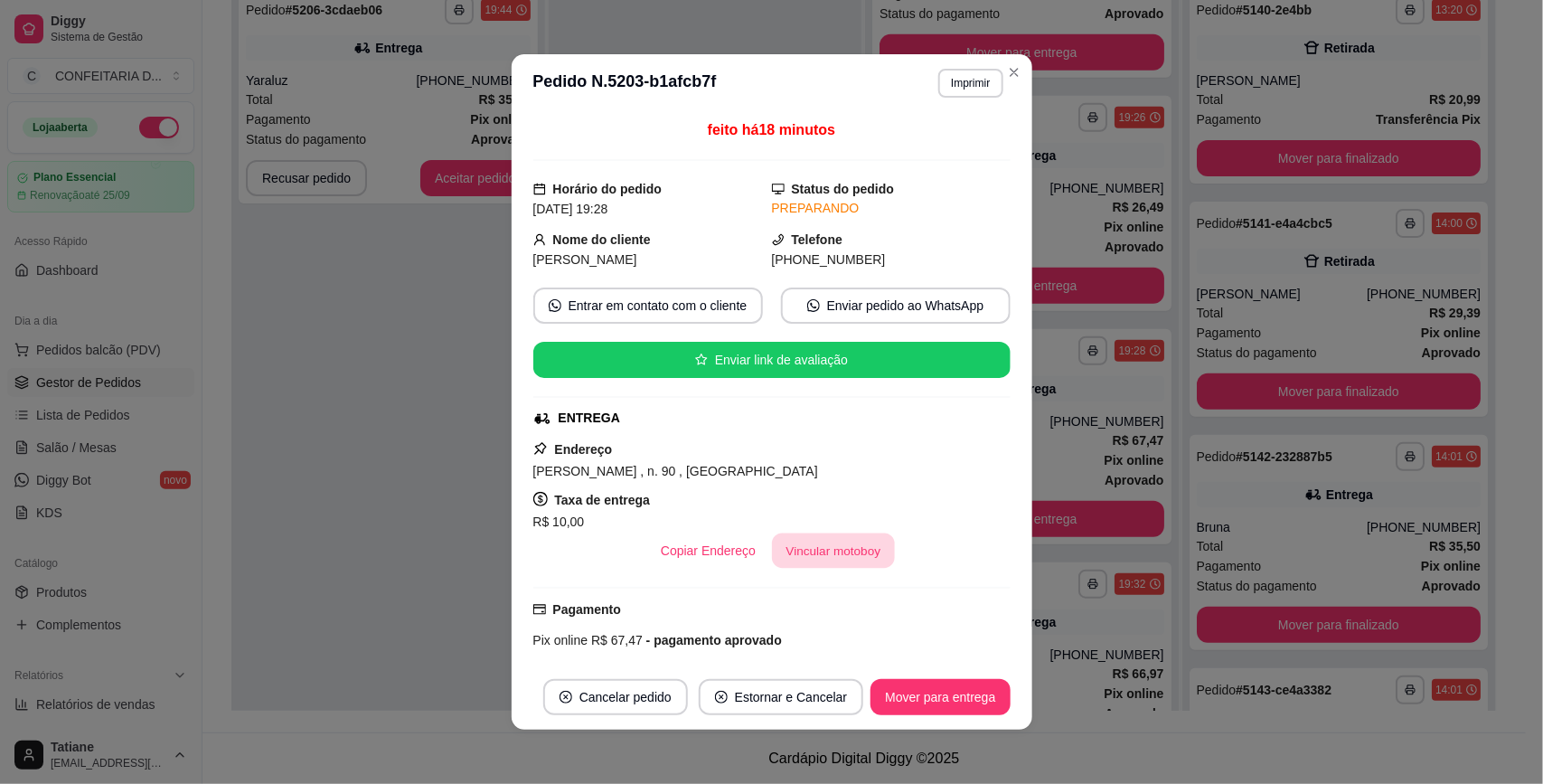
click at [777, 544] on button "Vincular motoboy" at bounding box center [832, 550] width 123 height 36
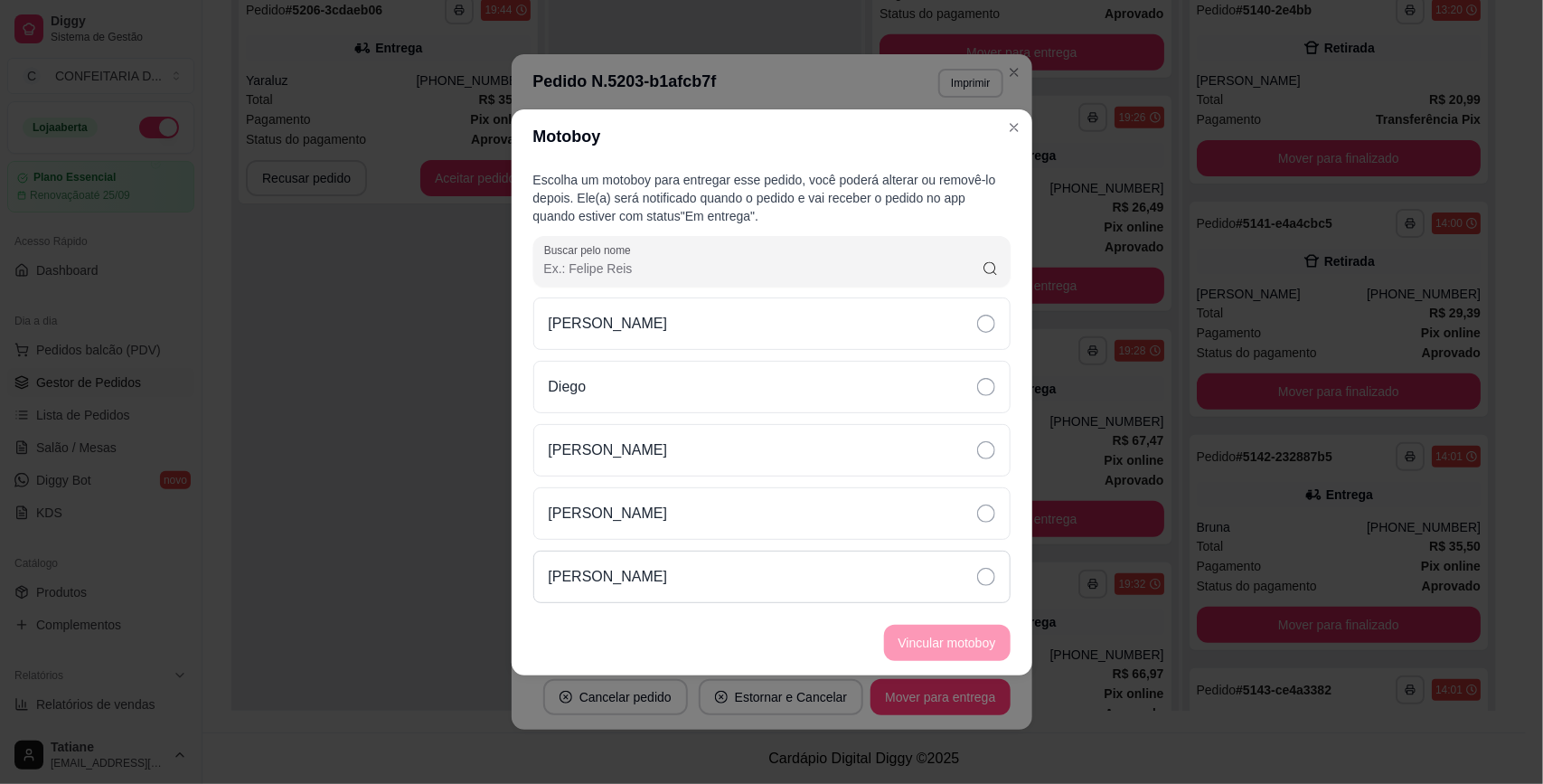
click at [676, 574] on div "[PERSON_NAME]" at bounding box center [772, 576] width 477 height 52
click at [925, 639] on button "Vincular motoboy" at bounding box center [946, 642] width 126 height 36
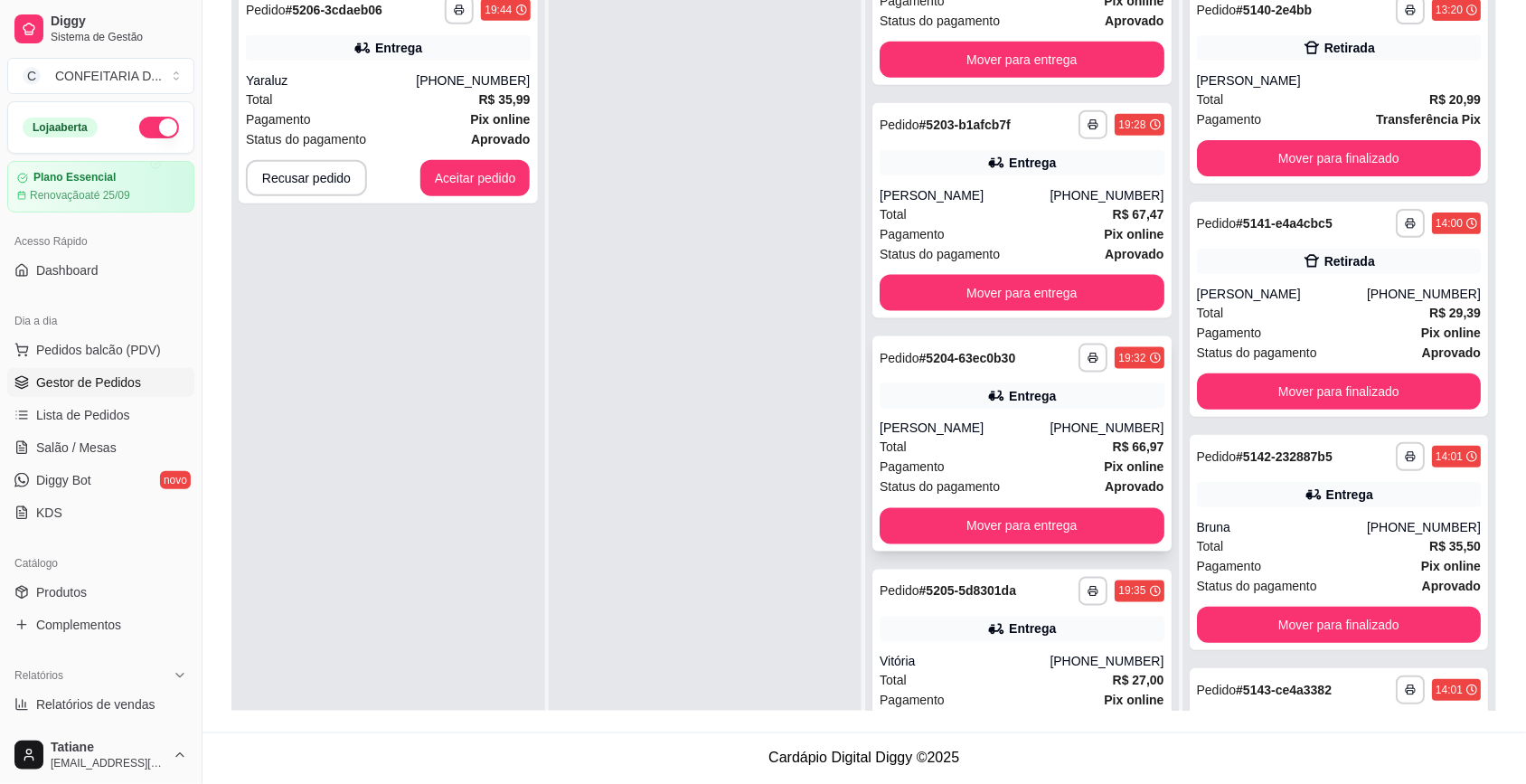
scroll to position [612, 0]
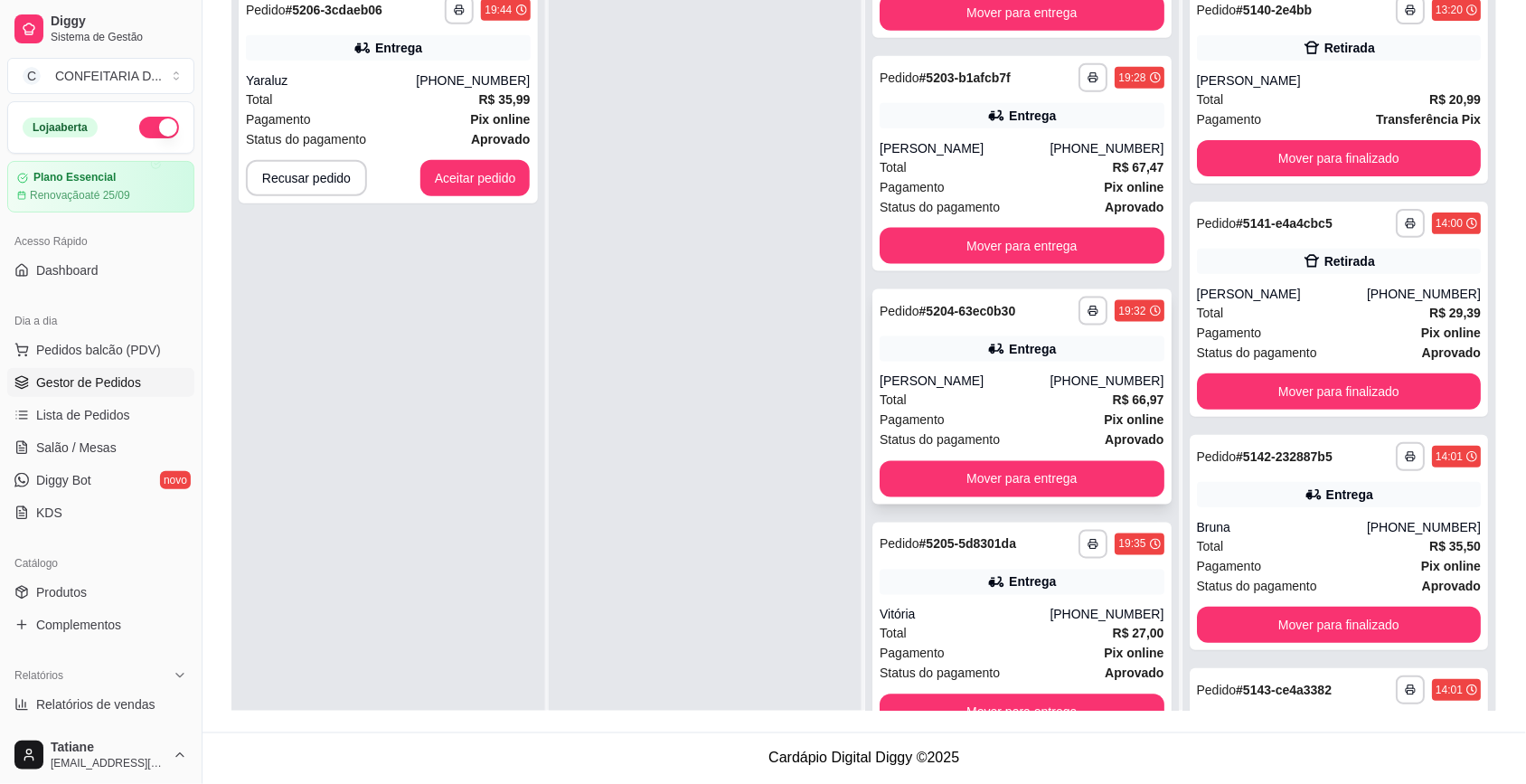
click at [1009, 395] on div "Total R$ 66,97" at bounding box center [1022, 400] width 285 height 20
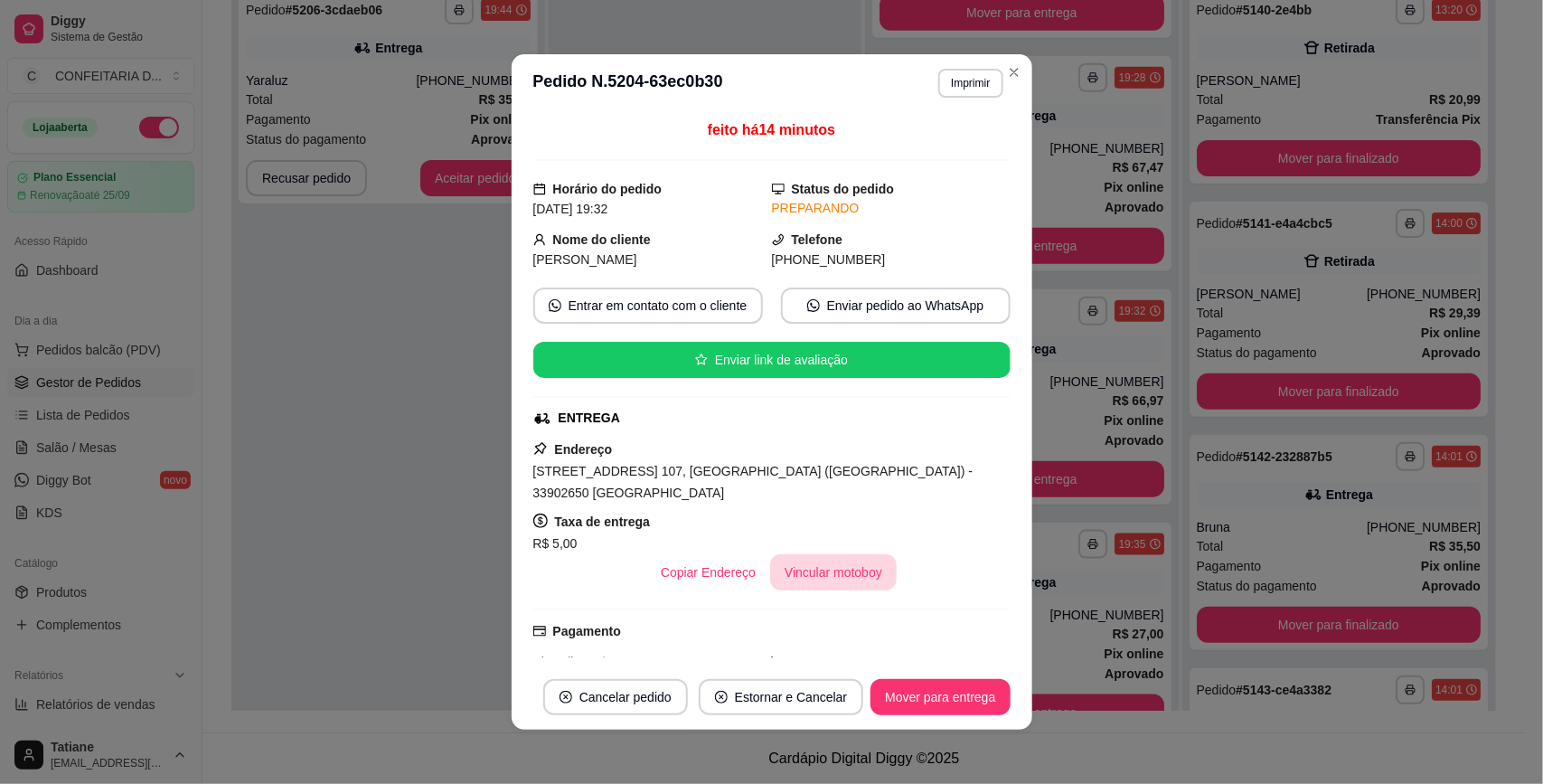
click at [788, 554] on button "Vincular motoboy" at bounding box center [832, 572] width 126 height 36
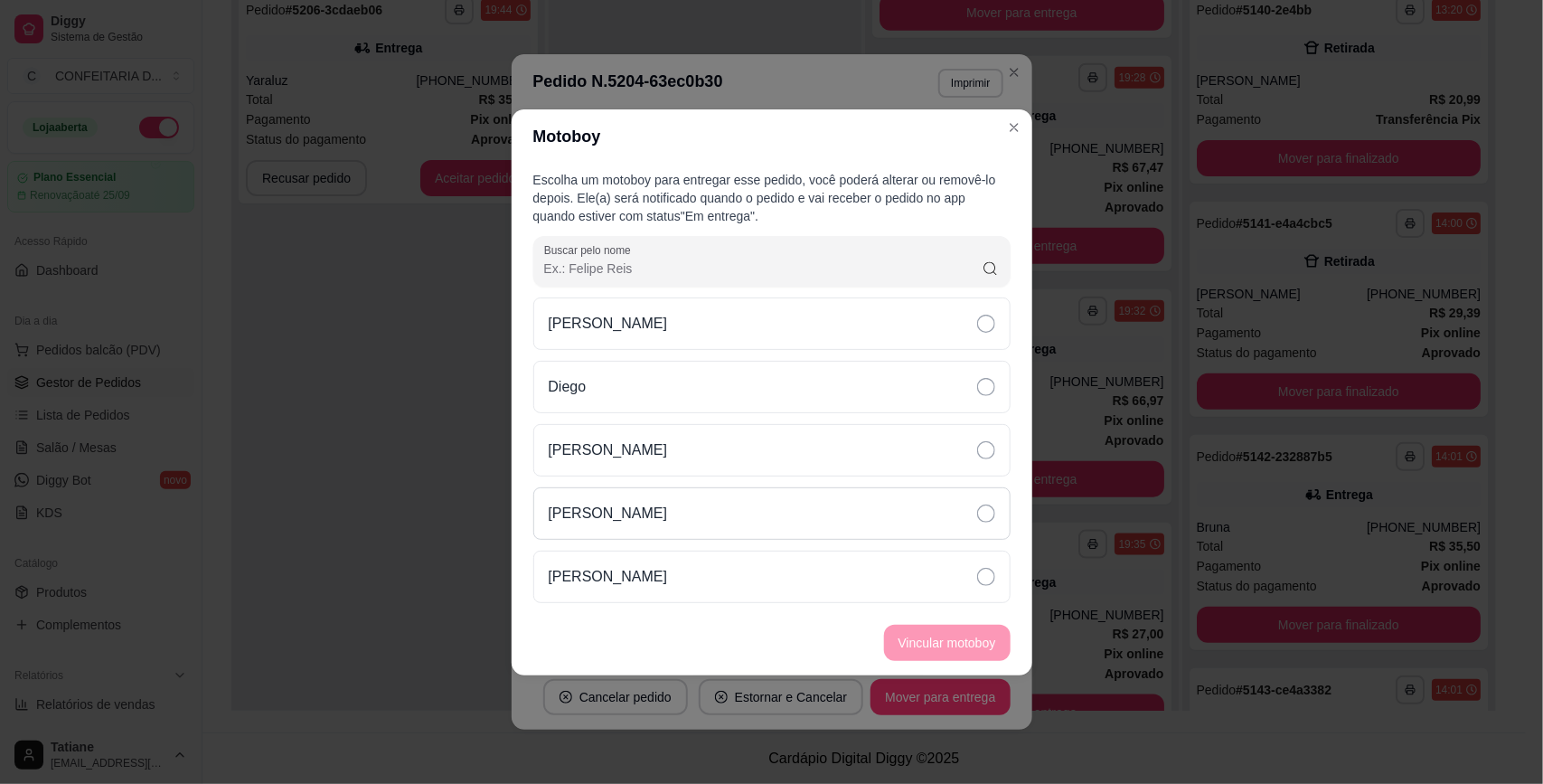
click at [657, 506] on div "[PERSON_NAME]" at bounding box center [772, 514] width 477 height 52
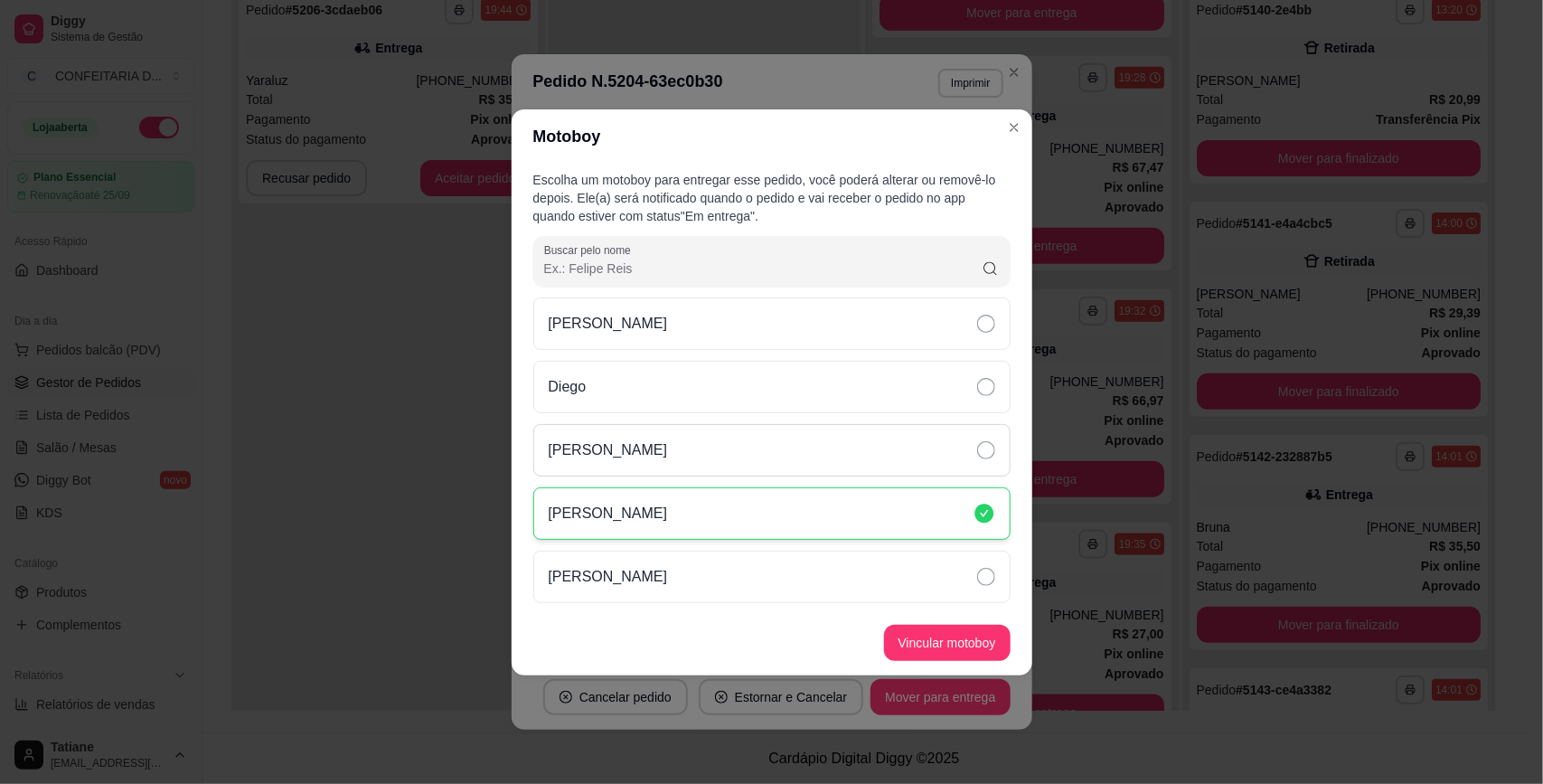
click at [667, 449] on div "[PERSON_NAME]" at bounding box center [772, 450] width 477 height 52
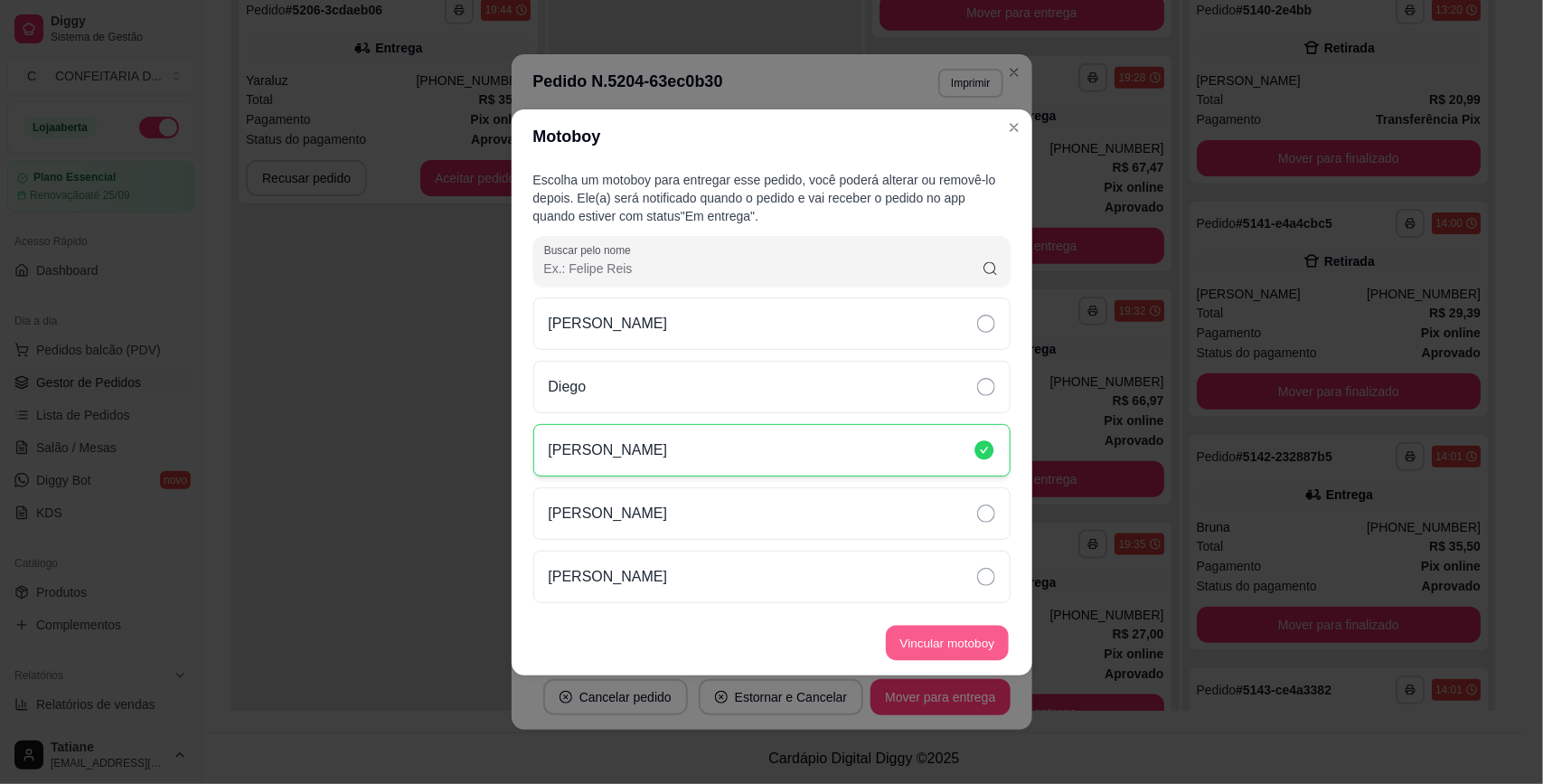
click at [927, 639] on button "Vincular motoboy" at bounding box center [946, 642] width 123 height 36
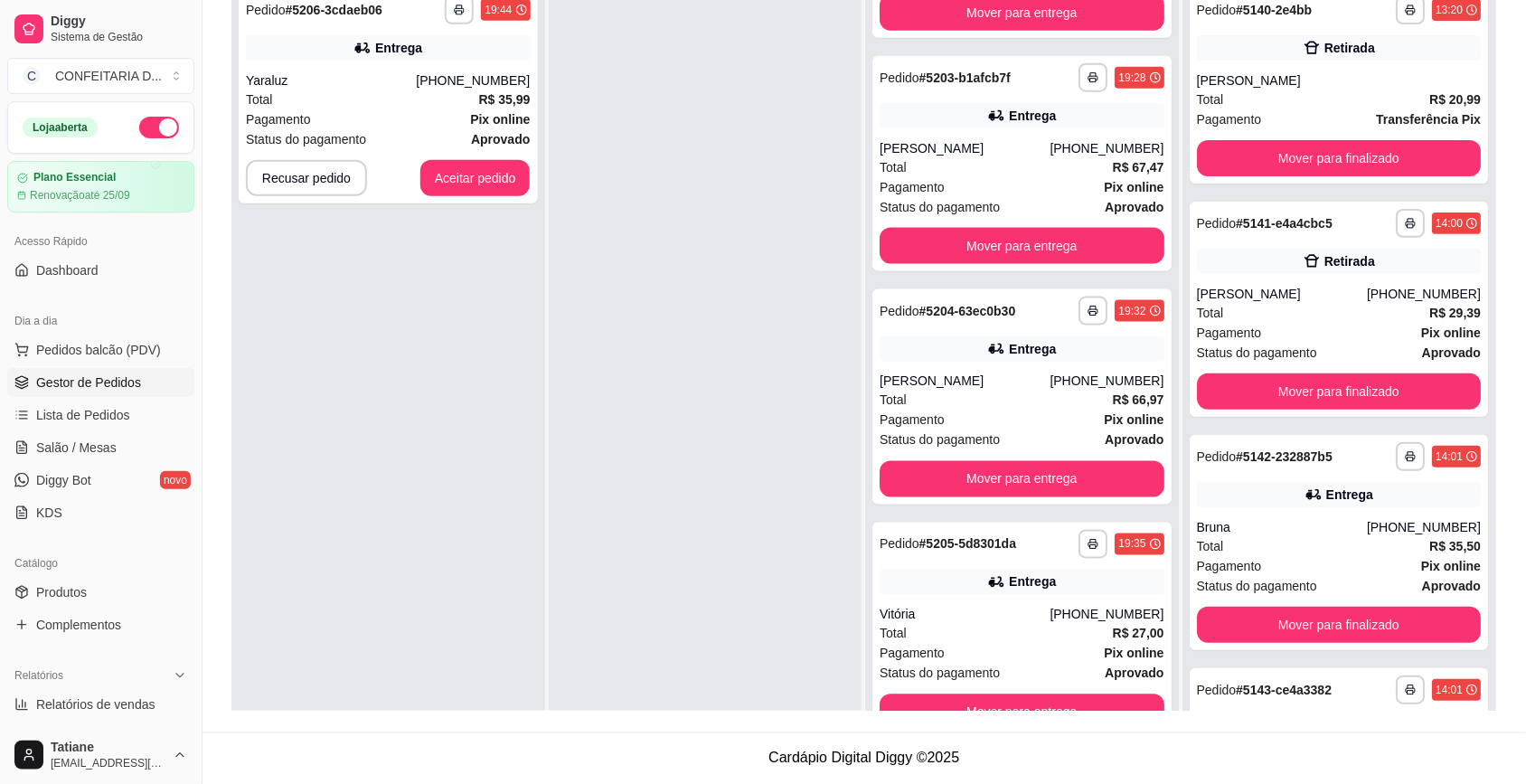
click at [1081, 597] on div "**********" at bounding box center [1022, 630] width 299 height 215
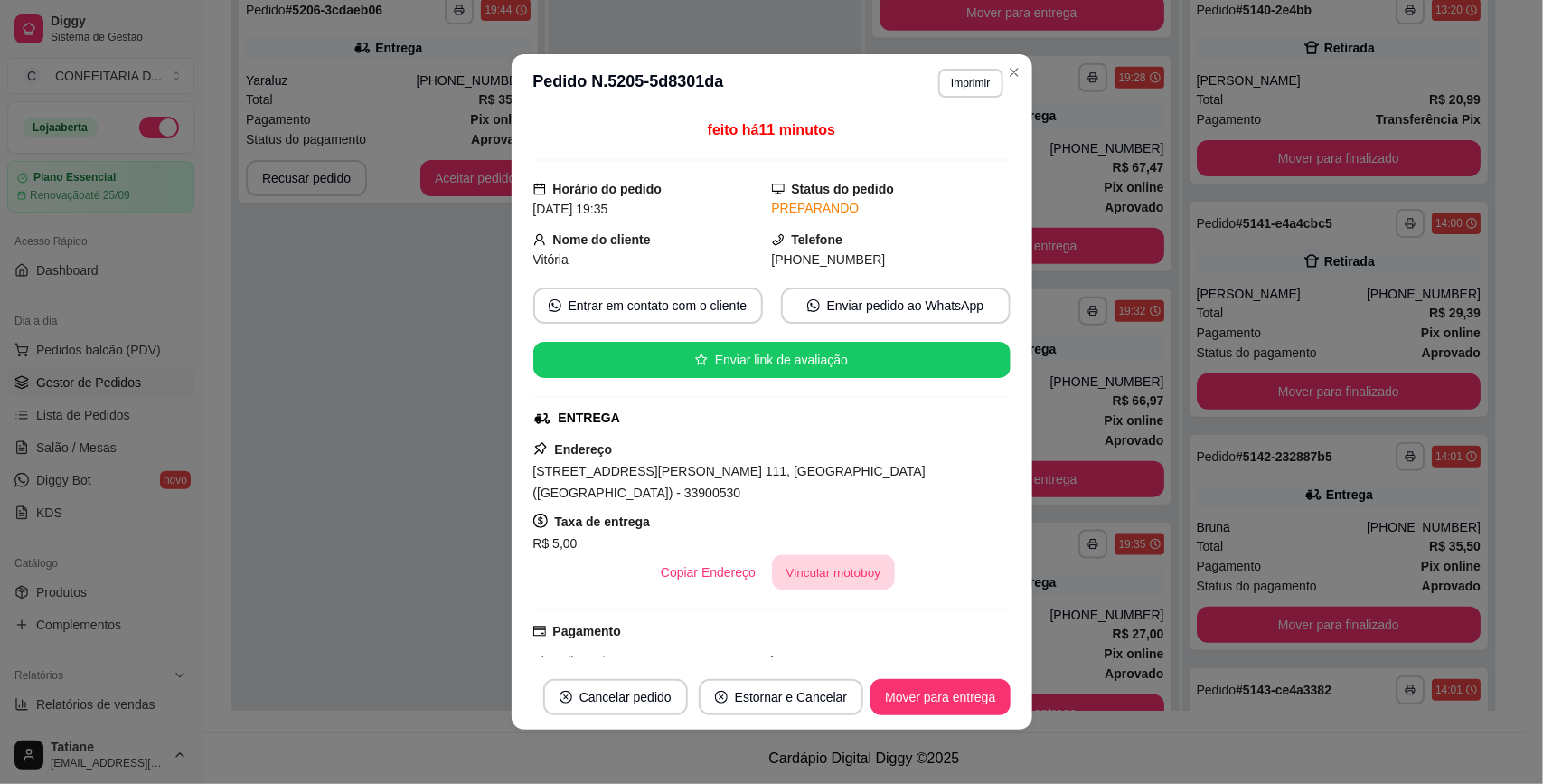
click at [832, 555] on button "Vincular motoboy" at bounding box center [832, 573] width 123 height 36
click at [730, 619] on footer "Vincular motoboy" at bounding box center [771, 643] width 522 height 65
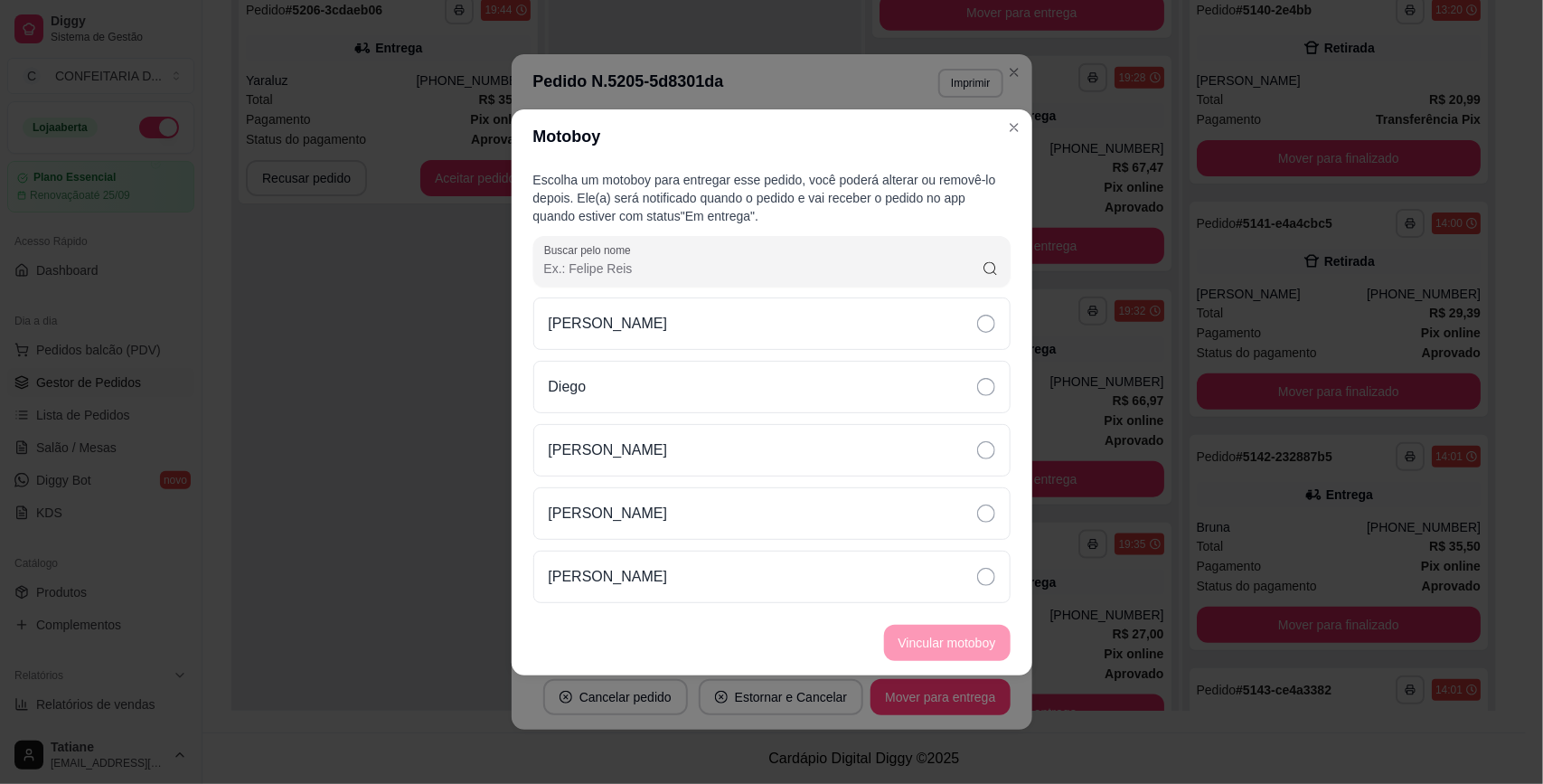
drag, startPoint x: 743, startPoint y: 583, endPoint x: 938, endPoint y: 630, distance: 200.6
click at [743, 583] on div "[PERSON_NAME]" at bounding box center [772, 576] width 477 height 52
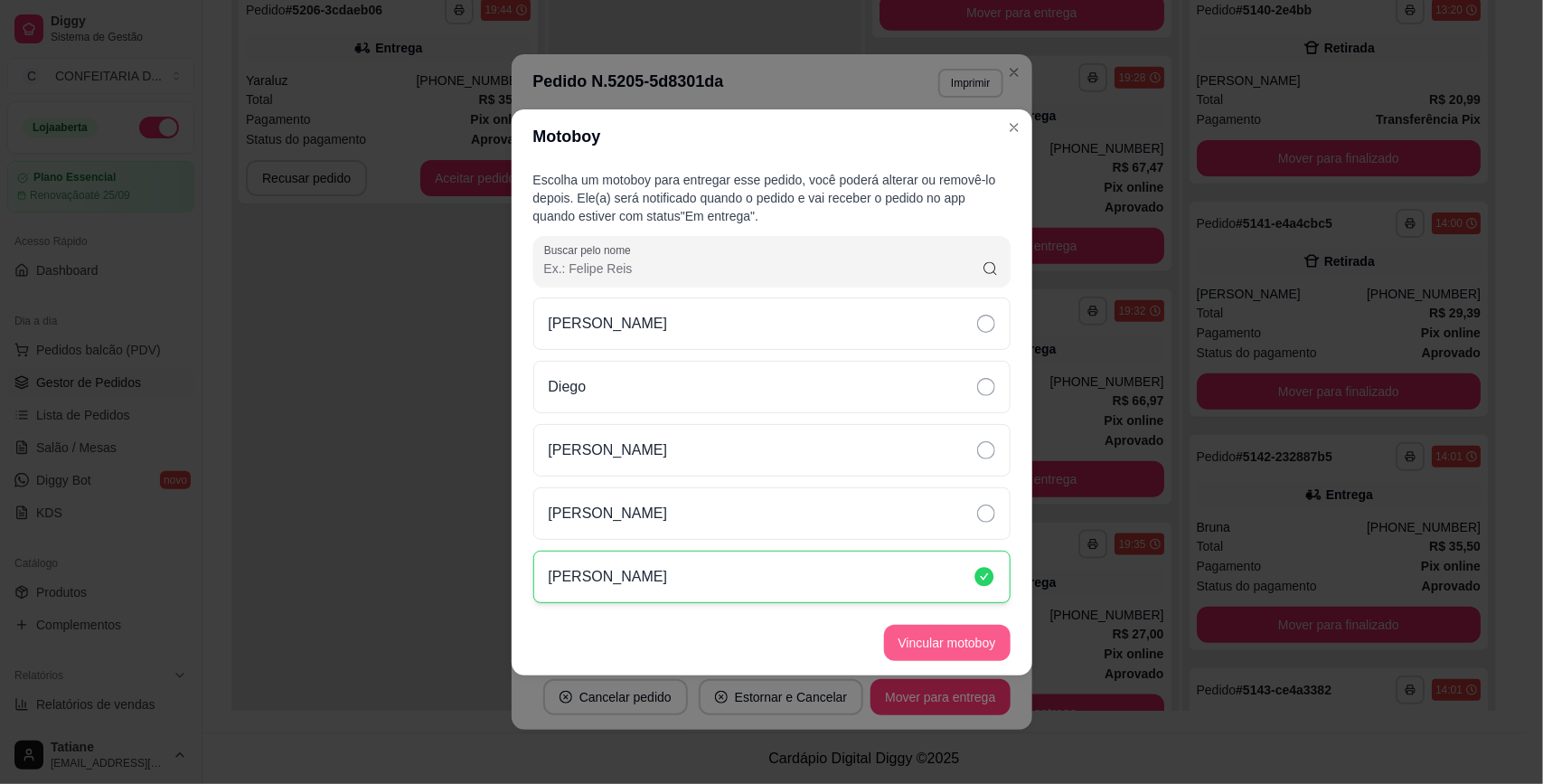
click at [942, 634] on button "Vincular motoboy" at bounding box center [946, 642] width 126 height 36
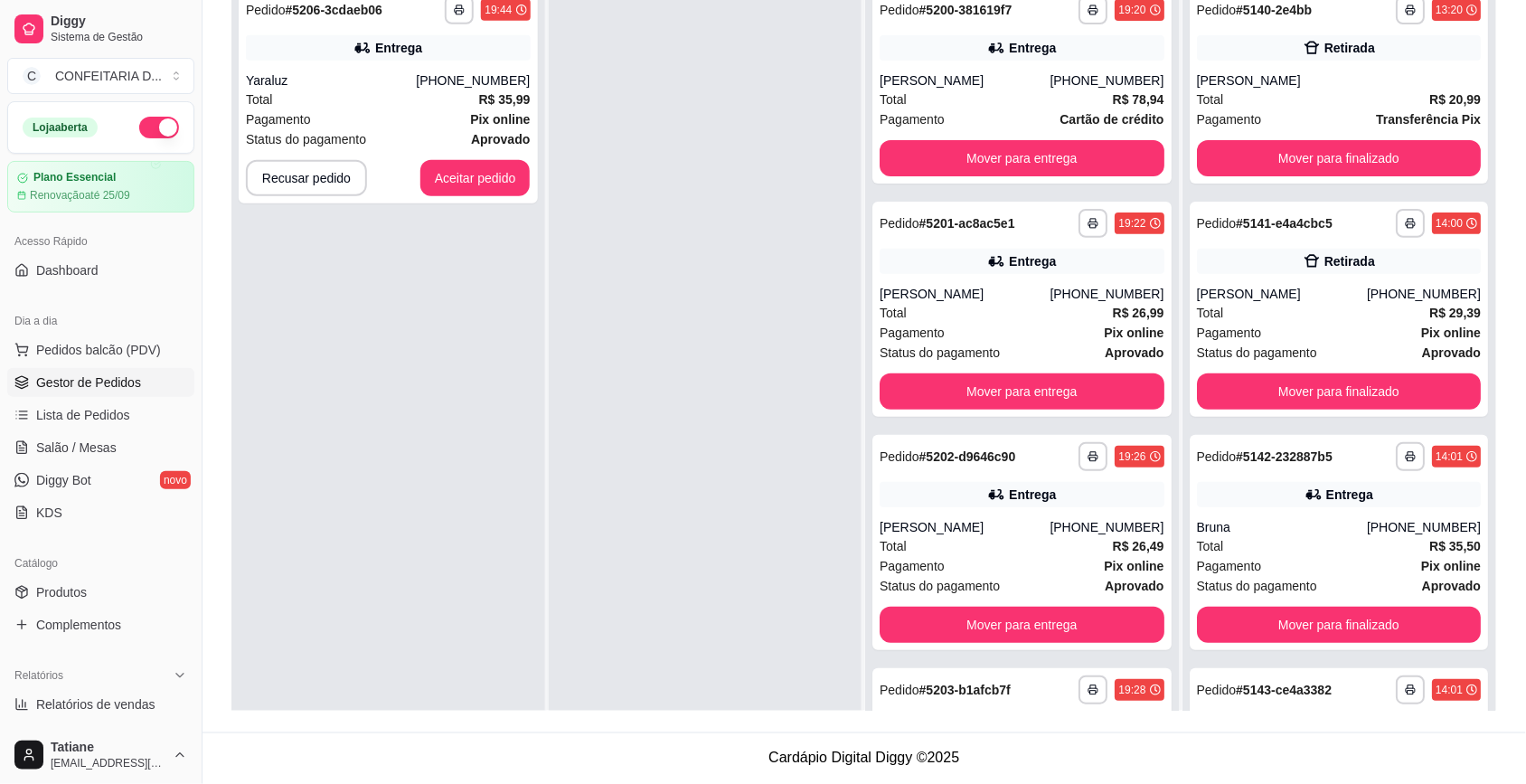
scroll to position [0, 0]
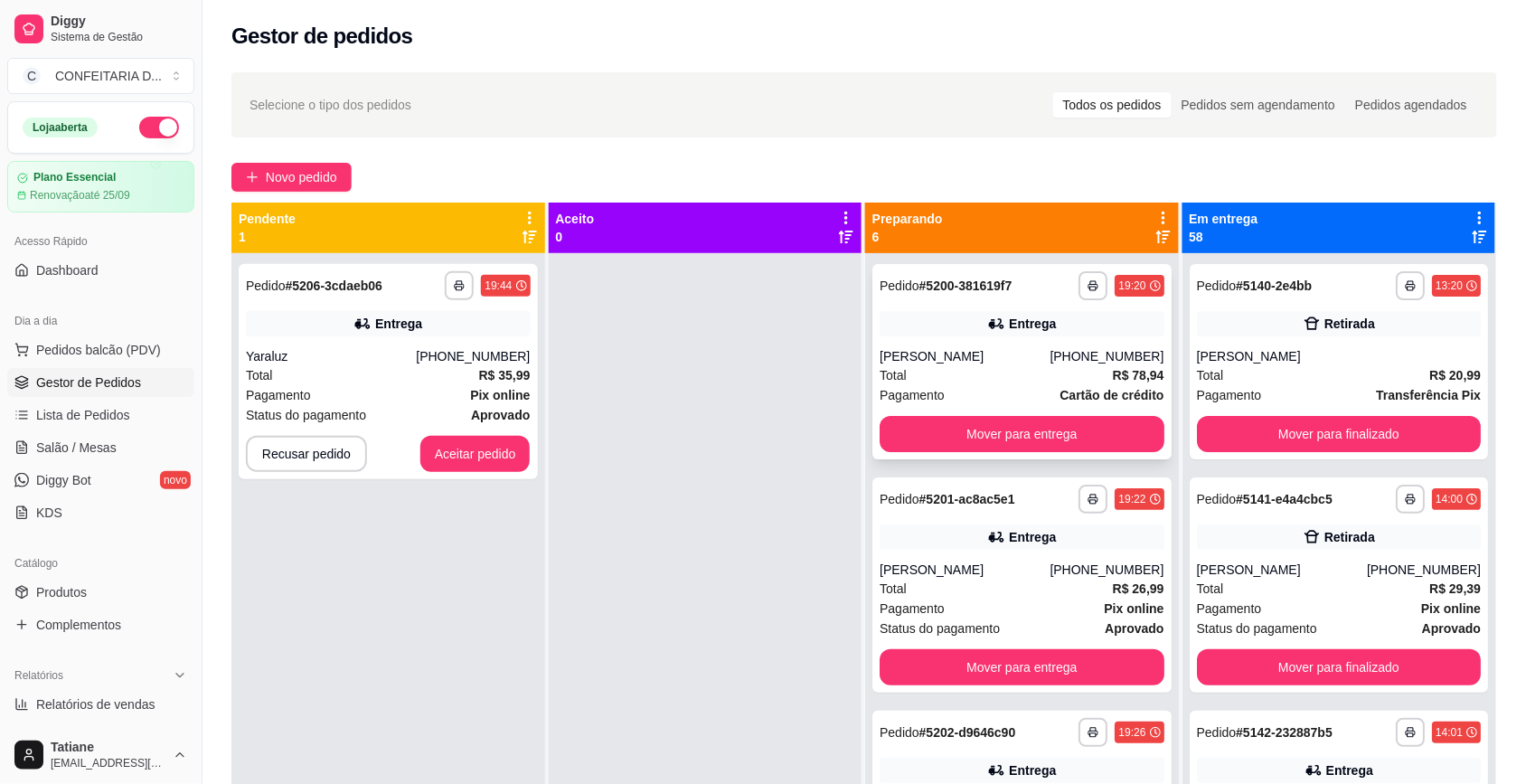
click at [1009, 331] on div "Entrega" at bounding box center [1032, 323] width 47 height 18
click at [1005, 423] on button "Mover para entrega" at bounding box center [1021, 434] width 275 height 36
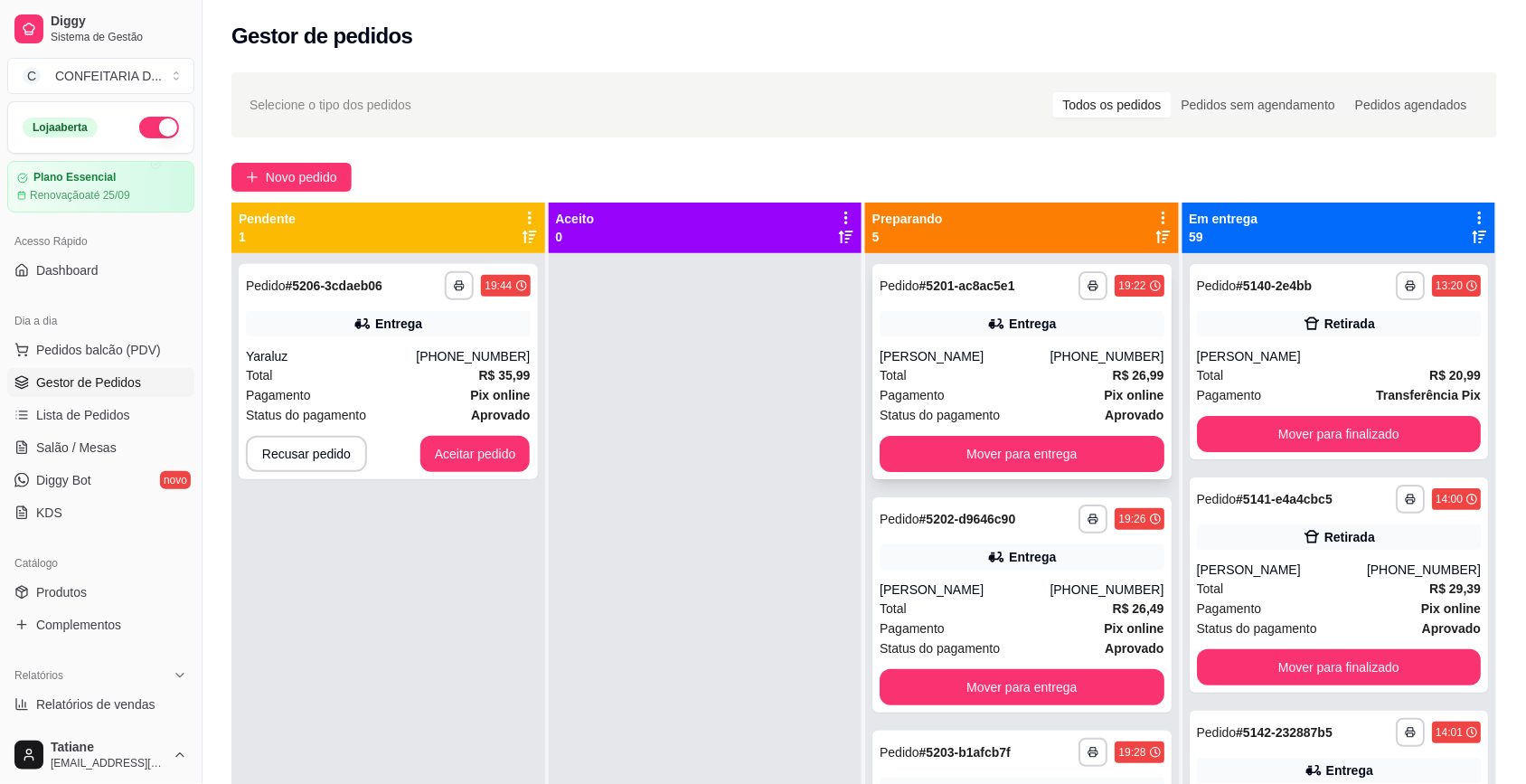
click at [1000, 352] on div "[PERSON_NAME]" at bounding box center [965, 355] width 170 height 18
click at [1017, 361] on div "[PERSON_NAME]" at bounding box center [965, 355] width 170 height 18
click at [1033, 450] on button "Mover para entrega" at bounding box center [1022, 453] width 285 height 36
click at [1023, 350] on div "[PERSON_NAME]" at bounding box center [965, 355] width 170 height 18
click at [1027, 448] on button "Mover para entrega" at bounding box center [1021, 454] width 275 height 36
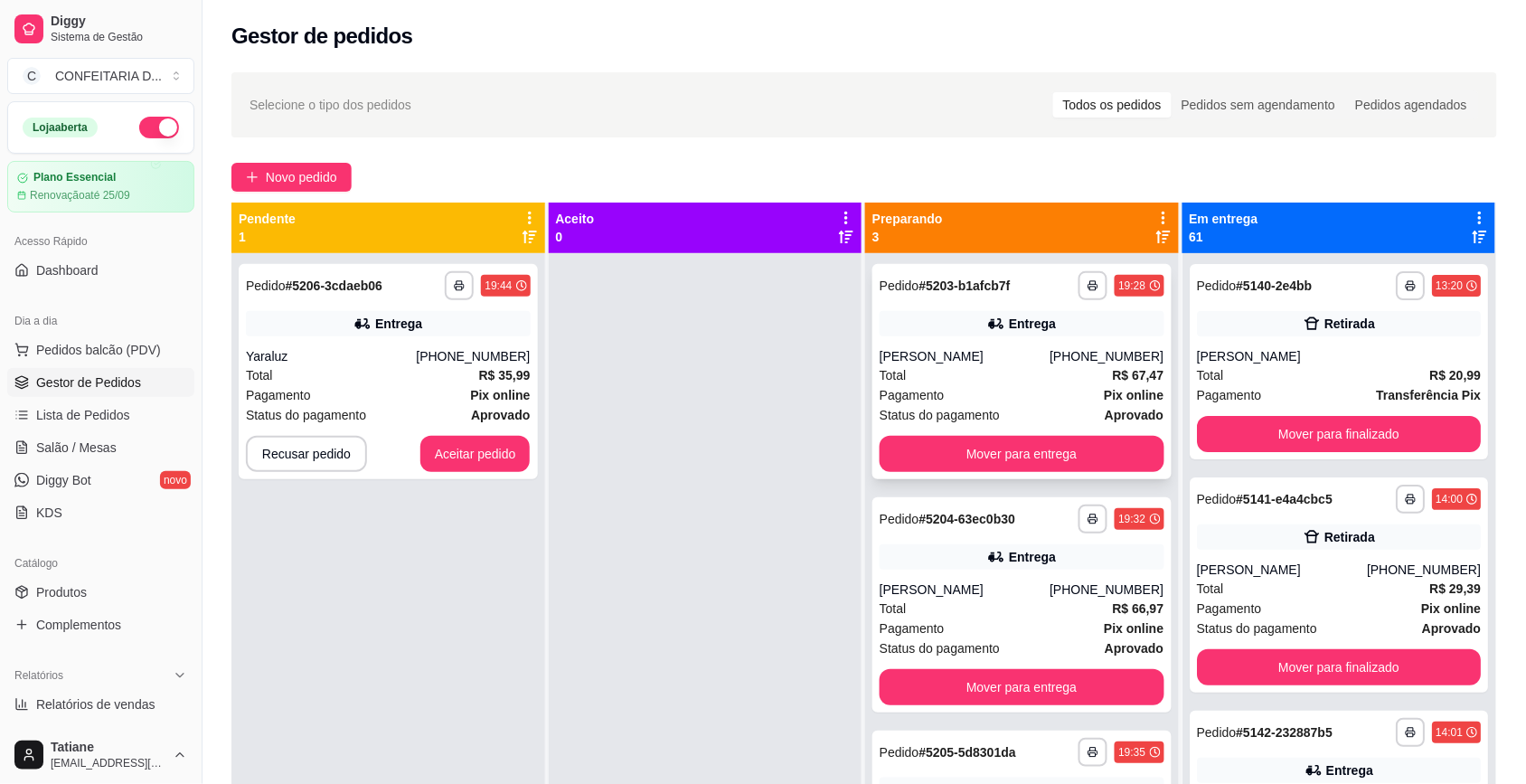
click at [1019, 359] on div "[PERSON_NAME]" at bounding box center [965, 355] width 170 height 18
click at [1028, 462] on button "Mover para entrega" at bounding box center [1021, 454] width 275 height 36
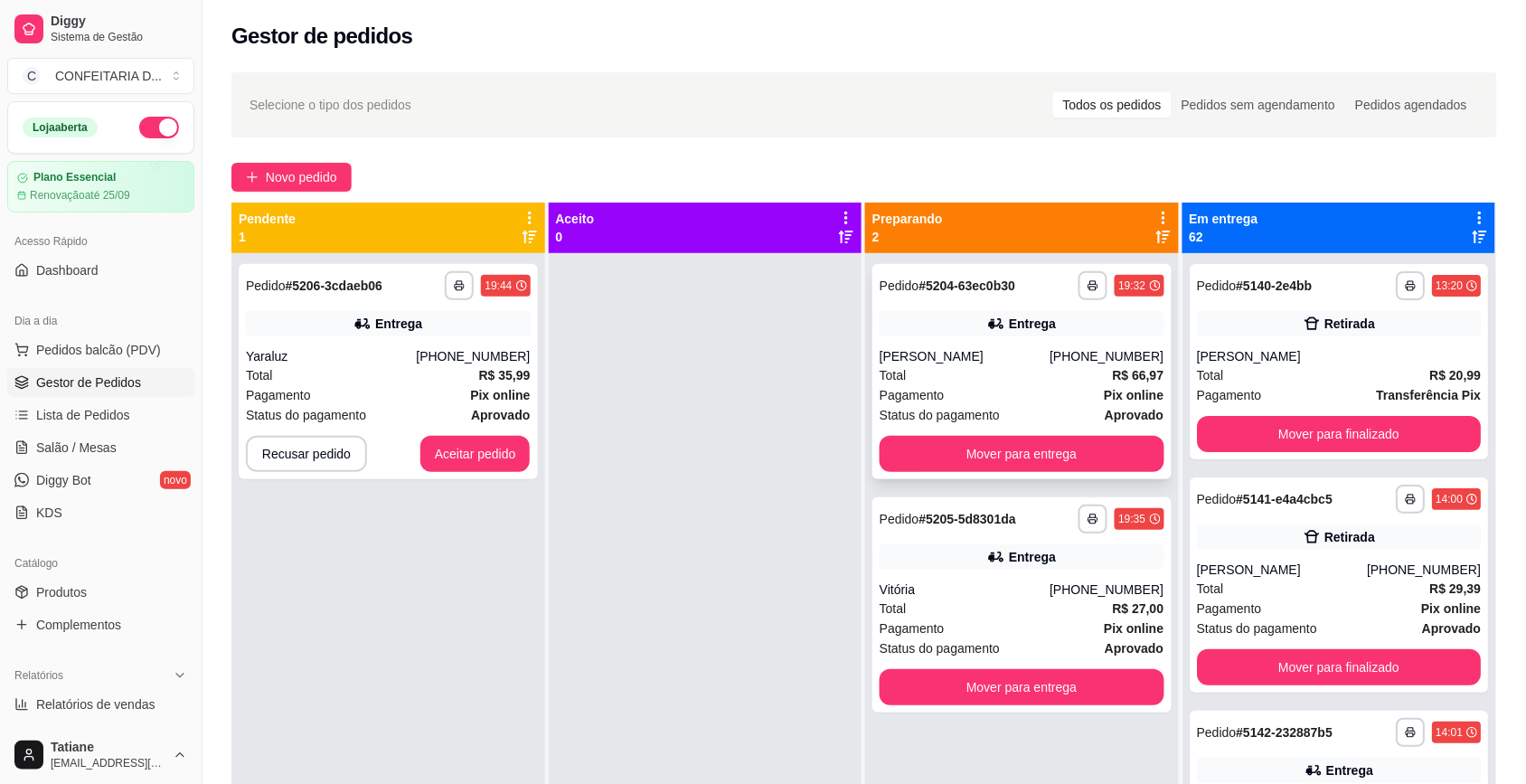
click at [1027, 387] on div "Pagamento Pix online" at bounding box center [1022, 395] width 285 height 20
click at [1025, 449] on button "Mover para entrega" at bounding box center [1022, 453] width 285 height 36
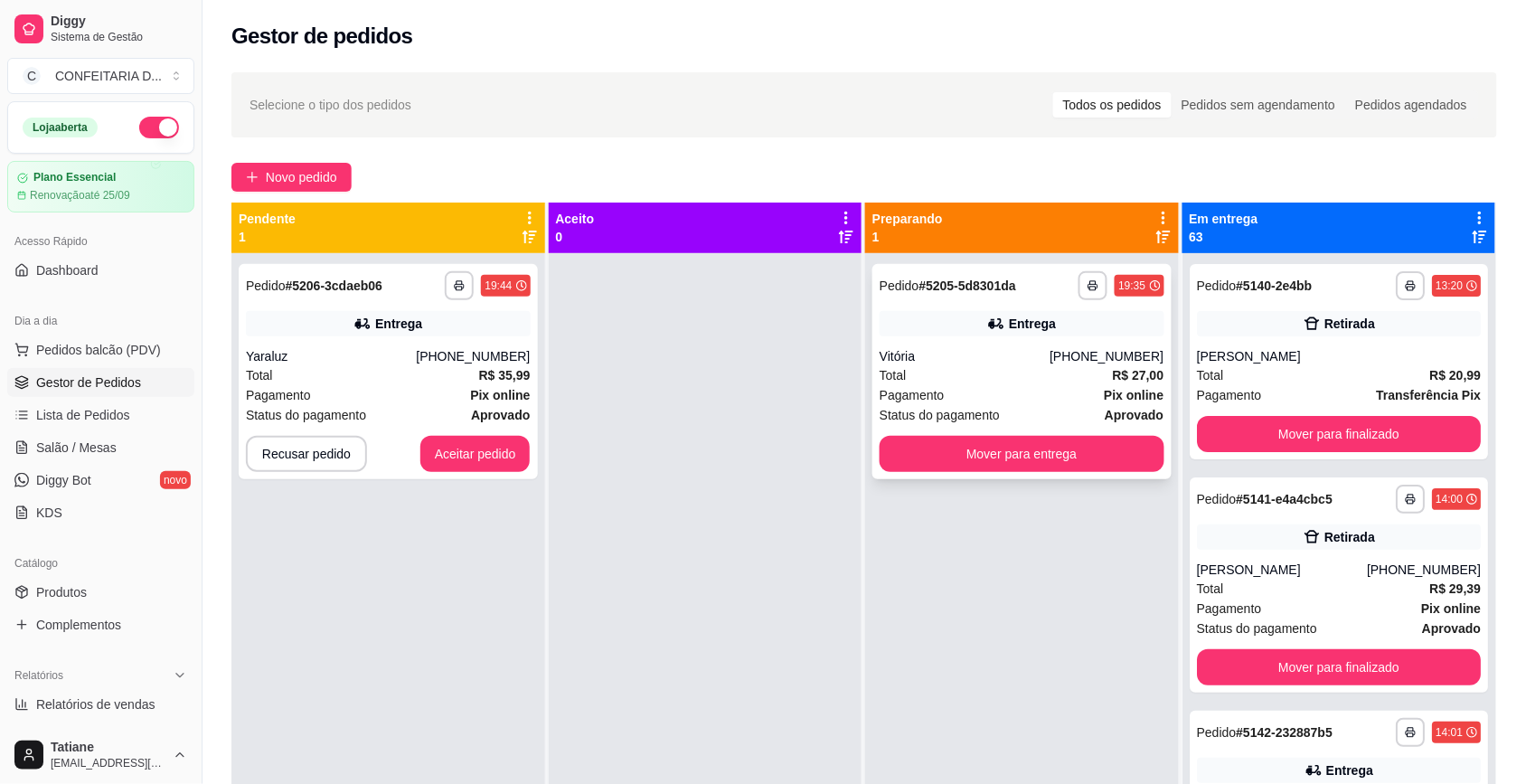
click at [1014, 360] on div "Vitória" at bounding box center [965, 355] width 170 height 18
click at [1031, 459] on button "Mover para entrega" at bounding box center [1021, 454] width 275 height 36
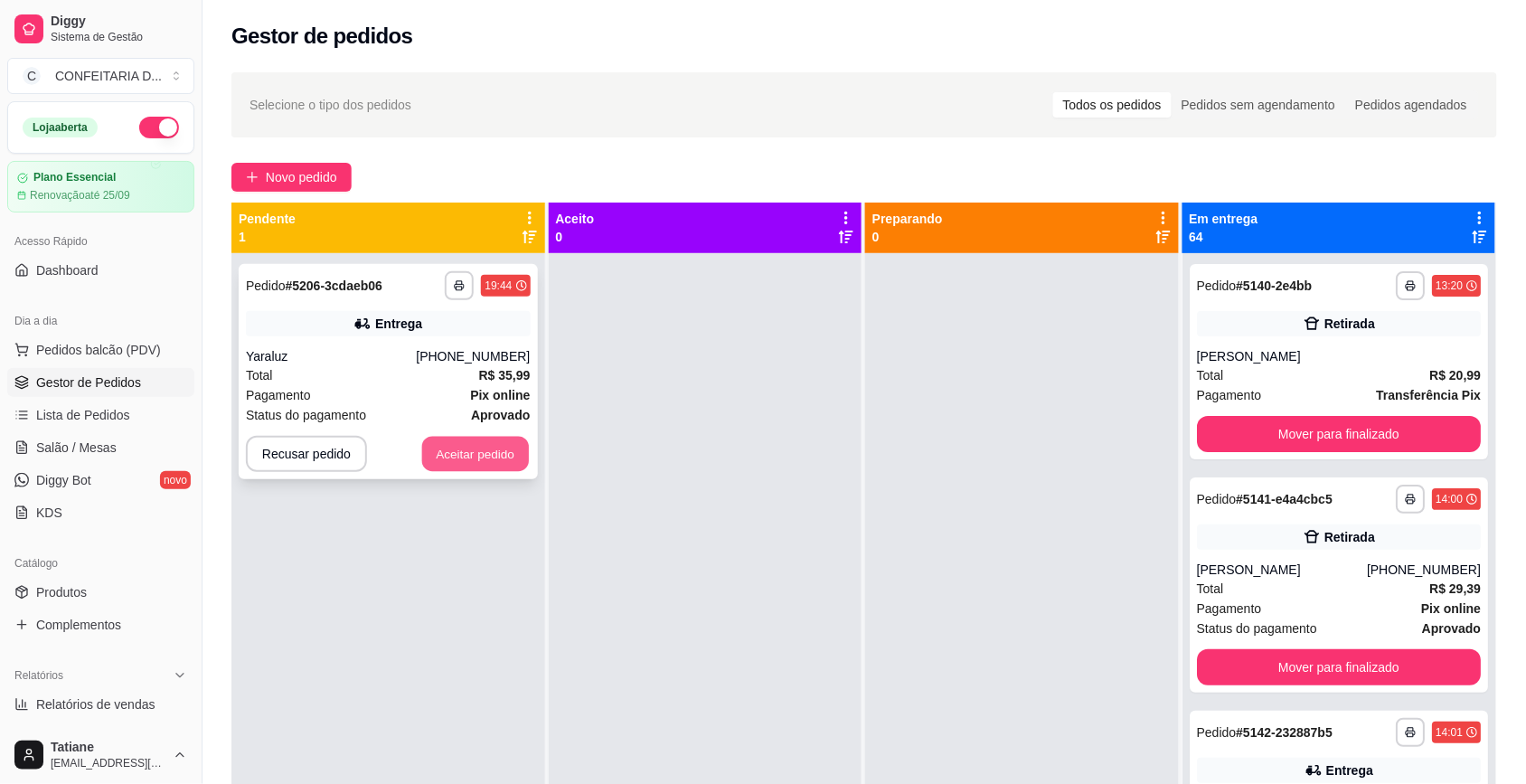
click at [466, 449] on button "Aceitar pedido" at bounding box center [475, 454] width 106 height 36
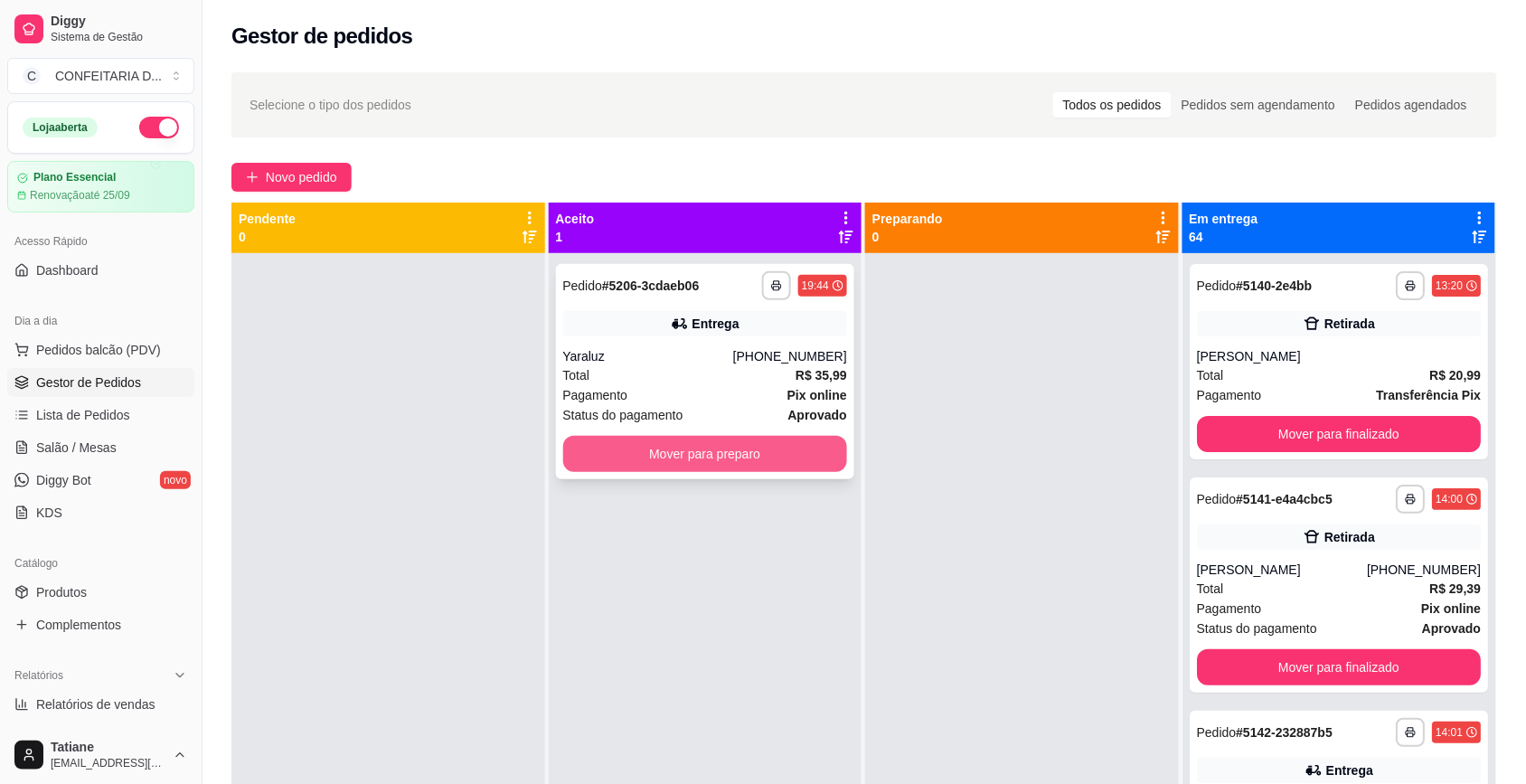
click at [625, 447] on button "Mover para preparo" at bounding box center [705, 453] width 285 height 36
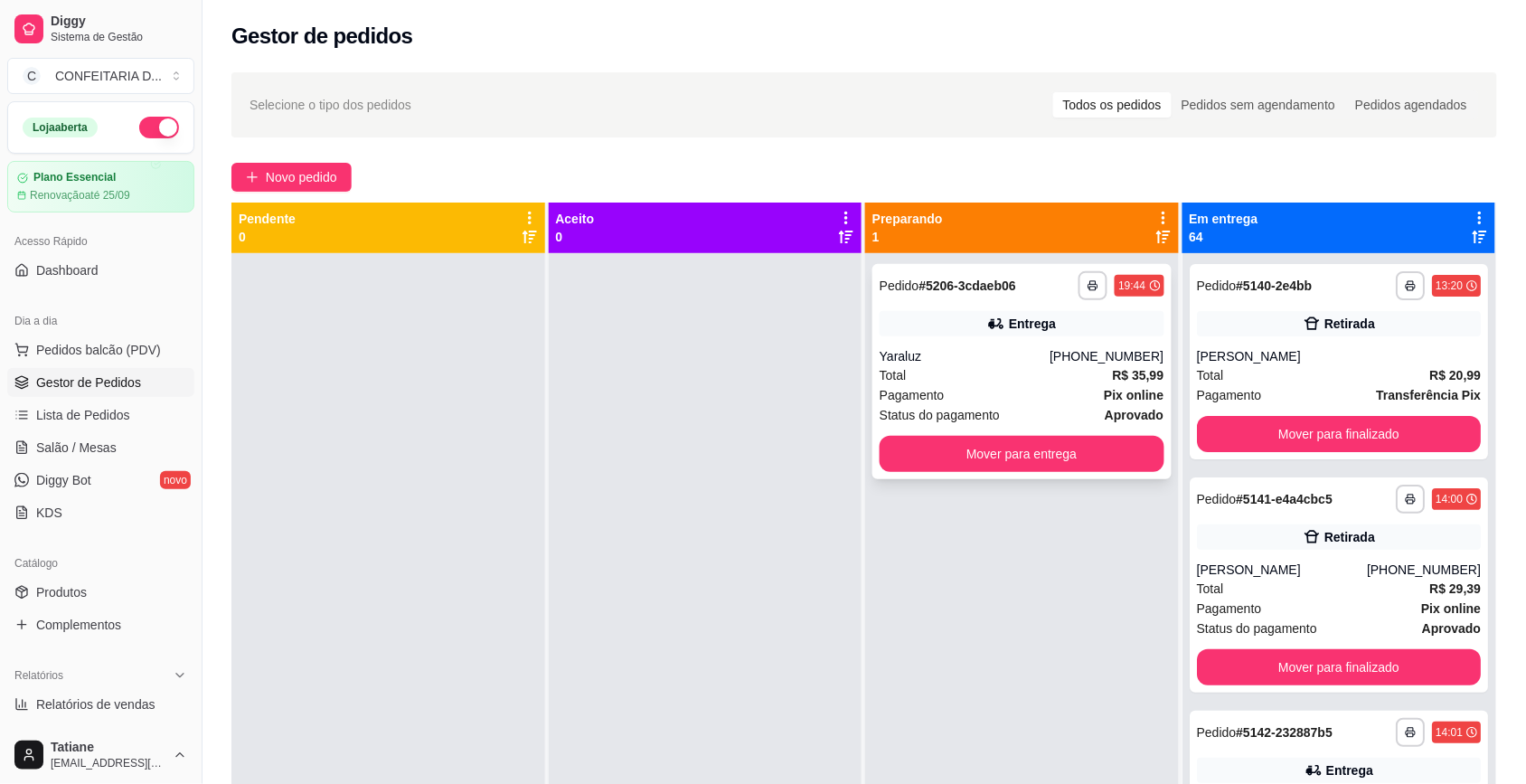
click at [923, 369] on div "Total R$ 35,99" at bounding box center [1022, 375] width 285 height 20
click at [1040, 350] on div "Yaraluz" at bounding box center [965, 355] width 170 height 18
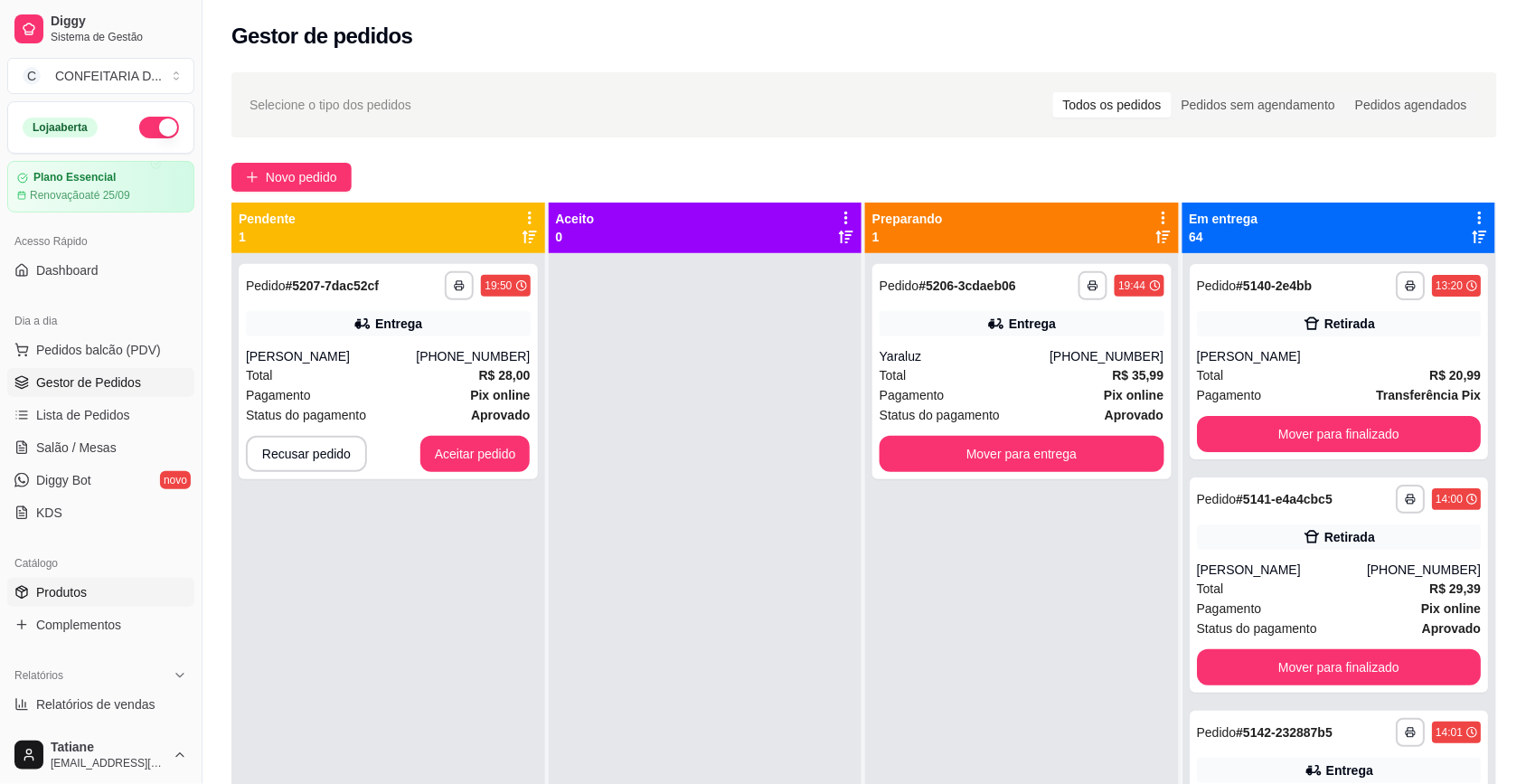
click at [75, 589] on span "Produtos" at bounding box center [61, 592] width 50 height 18
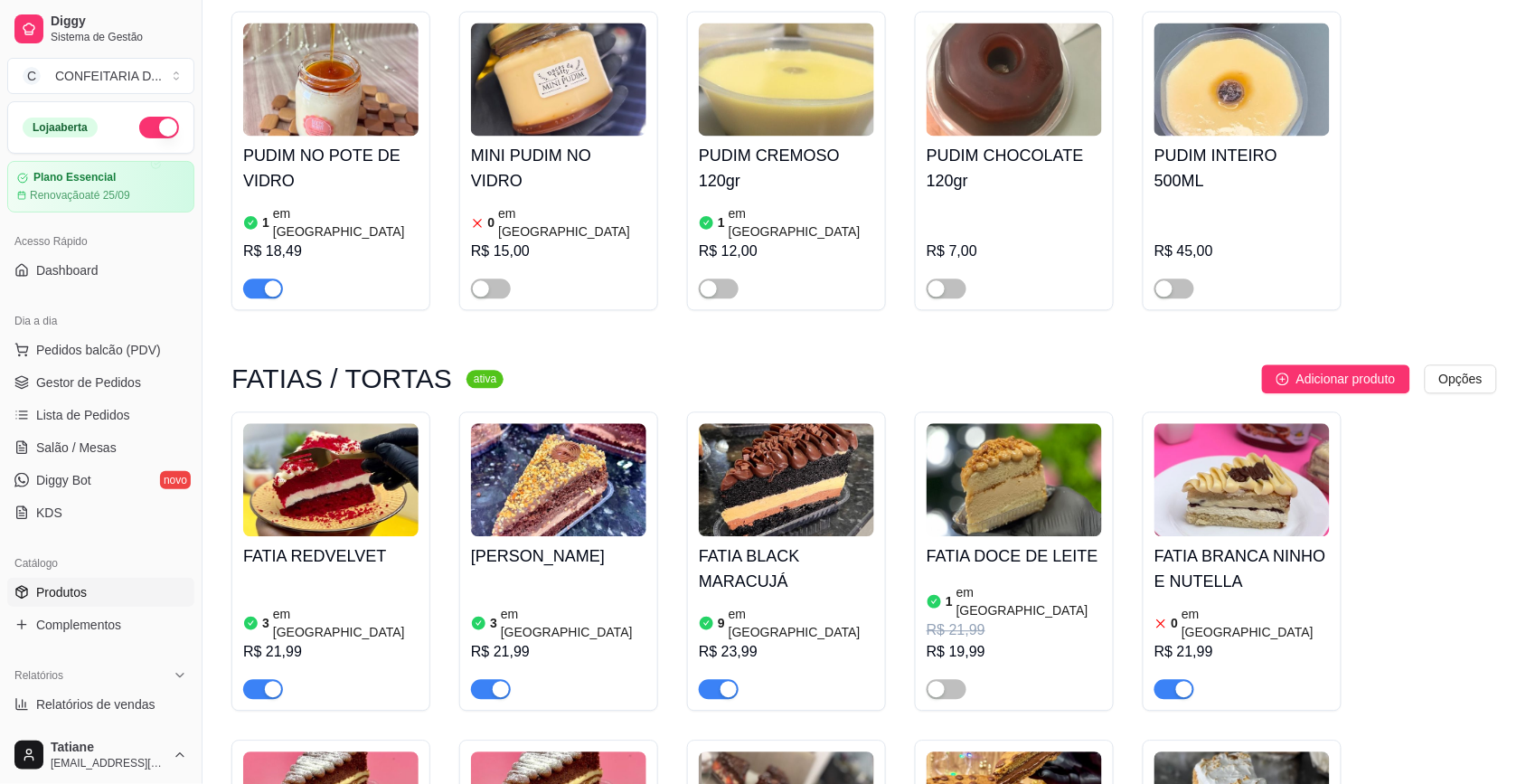
scroll to position [1356, 0]
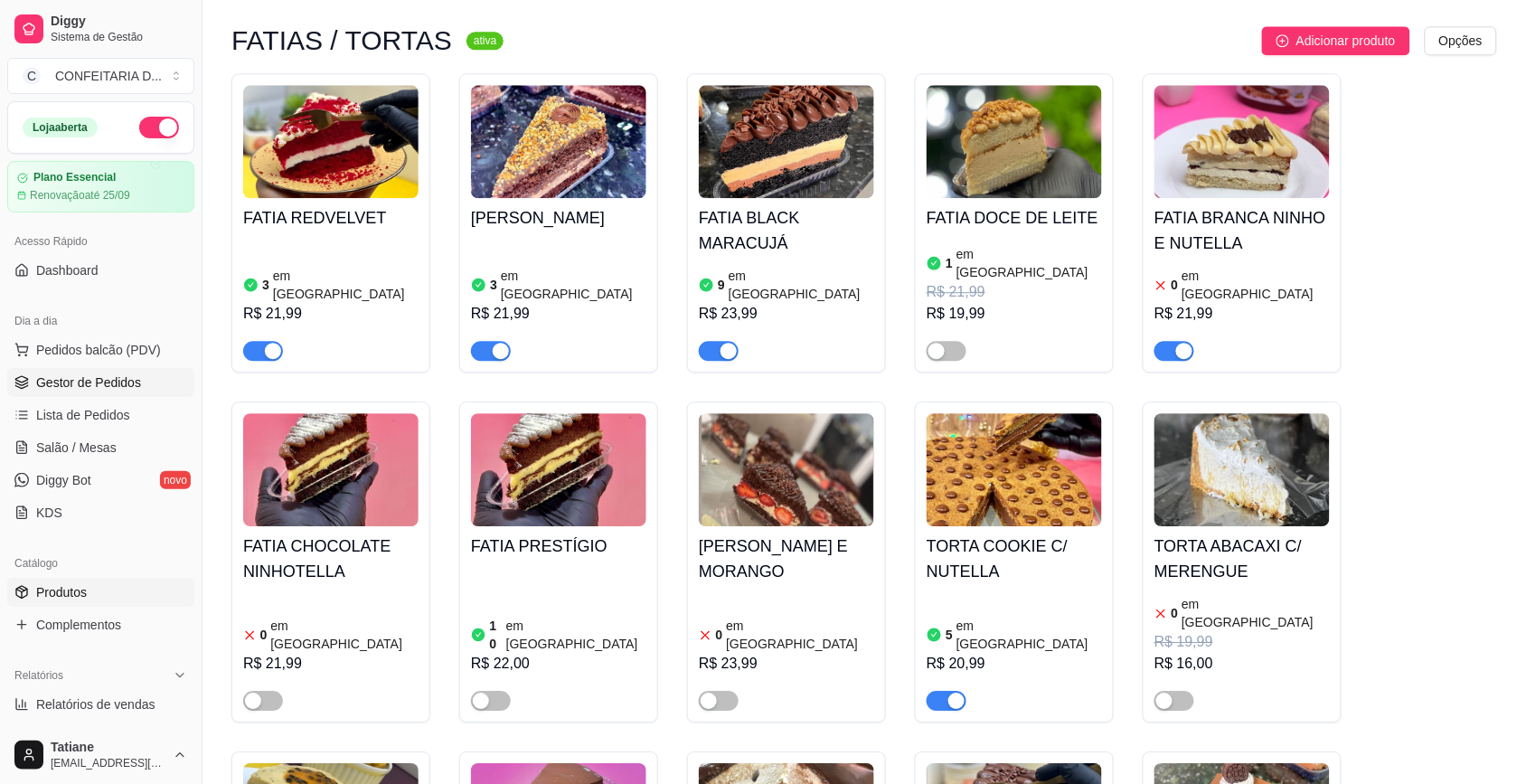
click at [88, 378] on span "Gestor de Pedidos" at bounding box center [88, 382] width 105 height 18
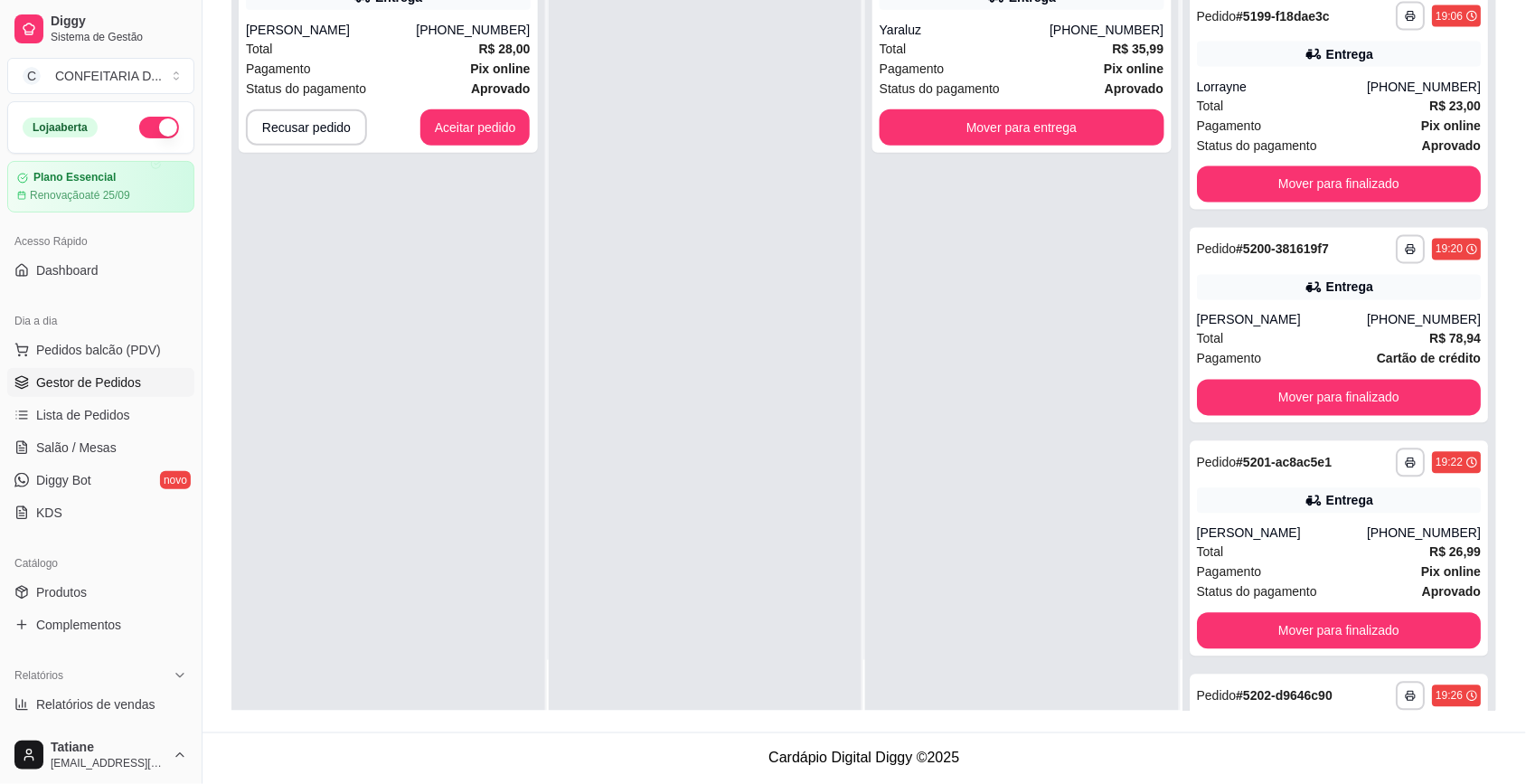
scroll to position [13782, 0]
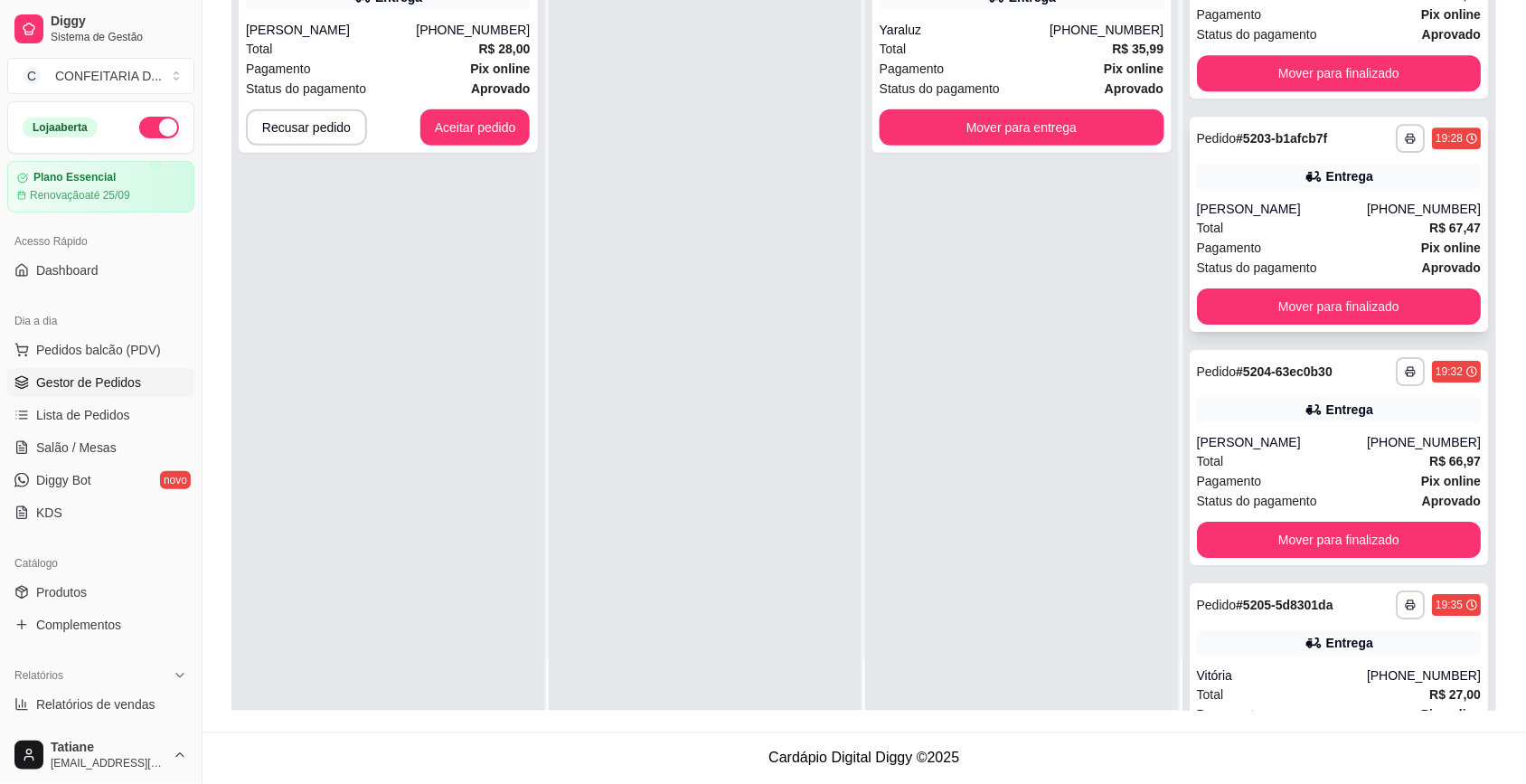
click at [1264, 155] on div "**********" at bounding box center [1340, 224] width 299 height 215
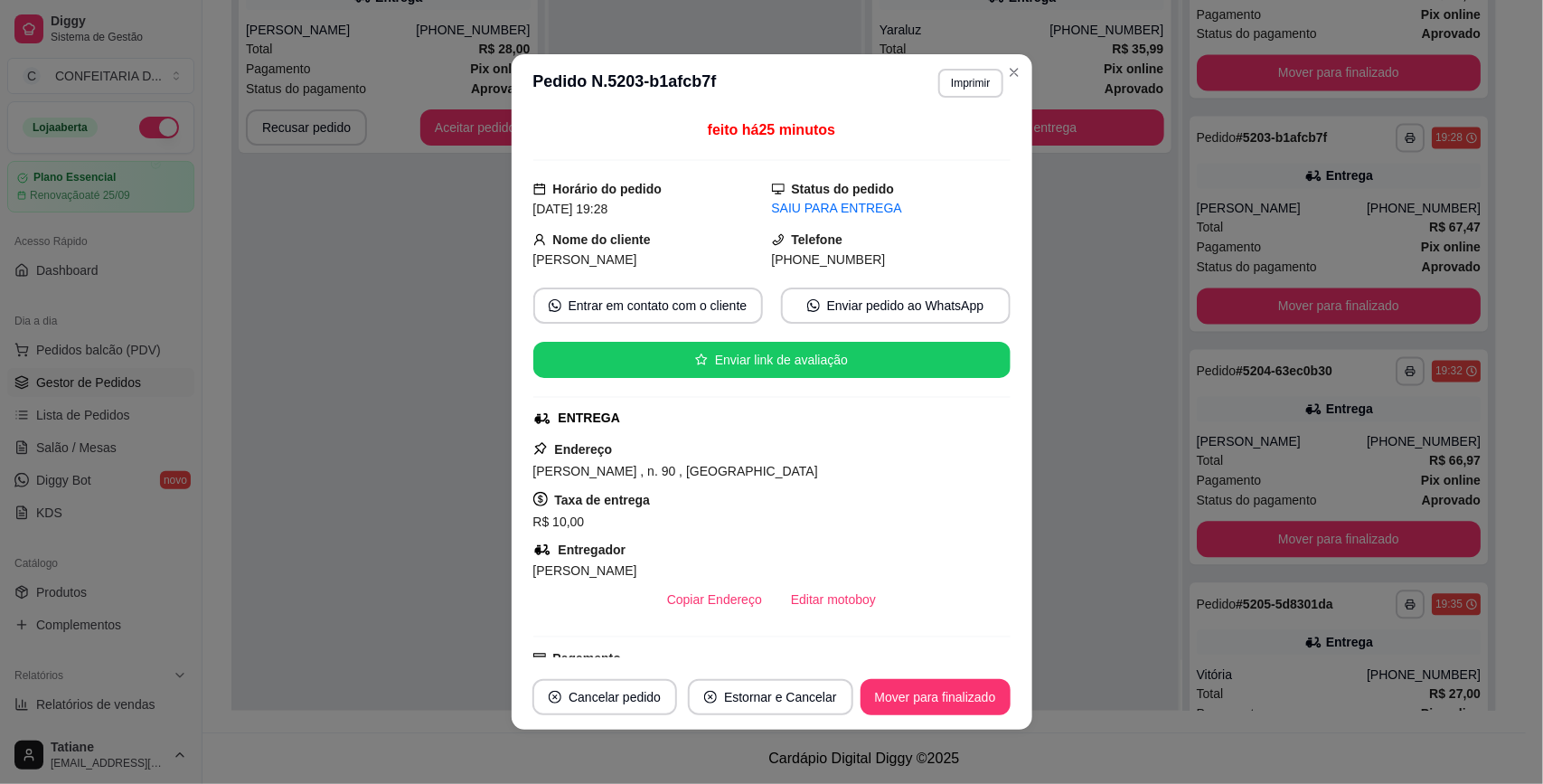
drag, startPoint x: 527, startPoint y: 236, endPoint x: 924, endPoint y: 254, distance: 397.4
click at [924, 254] on div "Nome do cliente Stefany Telefone [PHONE_NUMBER]" at bounding box center [772, 249] width 477 height 40
copy div "Nome do cliente Stefany Telefone [PHONE_NUMBER]"
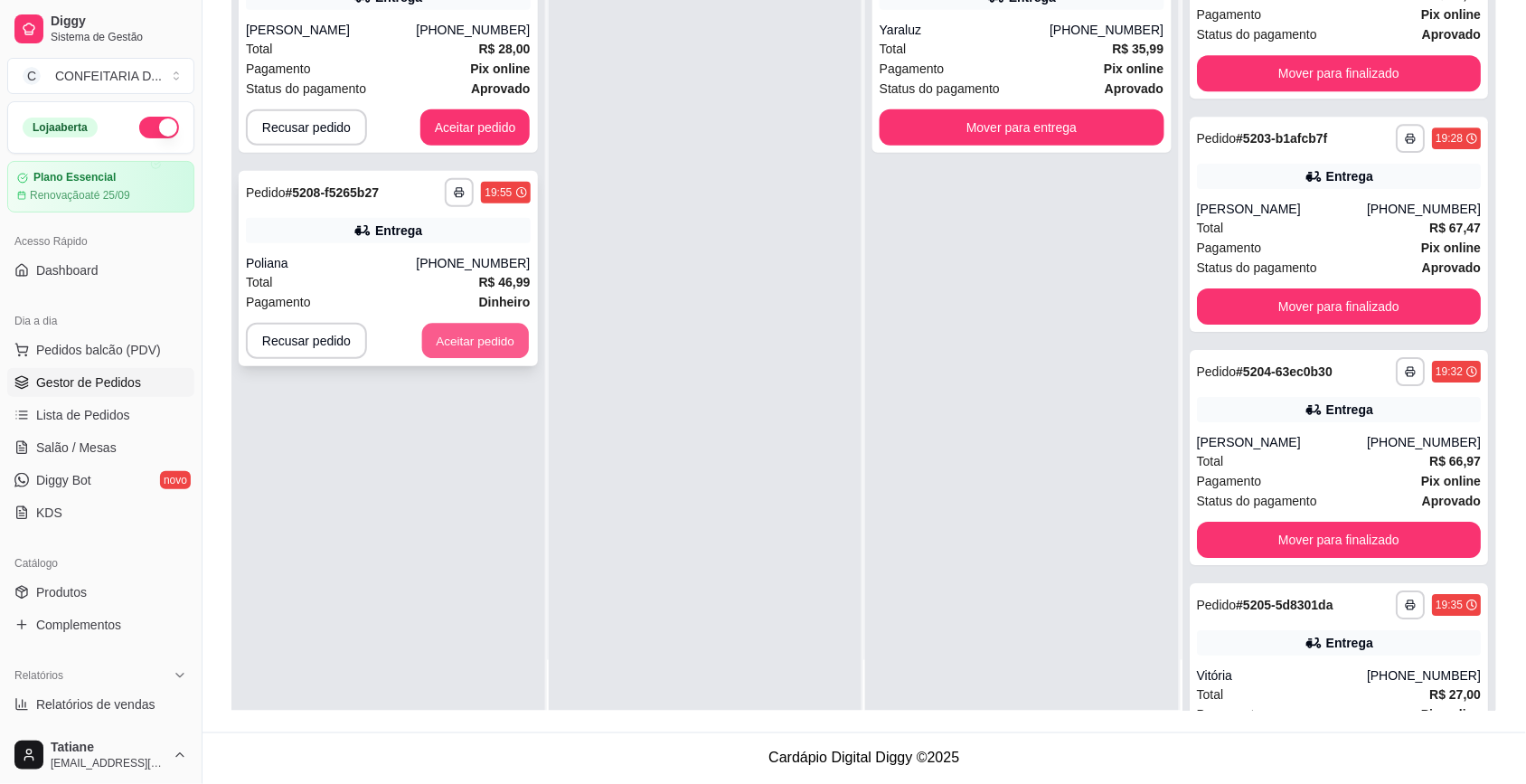
click at [452, 345] on button "Aceitar pedido" at bounding box center [475, 341] width 106 height 36
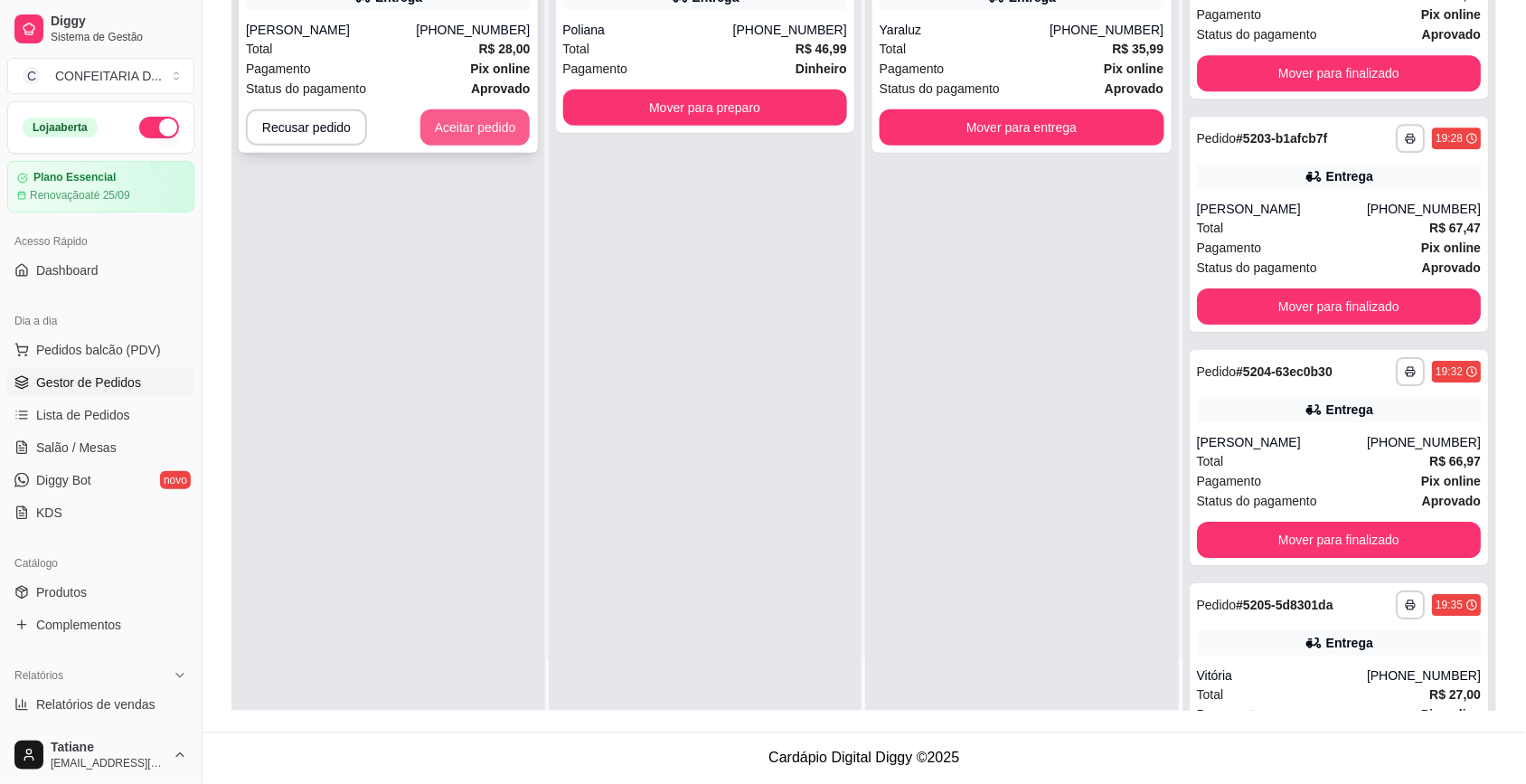
click at [487, 120] on button "Aceitar pedido" at bounding box center [475, 126] width 110 height 36
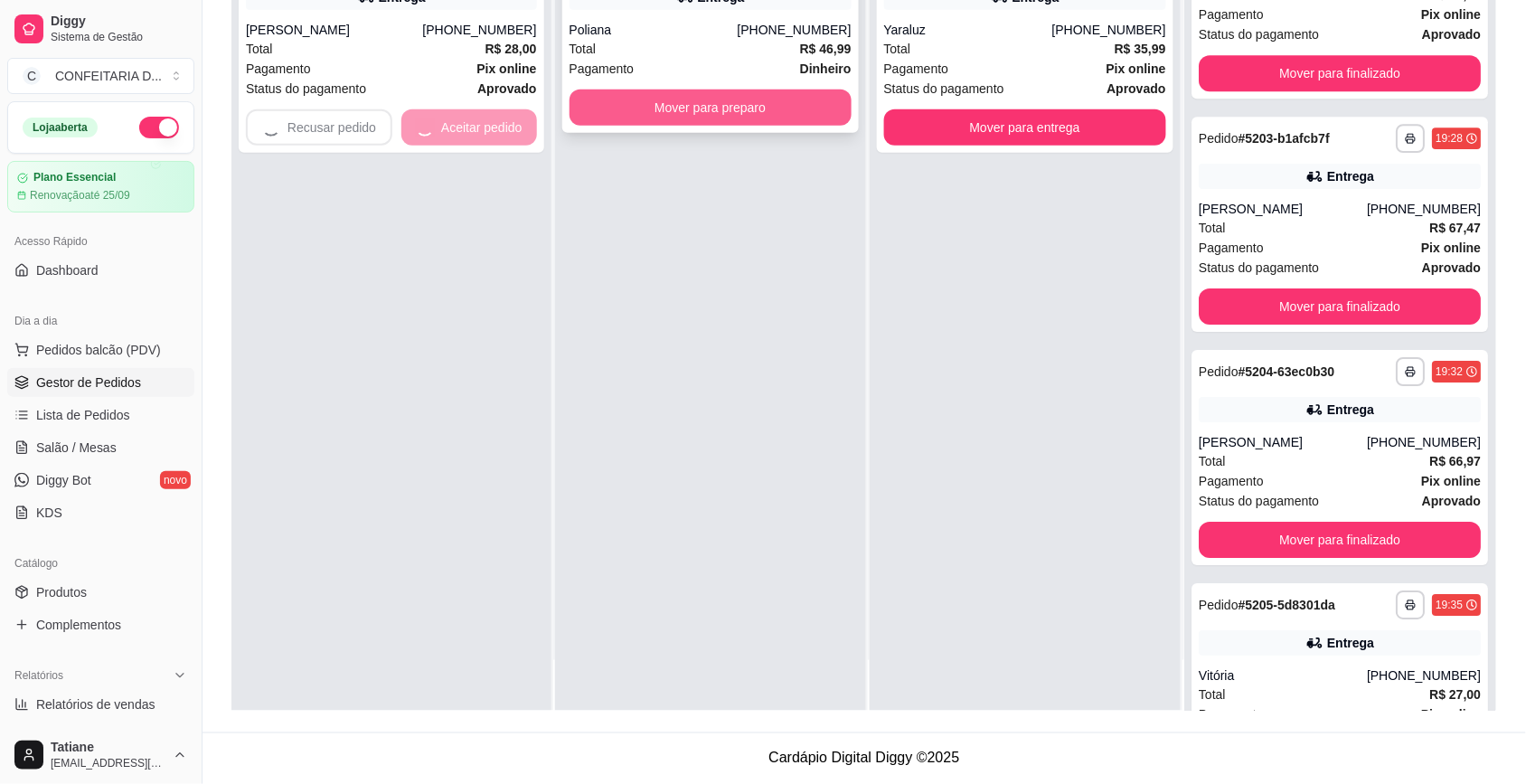
click at [671, 100] on div "**********" at bounding box center [711, 319] width 311 height 784
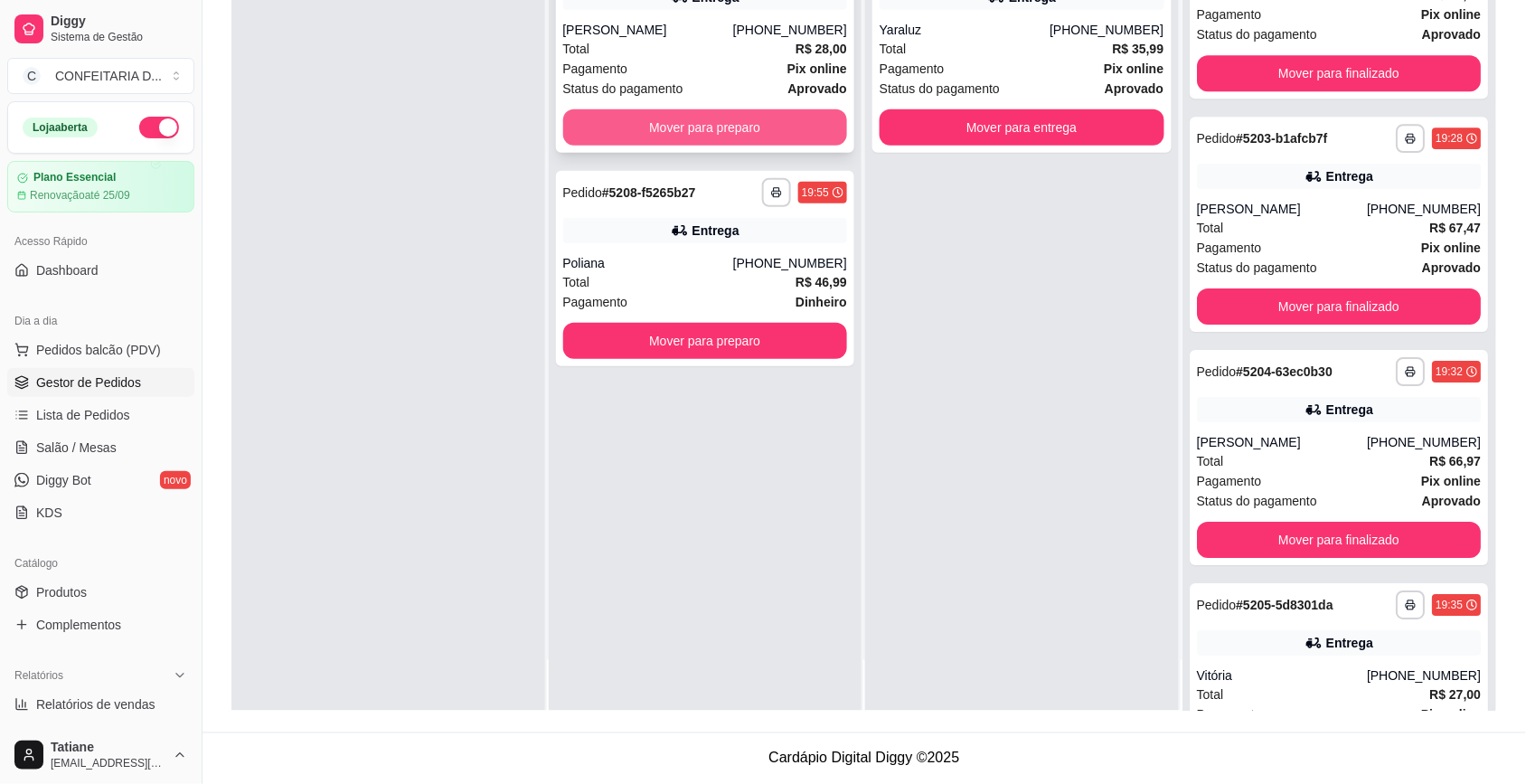
click at [678, 124] on button "Mover para preparo" at bounding box center [705, 126] width 285 height 36
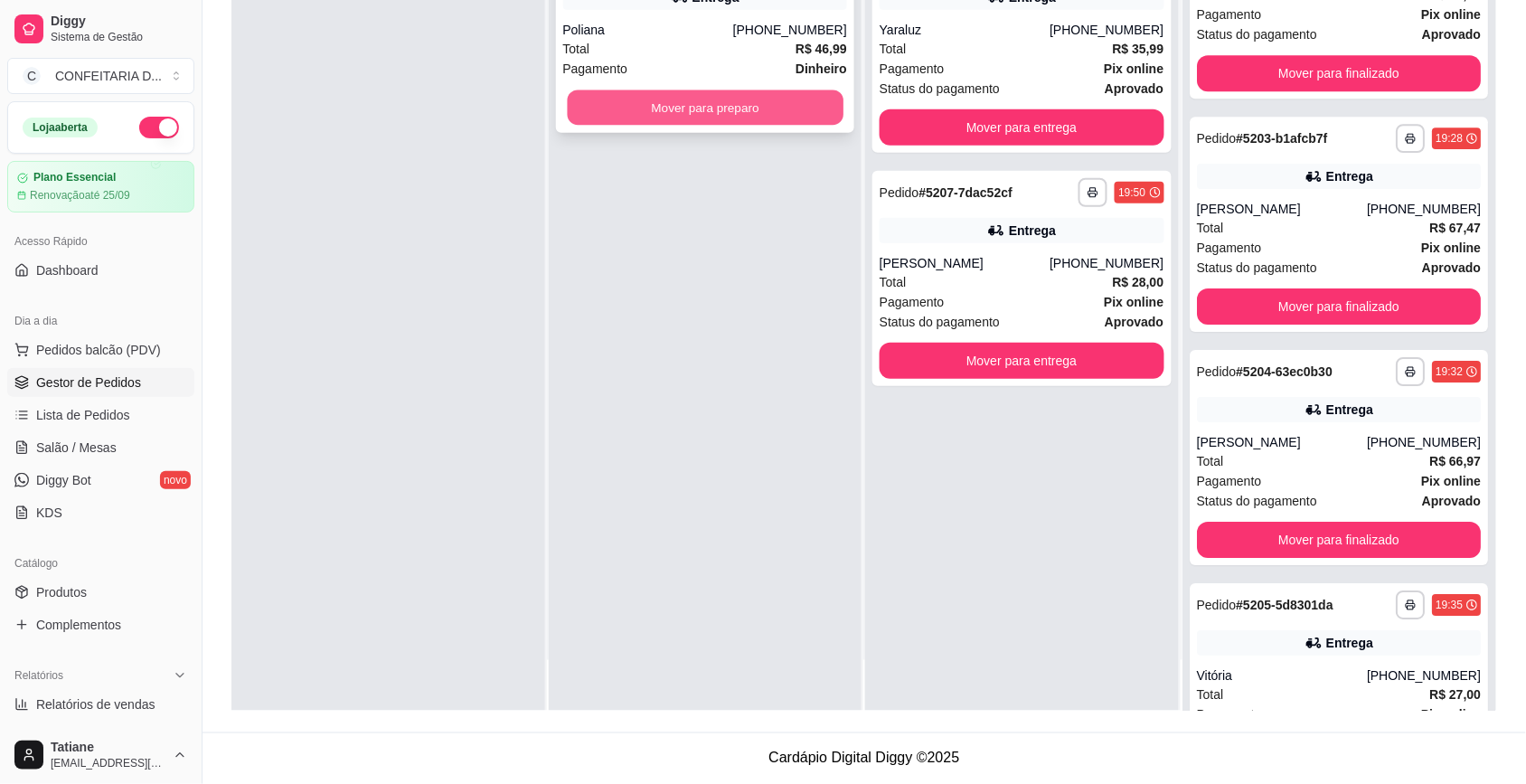
click at [676, 102] on button "Mover para preparo" at bounding box center [704, 108] width 275 height 36
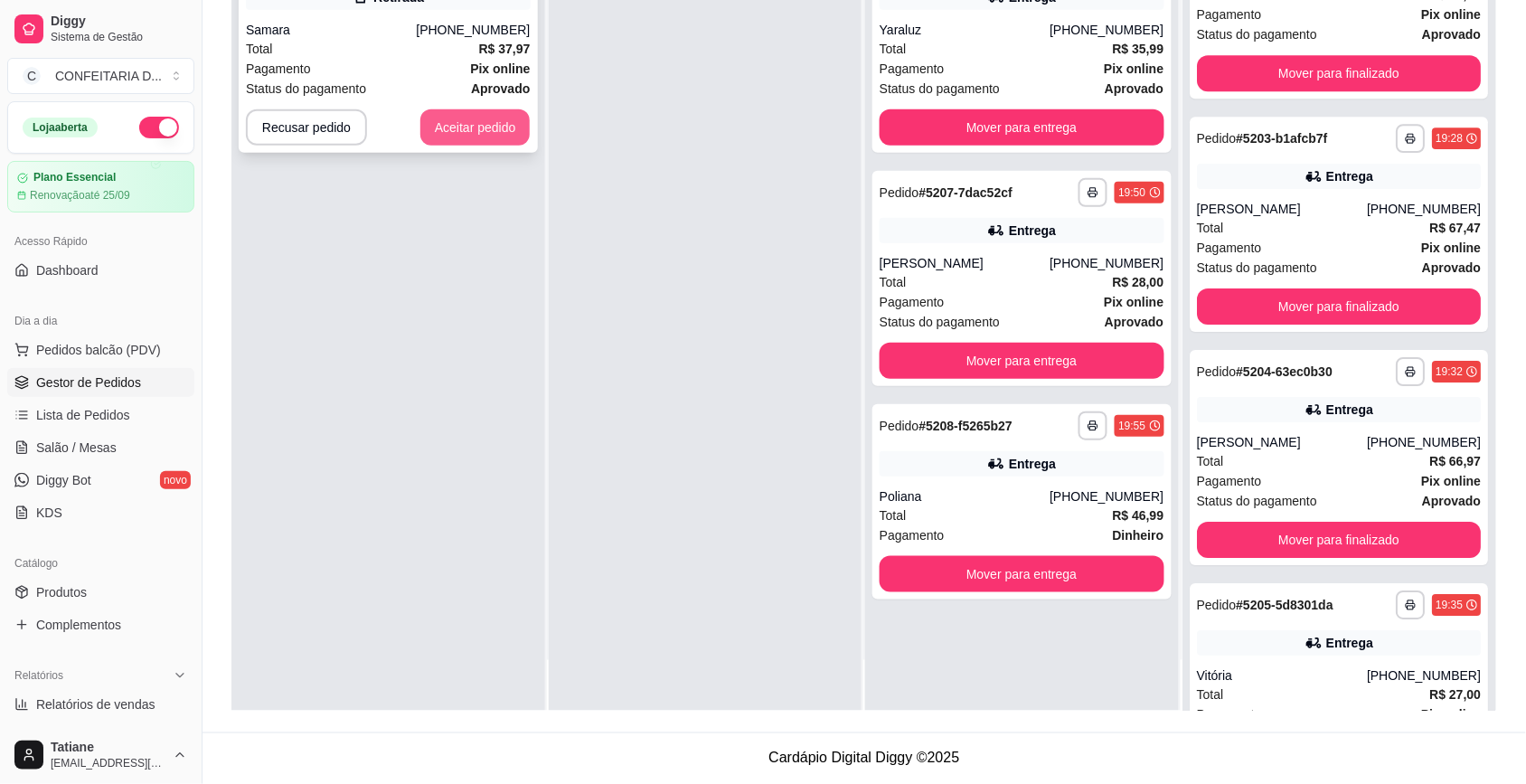
click at [472, 120] on button "Aceitar pedido" at bounding box center [475, 126] width 110 height 36
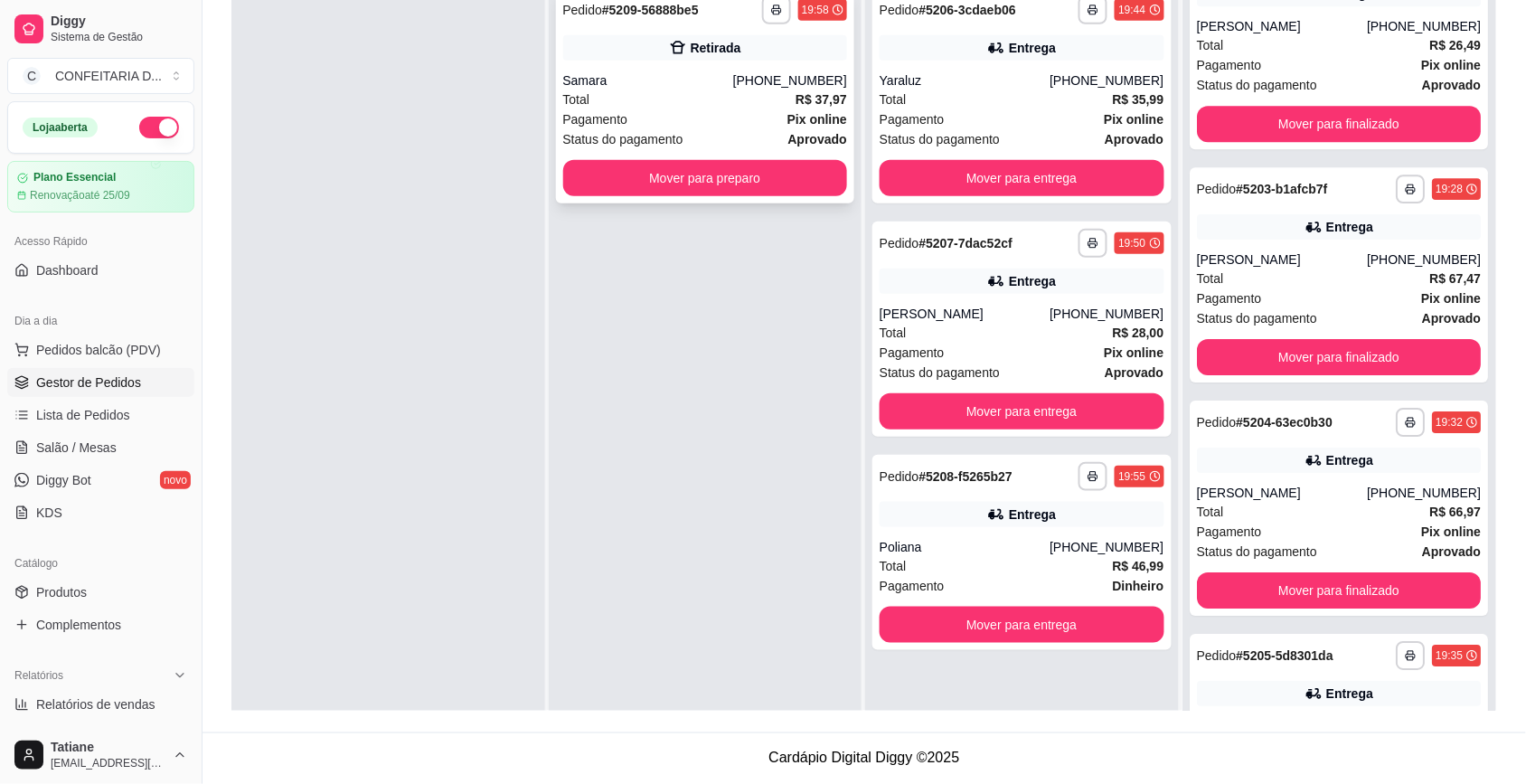
scroll to position [0, 0]
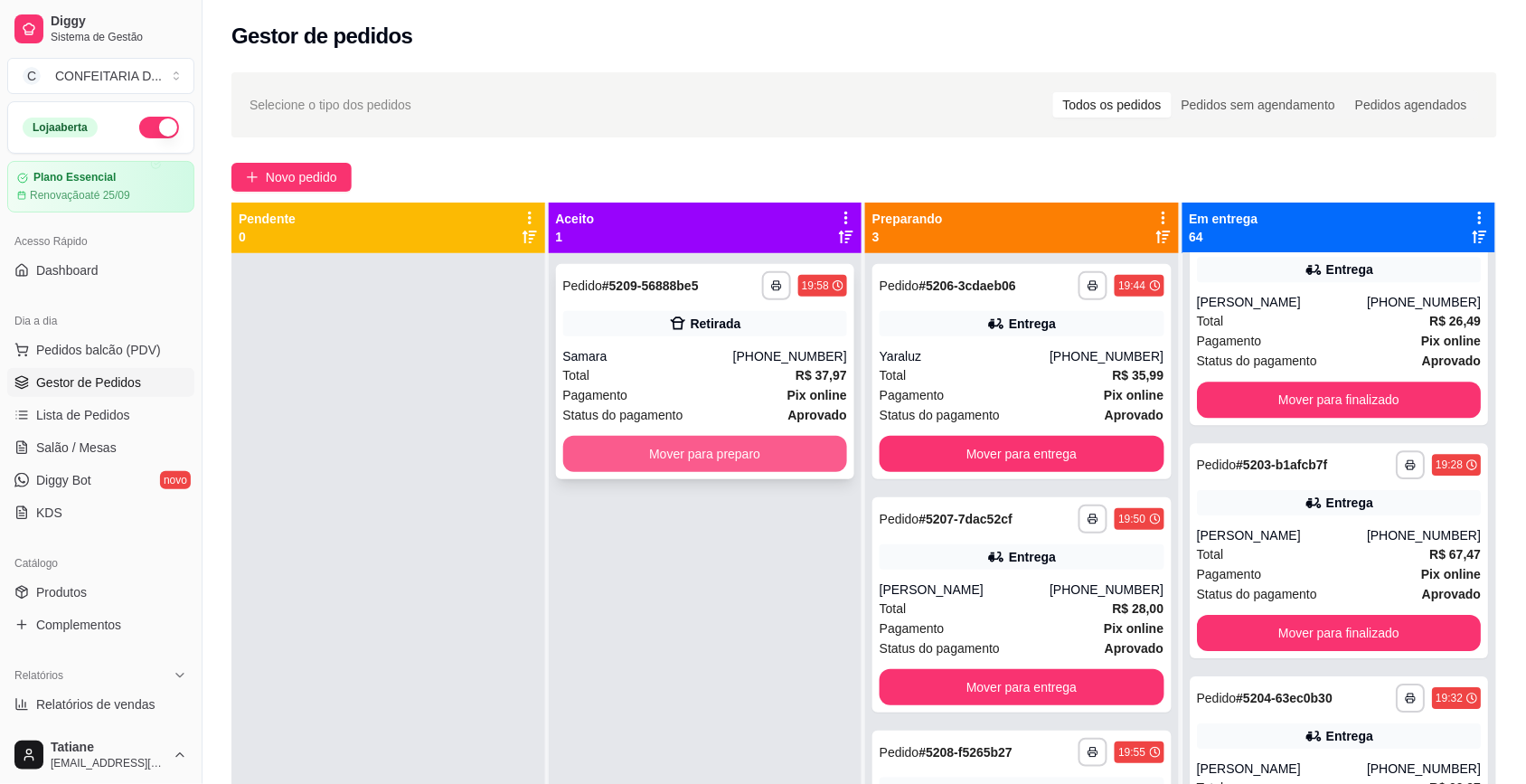
click at [707, 457] on button "Mover para preparo" at bounding box center [705, 453] width 285 height 36
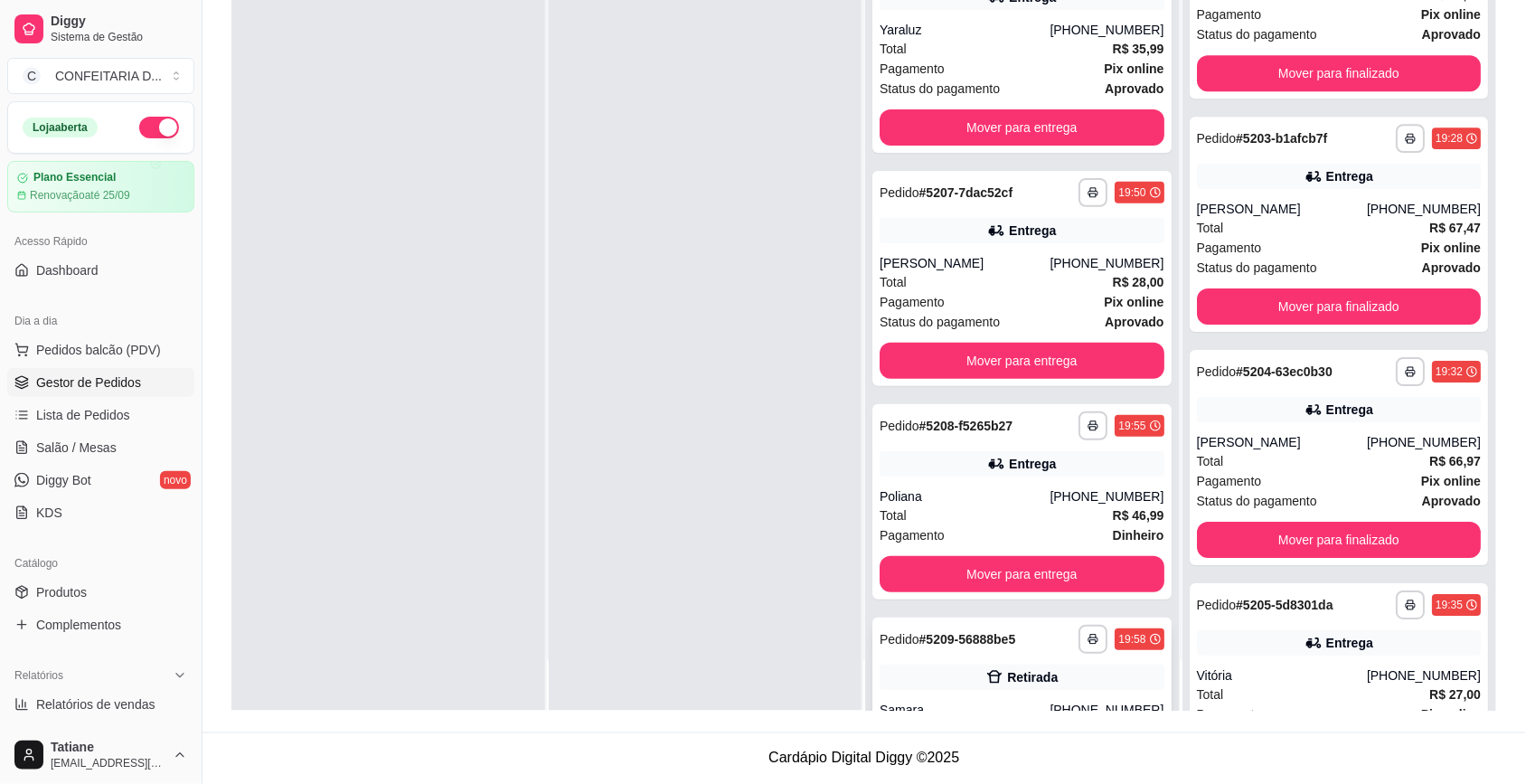
scroll to position [147, 0]
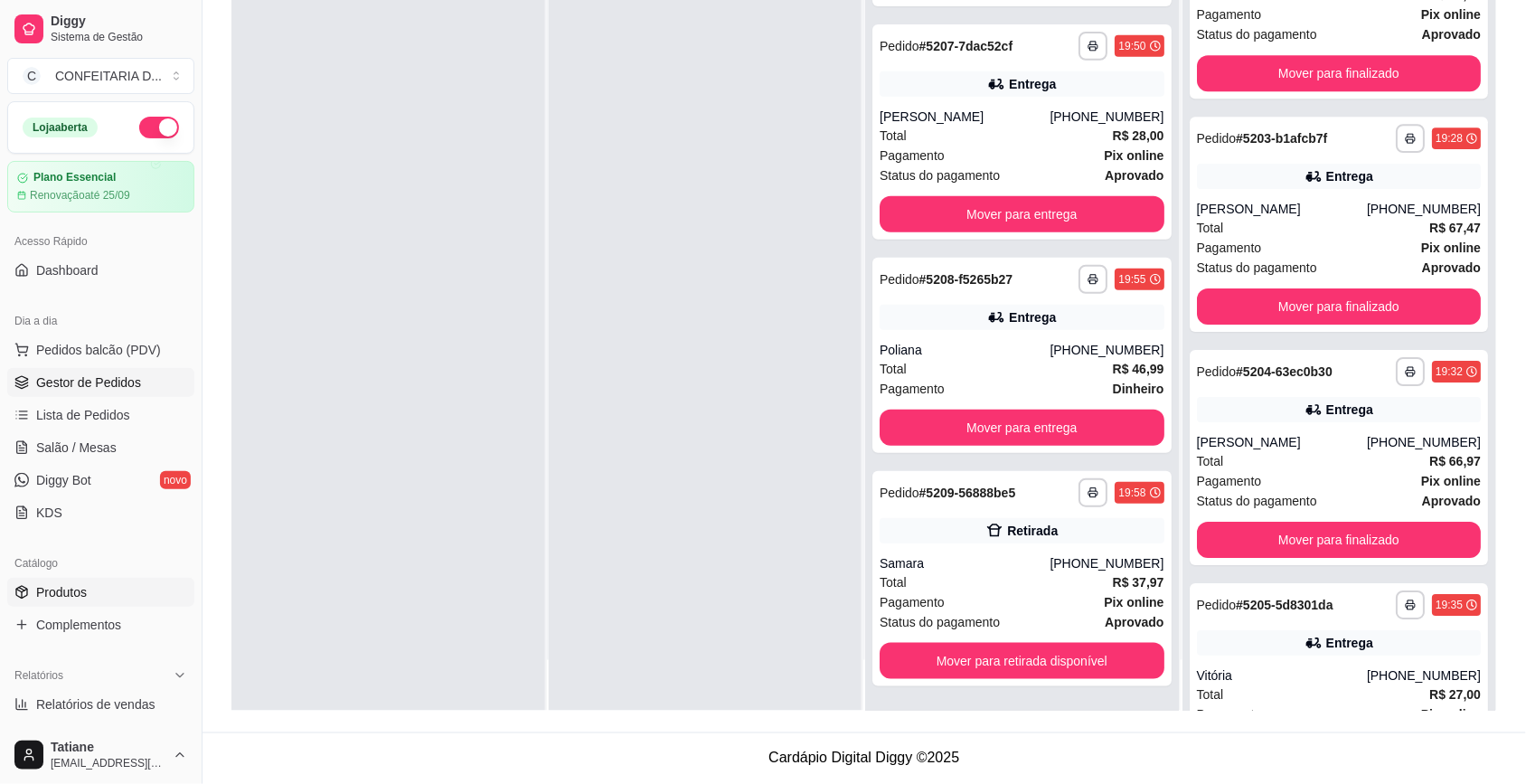
click at [81, 593] on span "Produtos" at bounding box center [61, 592] width 50 height 18
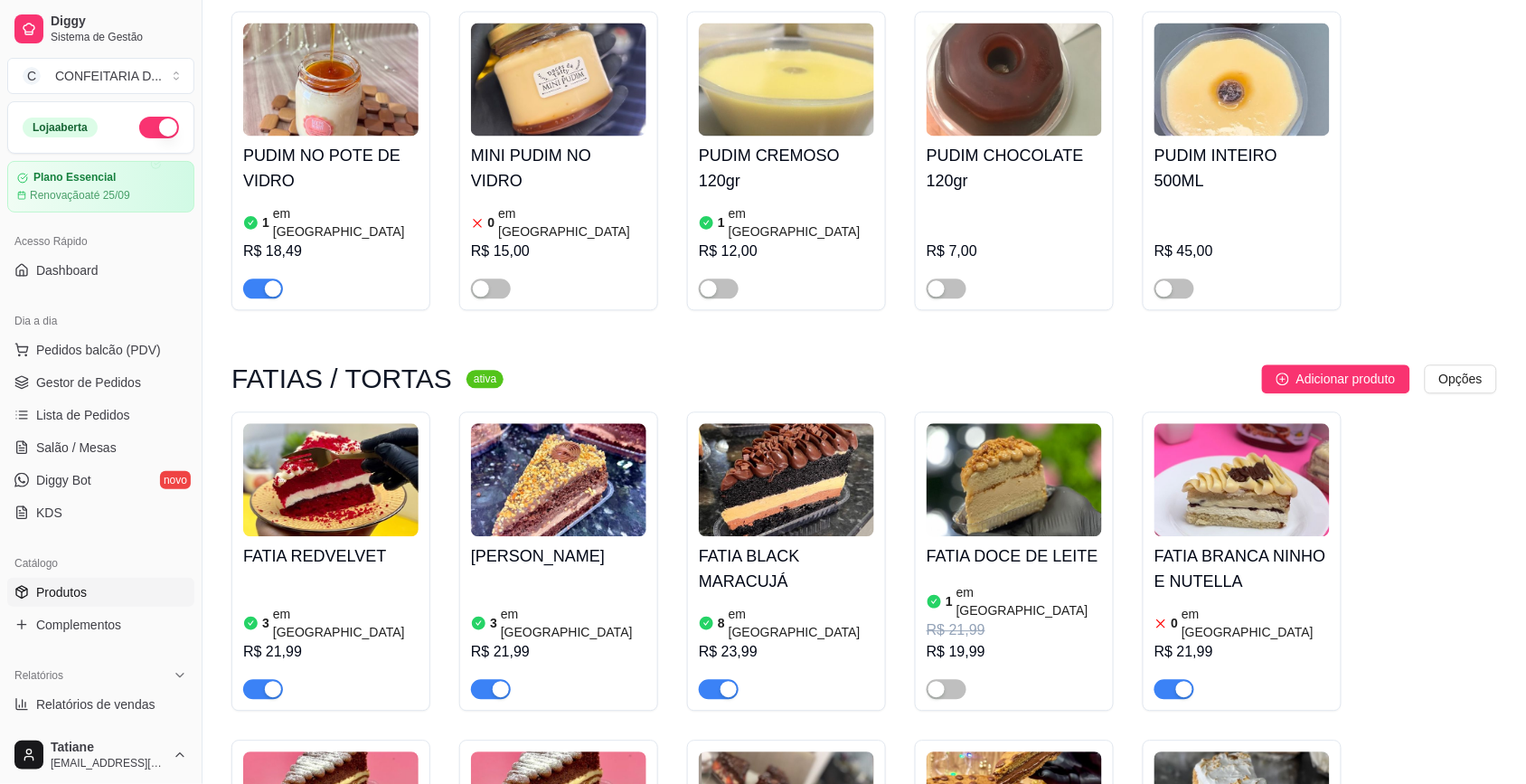
scroll to position [1356, 0]
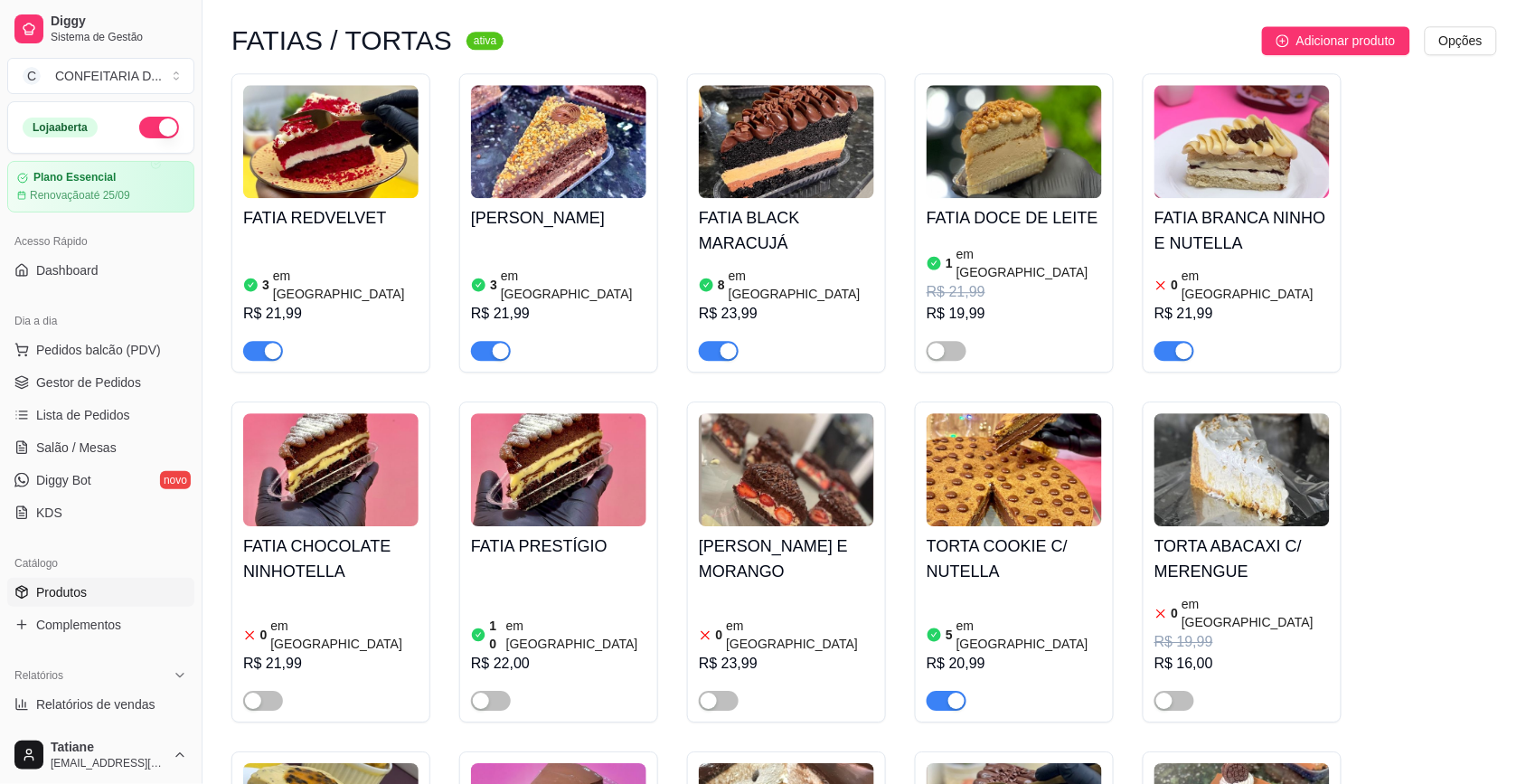
click at [1165, 341] on span "button" at bounding box center [1173, 350] width 40 height 20
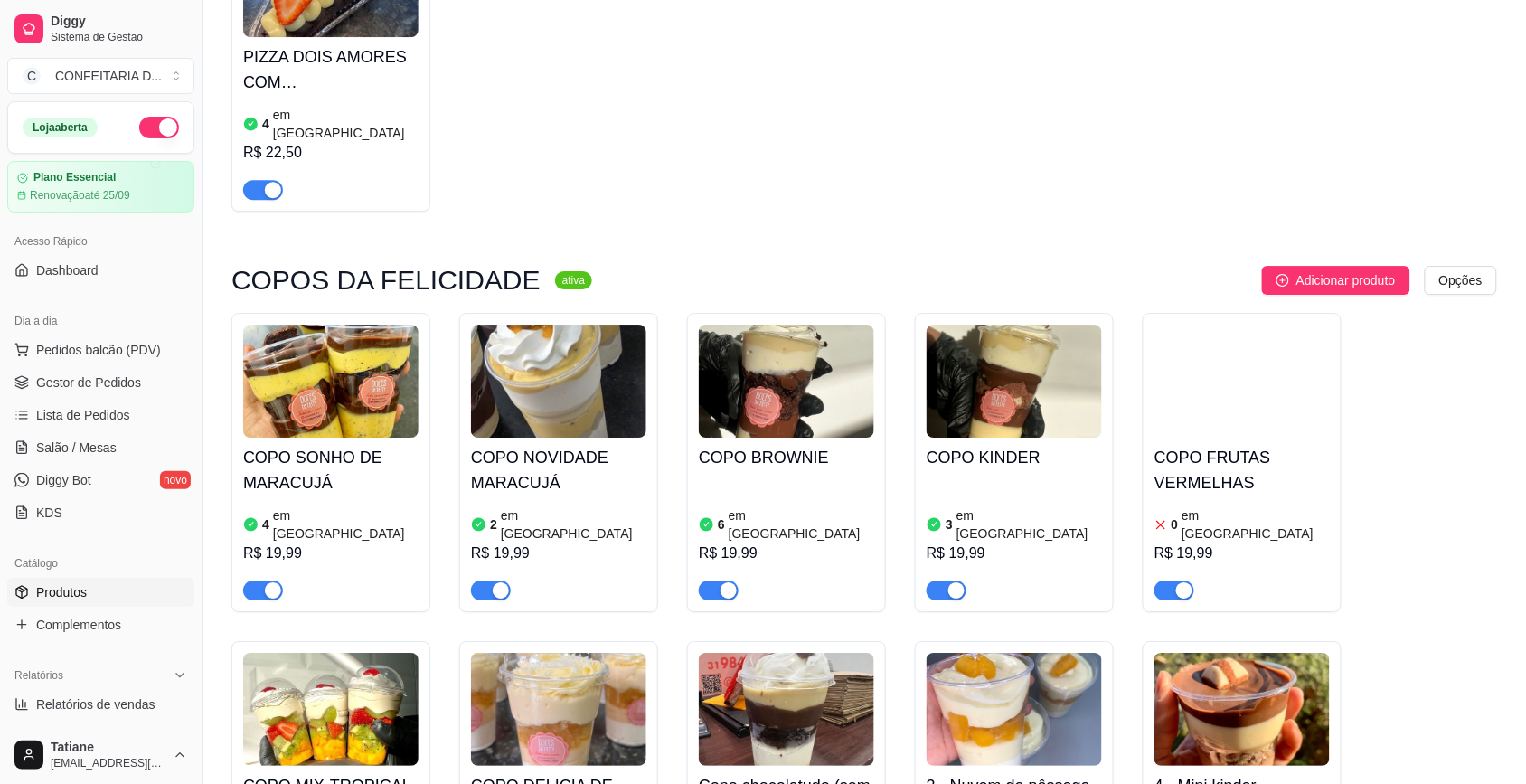
scroll to position [3841, 0]
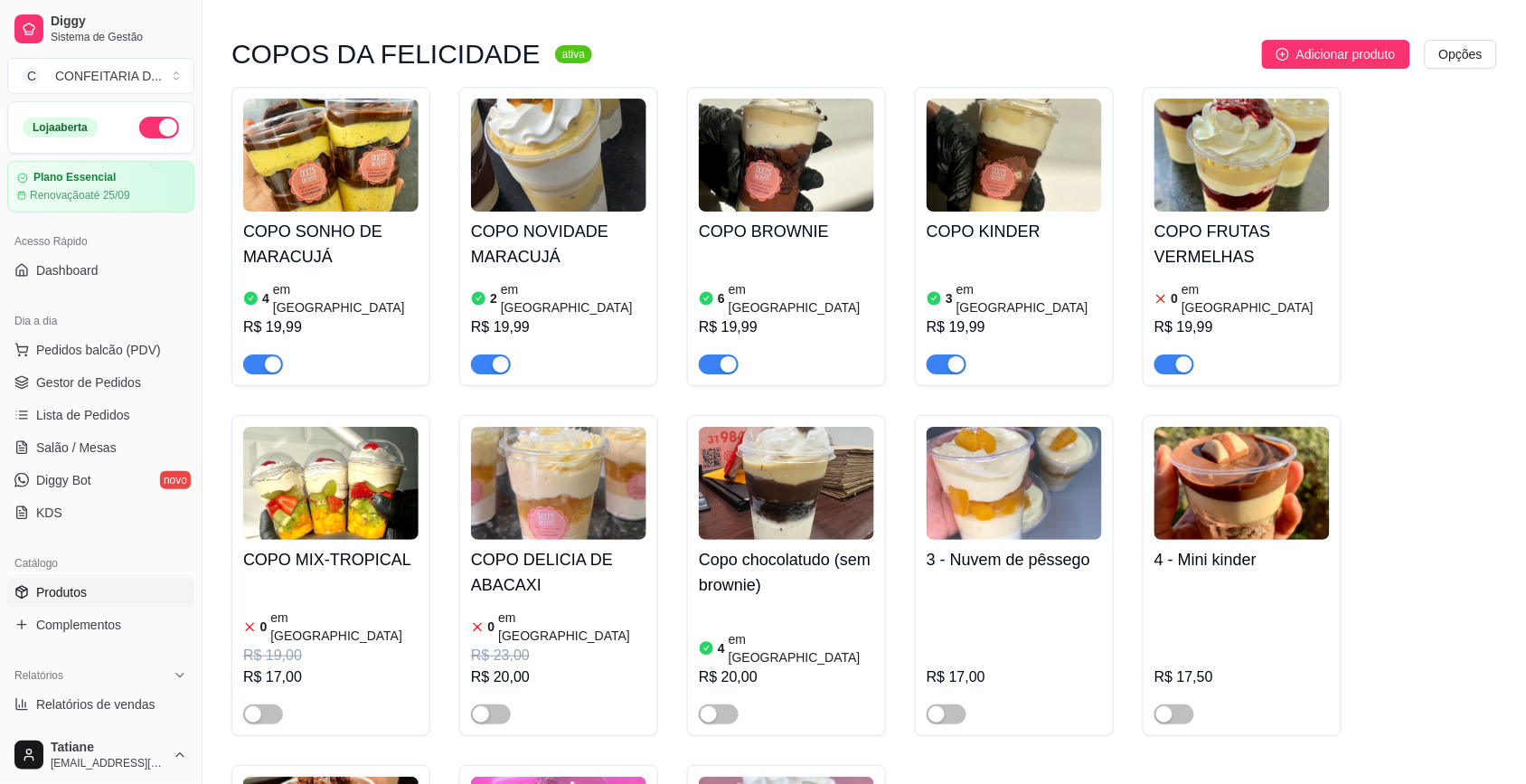
click at [1173, 354] on button "button" at bounding box center [1173, 364] width 40 height 20
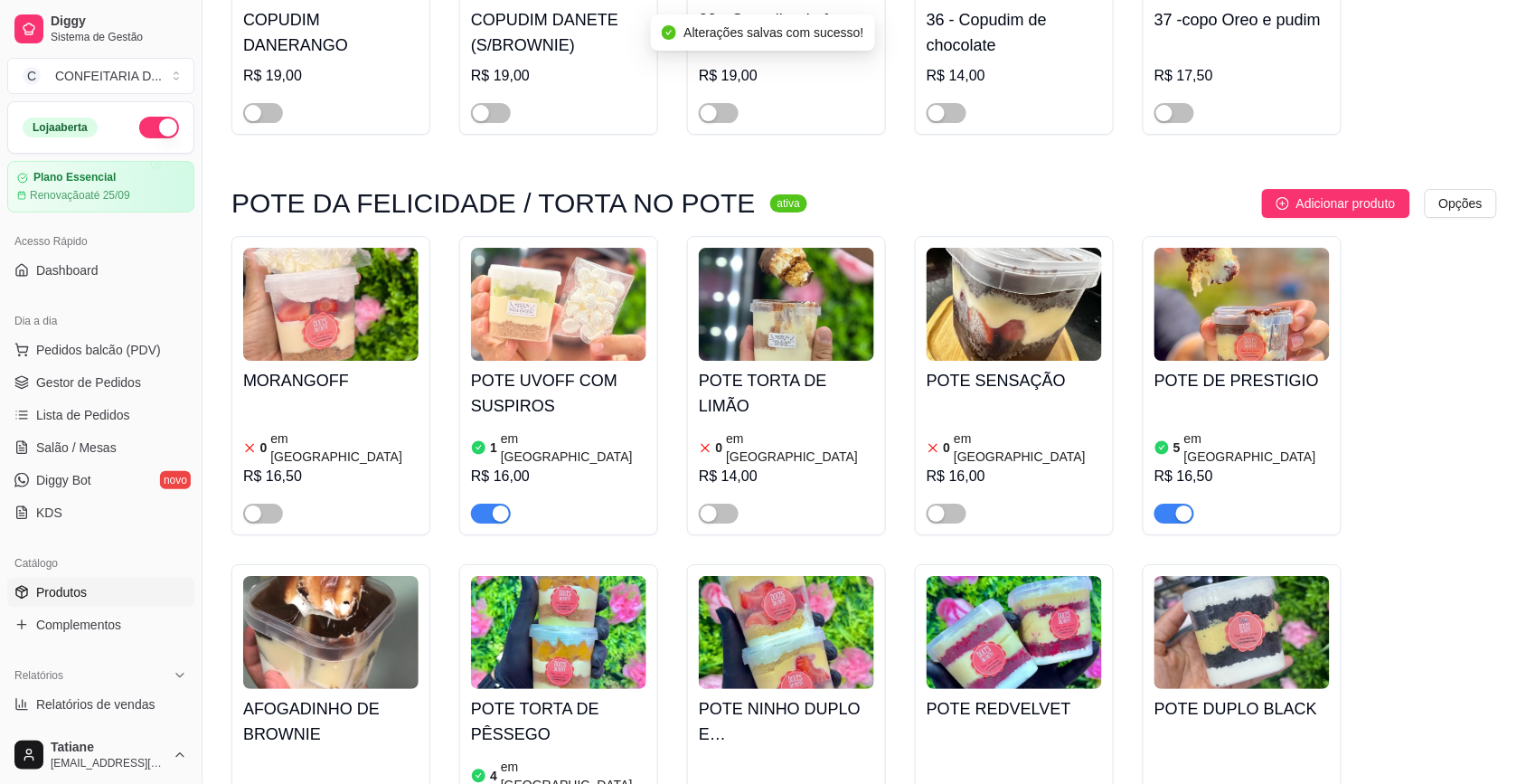
scroll to position [5874, 0]
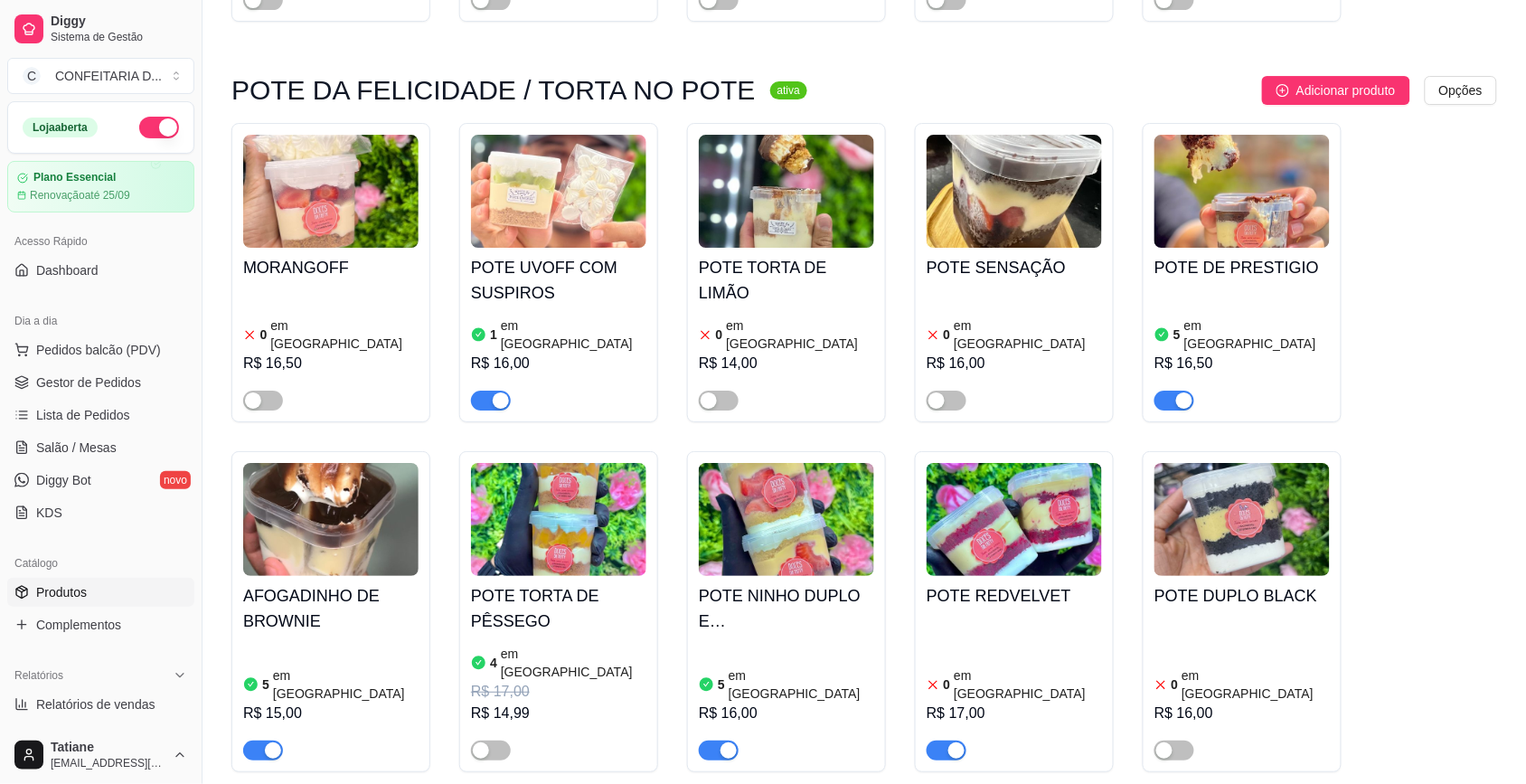
click at [940, 741] on span "button" at bounding box center [946, 750] width 40 height 20
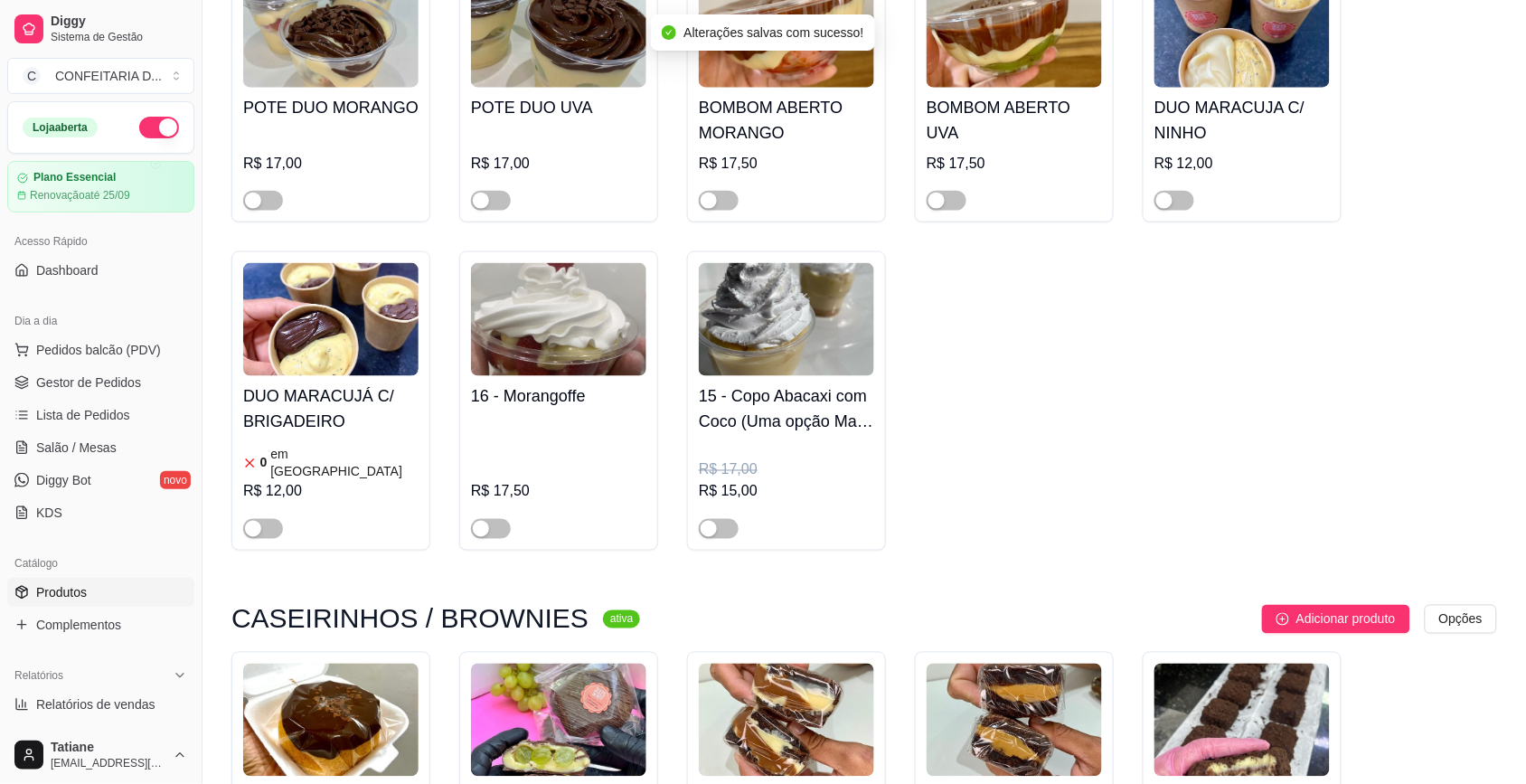
scroll to position [8924, 0]
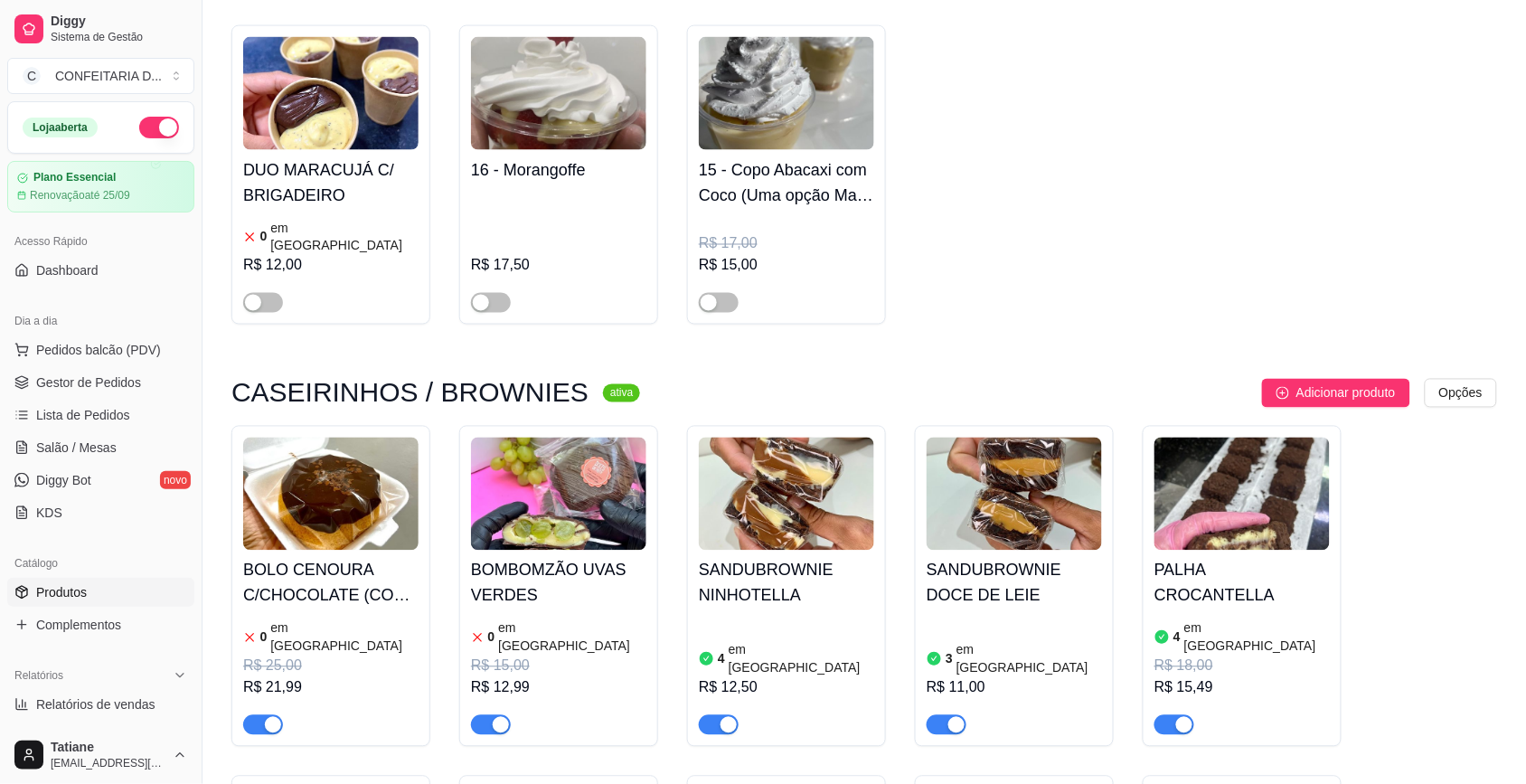
click at [481, 714] on span "button" at bounding box center [491, 724] width 40 height 20
click at [259, 714] on span "button" at bounding box center [263, 724] width 40 height 20
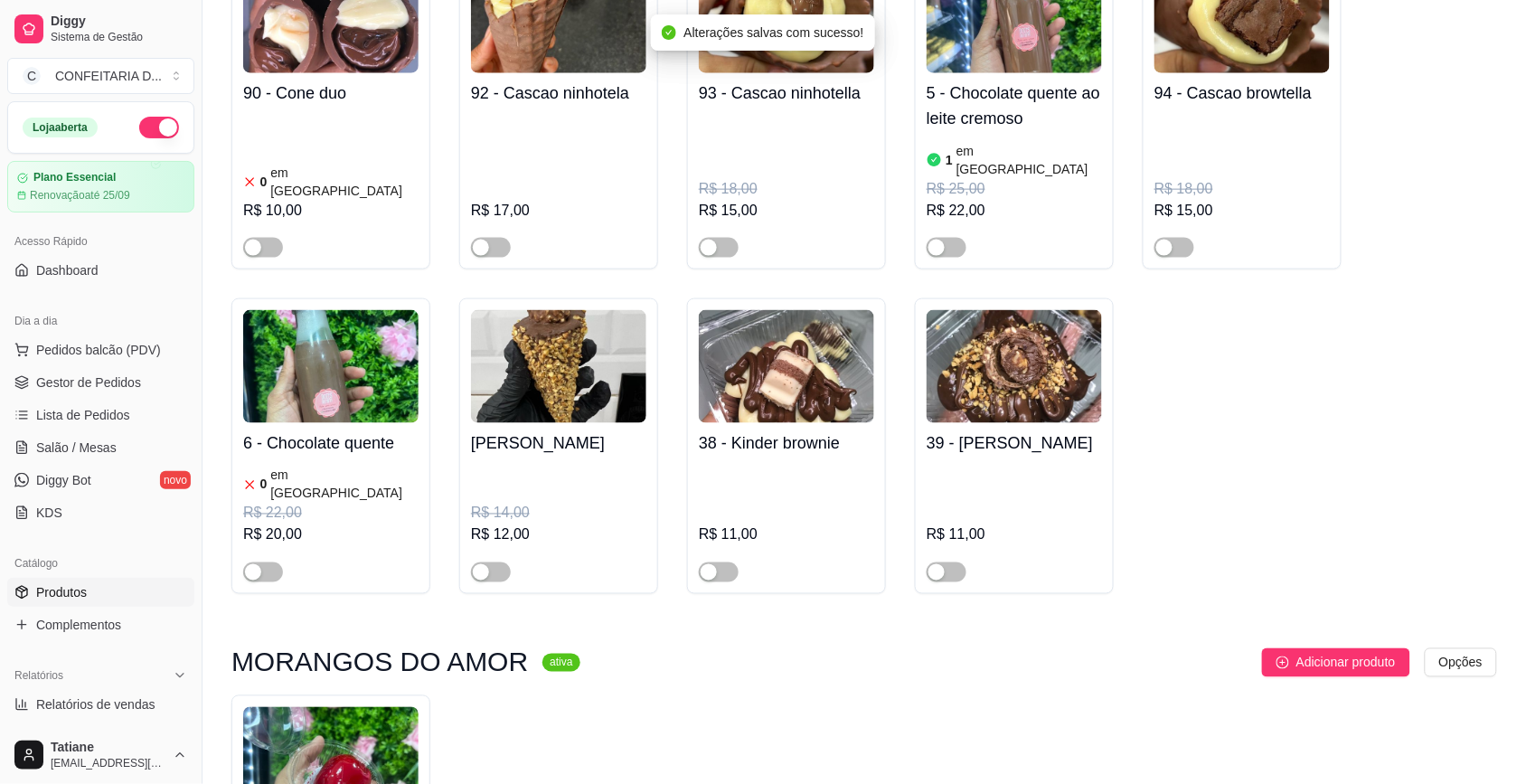
scroll to position [11184, 0]
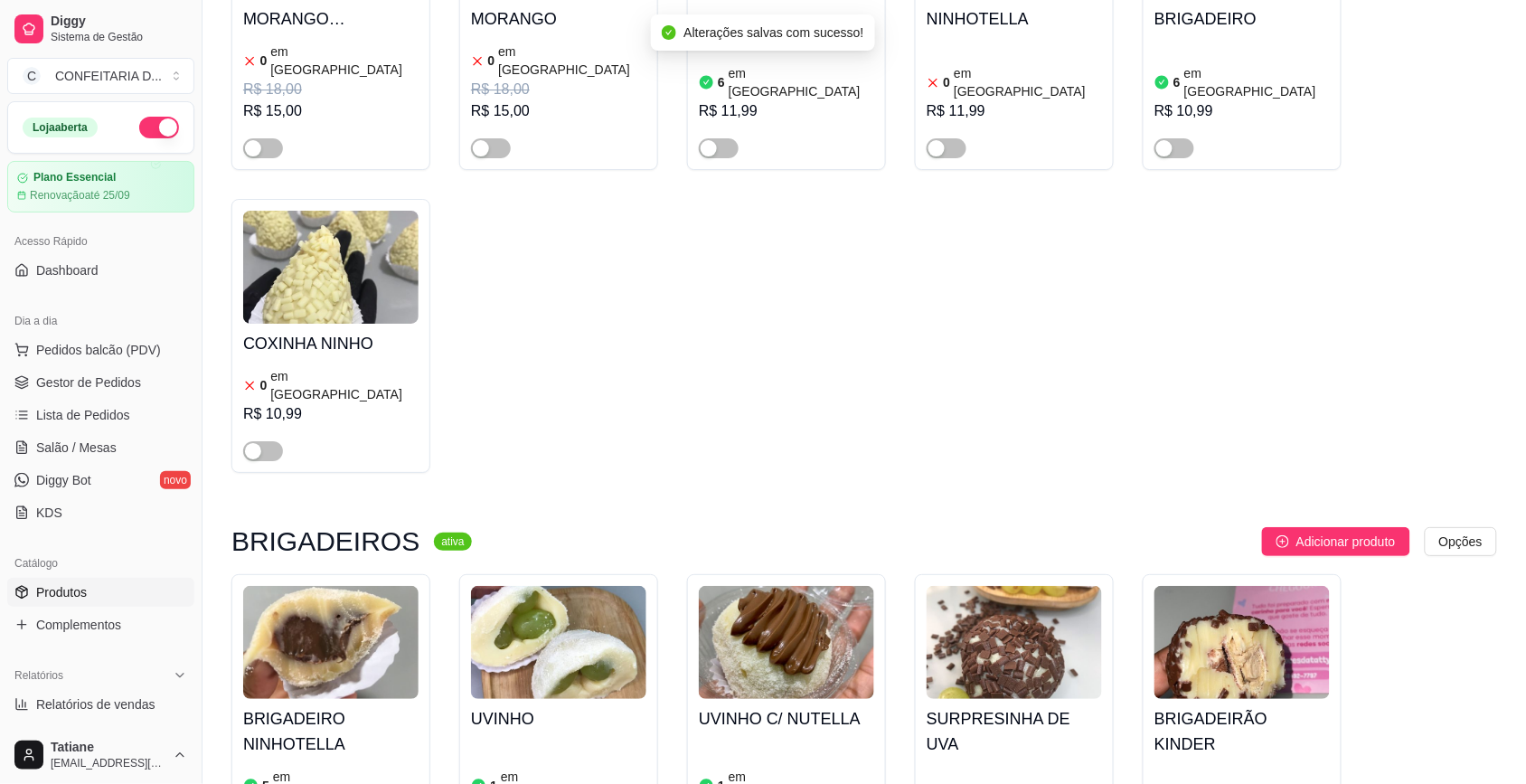
scroll to position [12200, 0]
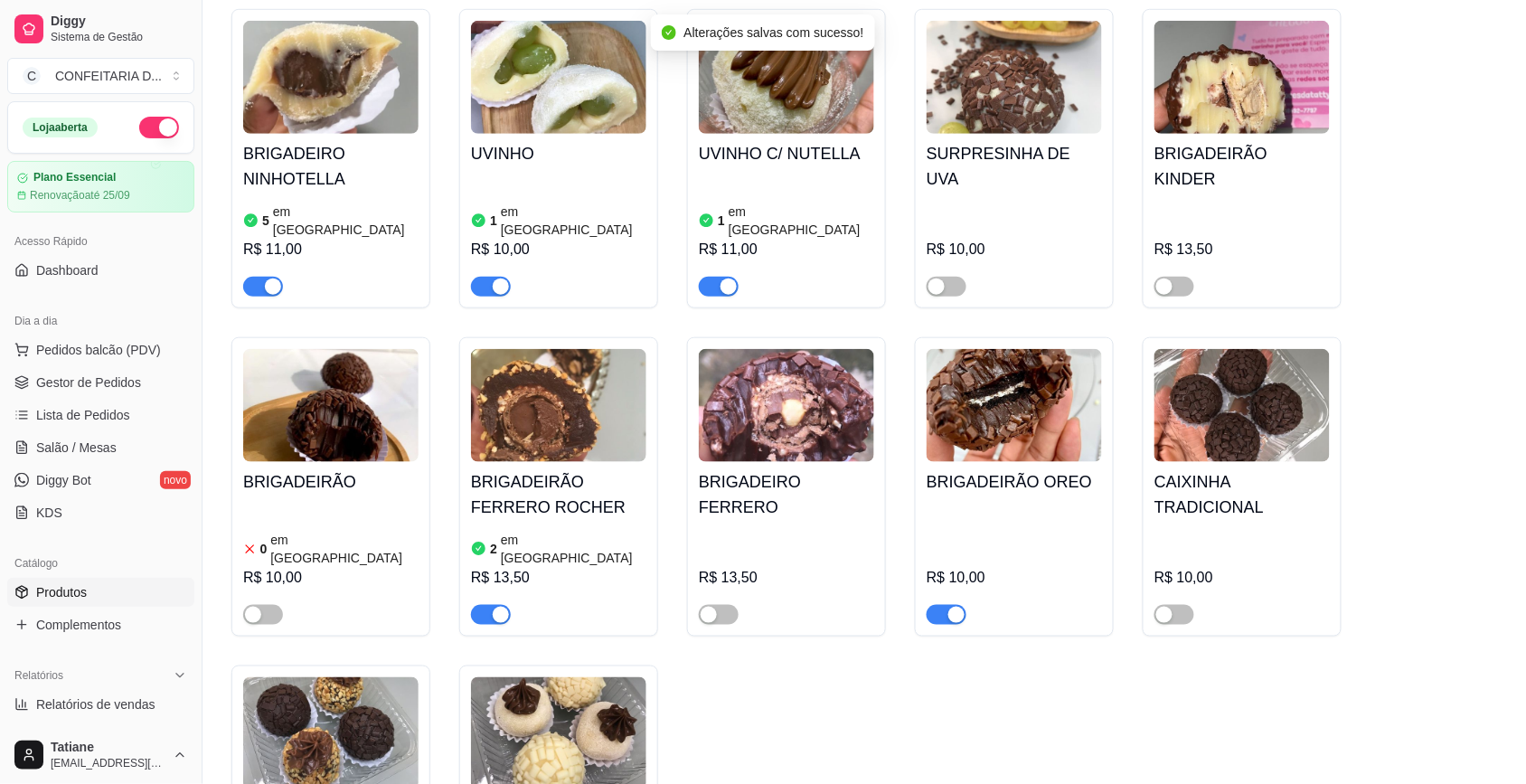
scroll to position [12878, 0]
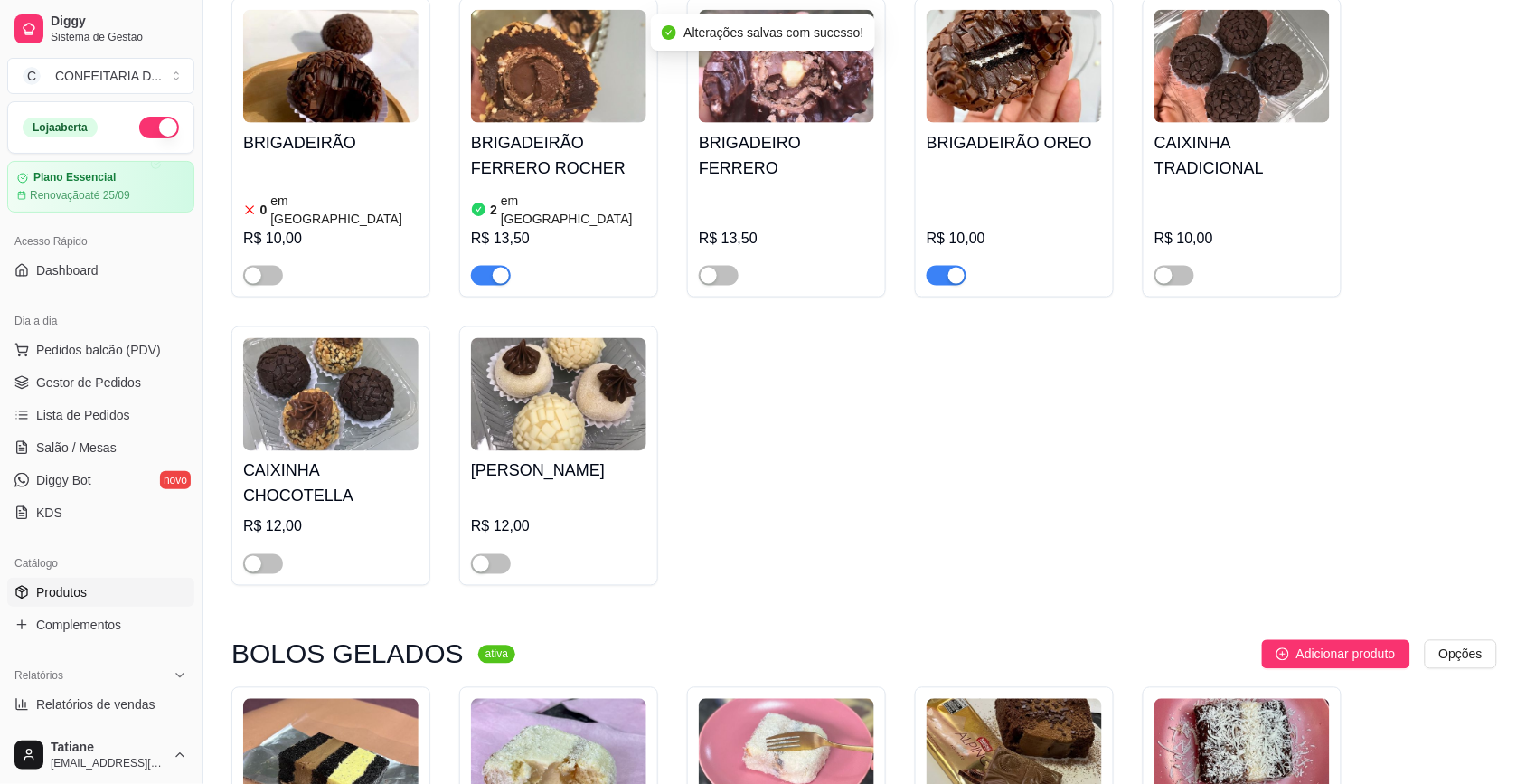
click at [93, 381] on span "Gestor de Pedidos" at bounding box center [88, 382] width 105 height 18
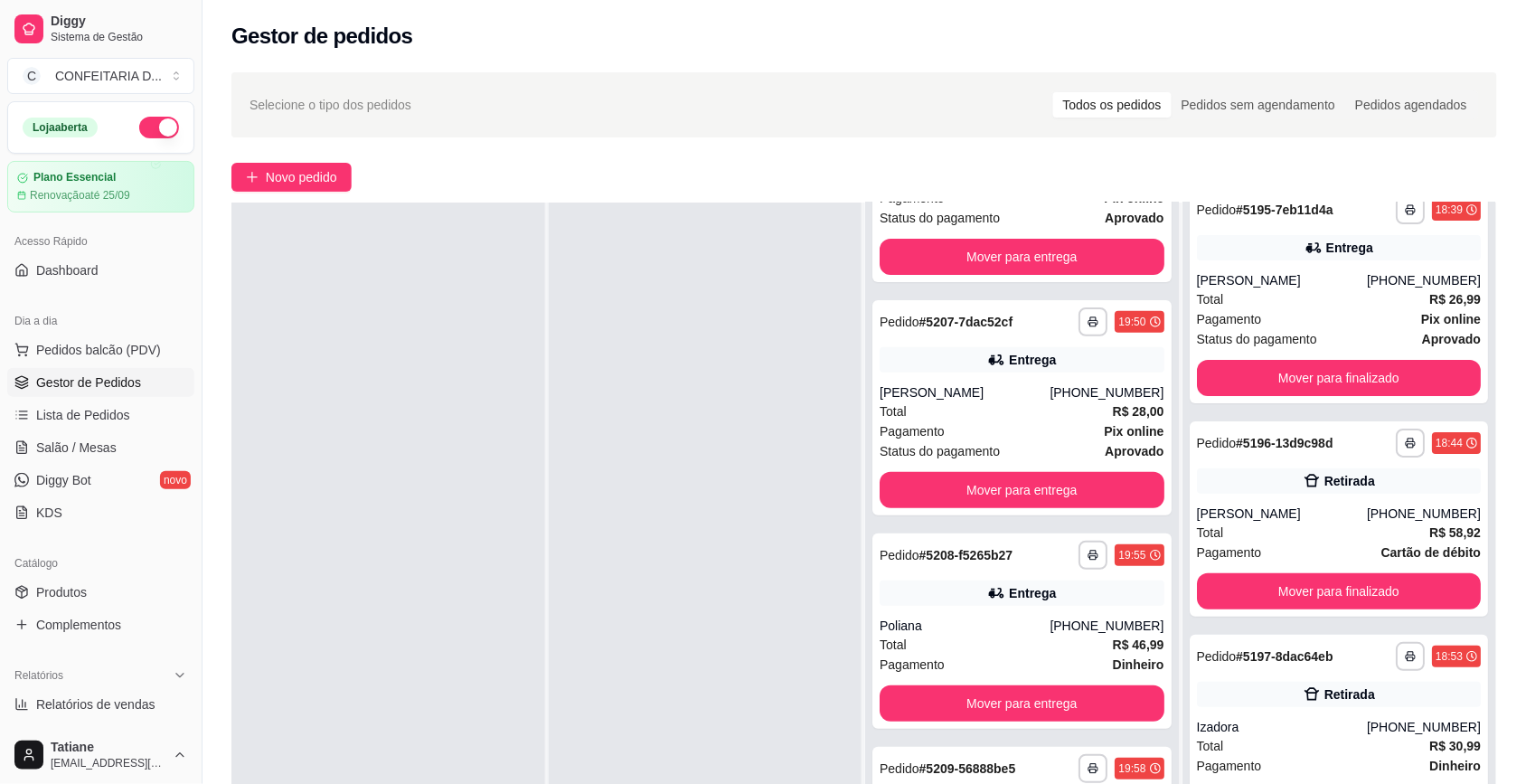
scroll to position [12878, 0]
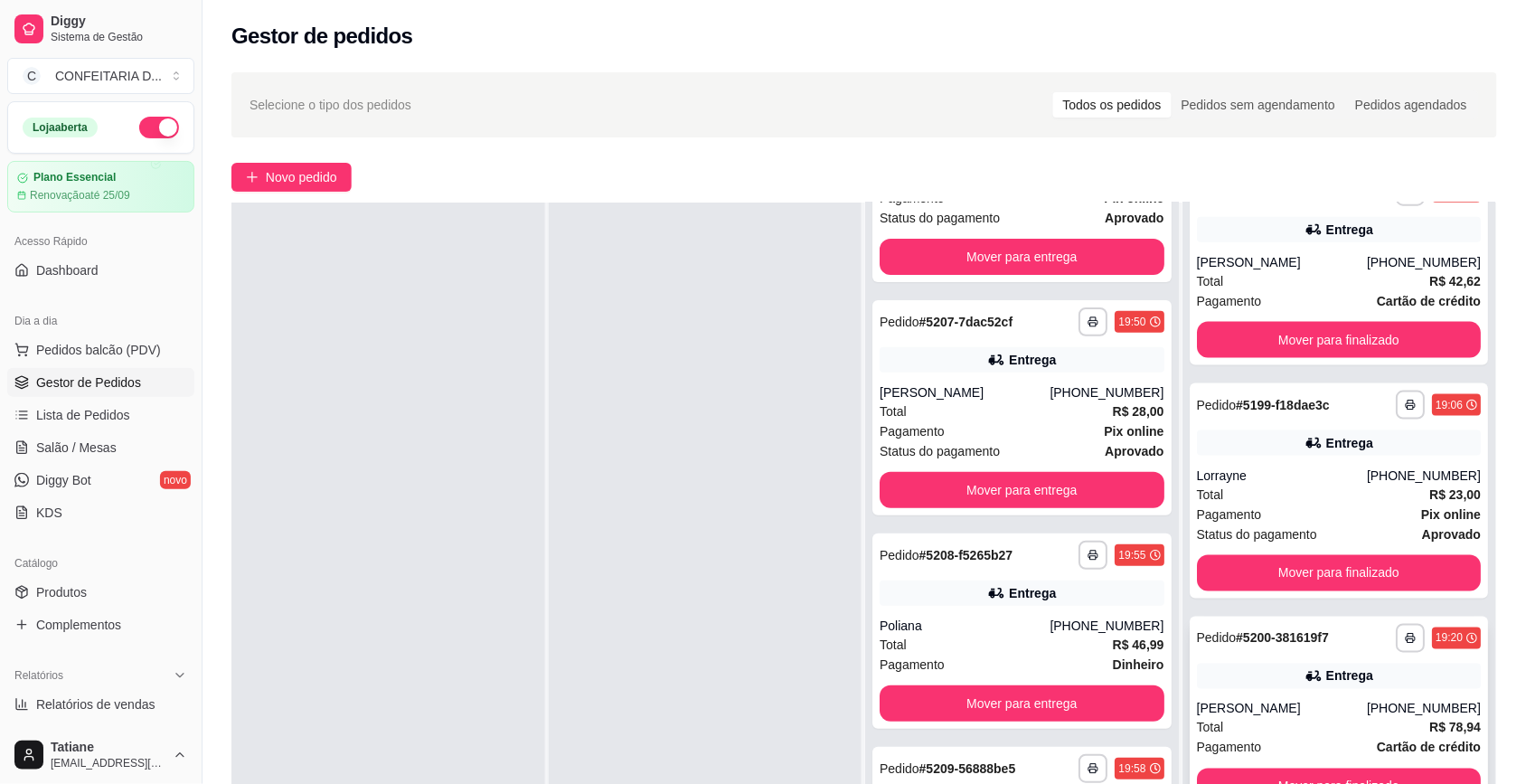
click at [1239, 699] on div "[PERSON_NAME]" at bounding box center [1282, 708] width 170 height 18
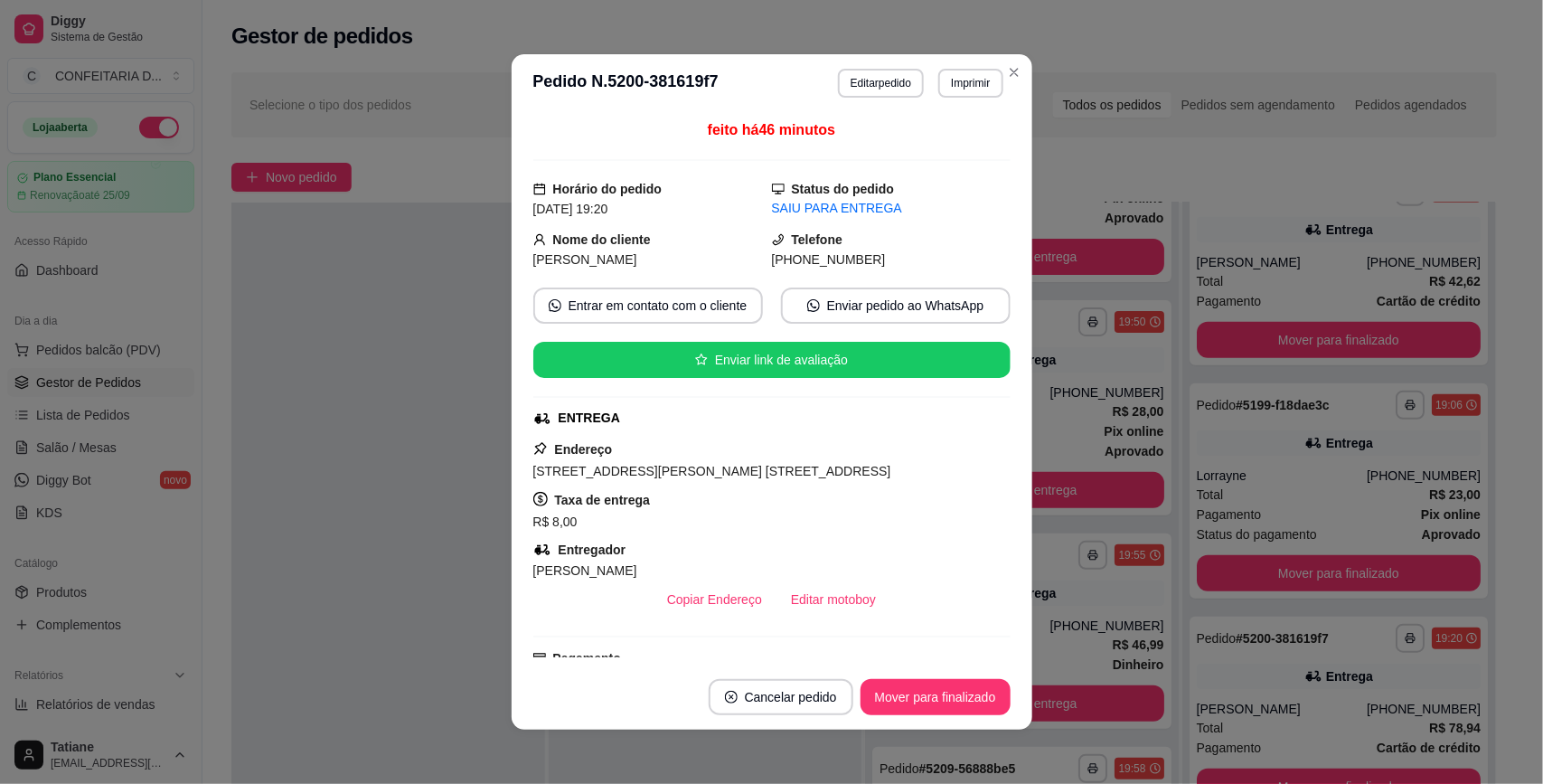
drag, startPoint x: 743, startPoint y: 247, endPoint x: 869, endPoint y: 262, distance: 126.9
click at [869, 262] on div "Nome do cliente Natieli [PERSON_NAME] [PHONE_NUMBER]" at bounding box center [772, 249] width 477 height 40
copy div "[PERSON_NAME] [PHONE_NUMBER]"
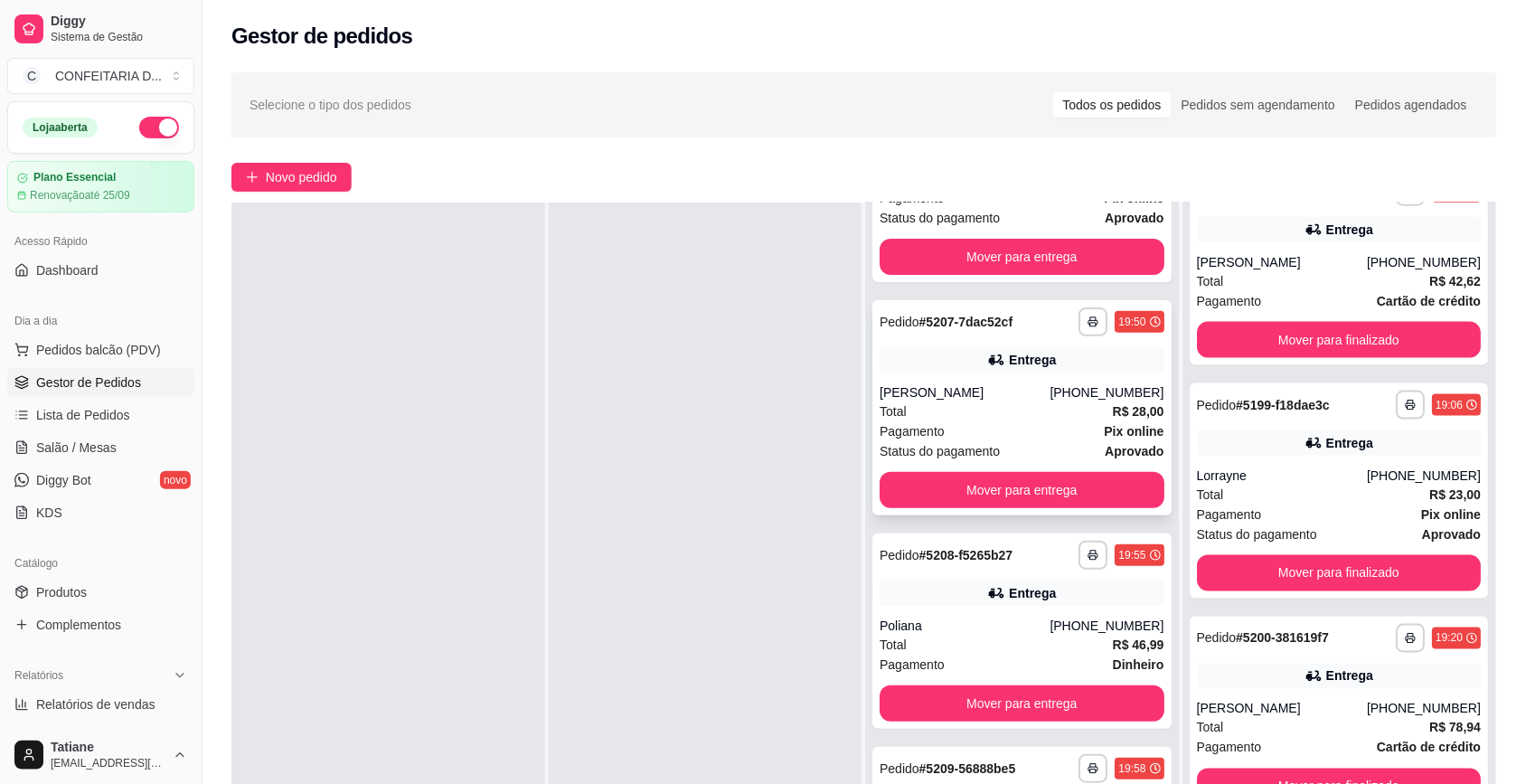
scroll to position [0, 0]
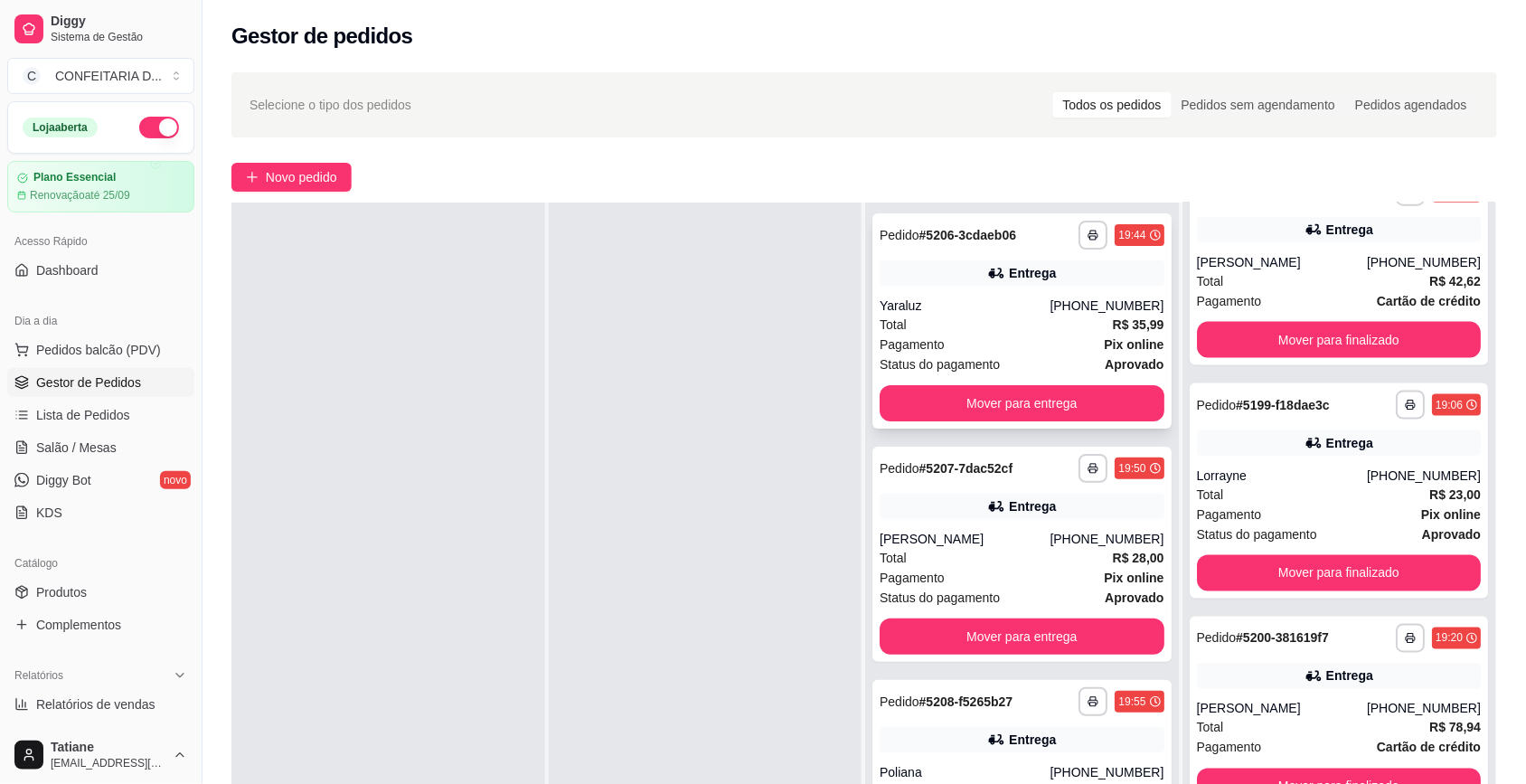
click at [1013, 292] on div "**********" at bounding box center [1022, 321] width 299 height 215
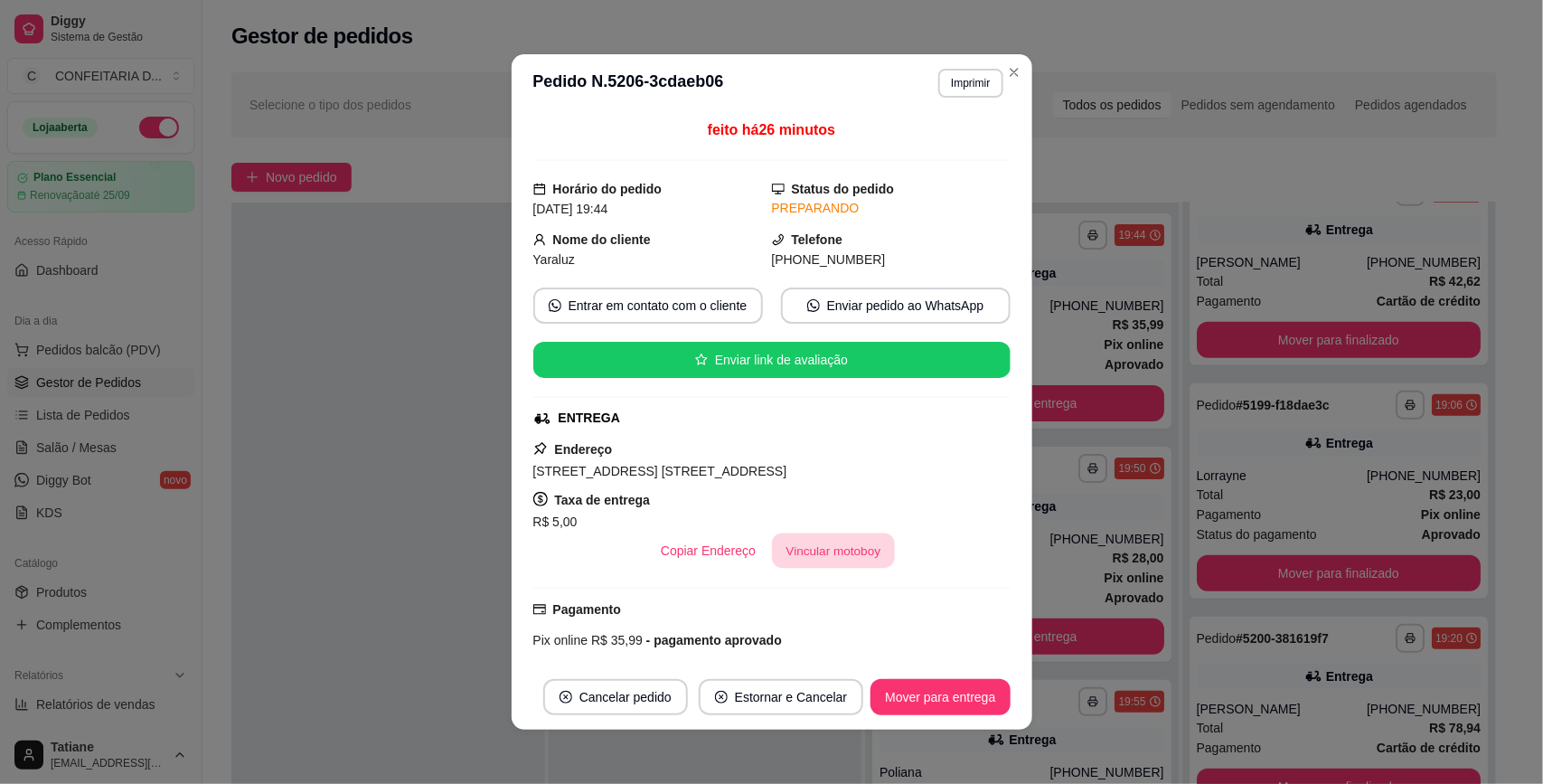
click at [805, 567] on button "Vincular motoboy" at bounding box center [832, 550] width 123 height 36
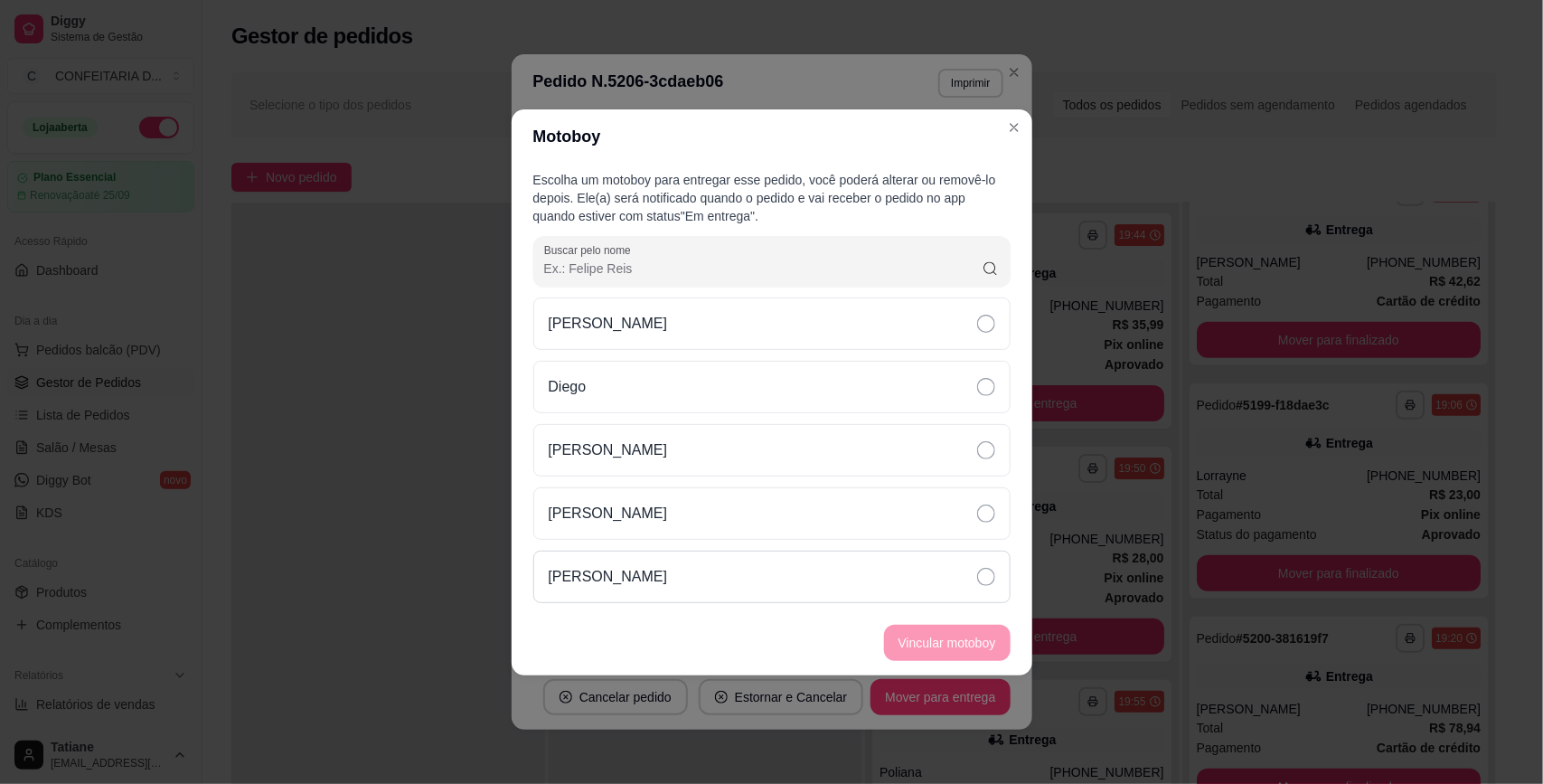
drag, startPoint x: 671, startPoint y: 588, endPoint x: 823, endPoint y: 585, distance: 152.0
click at [686, 593] on div "[PERSON_NAME]" at bounding box center [772, 576] width 477 height 52
click at [947, 651] on button "Vincular motoboy" at bounding box center [946, 642] width 123 height 36
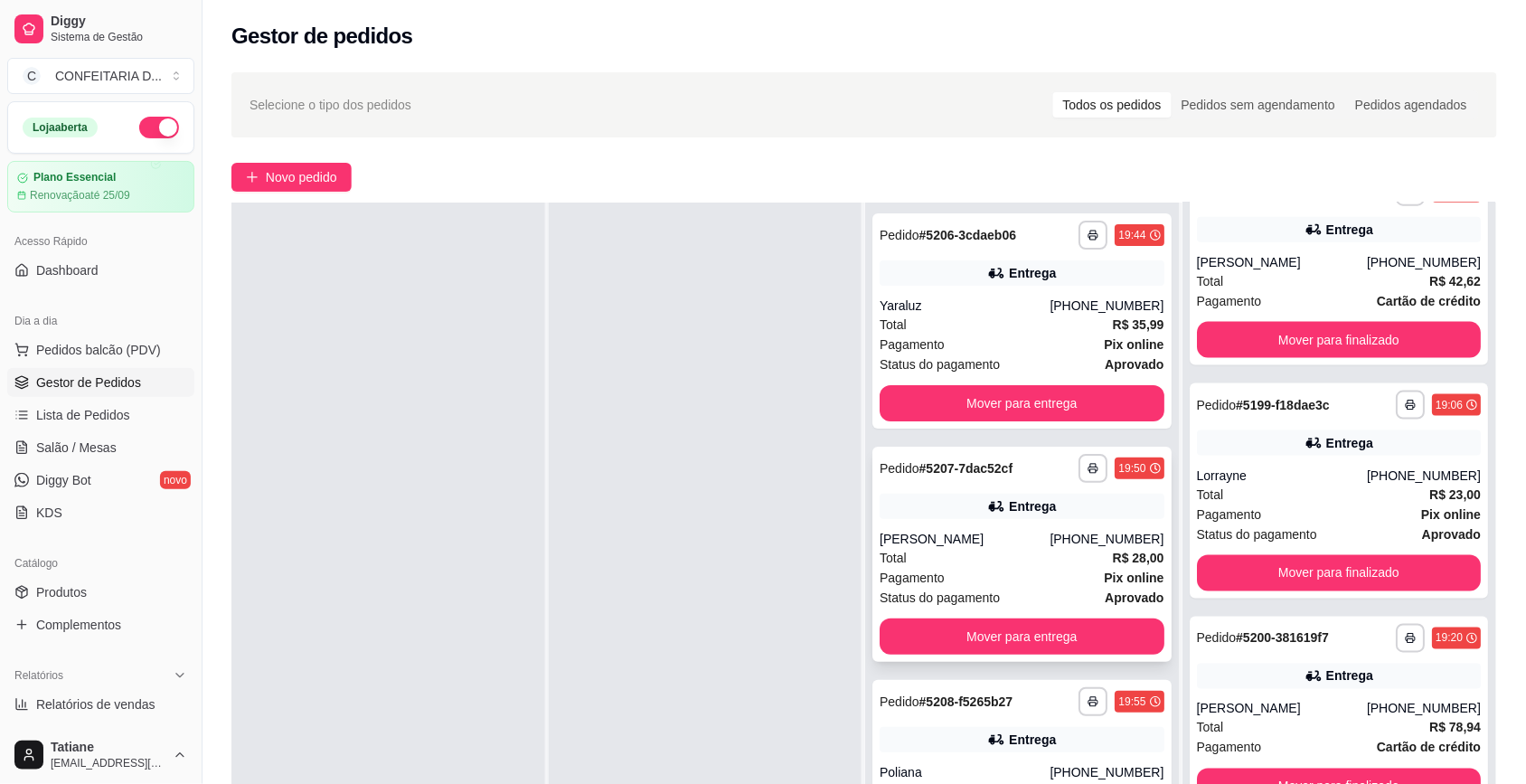
click at [1060, 525] on div "**********" at bounding box center [1022, 553] width 299 height 215
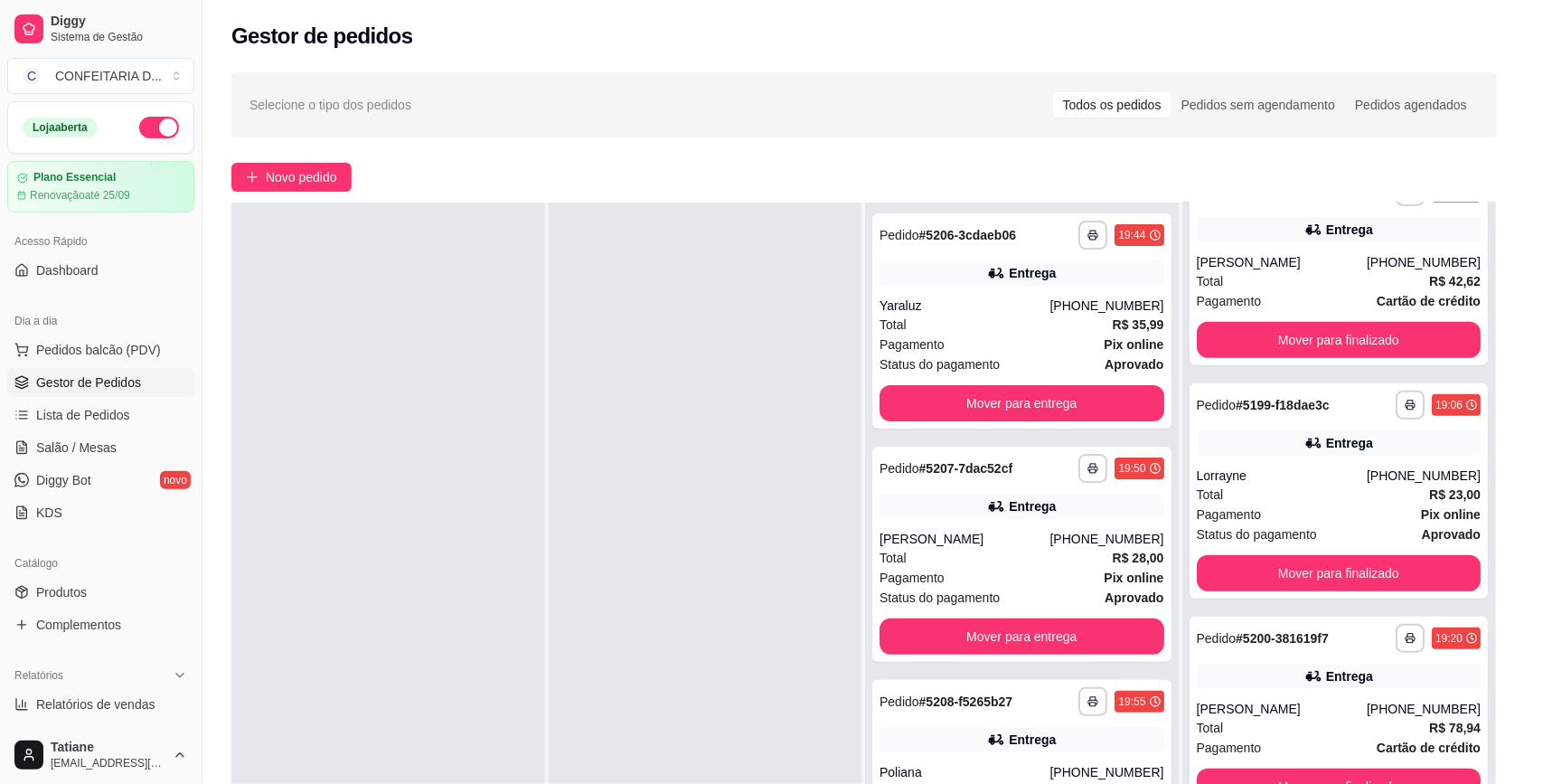
click at [799, 551] on button "Vincular motoboy" at bounding box center [832, 549] width 126 height 36
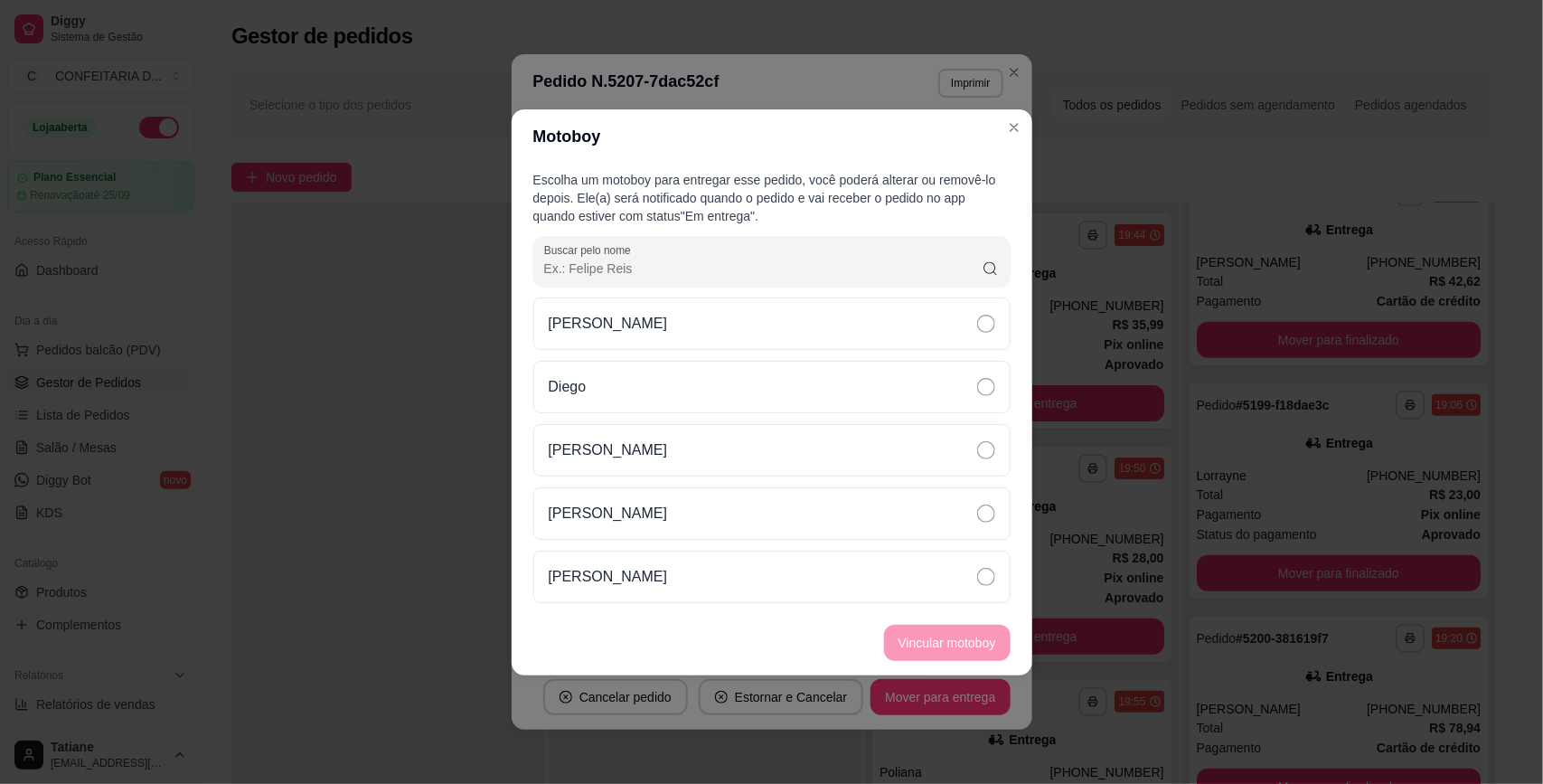
drag, startPoint x: 729, startPoint y: 585, endPoint x: 899, endPoint y: 635, distance: 177.2
click at [748, 587] on div "[PERSON_NAME]" at bounding box center [772, 576] width 477 height 52
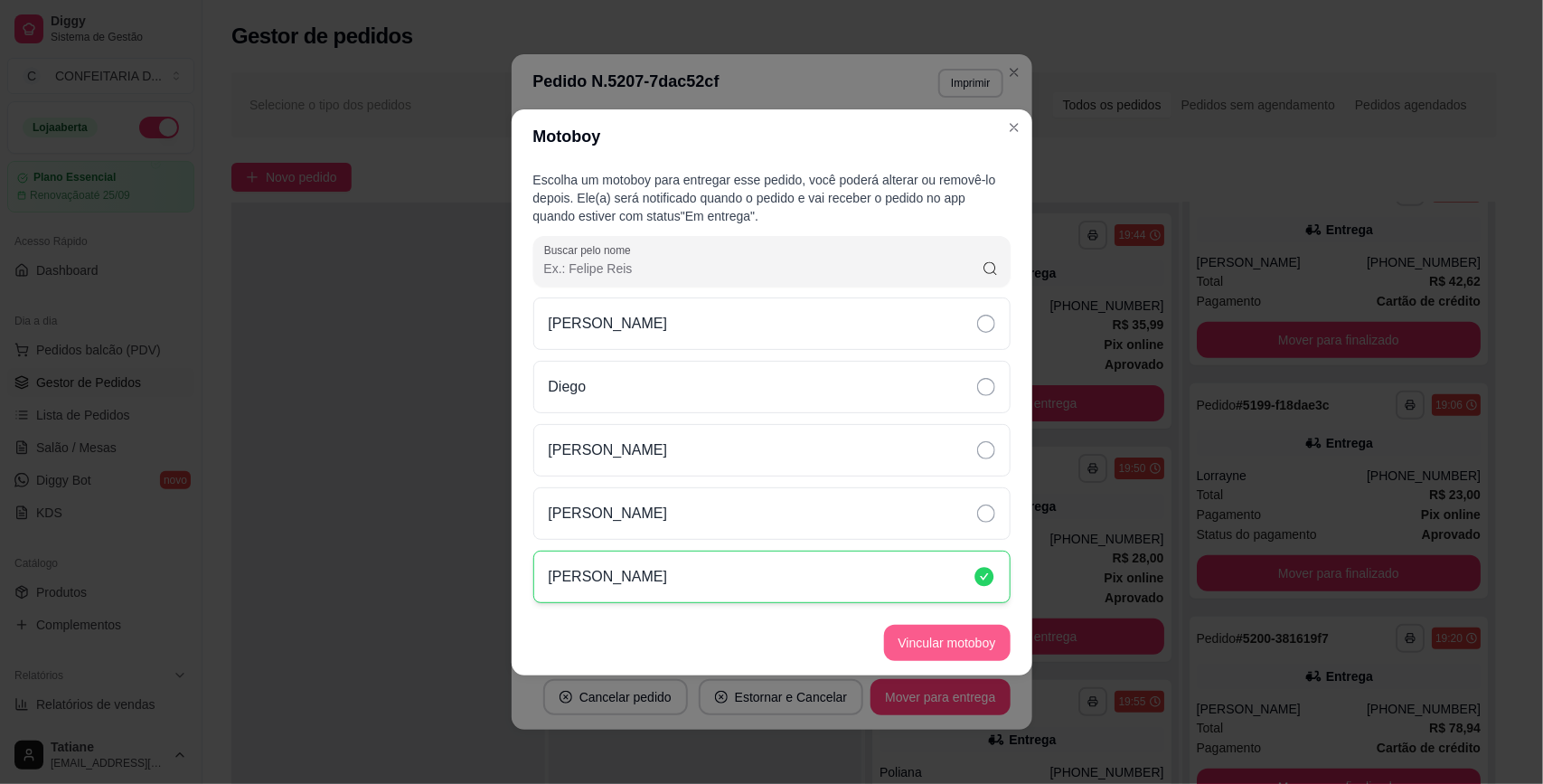
click at [925, 639] on button "Vincular motoboy" at bounding box center [946, 642] width 126 height 36
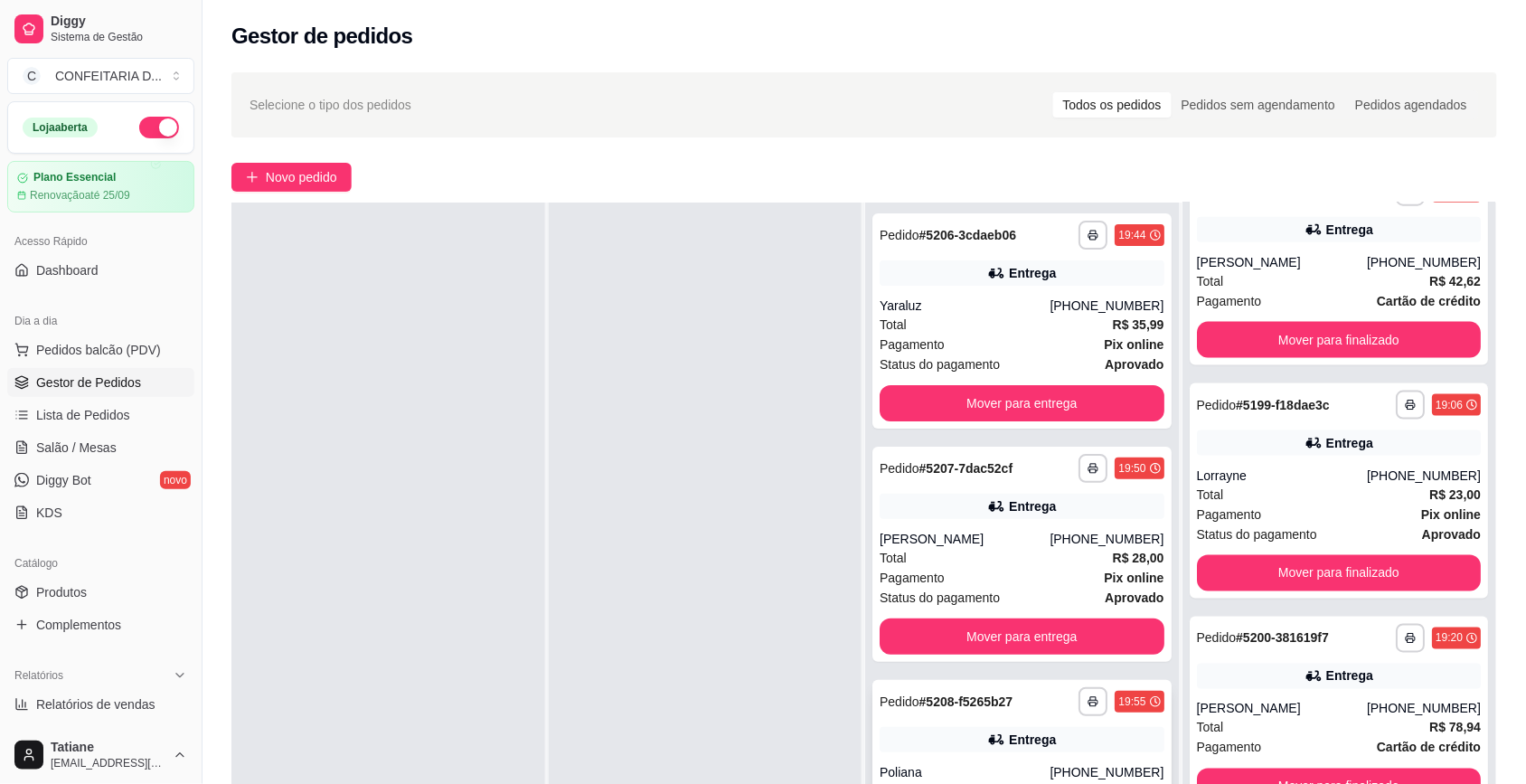
click at [990, 714] on div "**********" at bounding box center [1022, 701] width 285 height 29
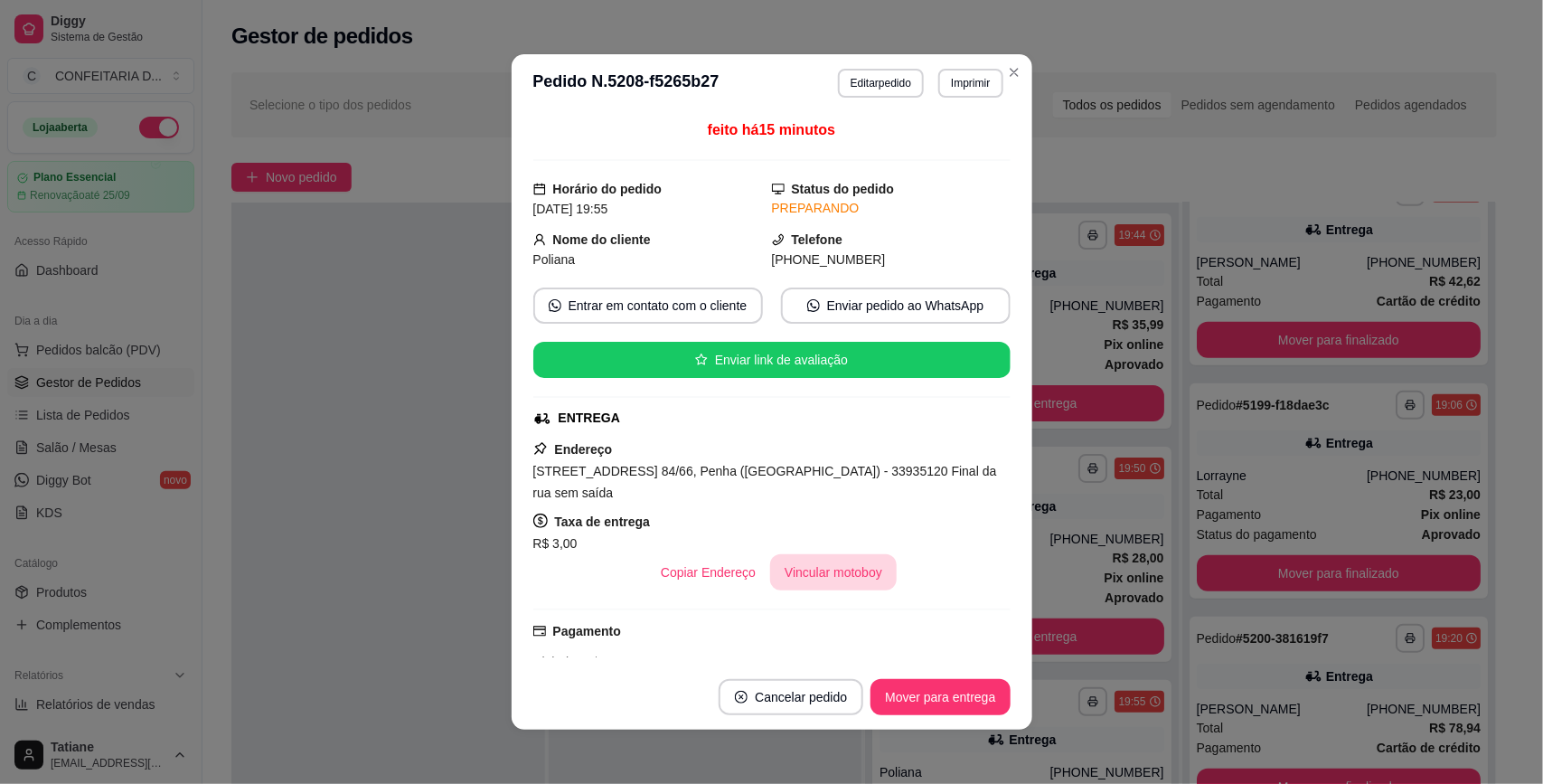
click at [794, 561] on button "Vincular motoboy" at bounding box center [832, 572] width 126 height 36
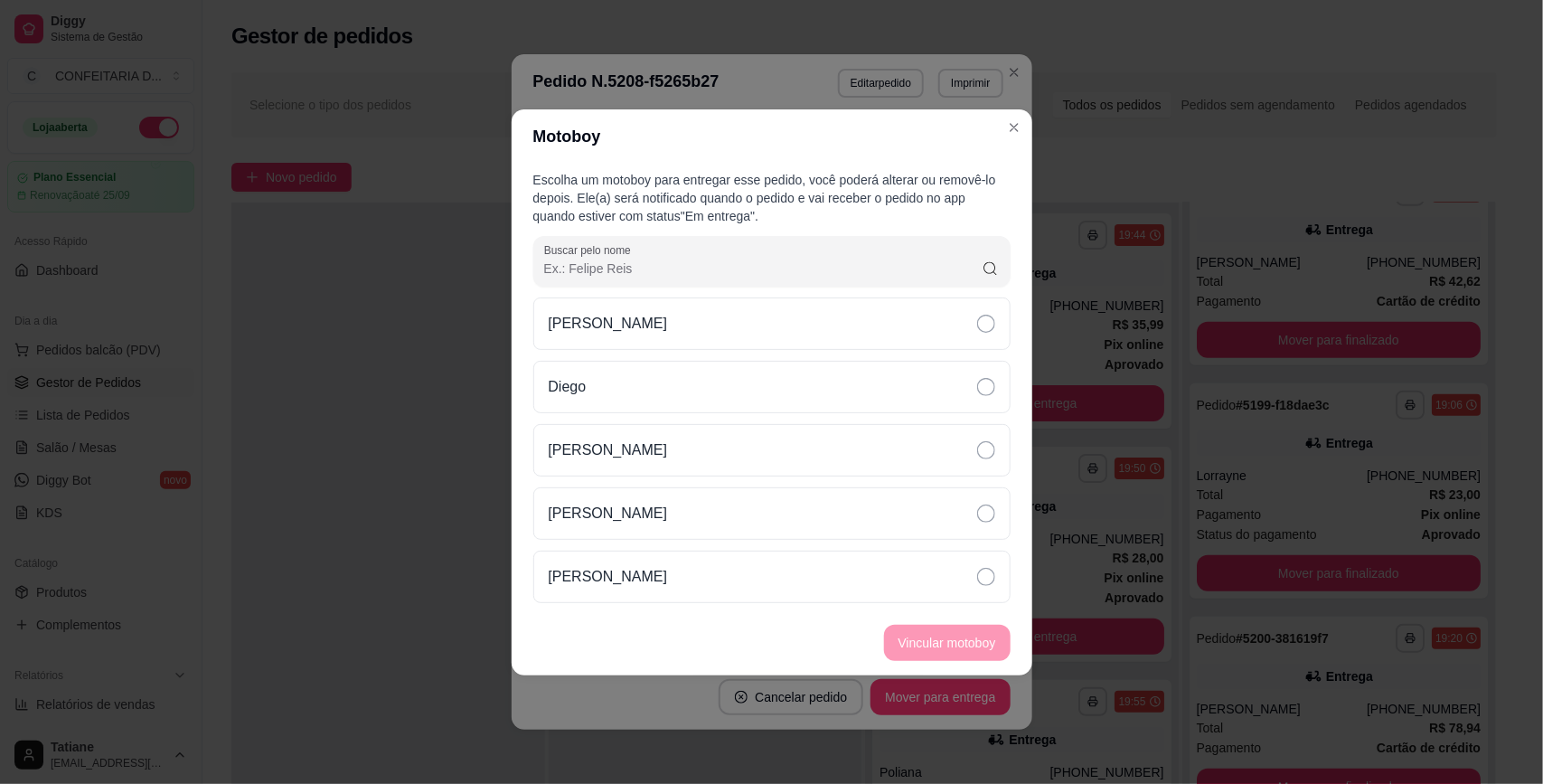
drag, startPoint x: 681, startPoint y: 561, endPoint x: 786, endPoint y: 606, distance: 114.2
click at [684, 561] on div "[PERSON_NAME]" at bounding box center [772, 576] width 477 height 52
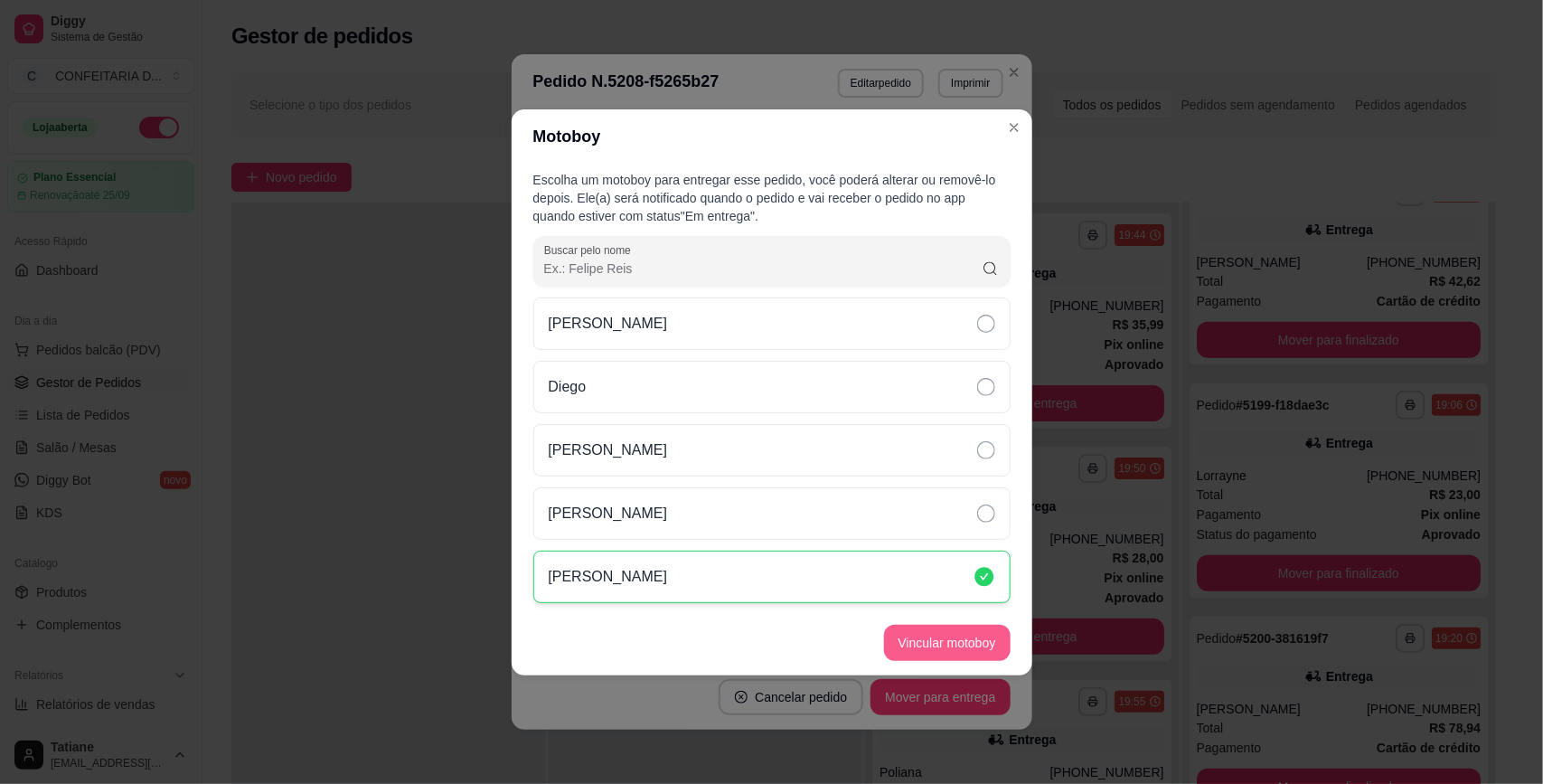
click at [919, 651] on button "Vincular motoboy" at bounding box center [946, 642] width 126 height 36
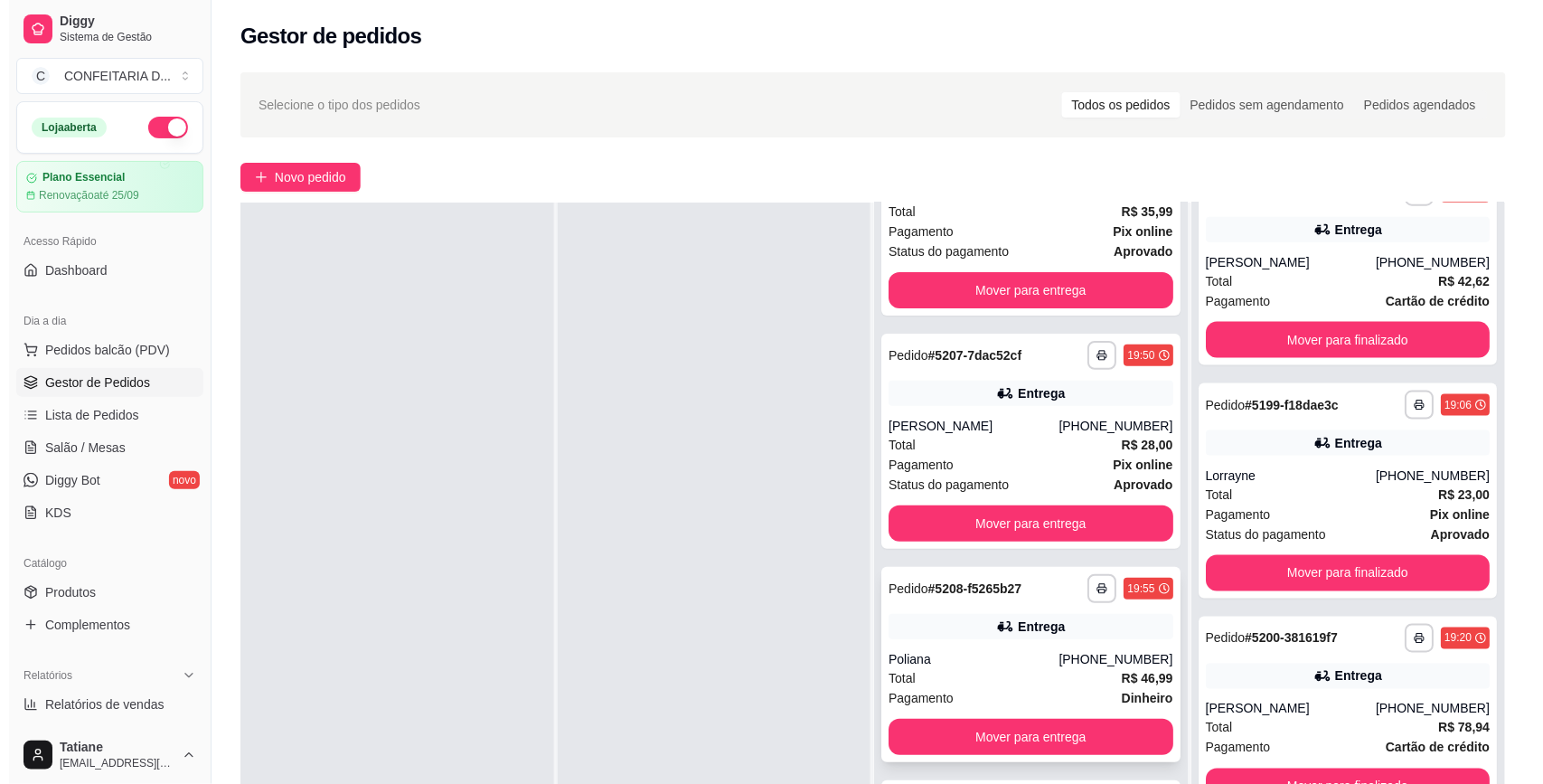
scroll to position [147, 0]
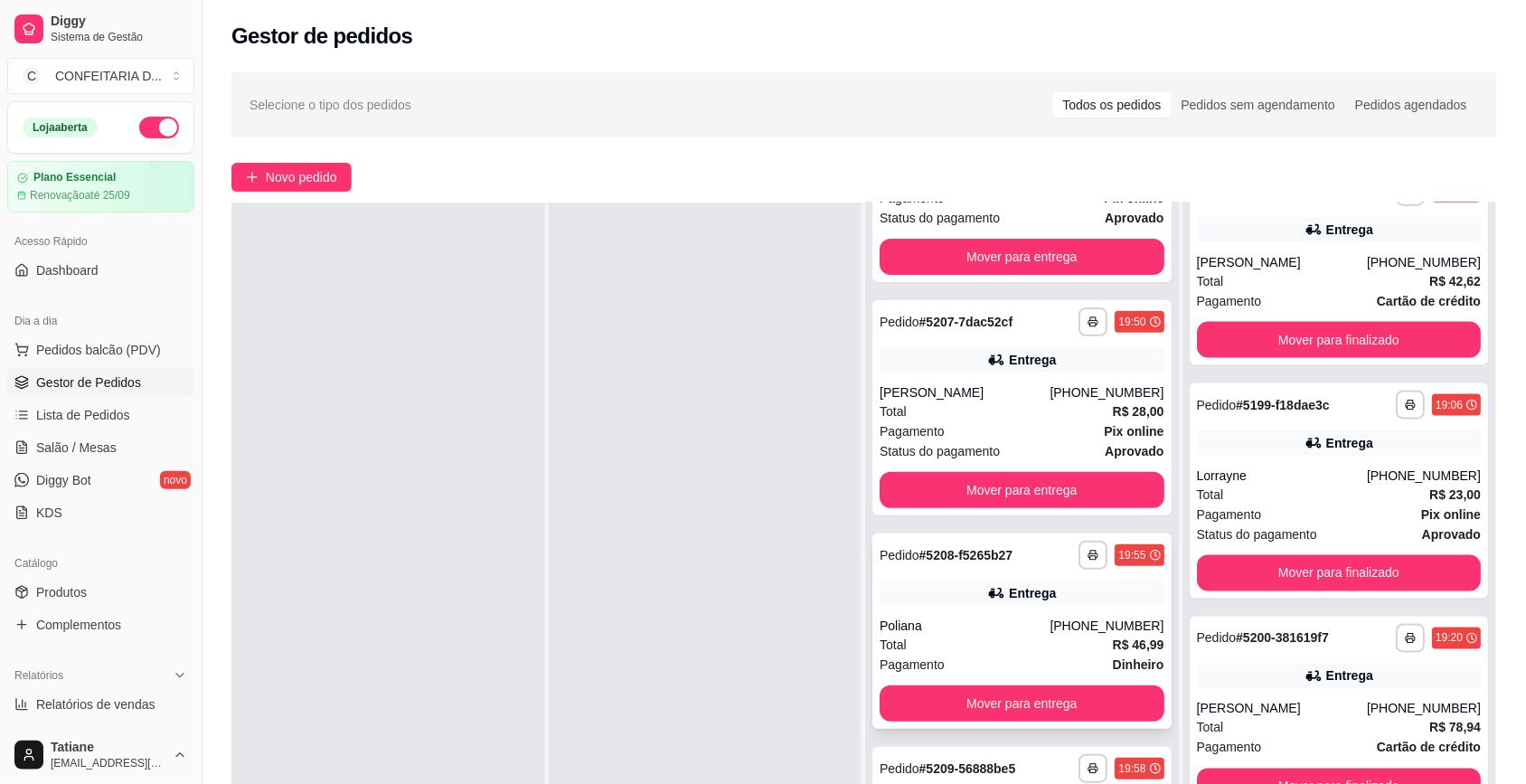
click at [1009, 599] on div "Entrega" at bounding box center [1032, 593] width 47 height 18
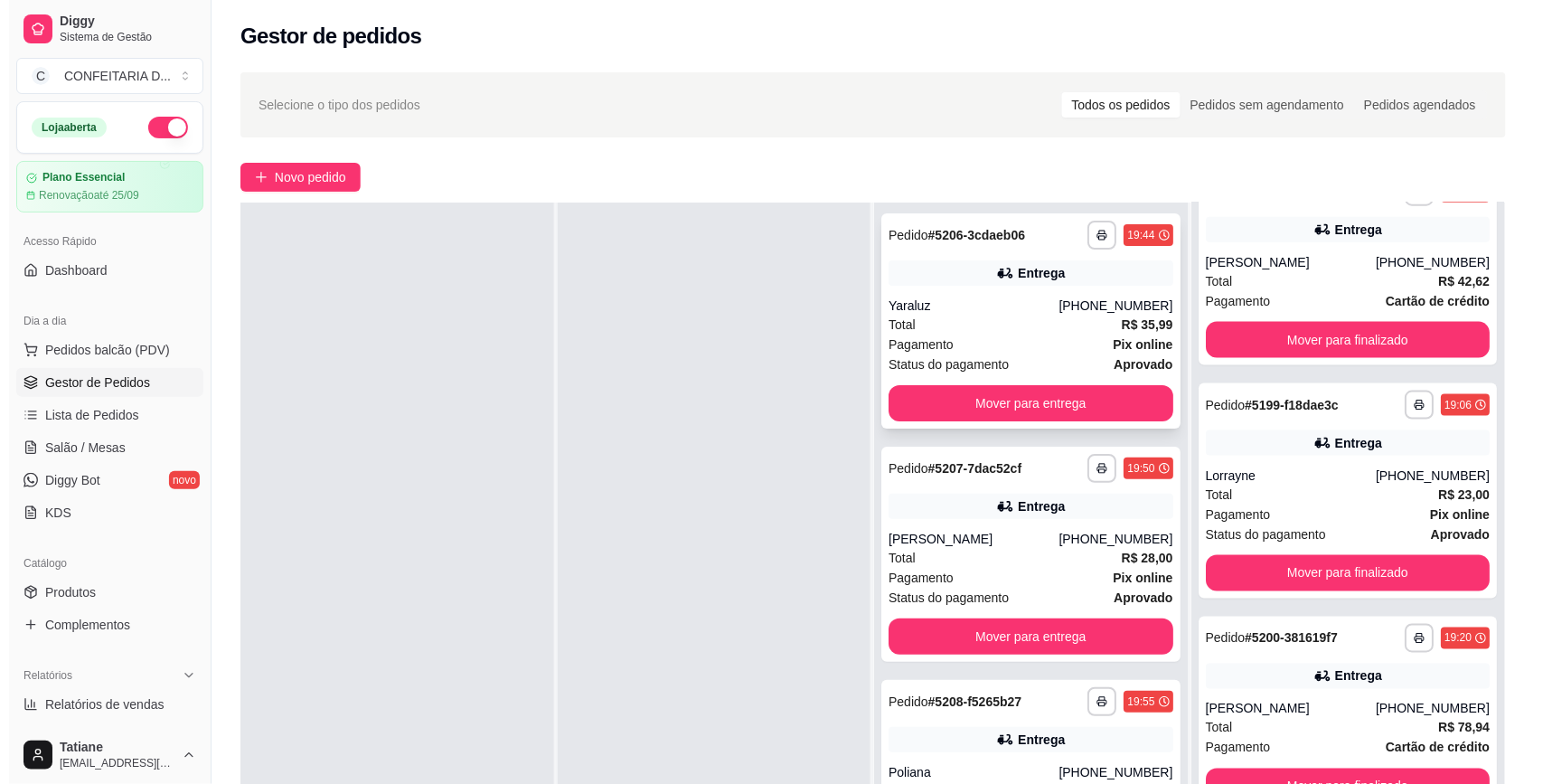
scroll to position [0, 0]
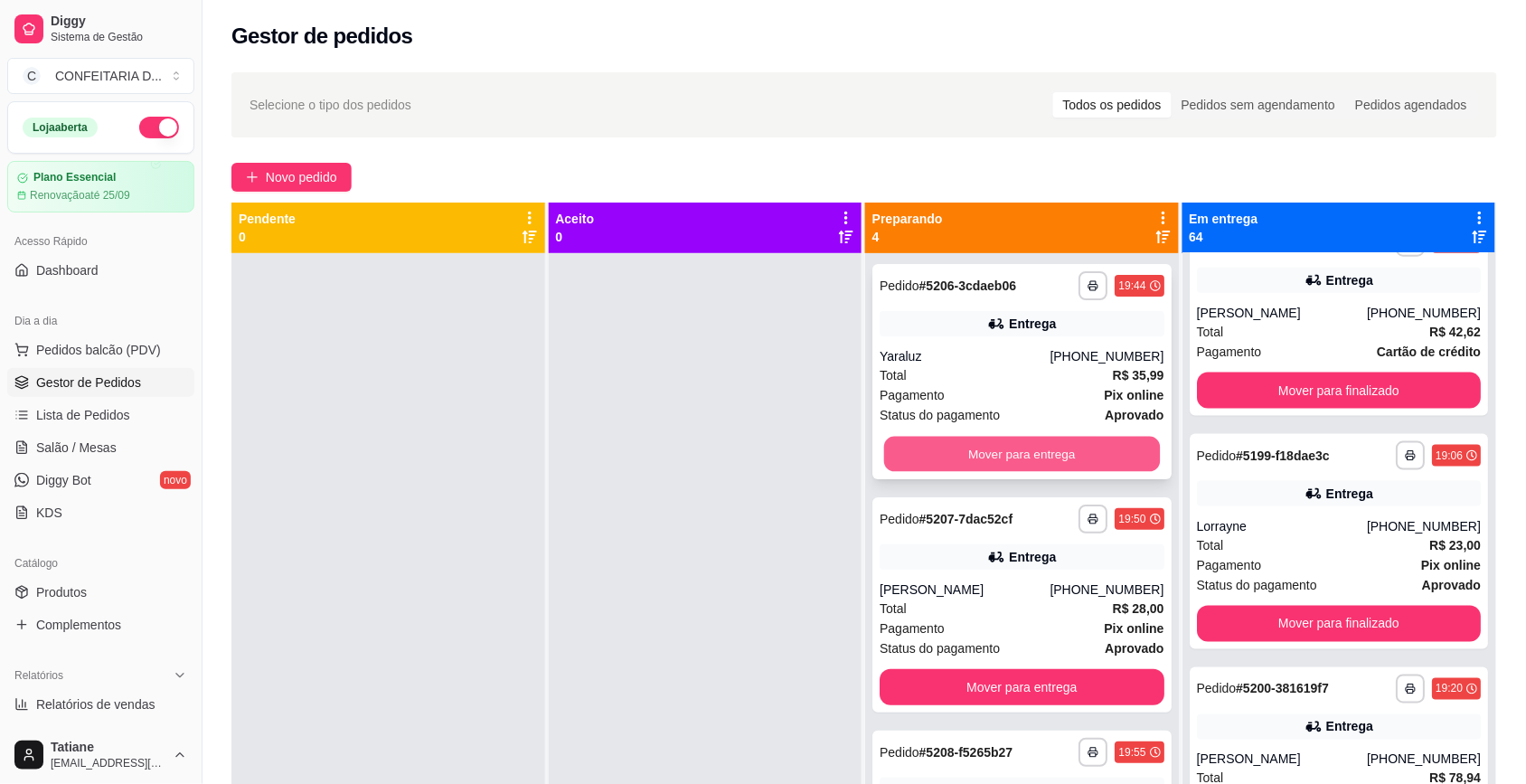
click at [977, 444] on button "Mover para entrega" at bounding box center [1021, 454] width 275 height 36
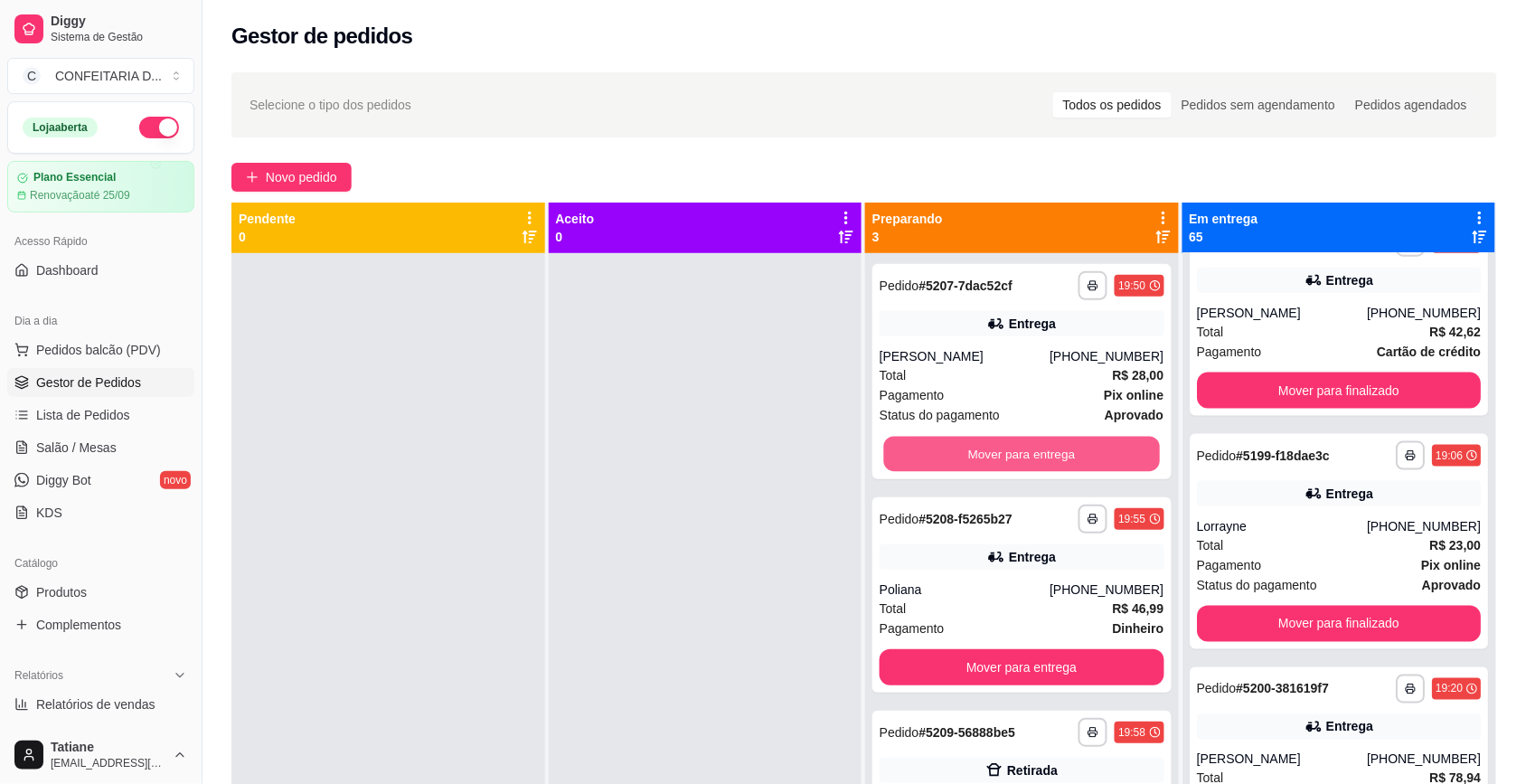
click at [977, 445] on button "Mover para entrega" at bounding box center [1021, 454] width 275 height 36
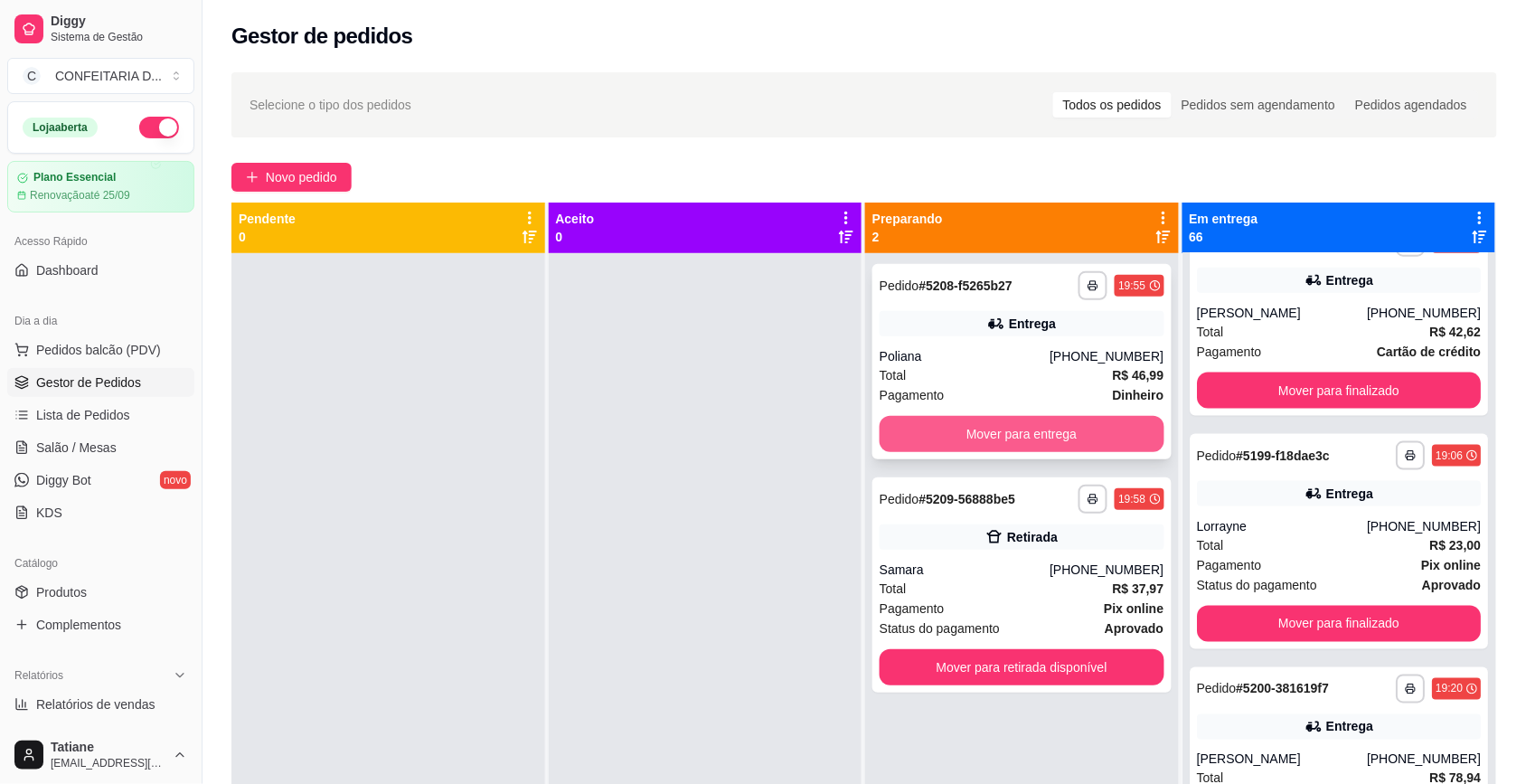
click at [976, 421] on button "Mover para entrega" at bounding box center [1022, 434] width 285 height 36
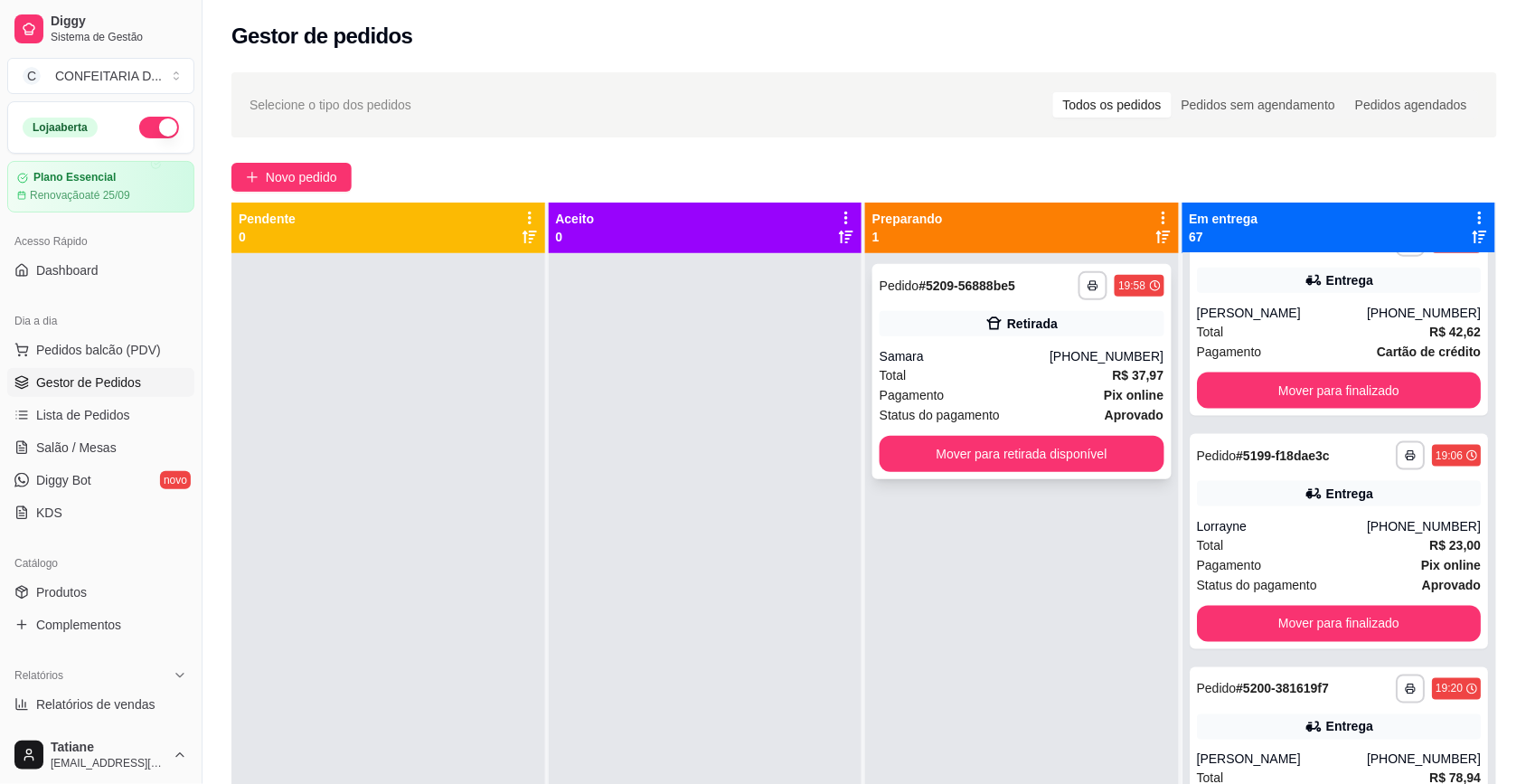
click at [970, 342] on div "**********" at bounding box center [1022, 371] width 299 height 215
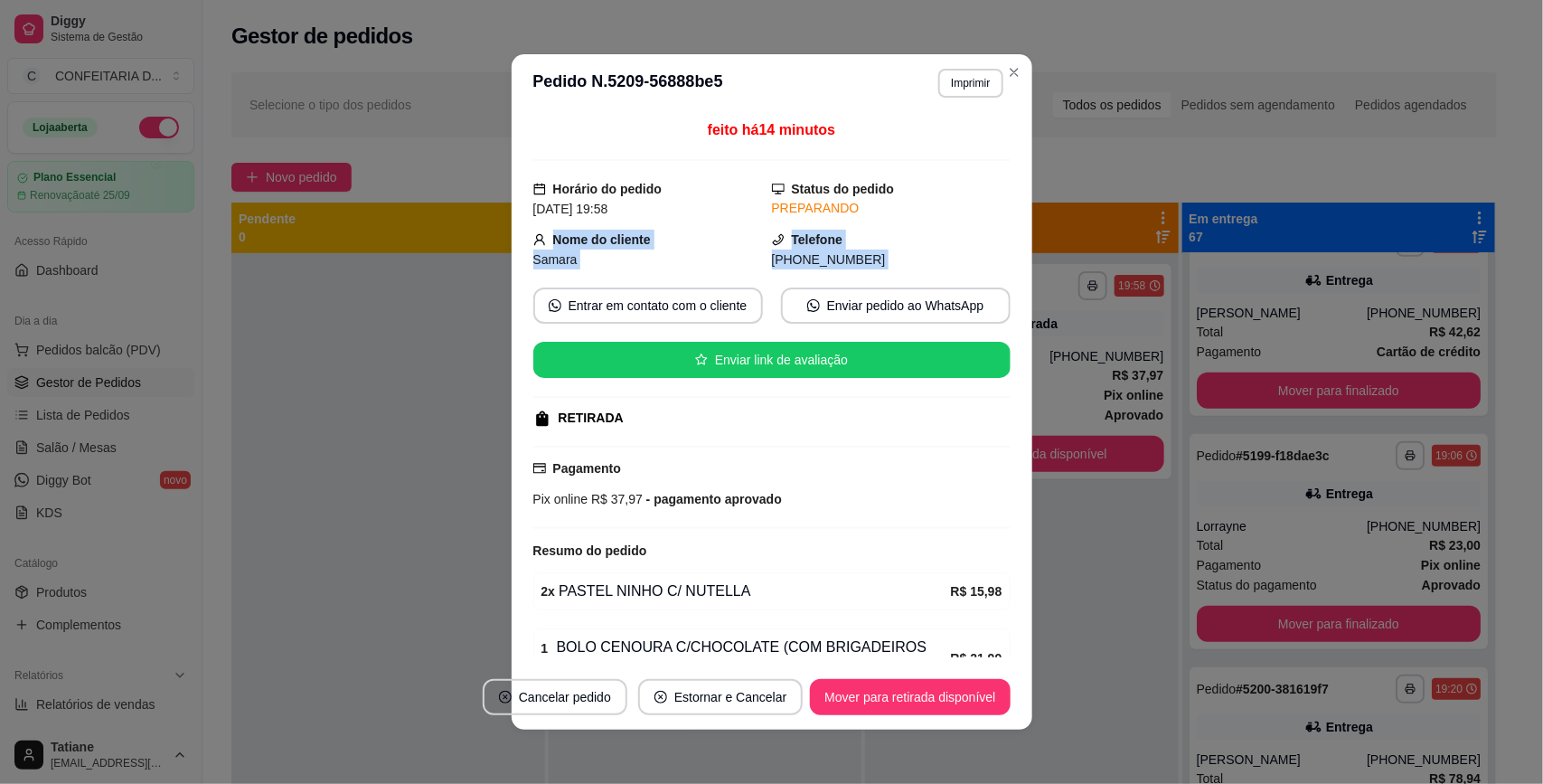
drag, startPoint x: 526, startPoint y: 238, endPoint x: 886, endPoint y: 275, distance: 361.9
click at [886, 275] on div "feito há 14 minutos Horário do pedido [DATE] 19:58 Status do pedido PREPARANDO …" at bounding box center [772, 388] width 477 height 538
copy div "Nome do cliente Samara Telefone [PHONE_NUMBER] Entrar em contato com o cliente …"
